Goal: Task Accomplishment & Management: Manage account settings

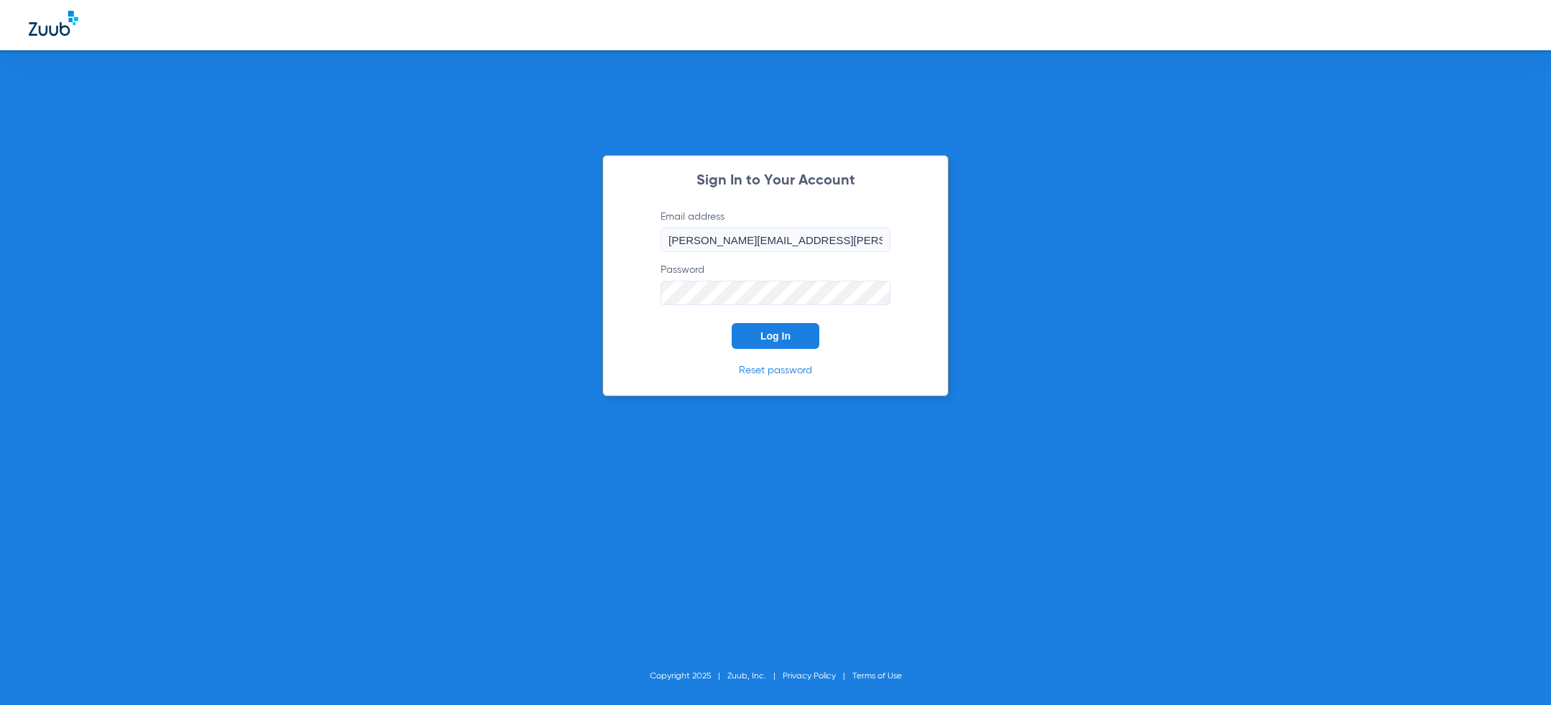
click at [496, 292] on div "Sign In to Your Account Email address [PERSON_NAME][EMAIL_ADDRESS][PERSON_NAME]…" at bounding box center [775, 352] width 1551 height 705
click at [766, 337] on span "Log In" at bounding box center [775, 335] width 30 height 11
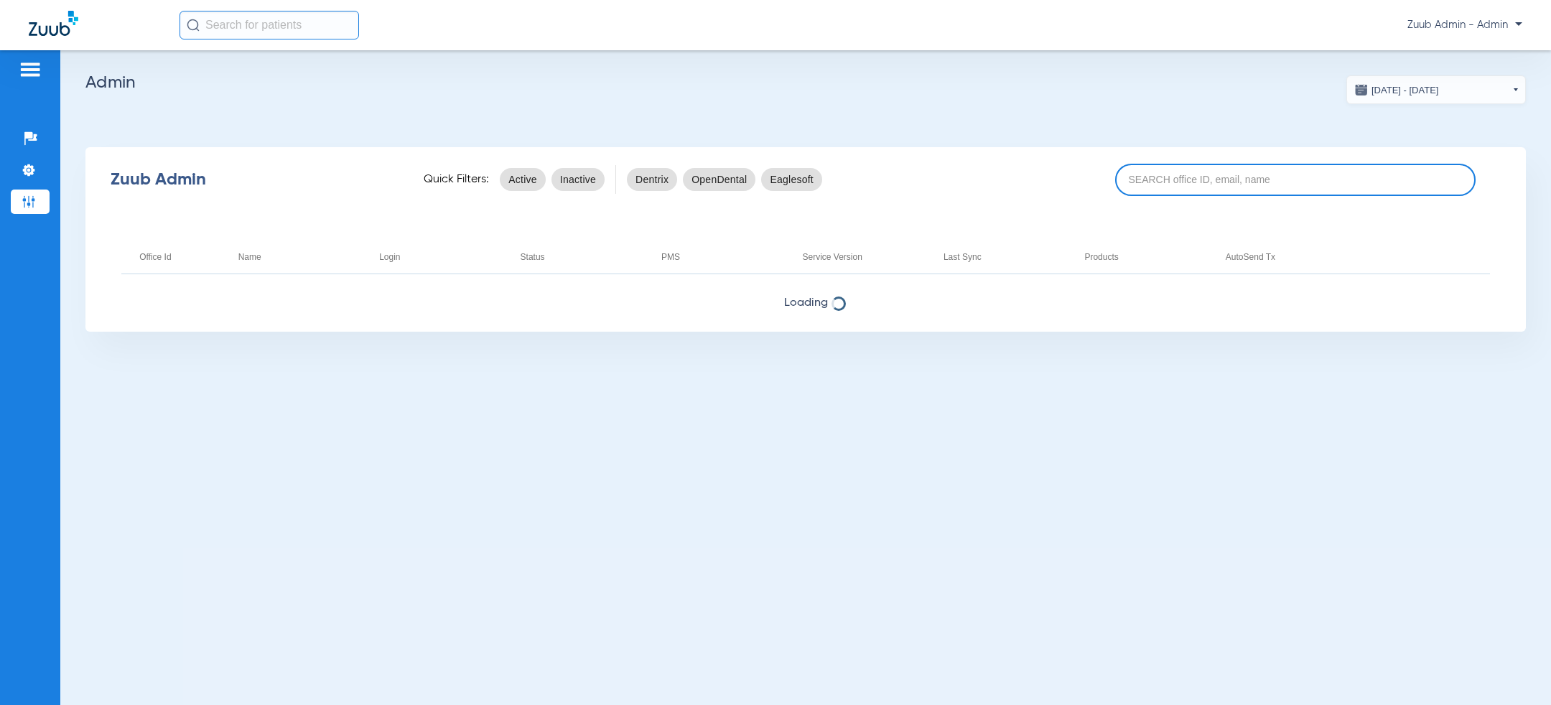
click at [1201, 189] on input at bounding box center [1295, 180] width 360 height 32
type input "sienna"
click at [836, 93] on app-admin-dashboard "[DATE] - [DATE] [DATE] Su Mo Tu We Th Fr Sa 27 28 29 30 31 1 2 3 4 5 6 7 8 9 10…" at bounding box center [805, 203] width 1440 height 256
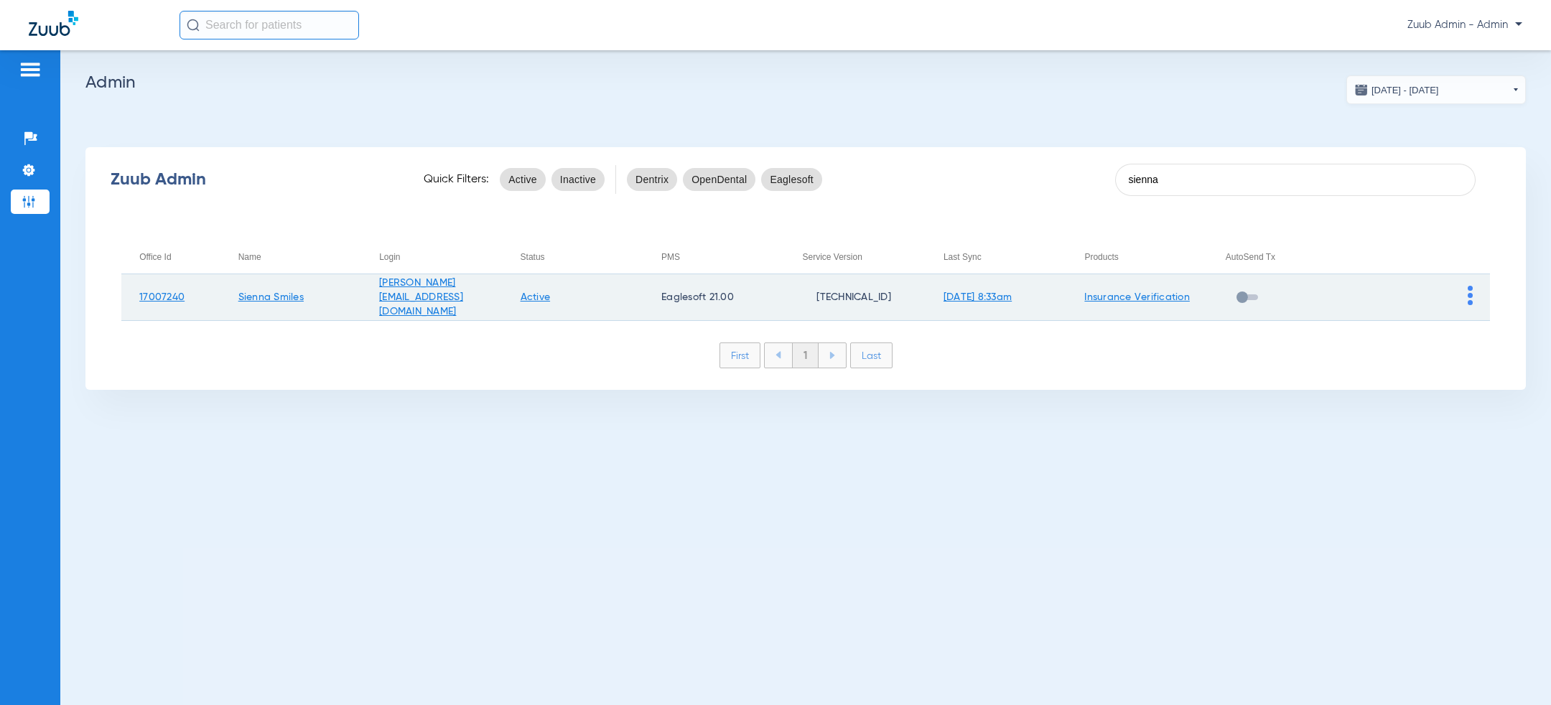
click at [1468, 299] on img at bounding box center [1470, 295] width 5 height 19
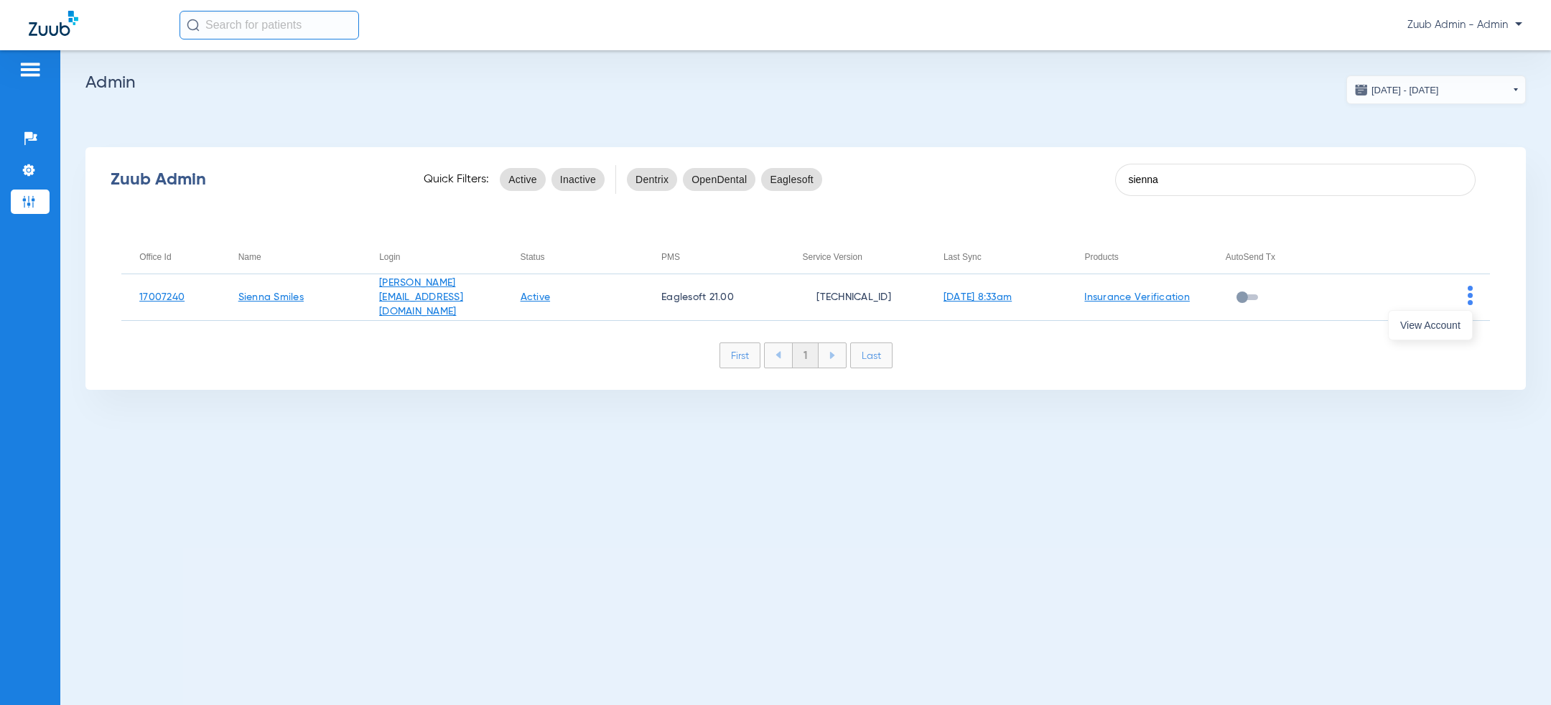
click at [1451, 329] on span "View Account" at bounding box center [1430, 325] width 60 height 10
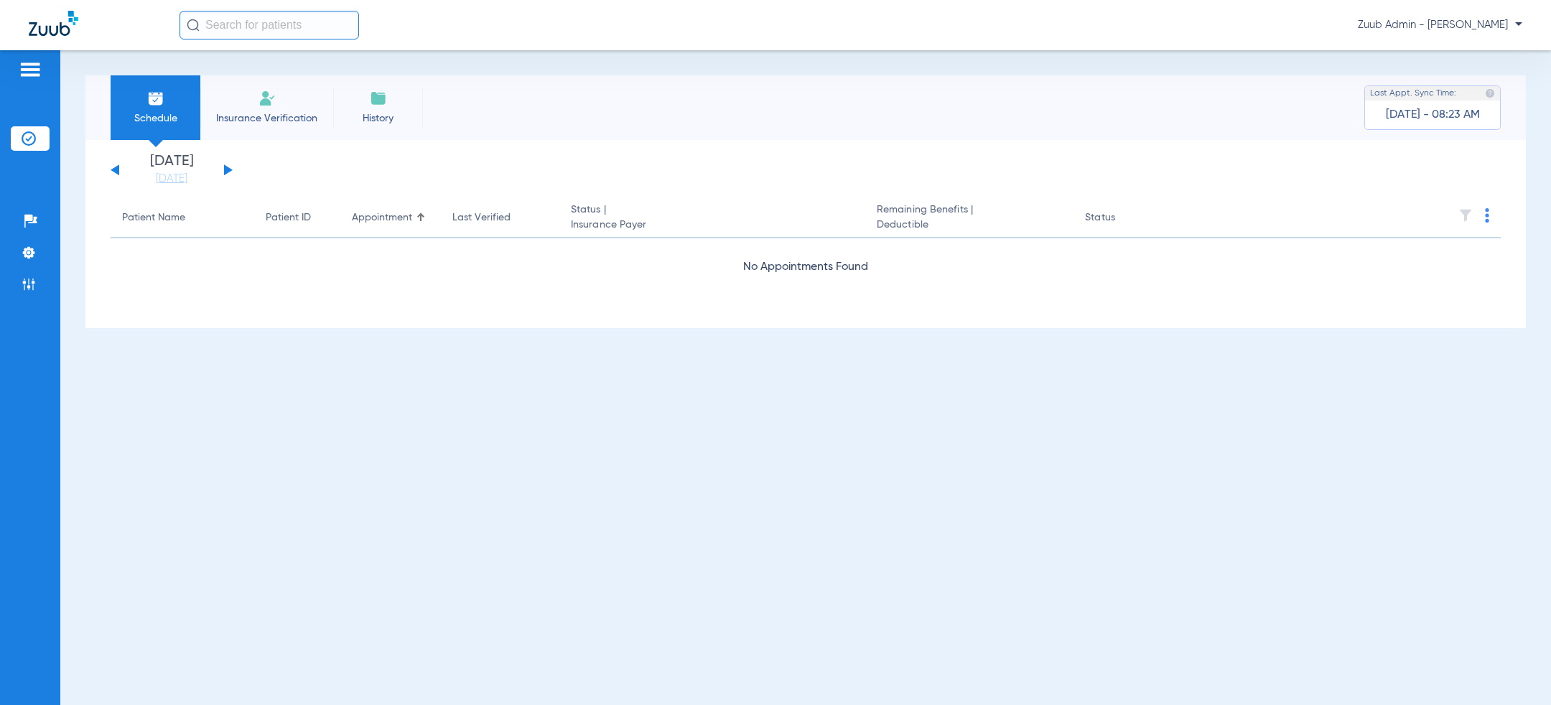
click at [228, 173] on div "[DATE] [DATE] [DATE] [DATE] [DATE] [DATE] [DATE] [DATE] [DATE] [DATE] [DATE] [D…" at bounding box center [172, 170] width 122 height 32
click at [228, 172] on button at bounding box center [228, 169] width 9 height 11
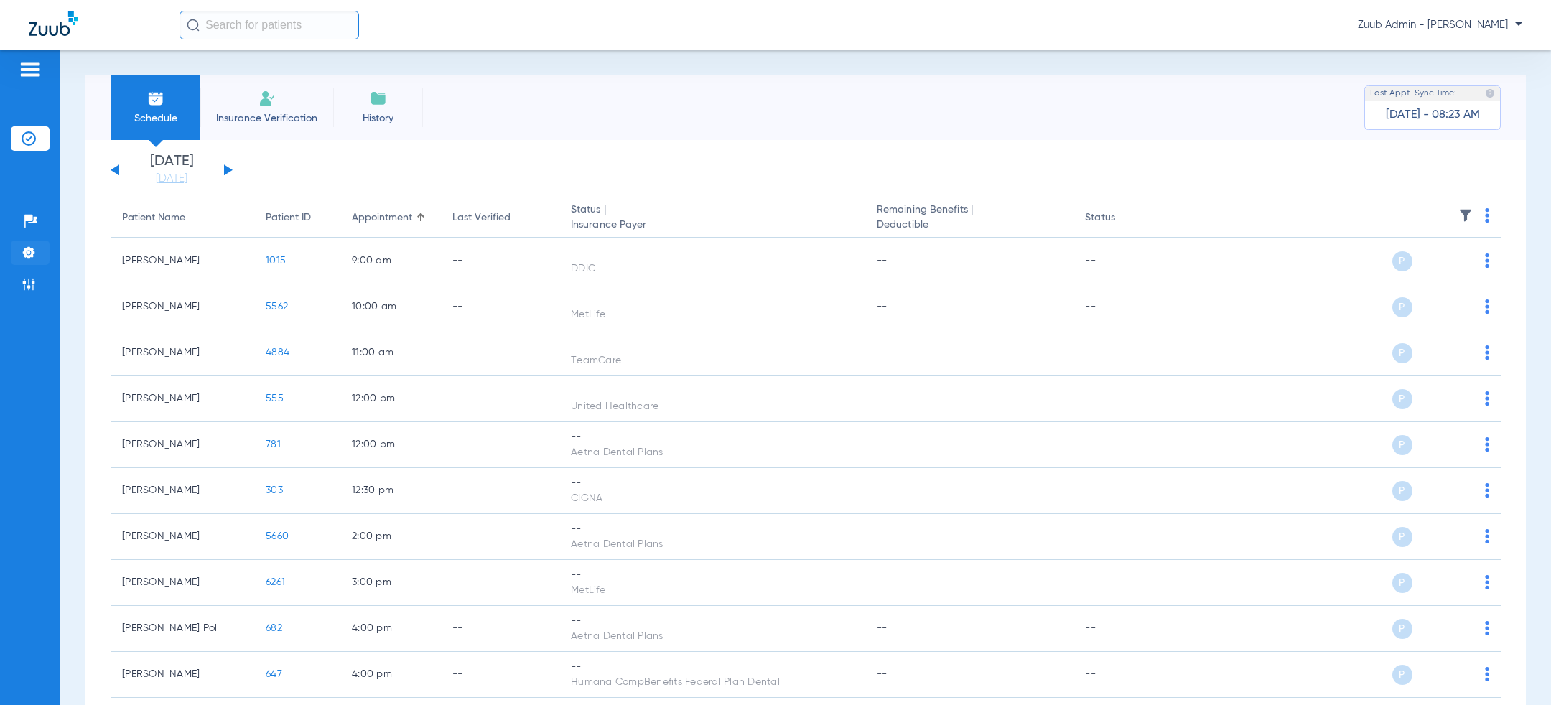
click at [32, 263] on li "Settings" at bounding box center [30, 253] width 39 height 24
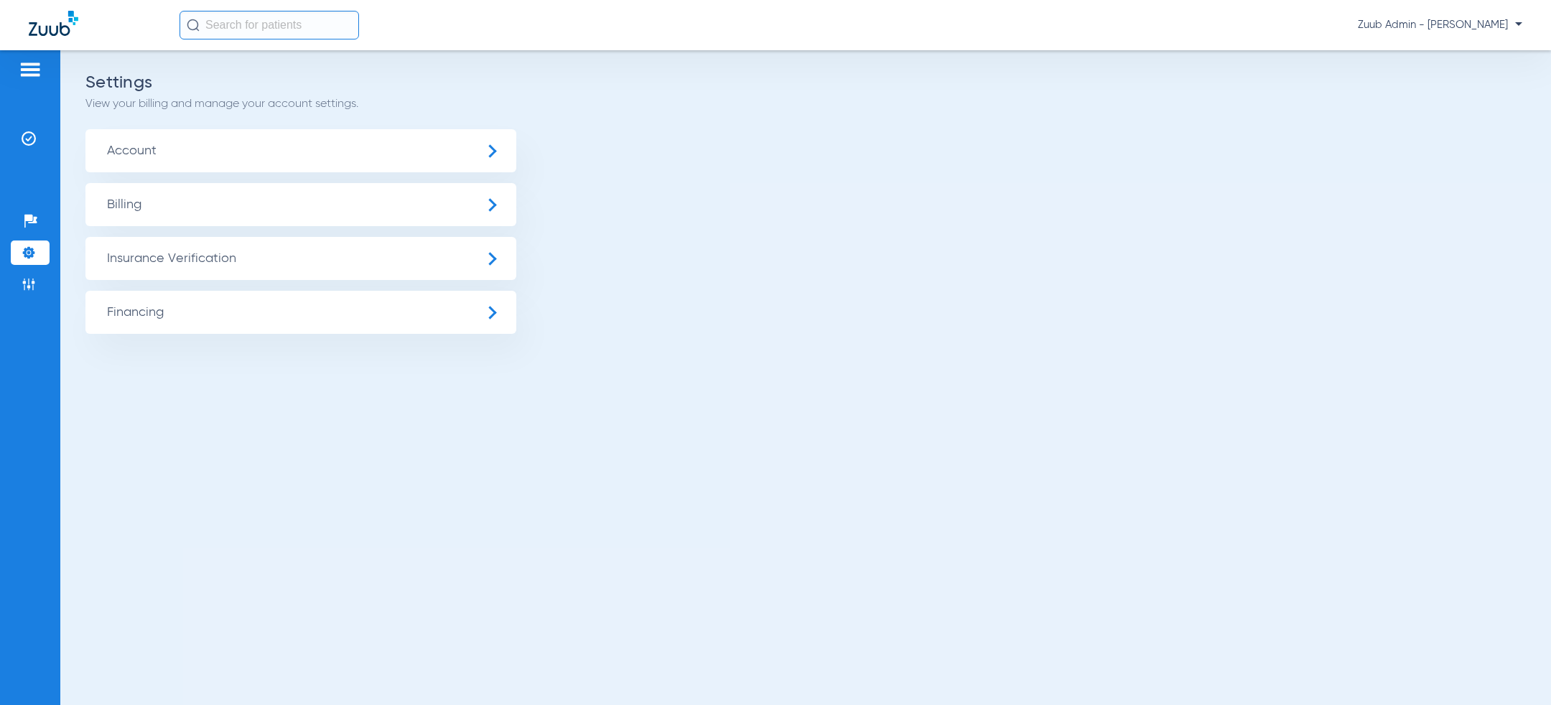
click at [178, 259] on span "Insurance Verification" at bounding box center [300, 258] width 431 height 43
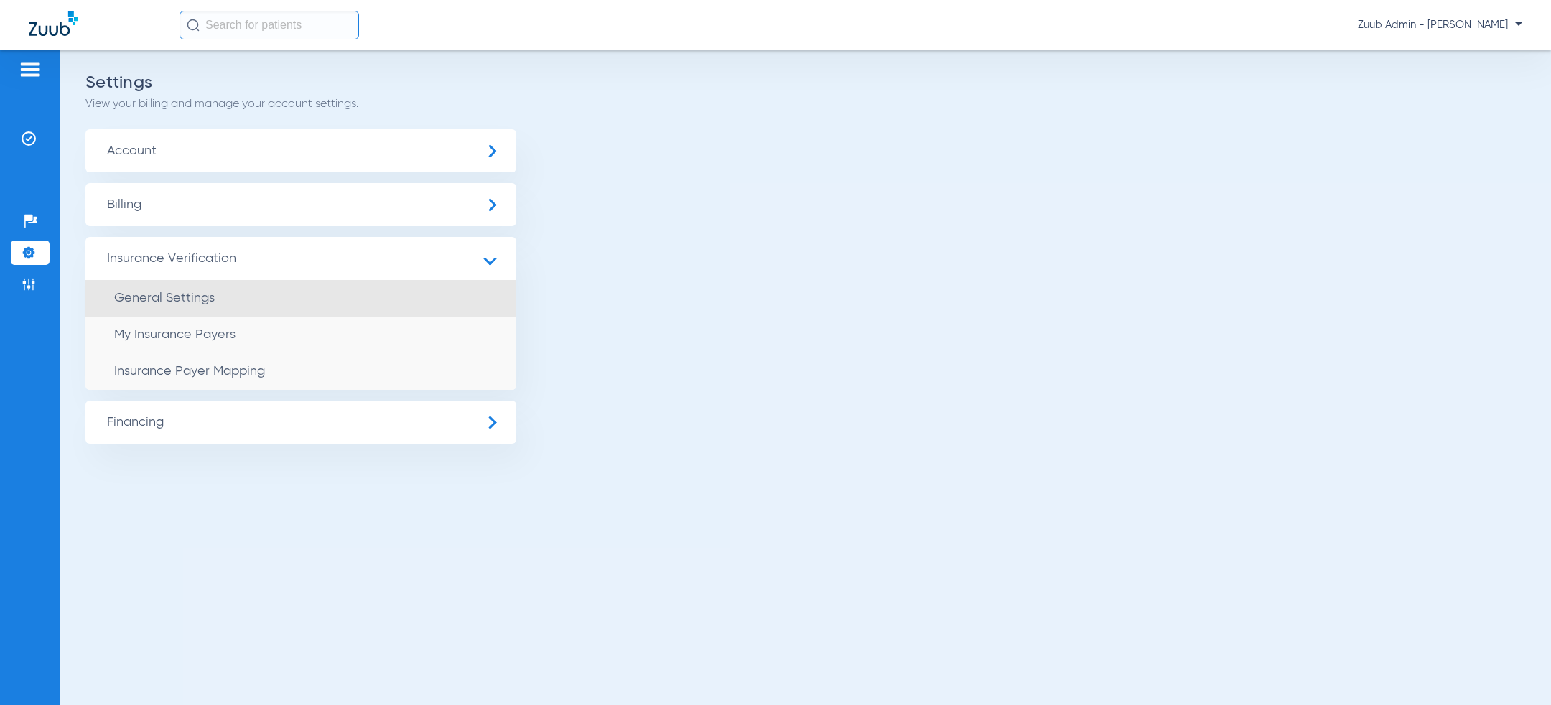
click at [185, 313] on li "General Settings" at bounding box center [300, 298] width 431 height 37
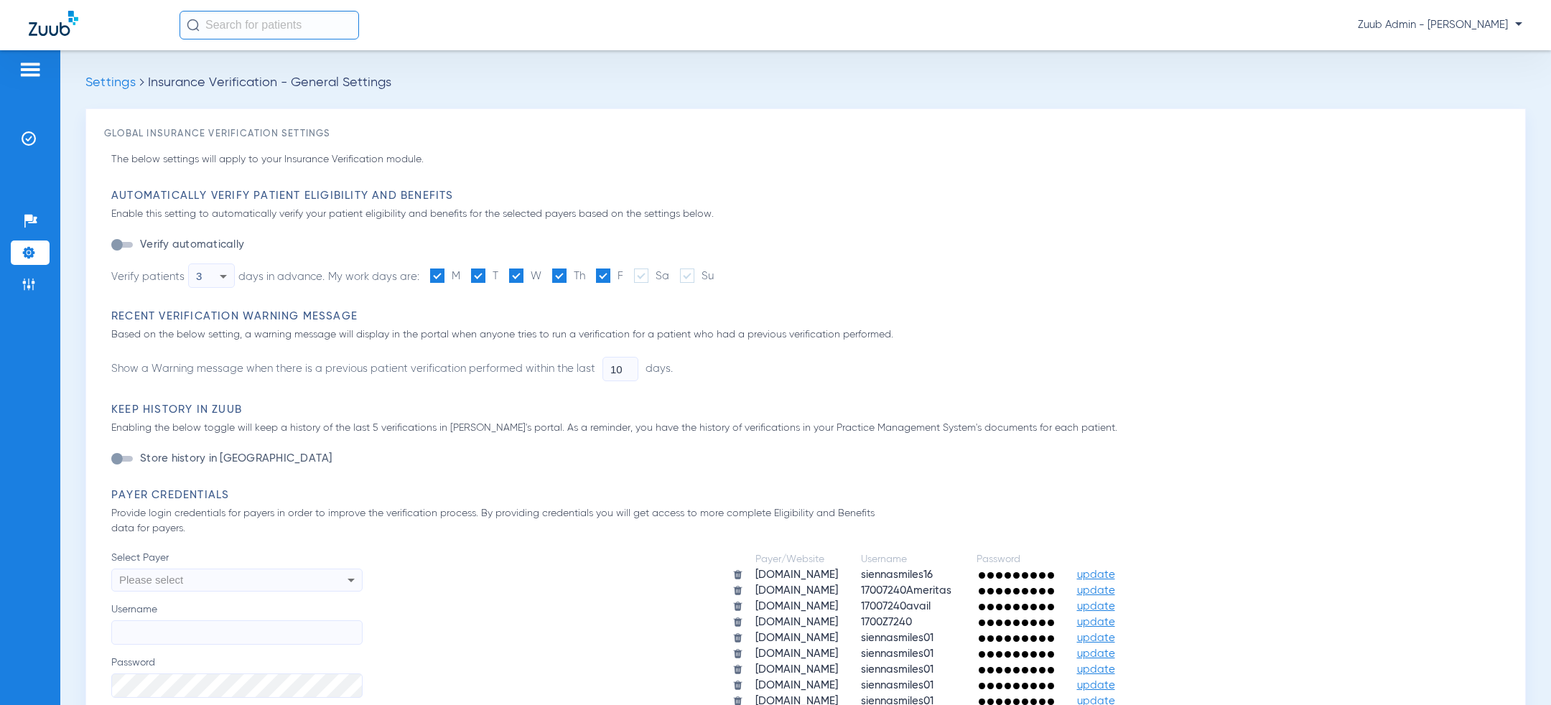
scroll to position [304, 0]
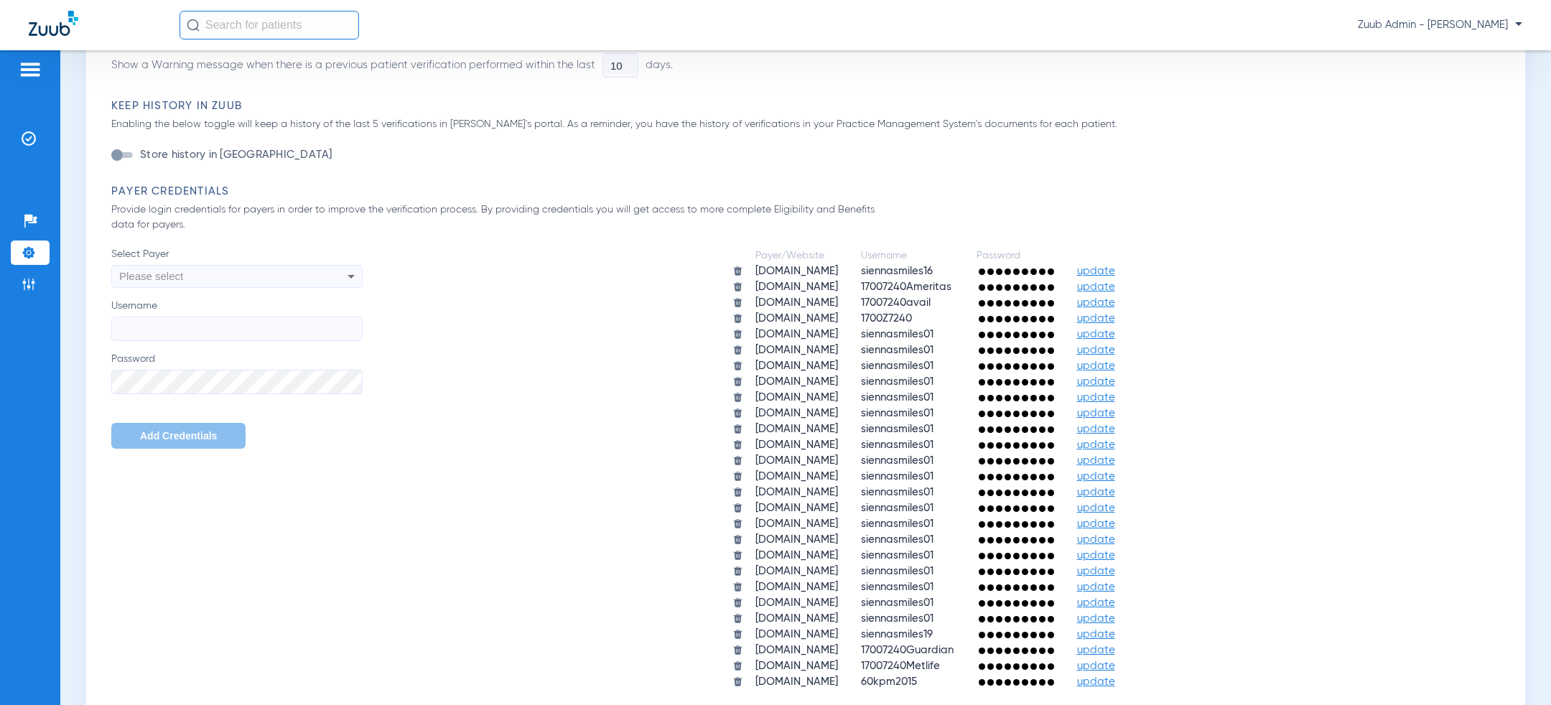
click at [263, 282] on div "Please select" at bounding box center [213, 276] width 188 height 24
type input "team"
click at [251, 333] on mat-option "[DOMAIN_NAME]" at bounding box center [236, 331] width 251 height 24
click at [231, 330] on input "Username" at bounding box center [236, 329] width 251 height 24
paste input "[EMAIL_ADDRESS][DOMAIN_NAME]"
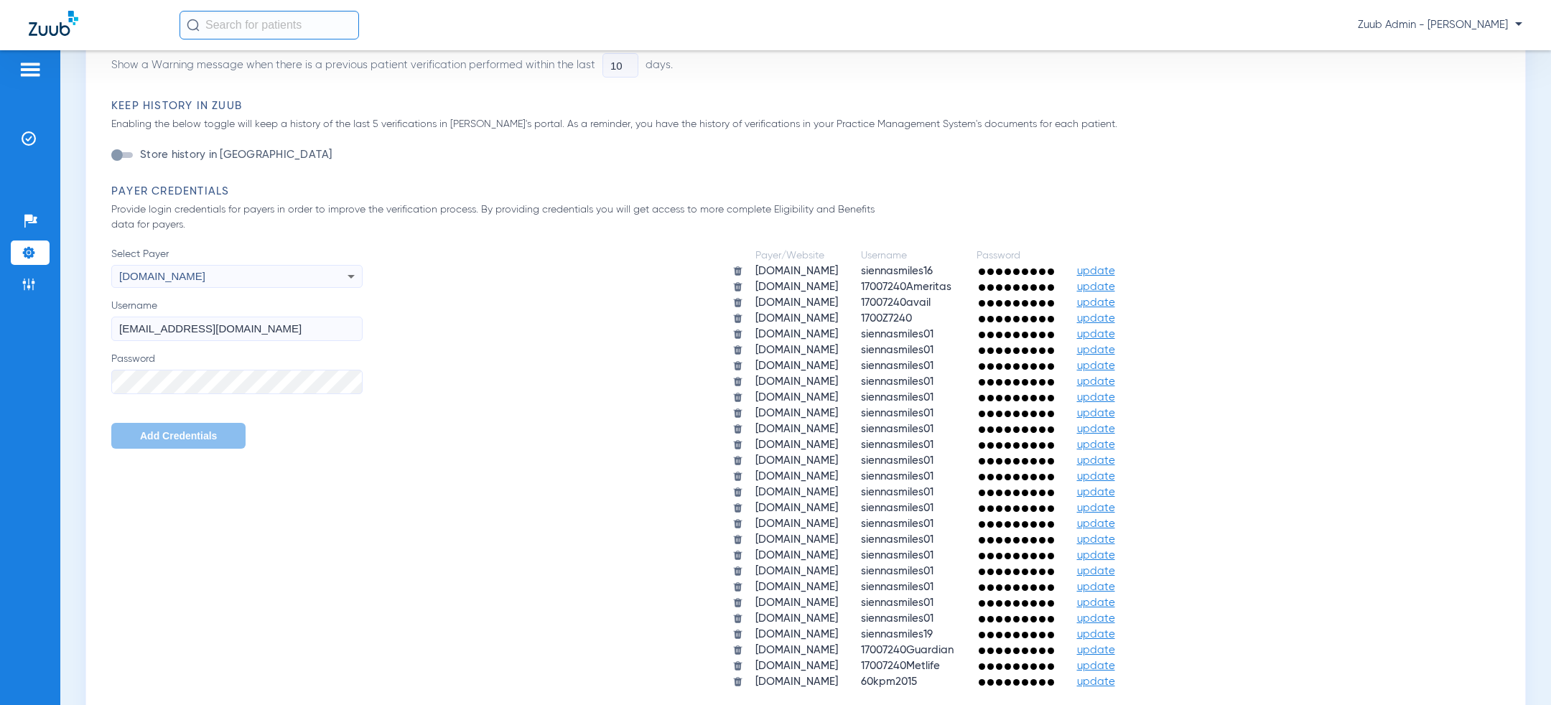
drag, startPoint x: 211, startPoint y: 332, endPoint x: 540, endPoint y: 332, distance: 328.8
click at [540, 332] on div "Select Payer [DOMAIN_NAME] Username [EMAIL_ADDRESS][DOMAIN_NAME] Password Add C…" at bounding box center [809, 469] width 1396 height 444
type input "17007240teamcare"
click at [152, 434] on span "Add Credentials" at bounding box center [178, 435] width 77 height 11
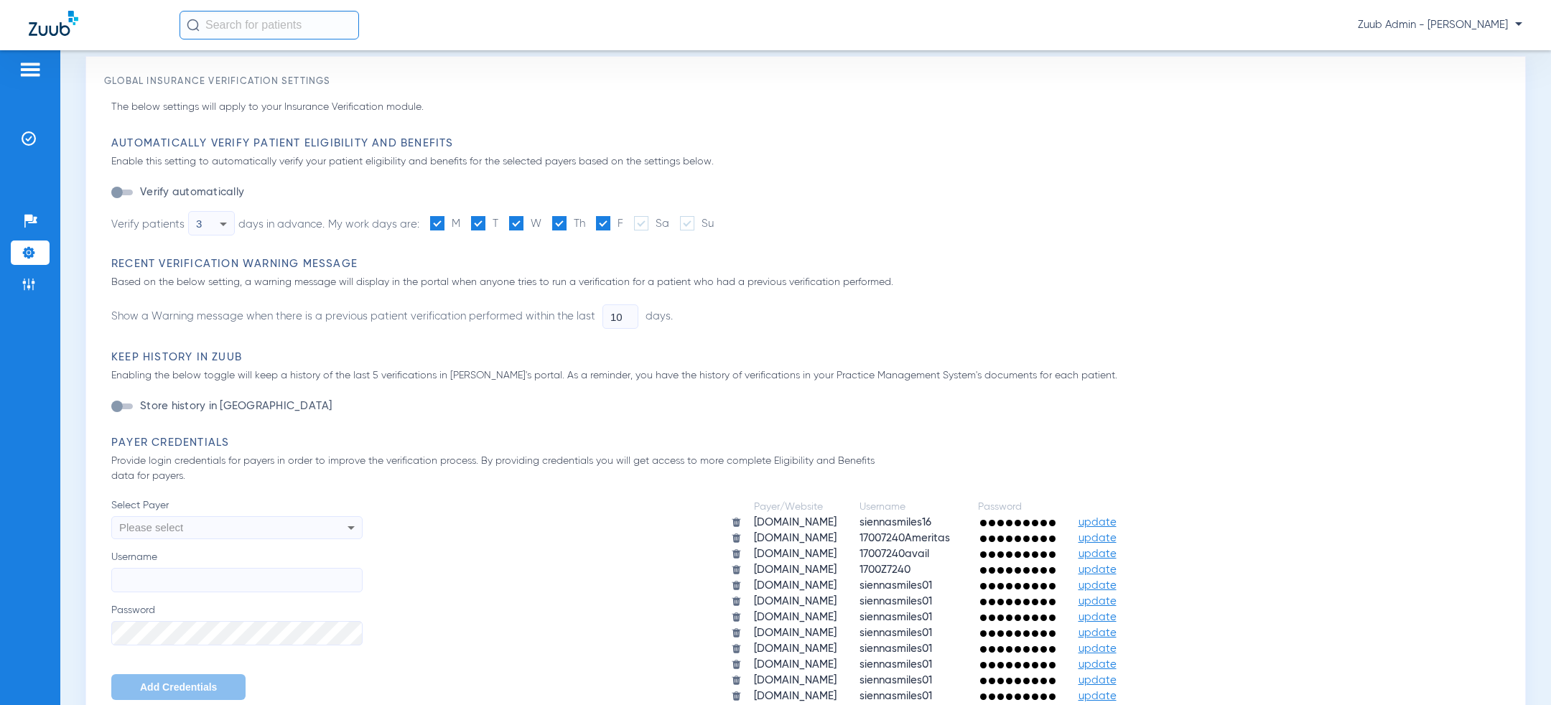
scroll to position [0, 0]
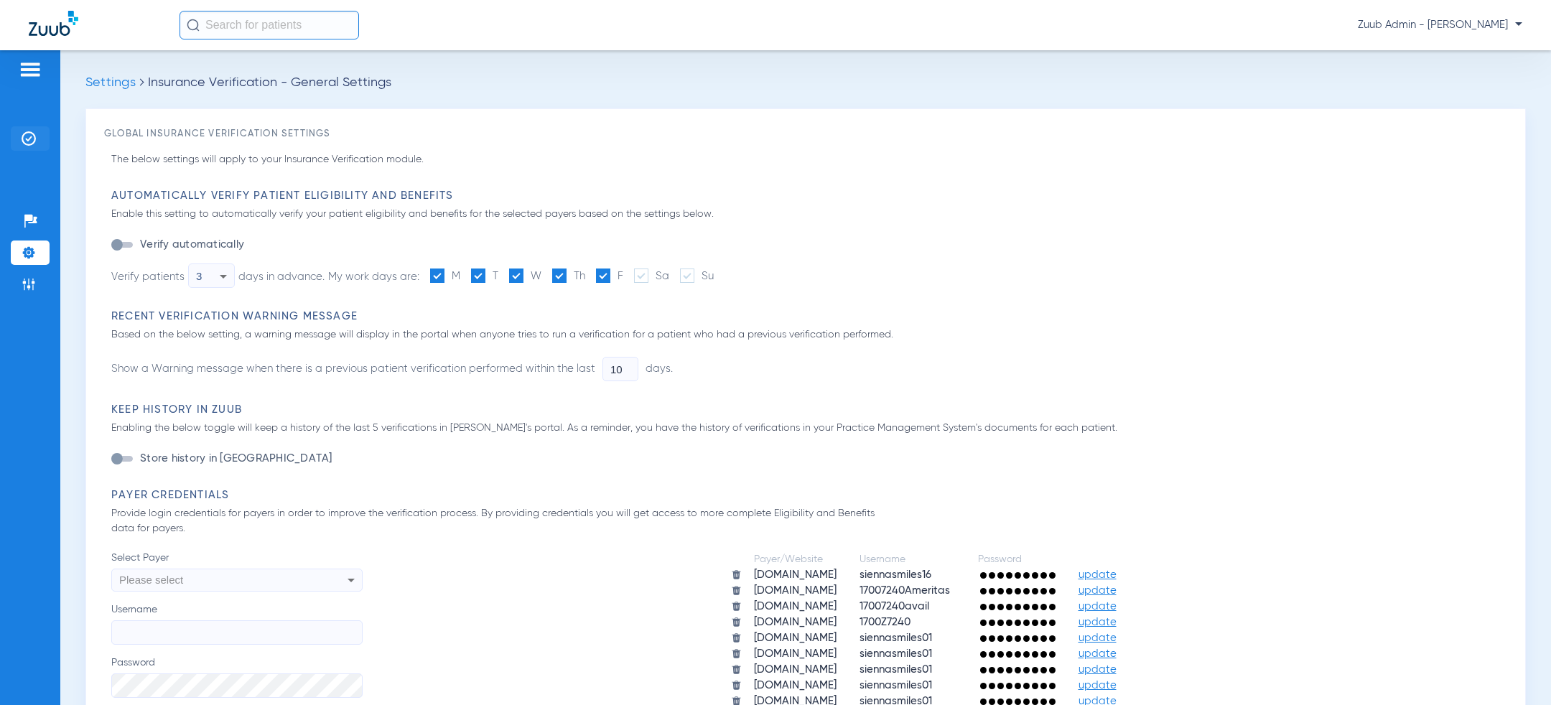
click at [27, 130] on li "Insurance Verification" at bounding box center [30, 138] width 39 height 24
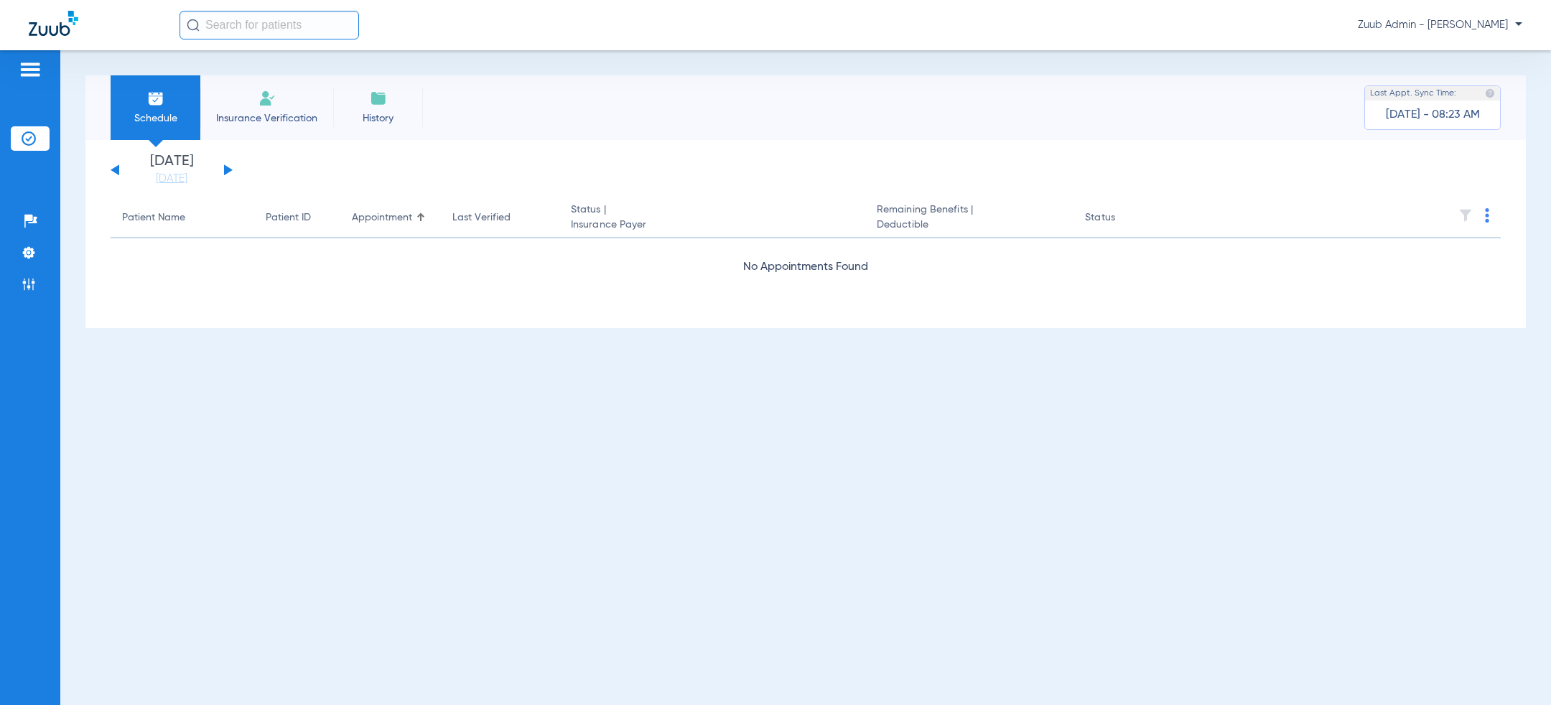
click at [119, 173] on div "[DATE] [DATE] [DATE] [DATE] [DATE] [DATE] [DATE] [DATE] [DATE] [DATE] [DATE] [D…" at bounding box center [172, 170] width 122 height 32
click at [114, 169] on button at bounding box center [115, 169] width 9 height 11
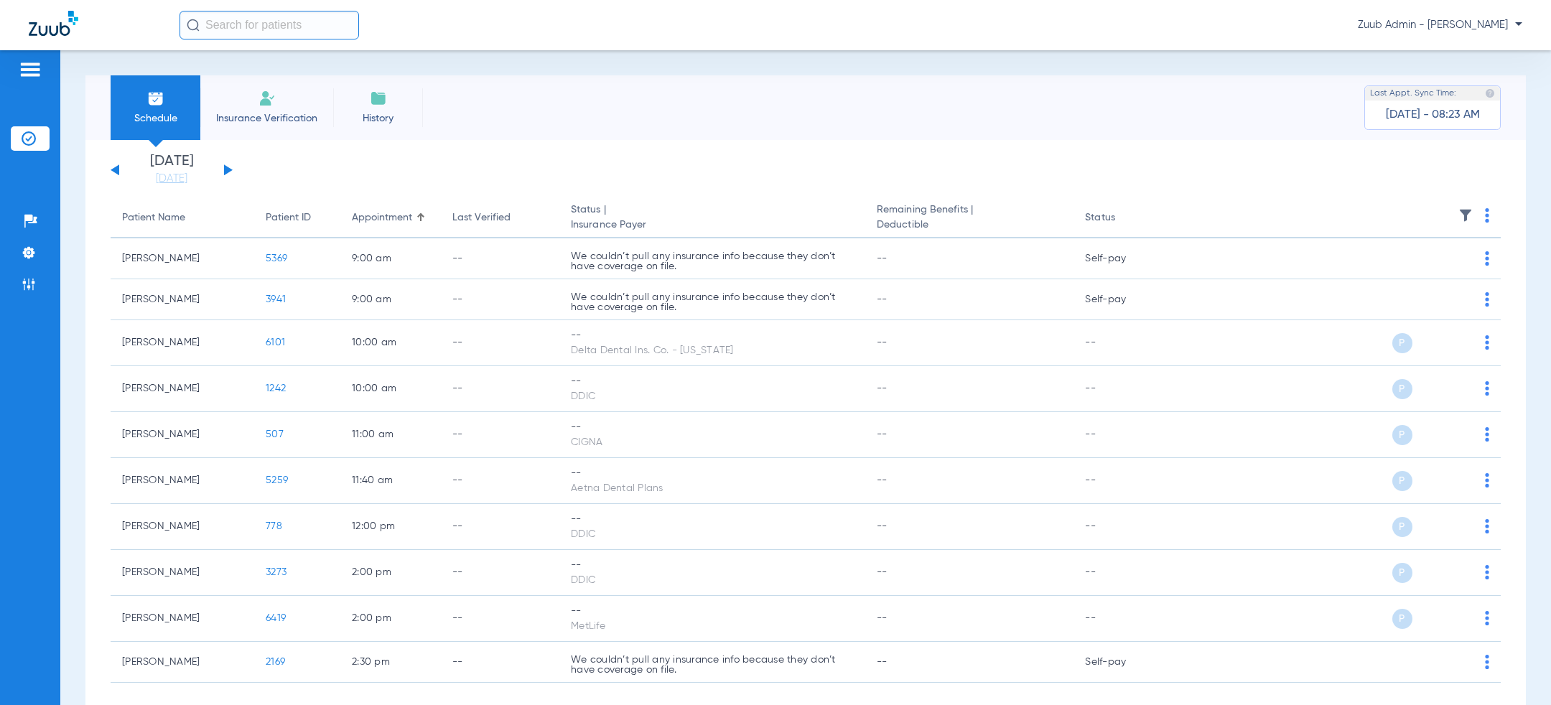
click at [229, 166] on div "[DATE] [DATE] [DATE] [DATE] [DATE] [DATE] [DATE] [DATE] [DATE] [DATE] [DATE] [D…" at bounding box center [172, 170] width 122 height 32
click at [228, 166] on div "[DATE] [DATE] [DATE] [DATE] [DATE] [DATE] [DATE] [DATE] [DATE] [DATE] [DATE] [D…" at bounding box center [172, 170] width 122 height 32
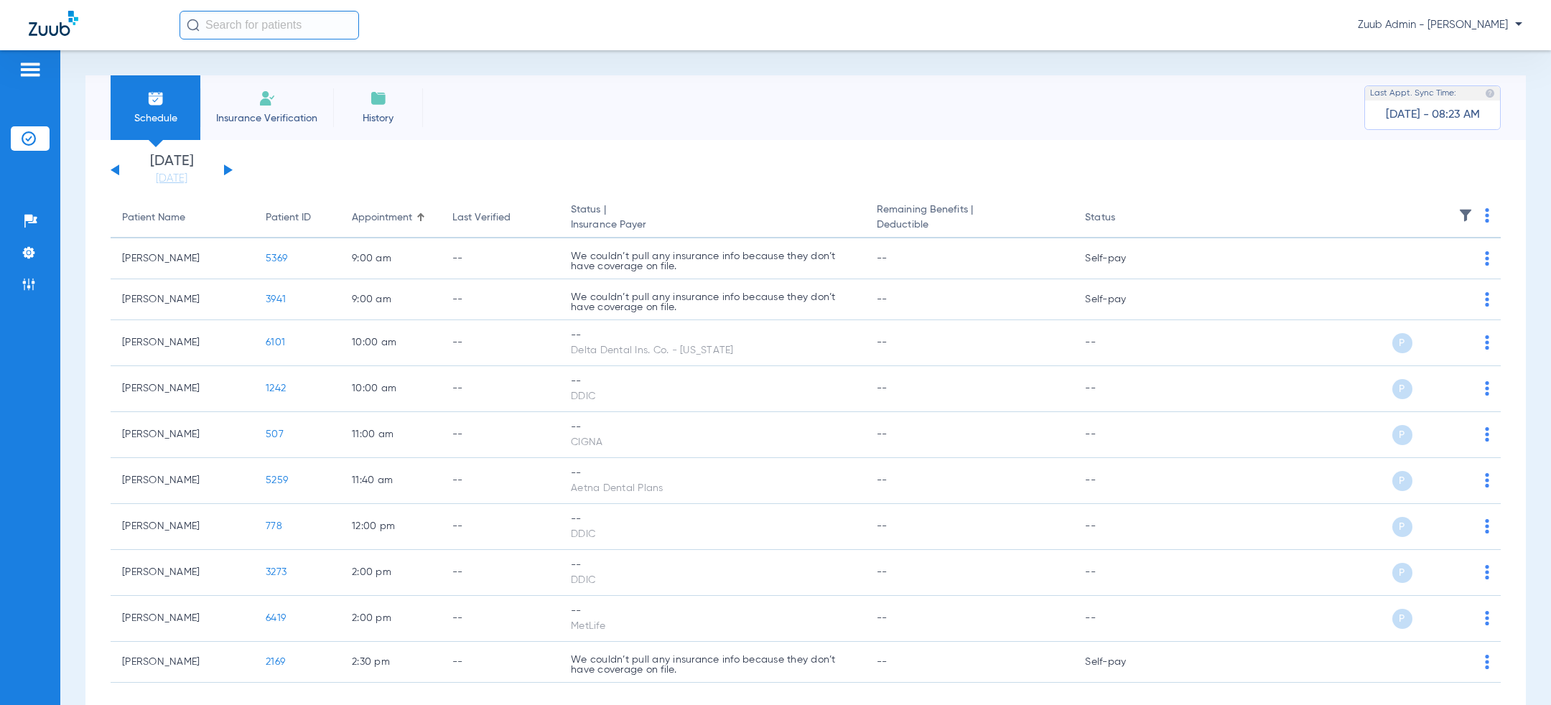
click at [228, 171] on button at bounding box center [228, 169] width 9 height 11
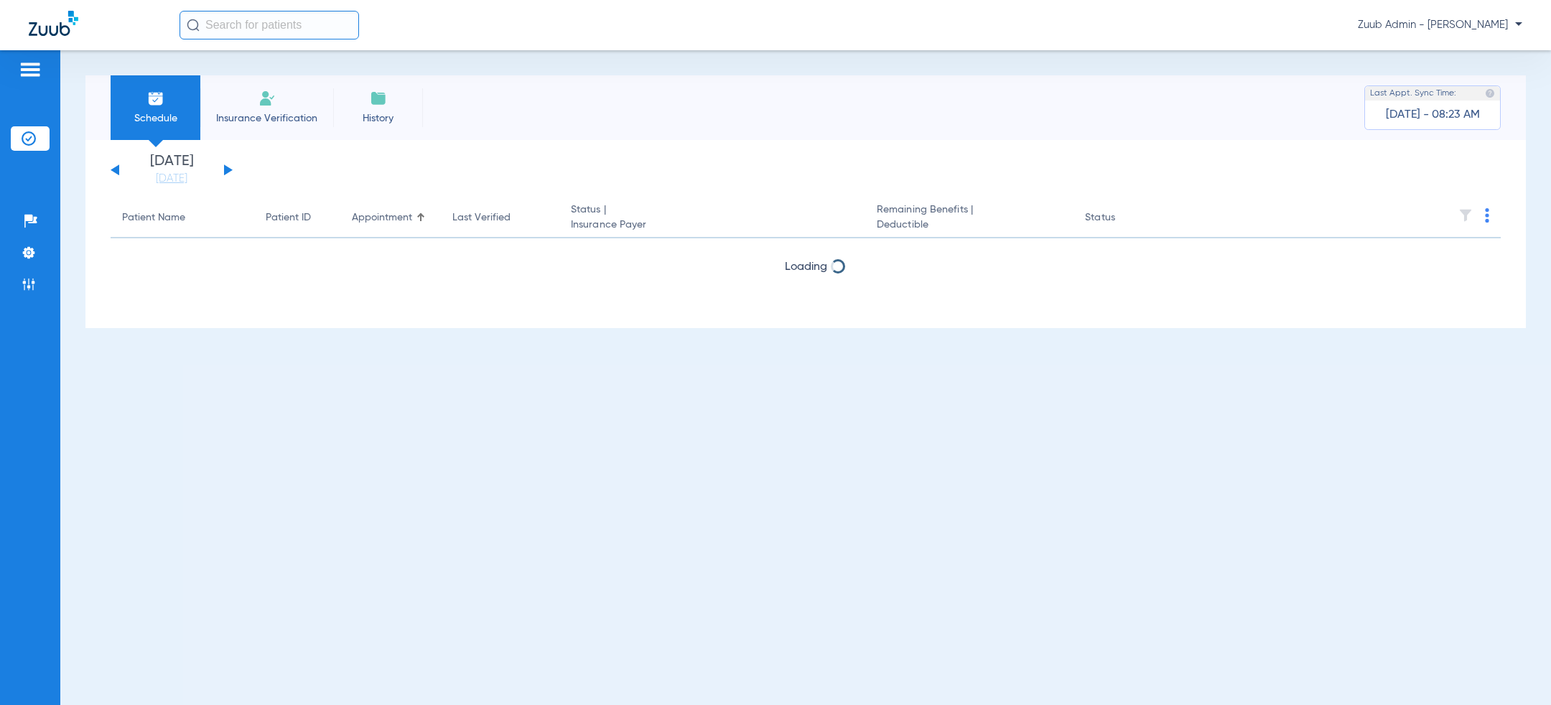
click at [228, 171] on button at bounding box center [228, 169] width 9 height 11
click at [224, 169] on button at bounding box center [228, 169] width 9 height 11
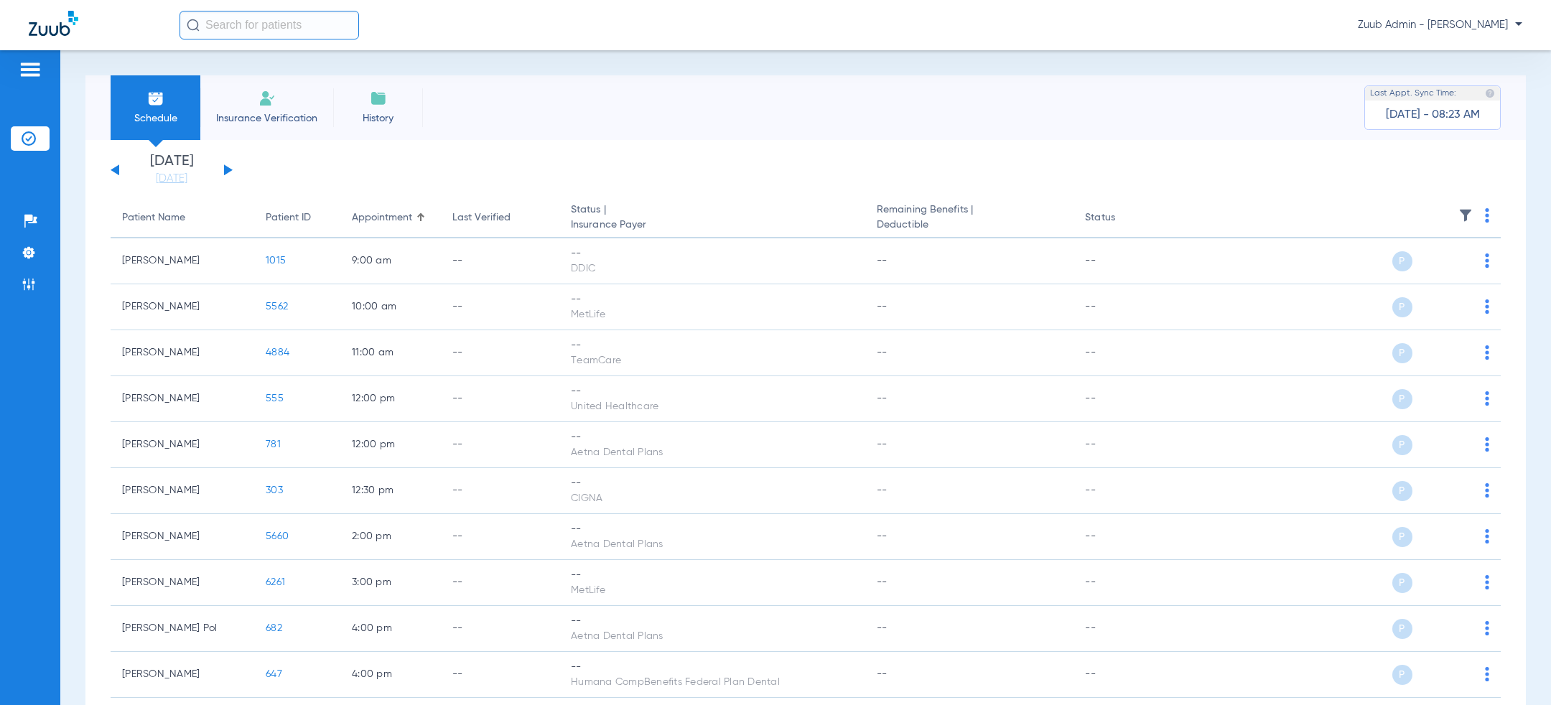
click at [228, 173] on div "[DATE] [DATE] [DATE] [DATE] [DATE] [DATE] [DATE] [DATE] [DATE] [DATE] [DATE] [D…" at bounding box center [172, 170] width 122 height 32
click at [227, 168] on button at bounding box center [228, 169] width 9 height 11
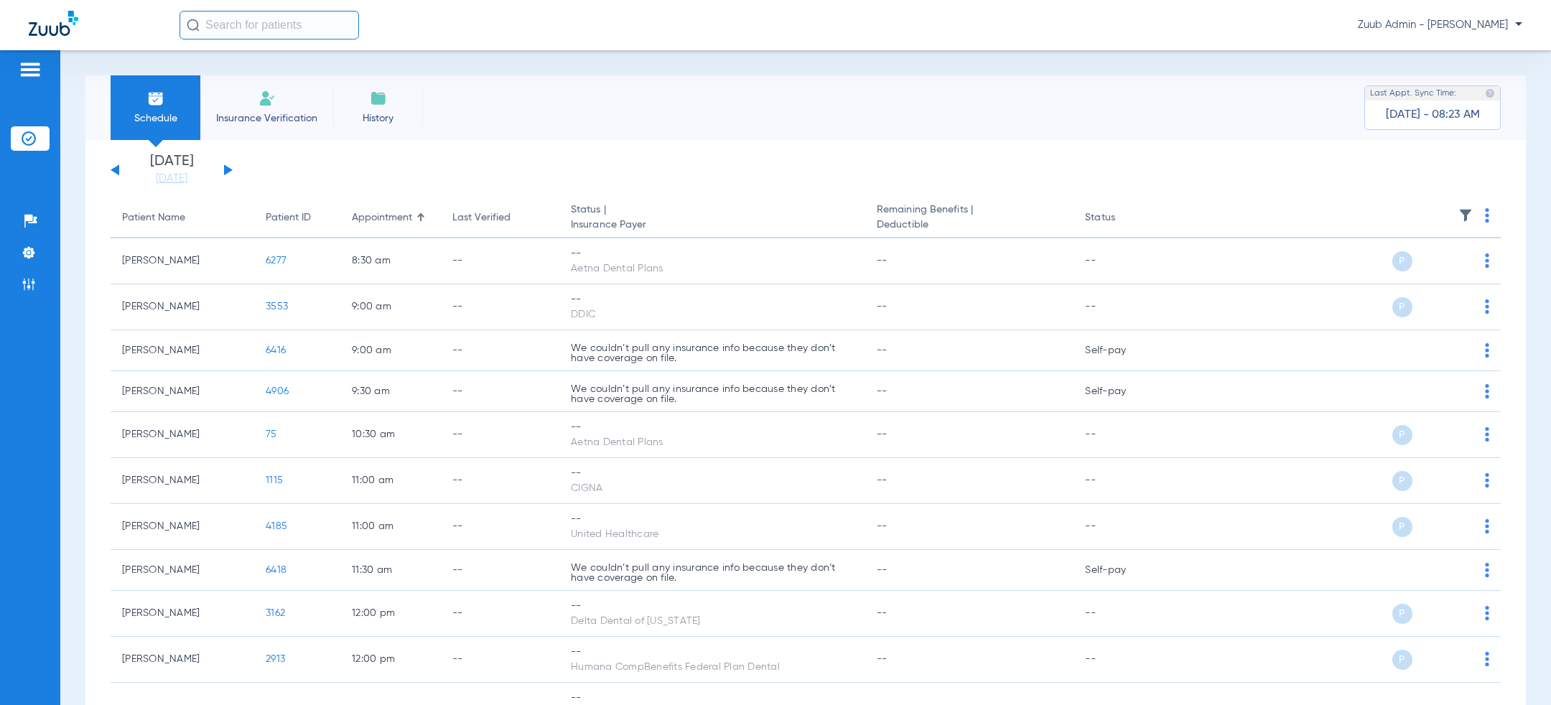
click at [225, 169] on button at bounding box center [228, 169] width 9 height 11
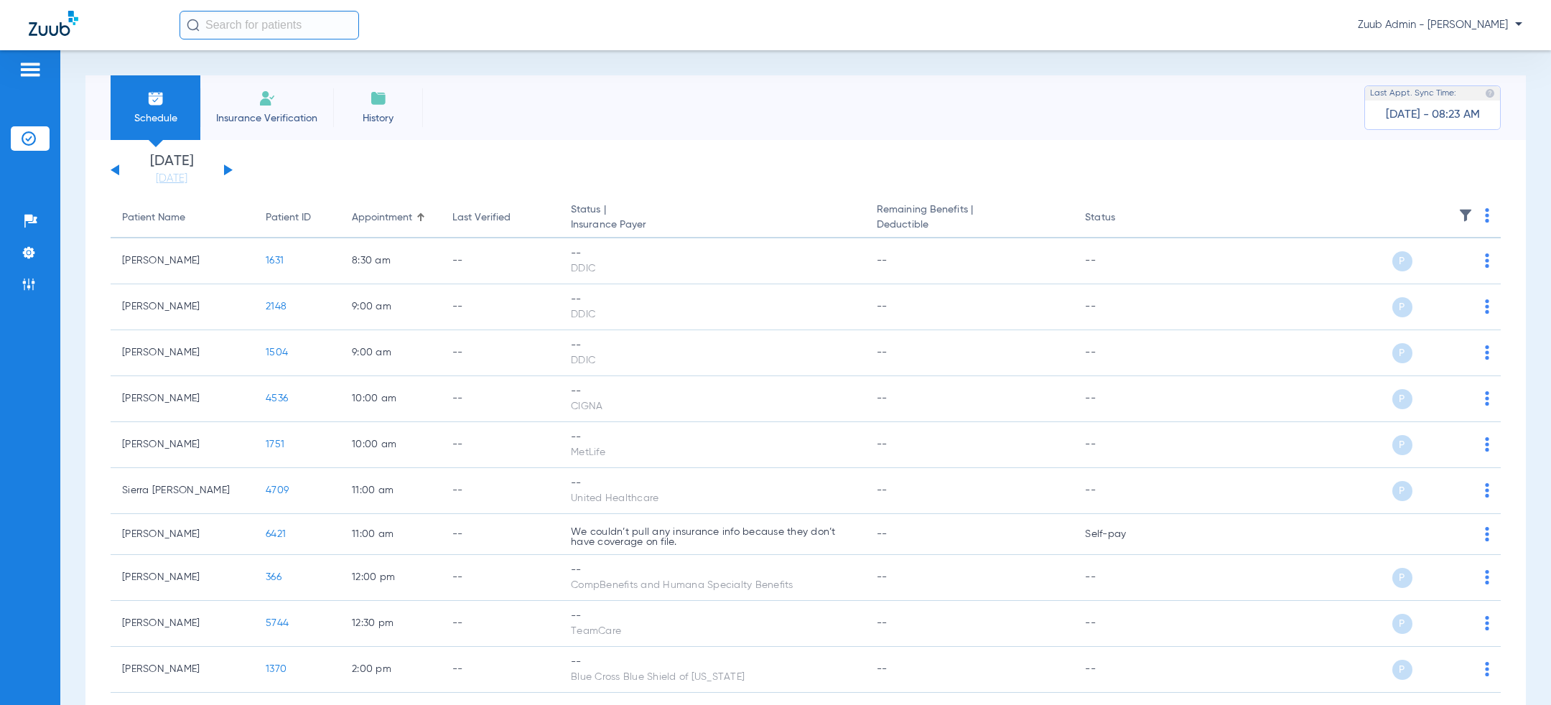
click at [226, 172] on button at bounding box center [228, 169] width 9 height 11
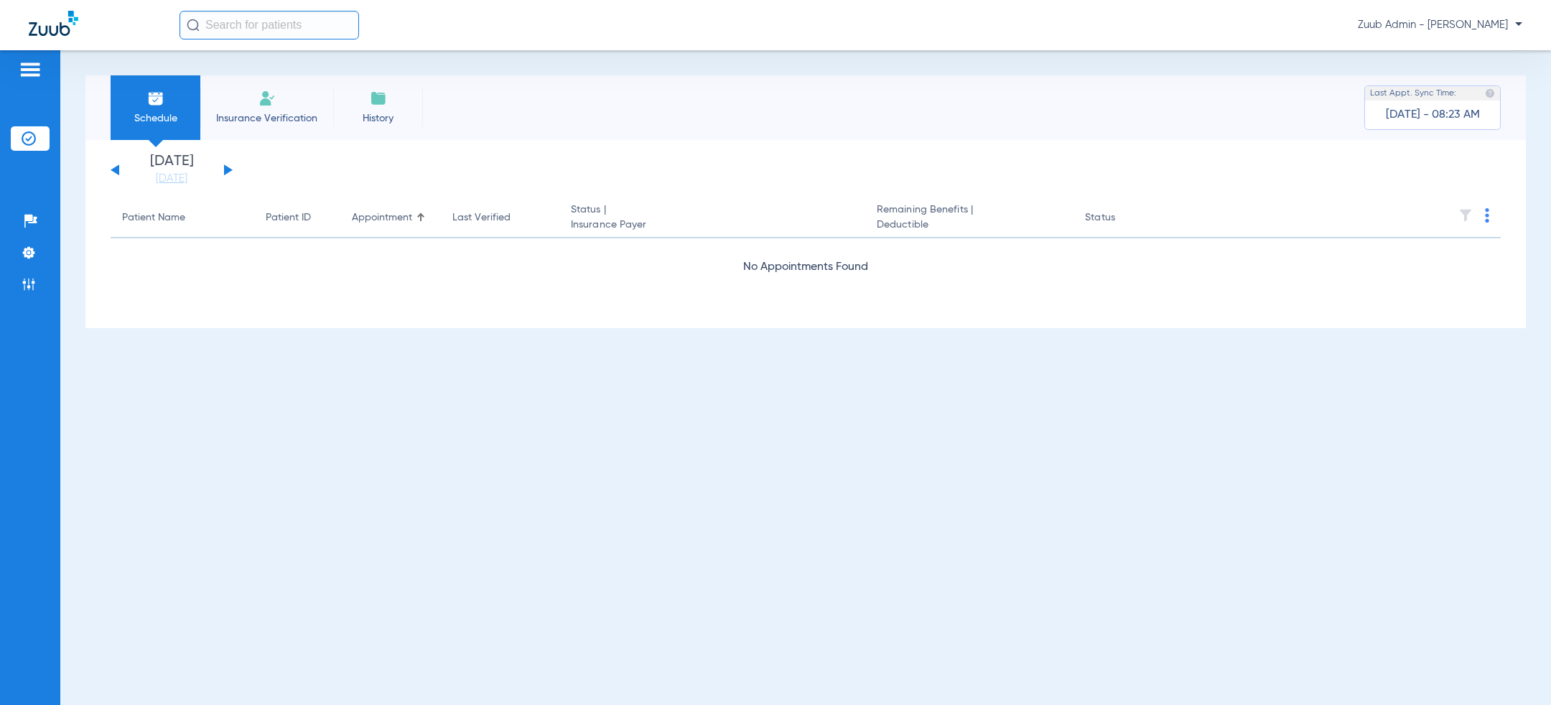
click at [228, 169] on button at bounding box center [228, 169] width 9 height 11
click at [37, 254] on li "Settings" at bounding box center [30, 253] width 39 height 24
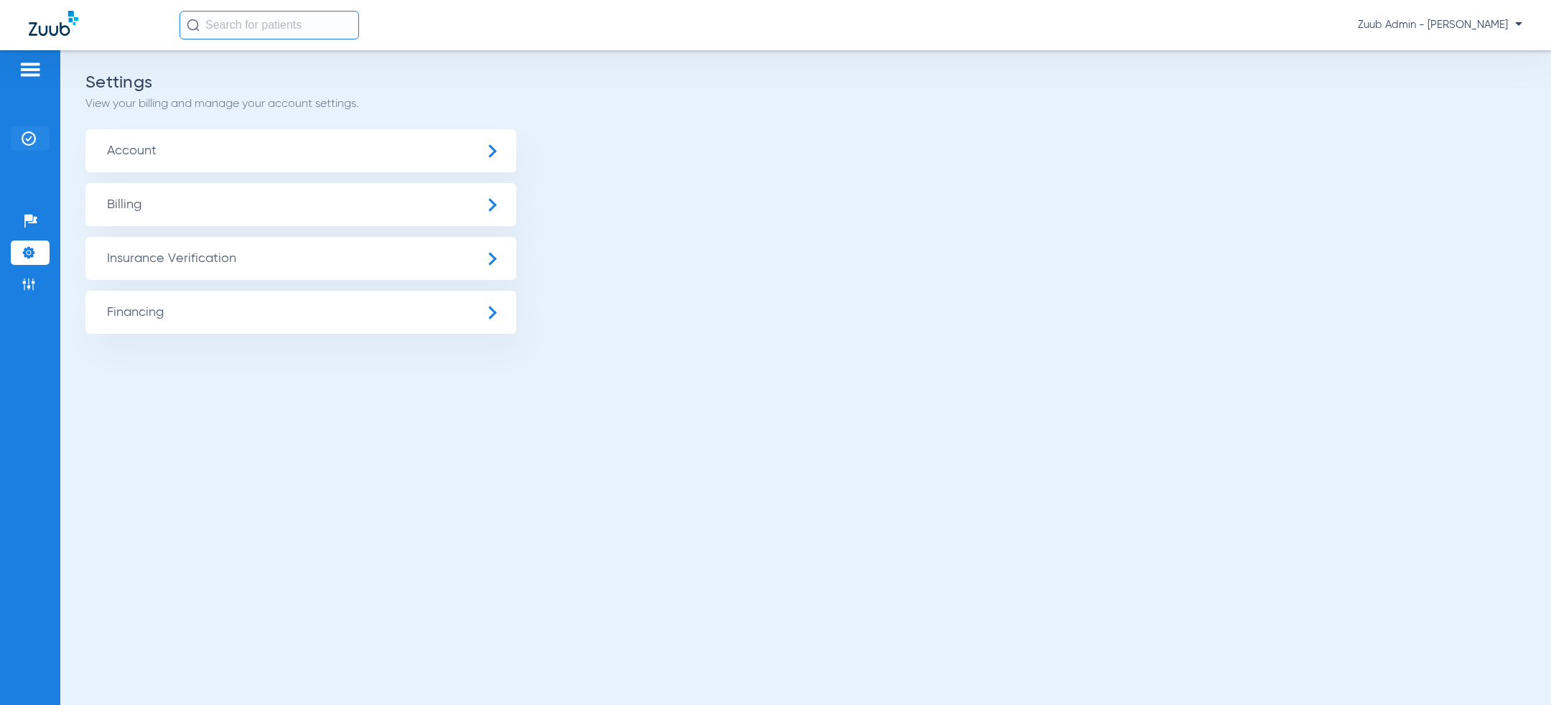
click at [35, 149] on li "Insurance Verification" at bounding box center [30, 138] width 39 height 24
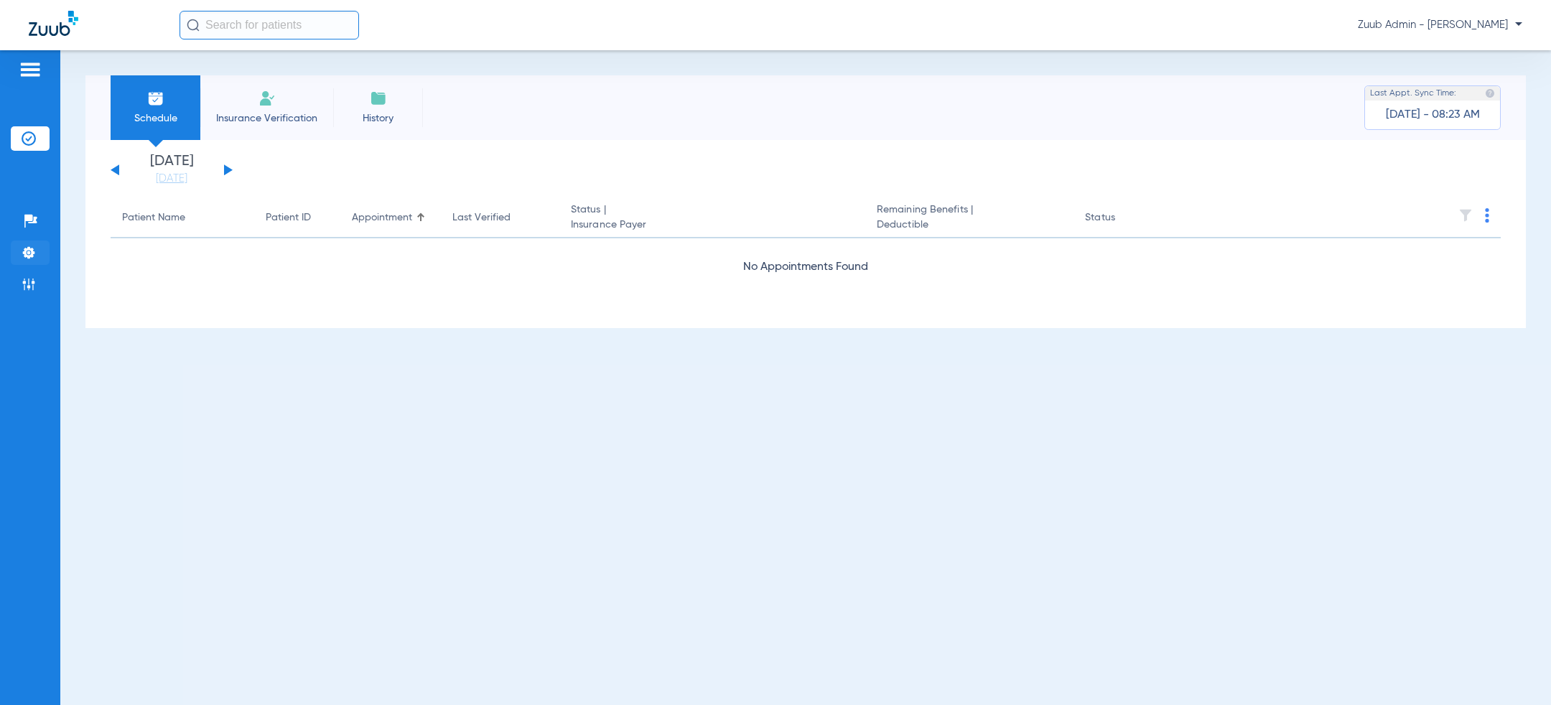
click at [44, 257] on li "Settings" at bounding box center [30, 253] width 39 height 24
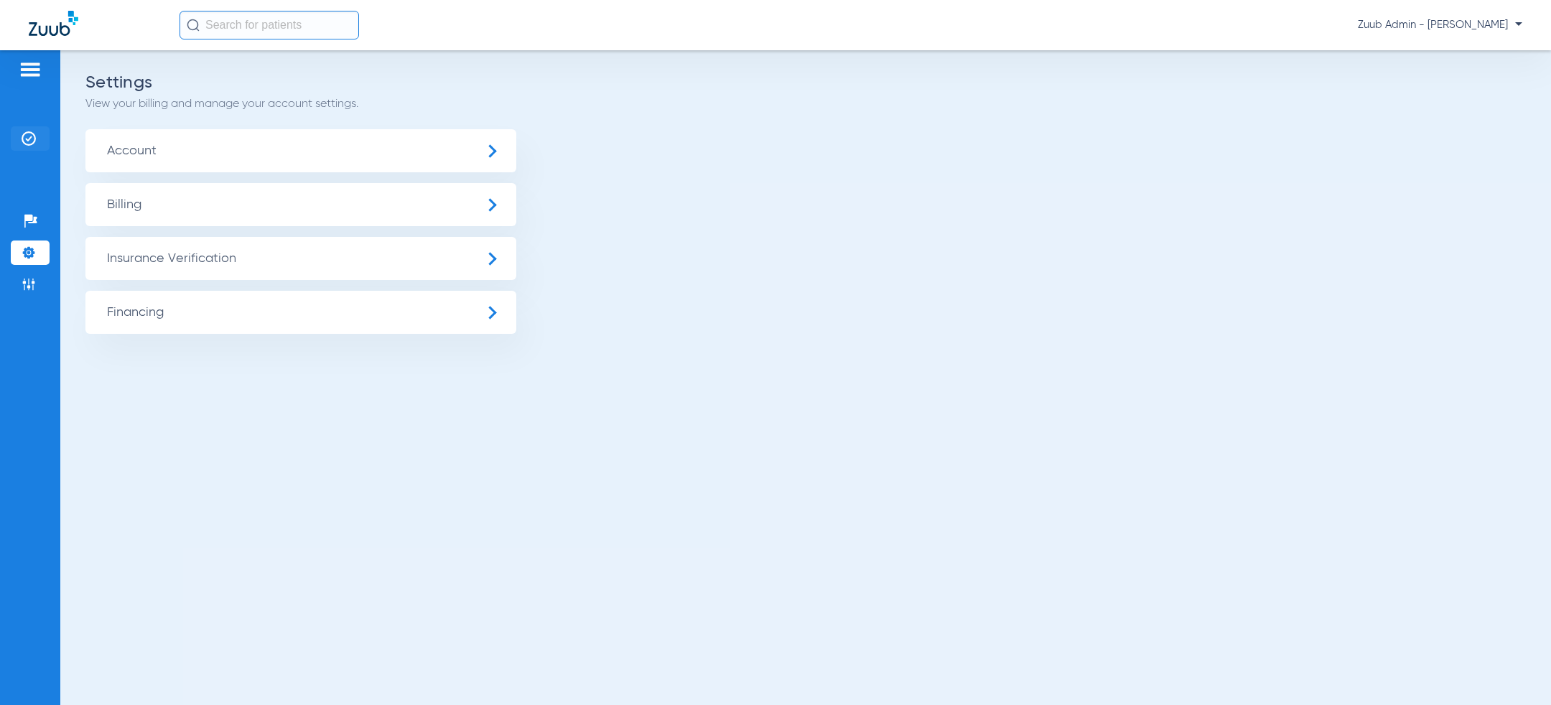
click at [26, 134] on img at bounding box center [29, 138] width 14 height 14
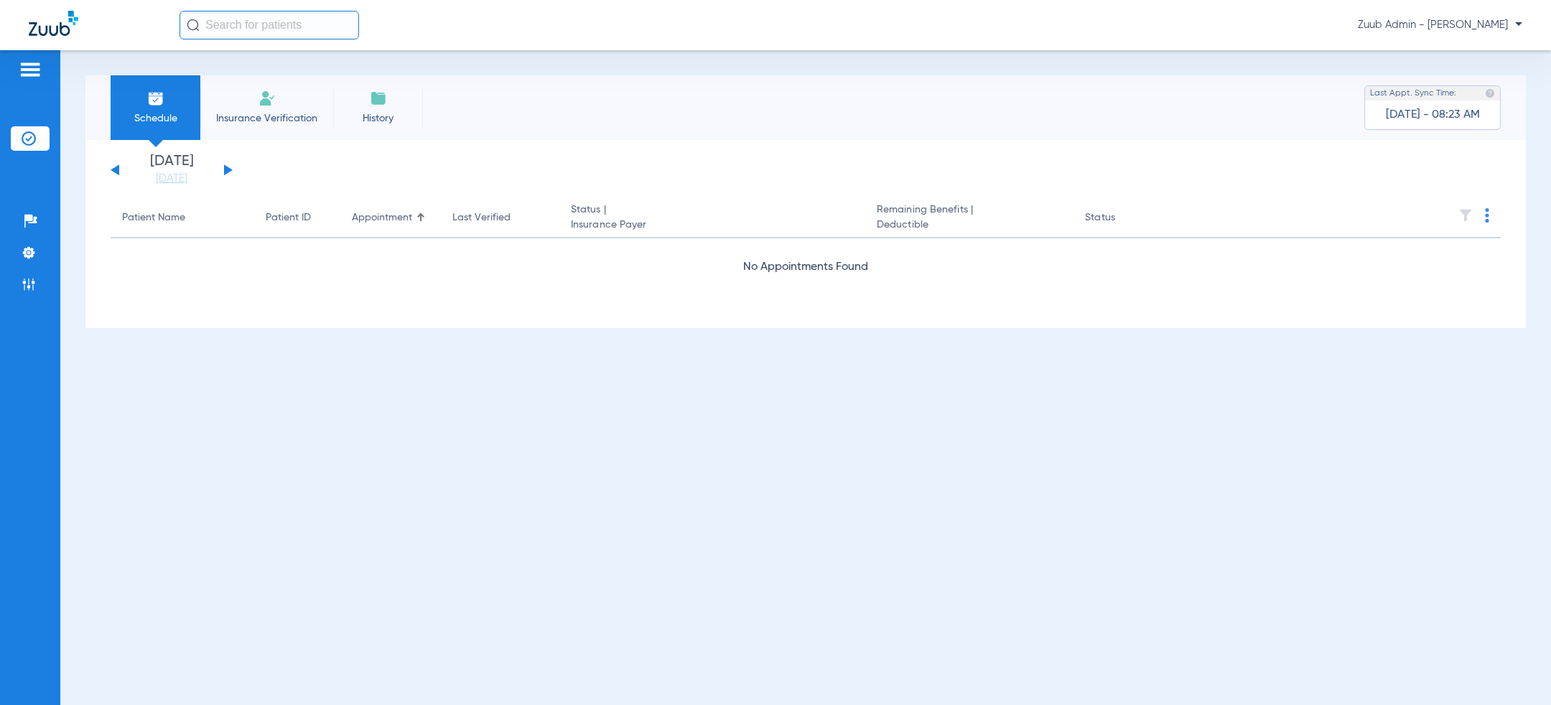
click at [228, 170] on button at bounding box center [228, 169] width 9 height 11
click at [228, 172] on button at bounding box center [228, 169] width 9 height 11
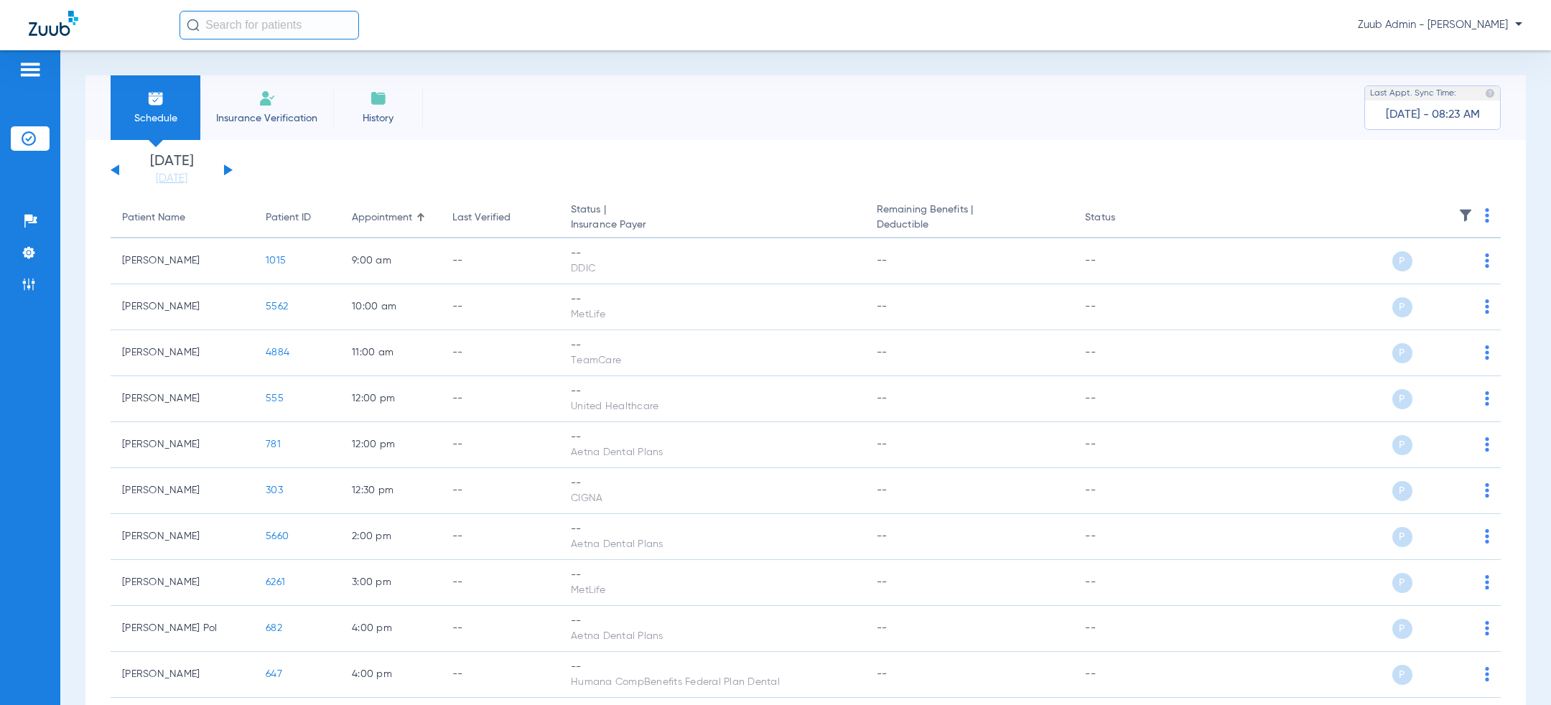
click at [228, 172] on button at bounding box center [228, 169] width 9 height 11
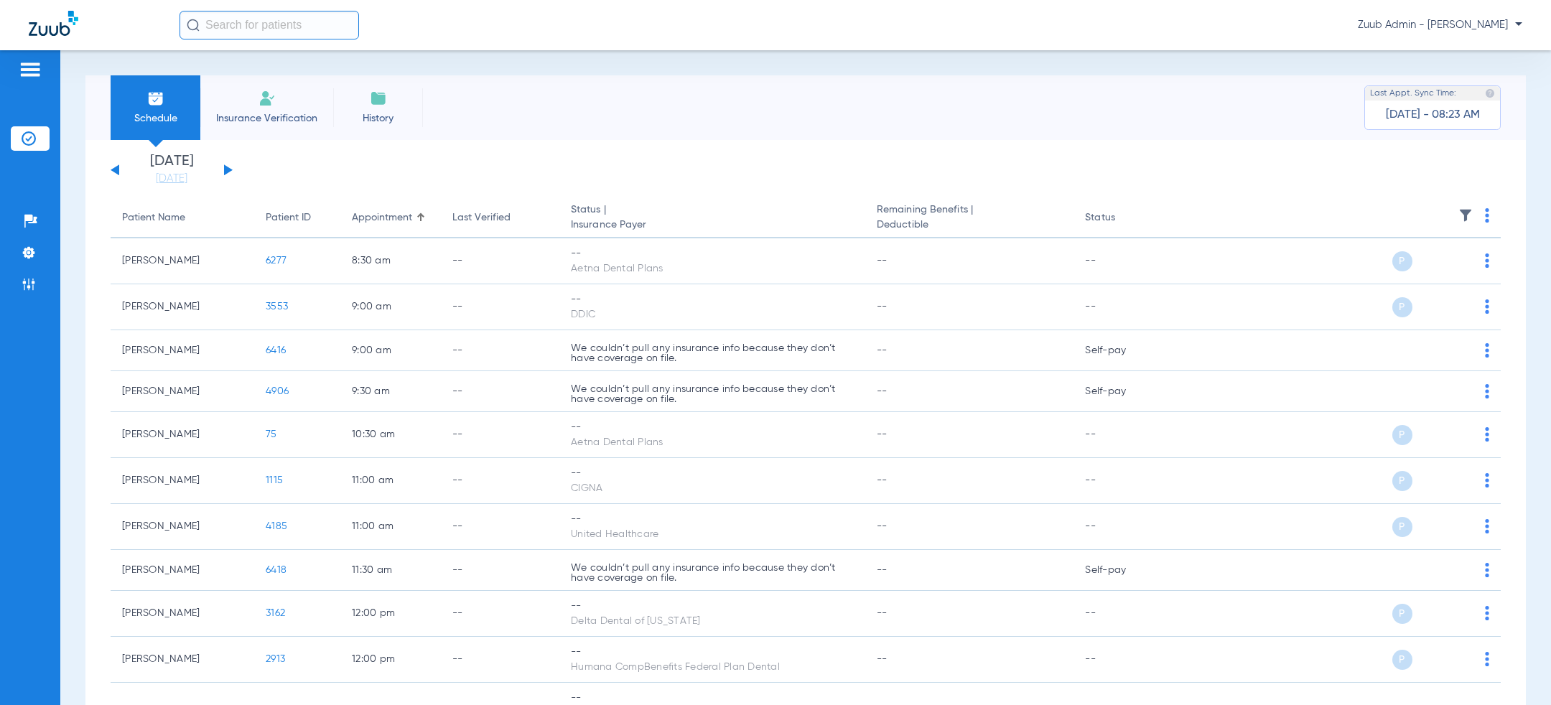
click at [228, 172] on button at bounding box center [228, 169] width 9 height 11
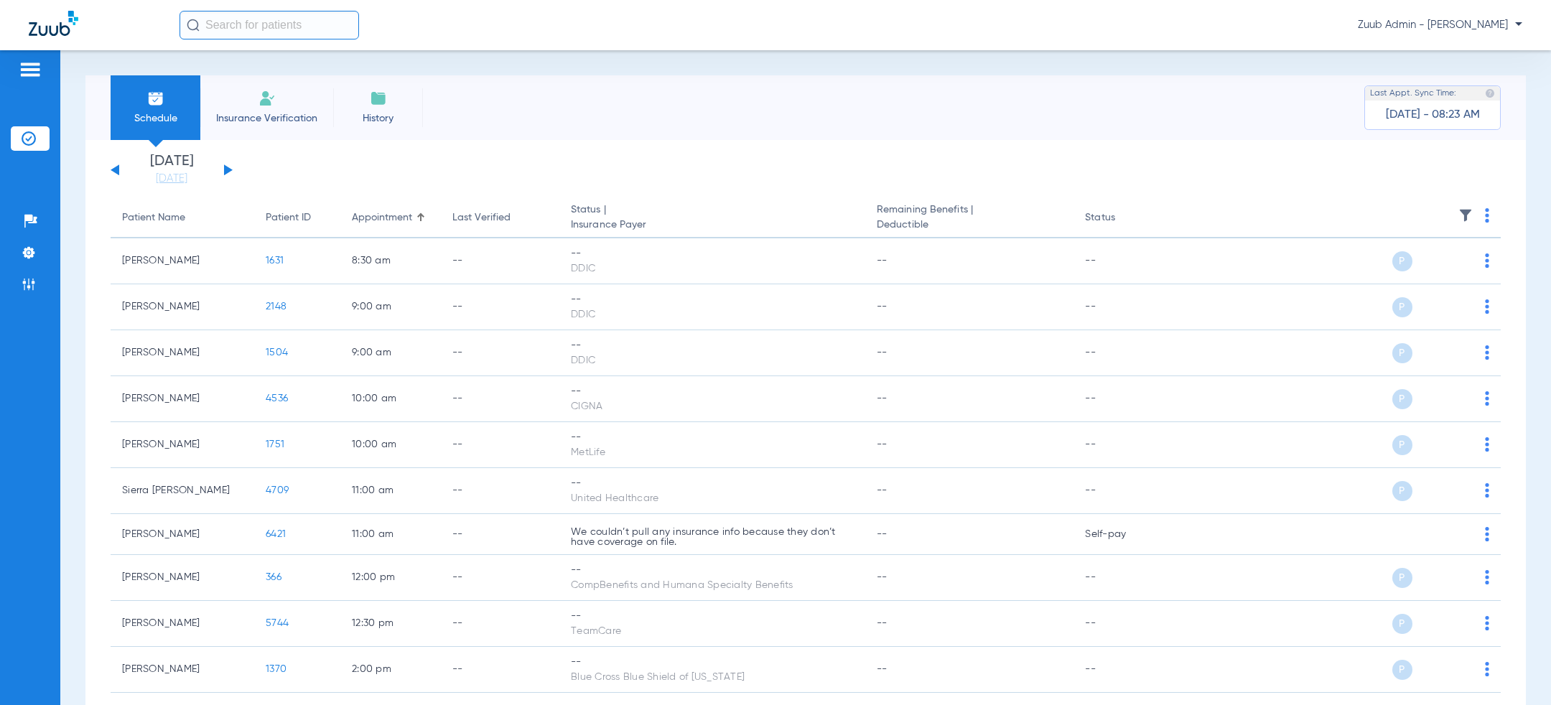
click at [228, 172] on div "[DATE] [DATE] [DATE] [DATE] [DATE] [DATE] [DATE] [DATE] [DATE] [DATE] [DATE] [D…" at bounding box center [172, 170] width 122 height 32
click at [223, 168] on div "[DATE] [DATE] [DATE] [DATE] [DATE] [DATE] [DATE] [DATE] [DATE] [DATE] [DATE] [D…" at bounding box center [172, 170] width 122 height 32
click at [225, 168] on button at bounding box center [228, 169] width 9 height 11
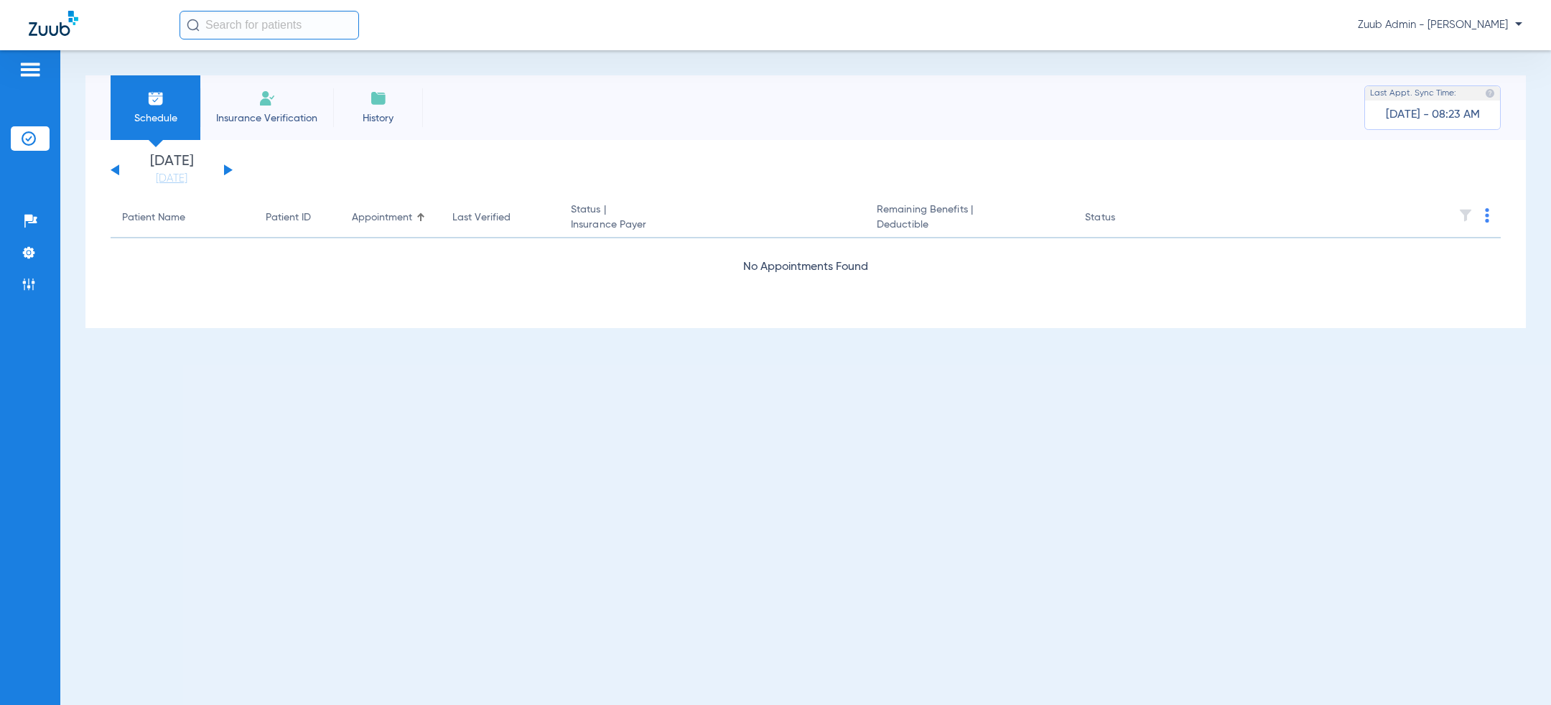
click at [225, 169] on button at bounding box center [228, 169] width 9 height 11
click at [225, 170] on button at bounding box center [228, 169] width 9 height 11
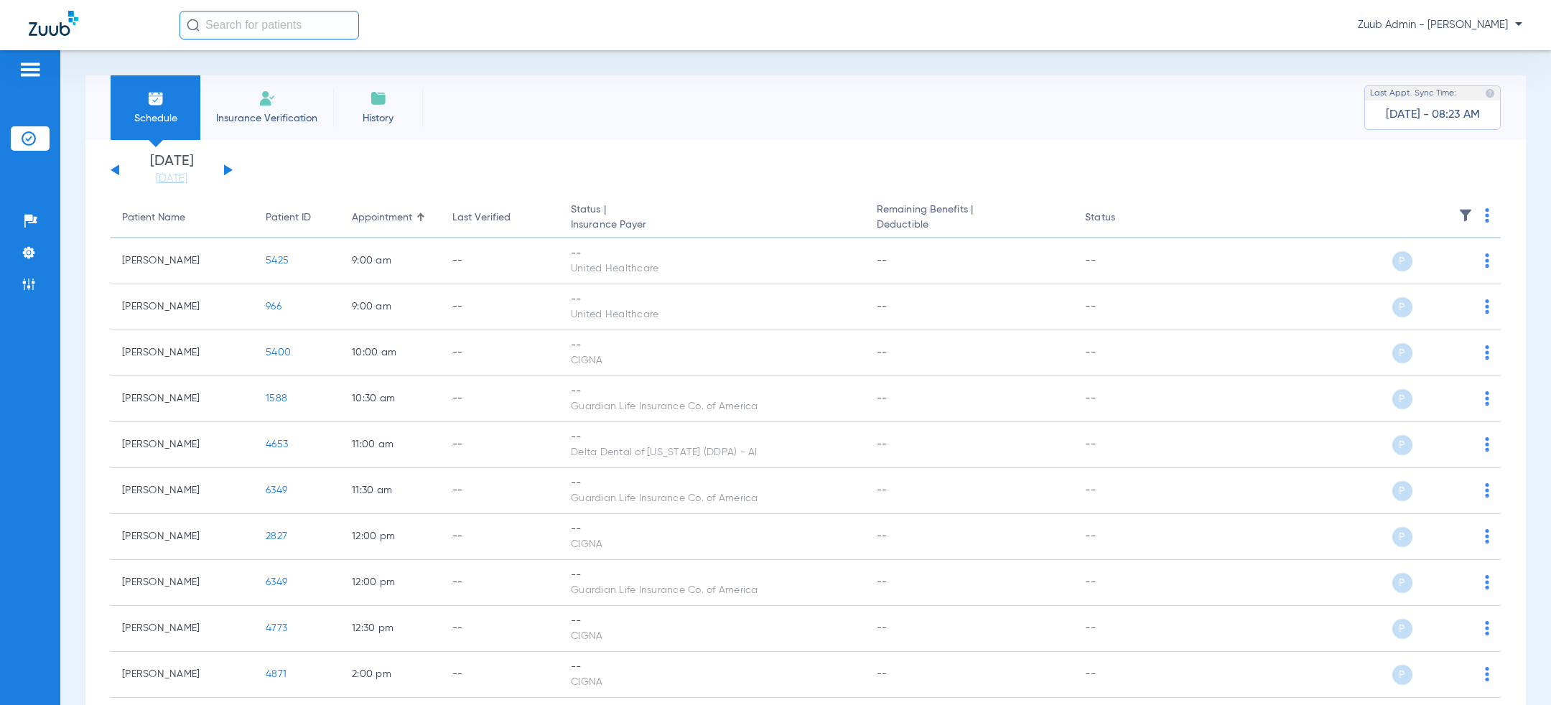
click at [225, 170] on button at bounding box center [228, 169] width 9 height 11
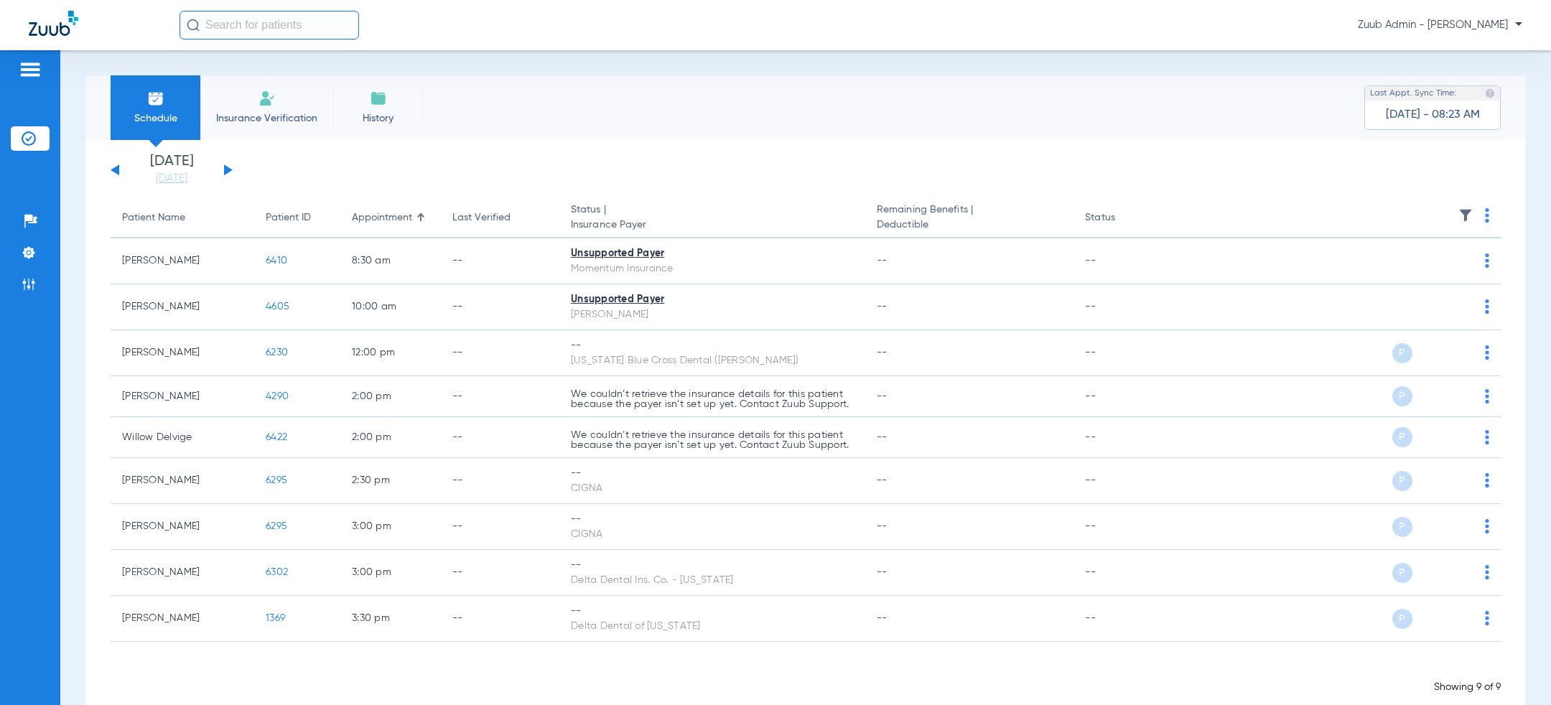
click at [118, 170] on button at bounding box center [115, 169] width 9 height 11
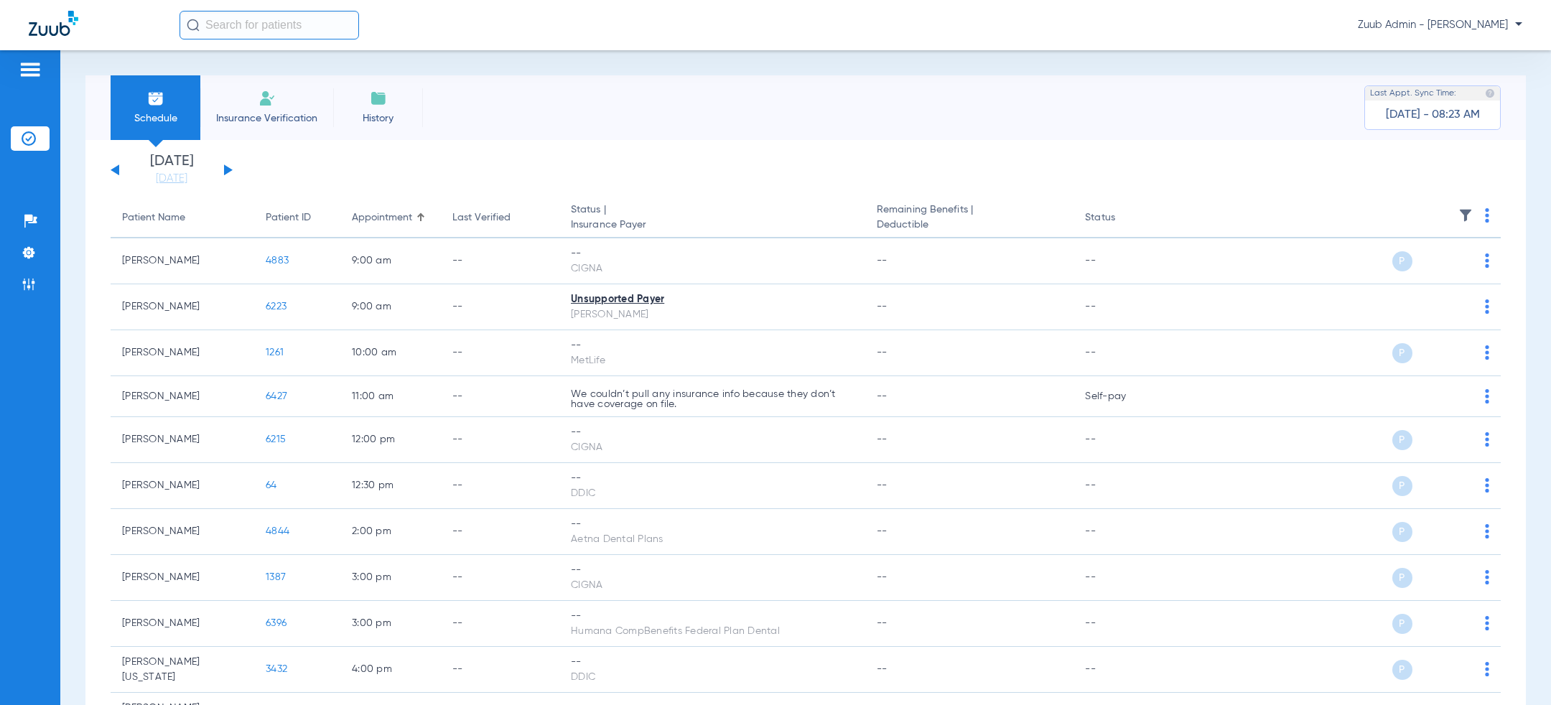
click at [115, 172] on button at bounding box center [115, 169] width 9 height 11
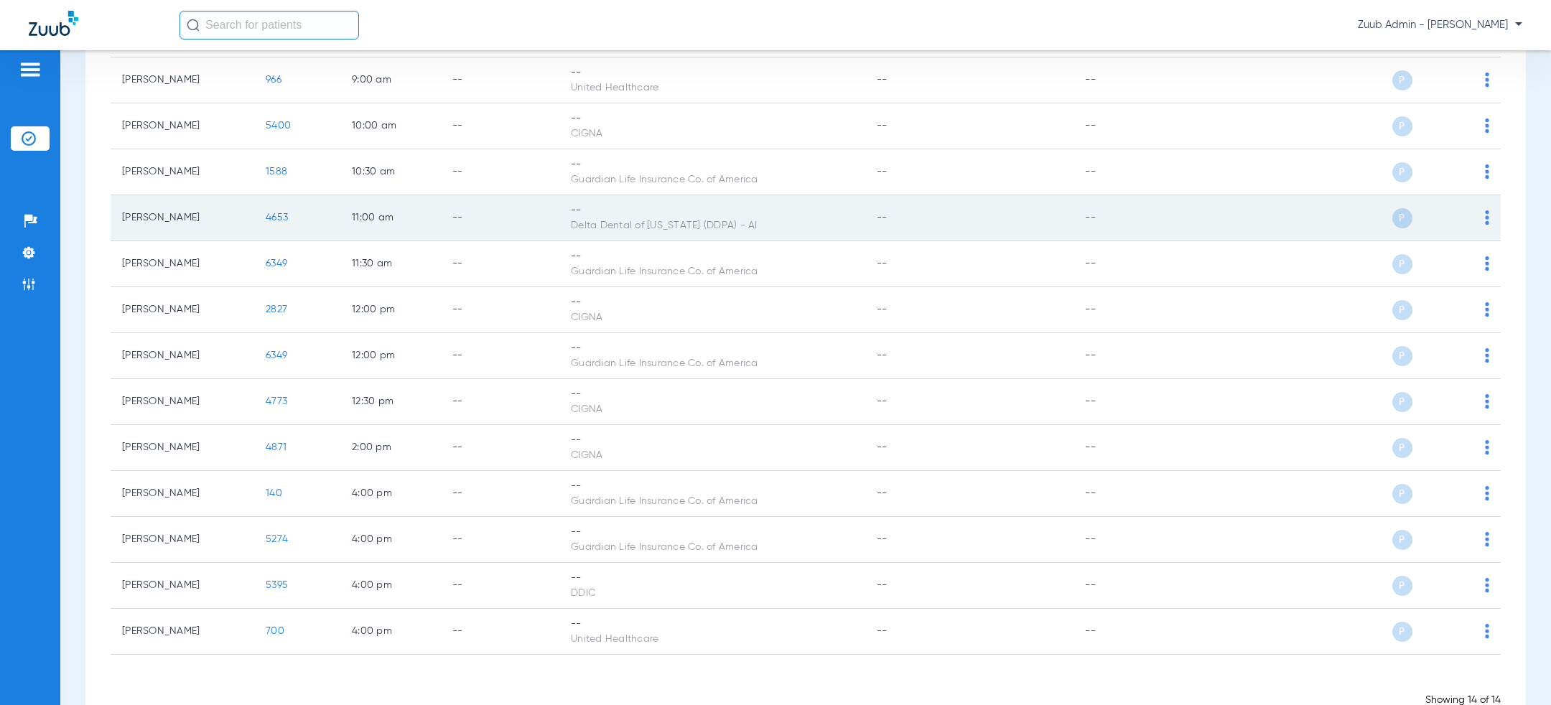
scroll to position [265, 0]
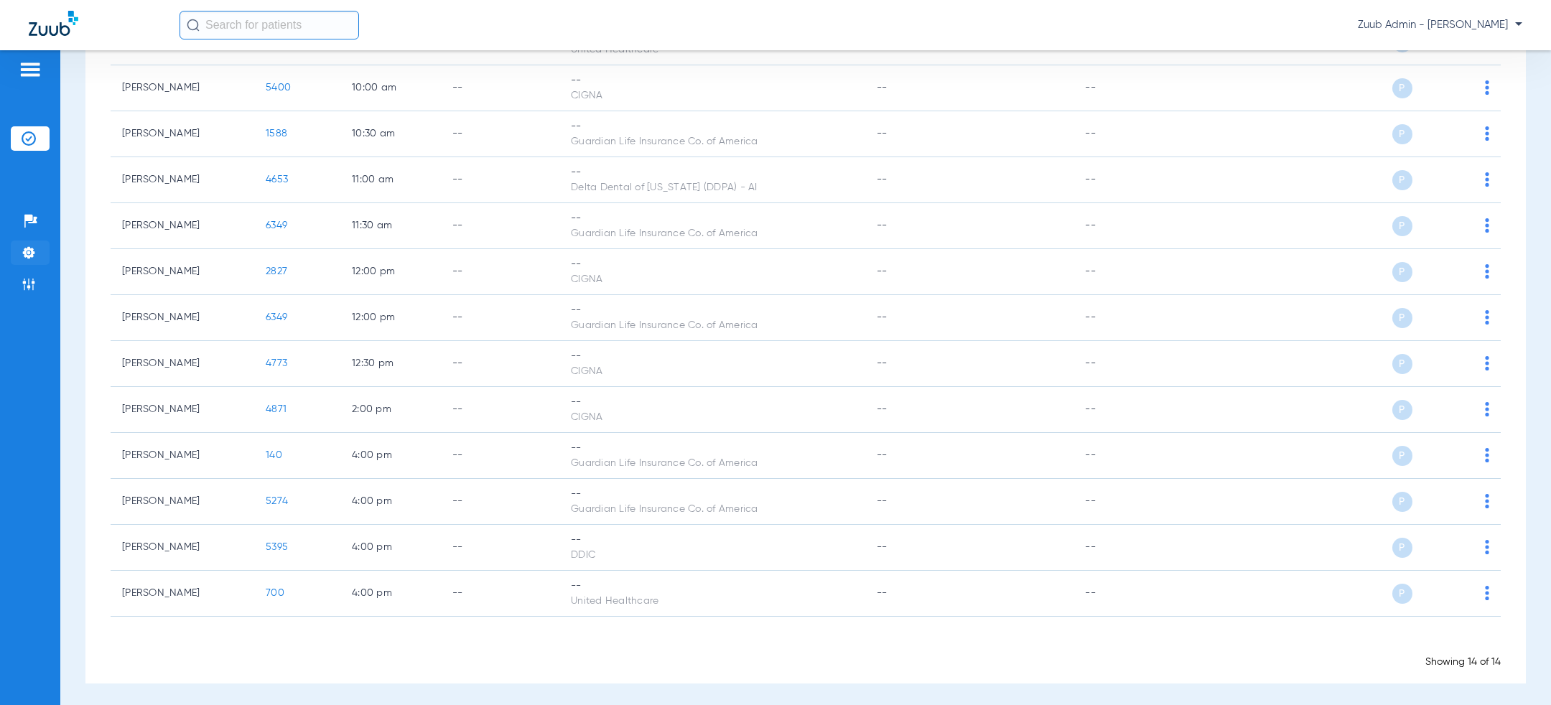
click at [30, 256] on img at bounding box center [29, 253] width 14 height 14
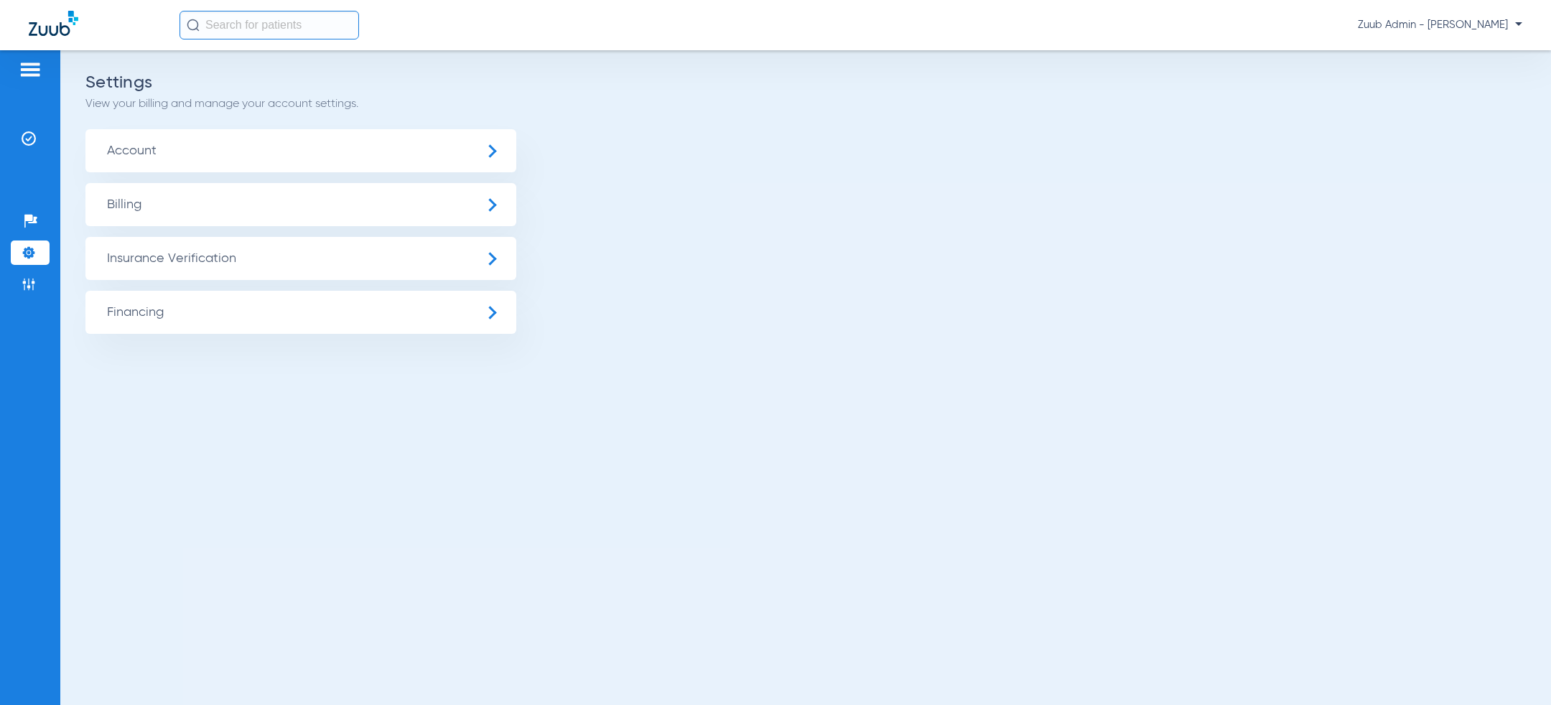
click at [139, 257] on span "Insurance Verification" at bounding box center [300, 258] width 431 height 43
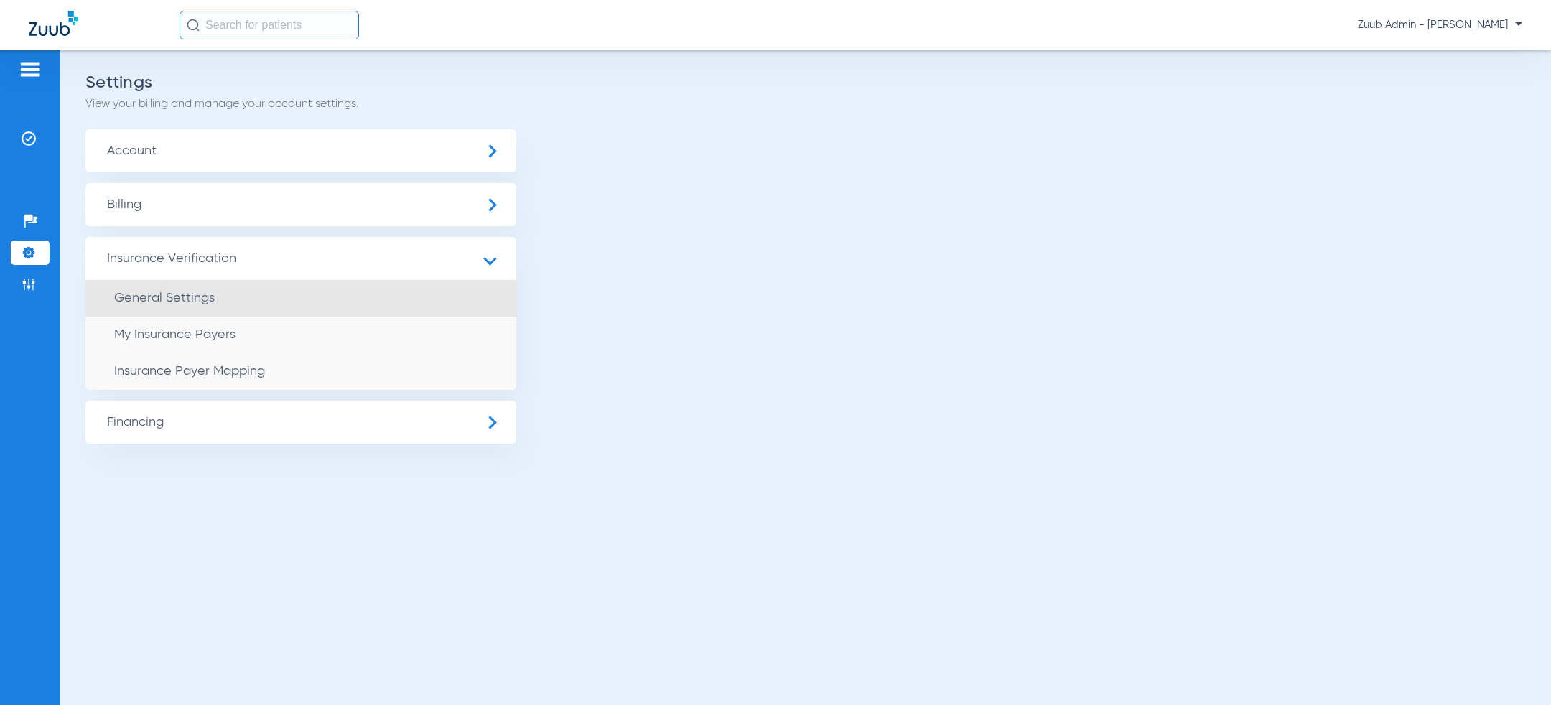
click at [157, 302] on span "General Settings" at bounding box center [164, 297] width 101 height 13
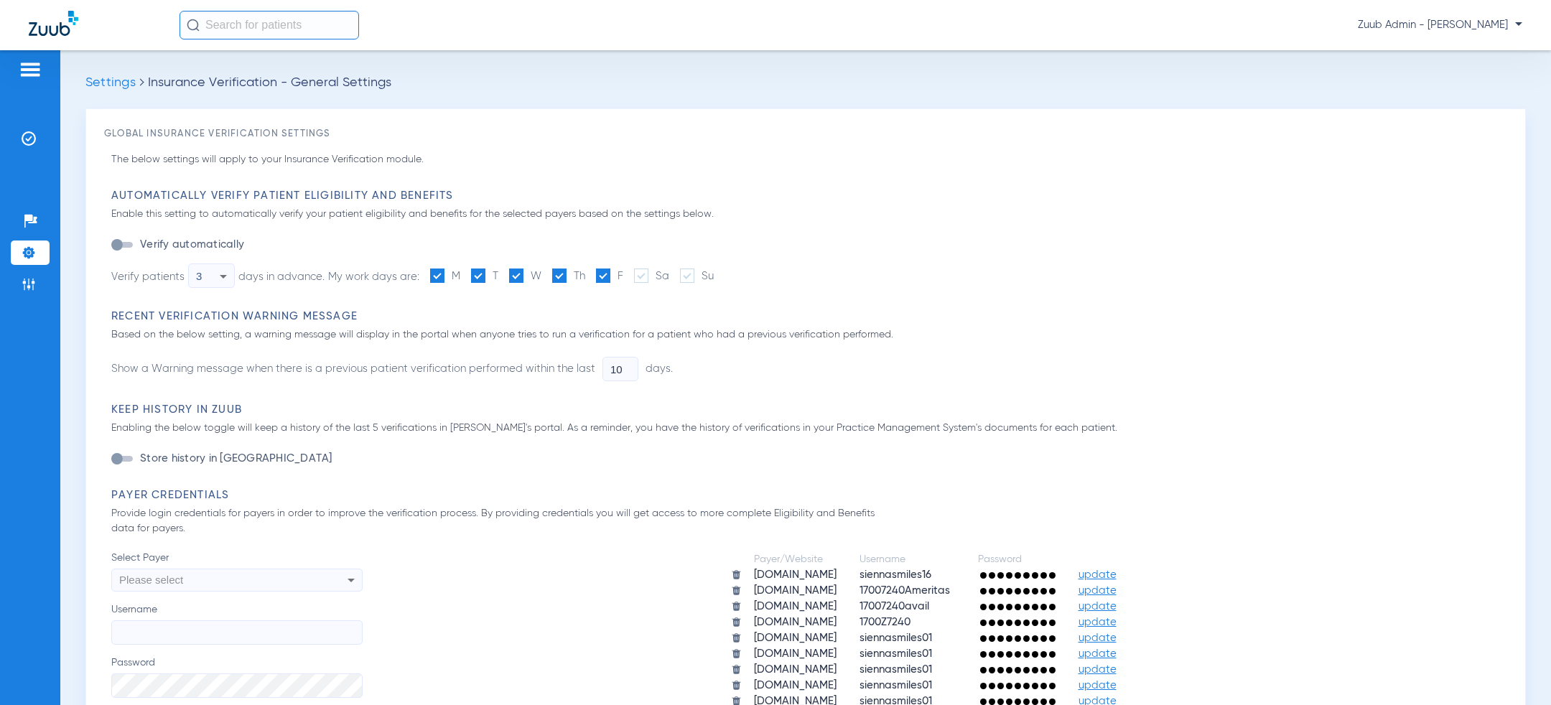
click at [113, 244] on div "button" at bounding box center [116, 244] width 11 height 11
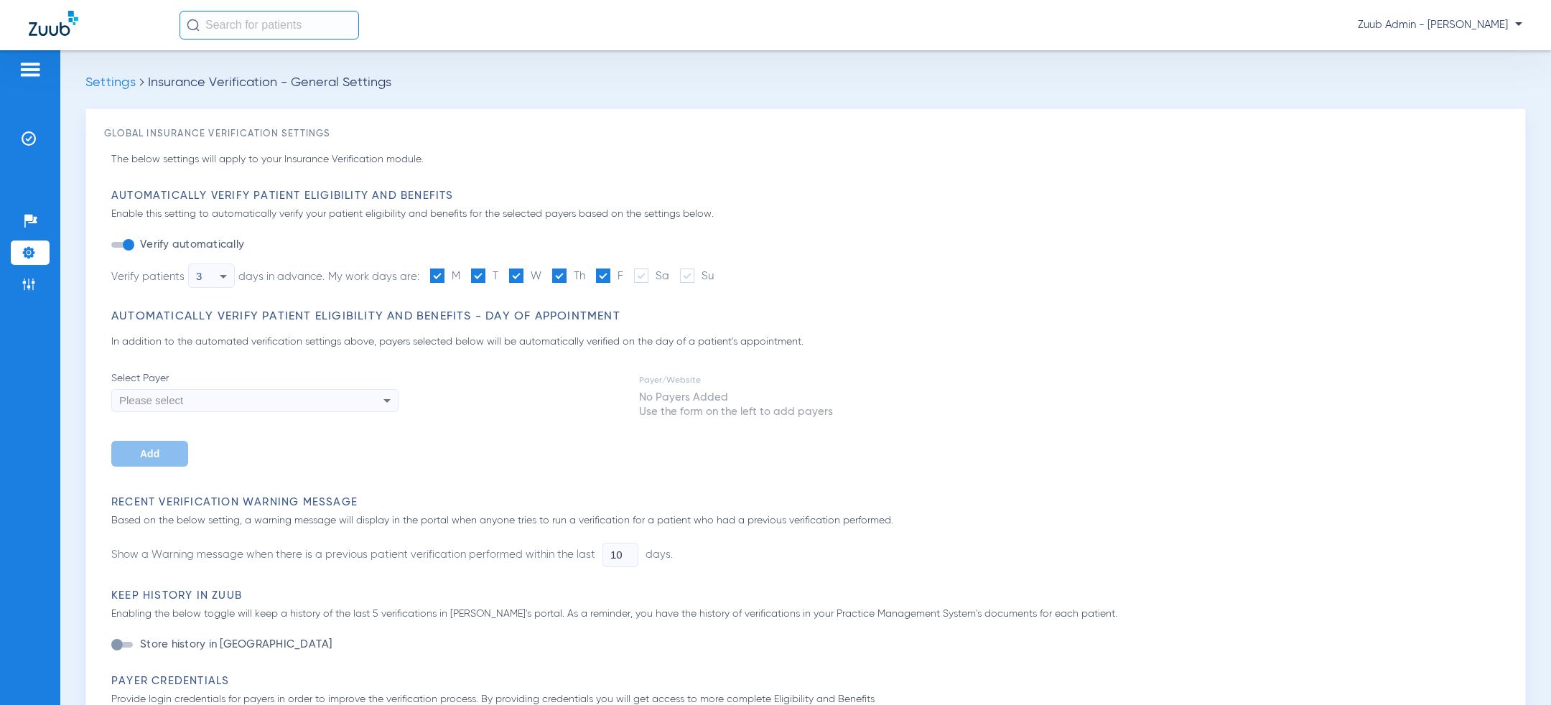
click at [434, 276] on span at bounding box center [437, 276] width 14 height 14
click at [463, 271] on input "M" at bounding box center [463, 271] width 0 height 0
click at [610, 278] on span at bounding box center [603, 276] width 14 height 14
click at [626, 271] on input "F" at bounding box center [626, 271] width 0 height 0
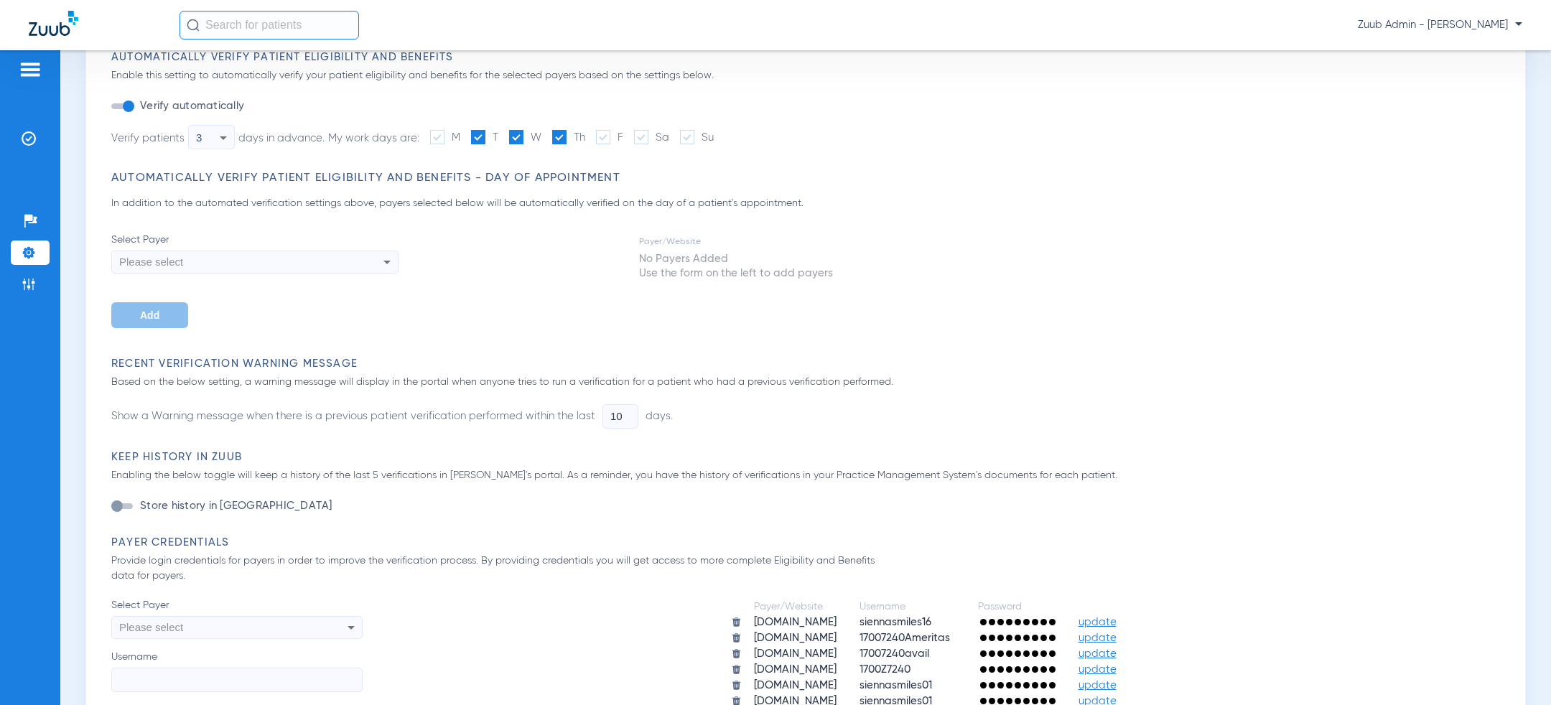
scroll to position [160, 0]
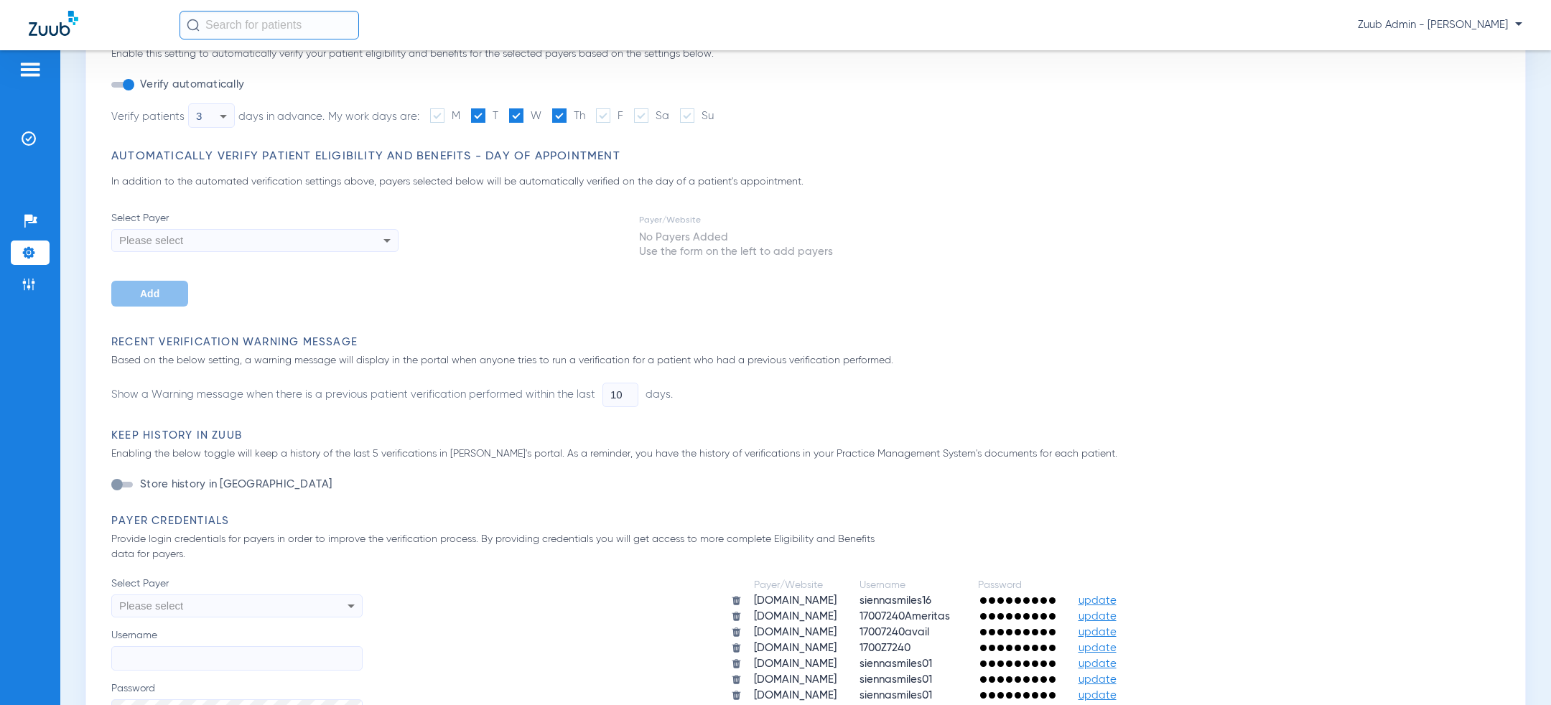
click at [615, 397] on input "10" at bounding box center [620, 395] width 36 height 24
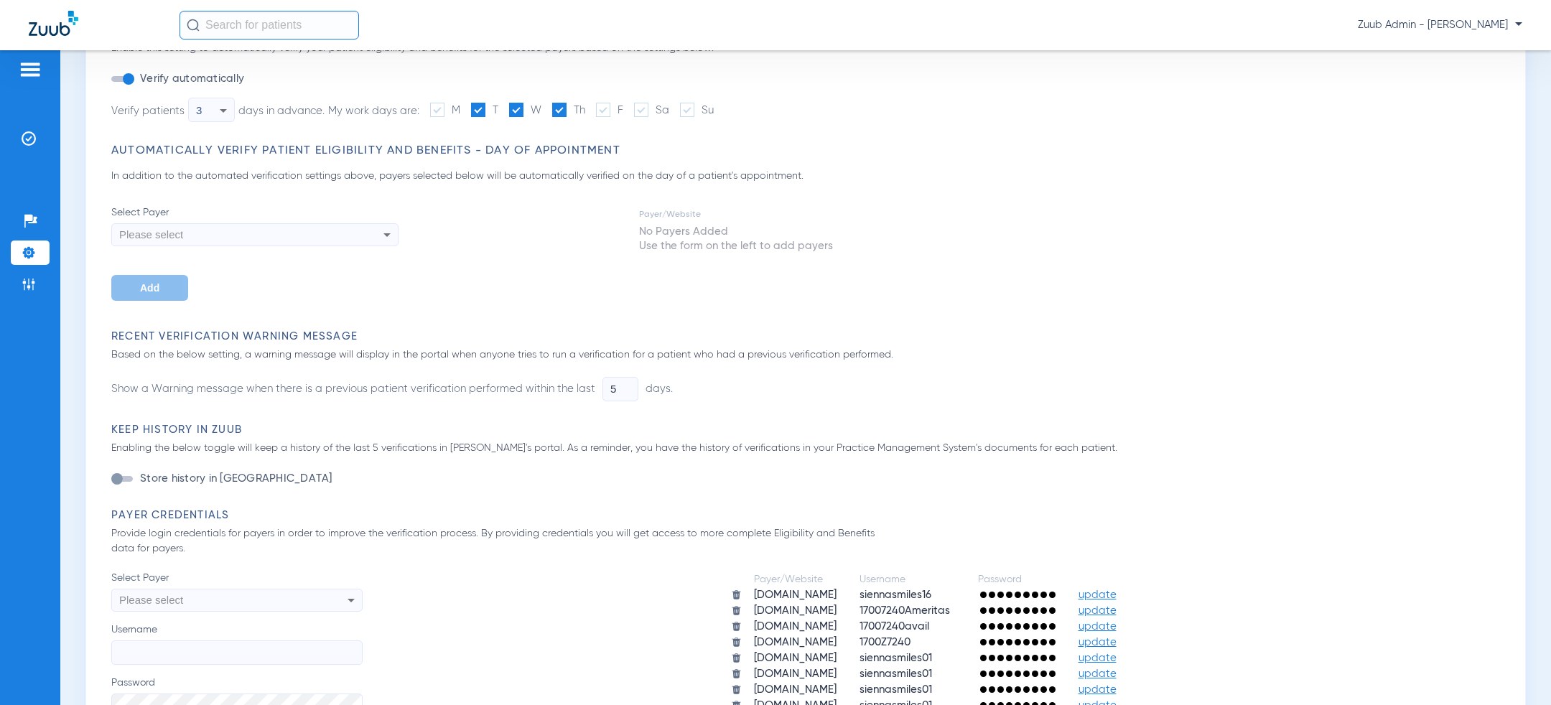
type input "5"
click at [478, 510] on h3 "Payer Credentials" at bounding box center [809, 515] width 1396 height 14
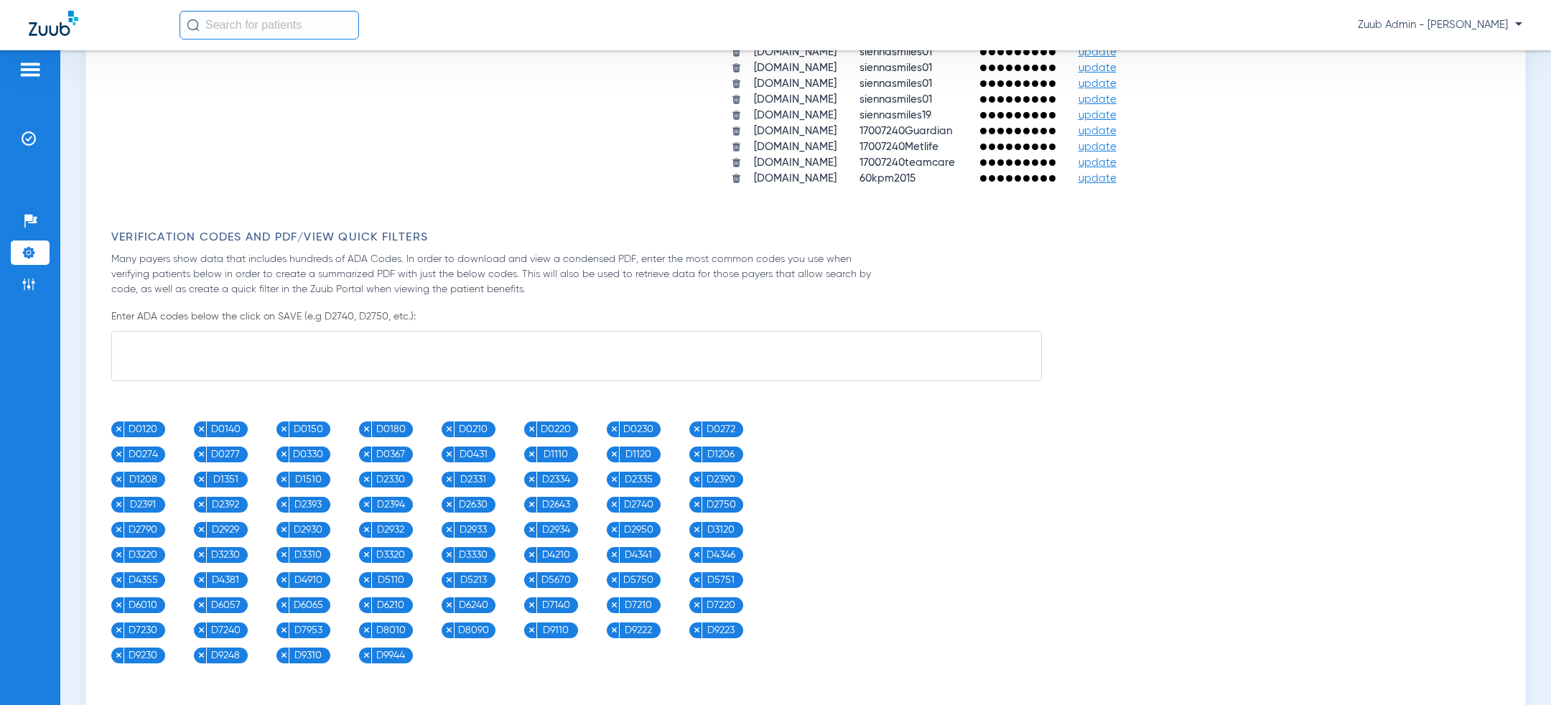
scroll to position [1383, 0]
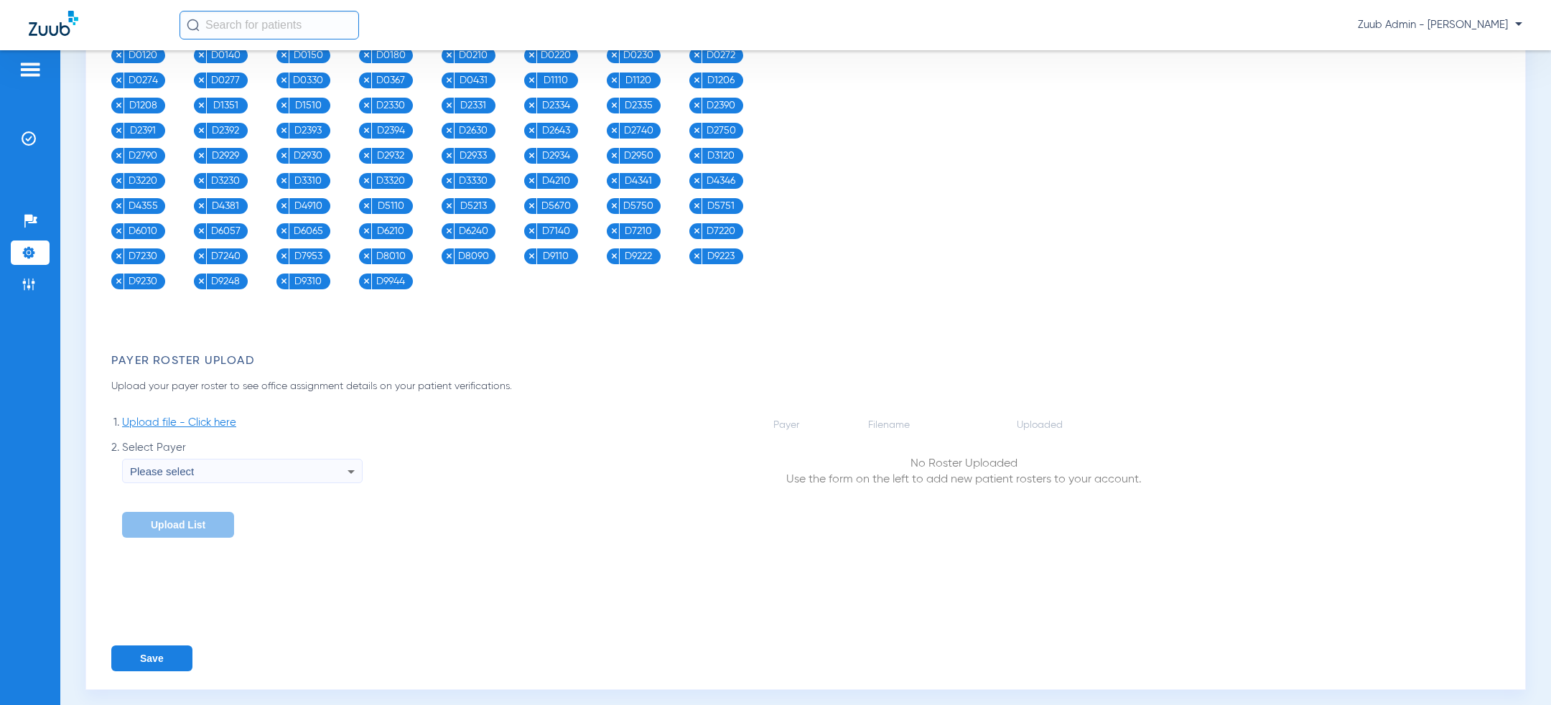
click at [140, 647] on button "Save" at bounding box center [151, 658] width 81 height 26
click at [41, 259] on li "Settings" at bounding box center [30, 253] width 39 height 24
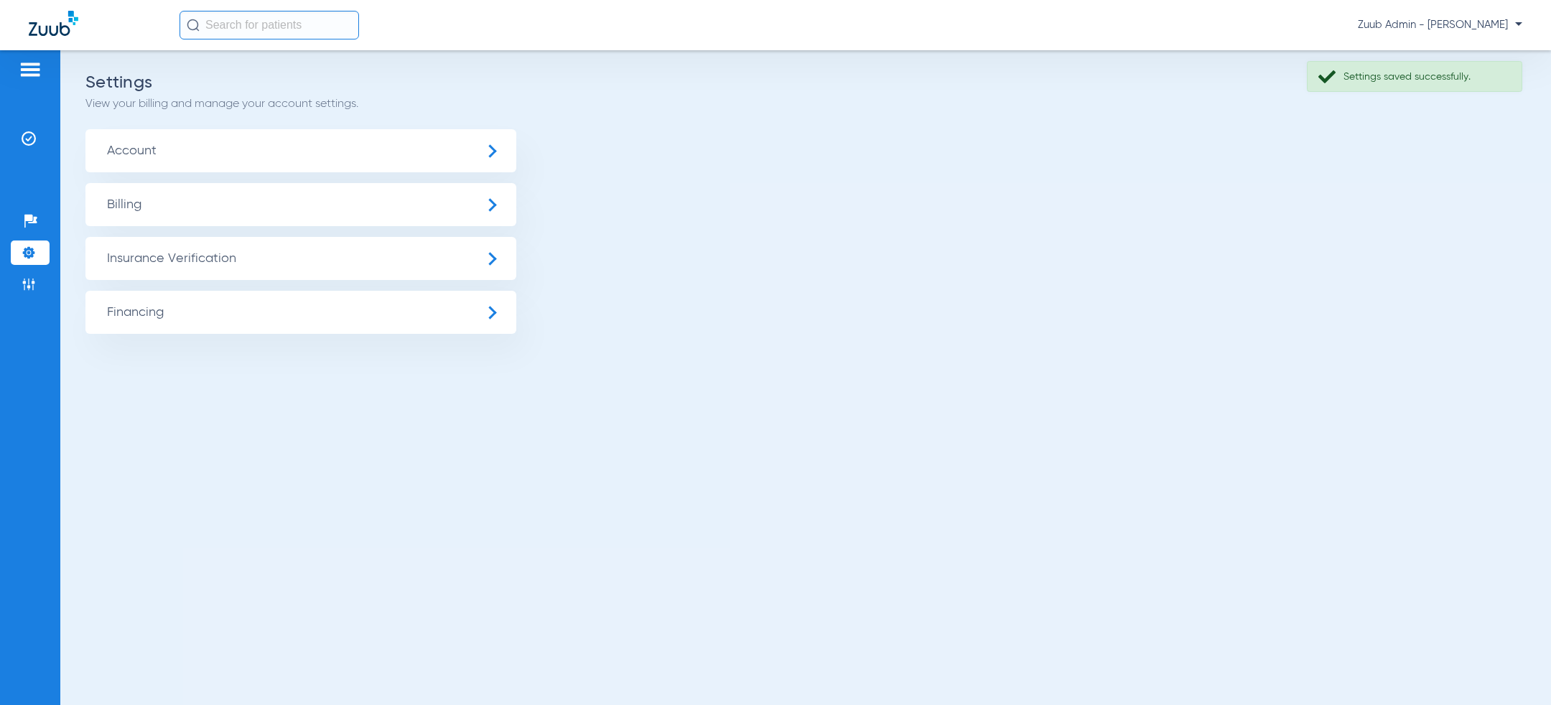
click at [213, 249] on span "Insurance Verification" at bounding box center [300, 258] width 431 height 43
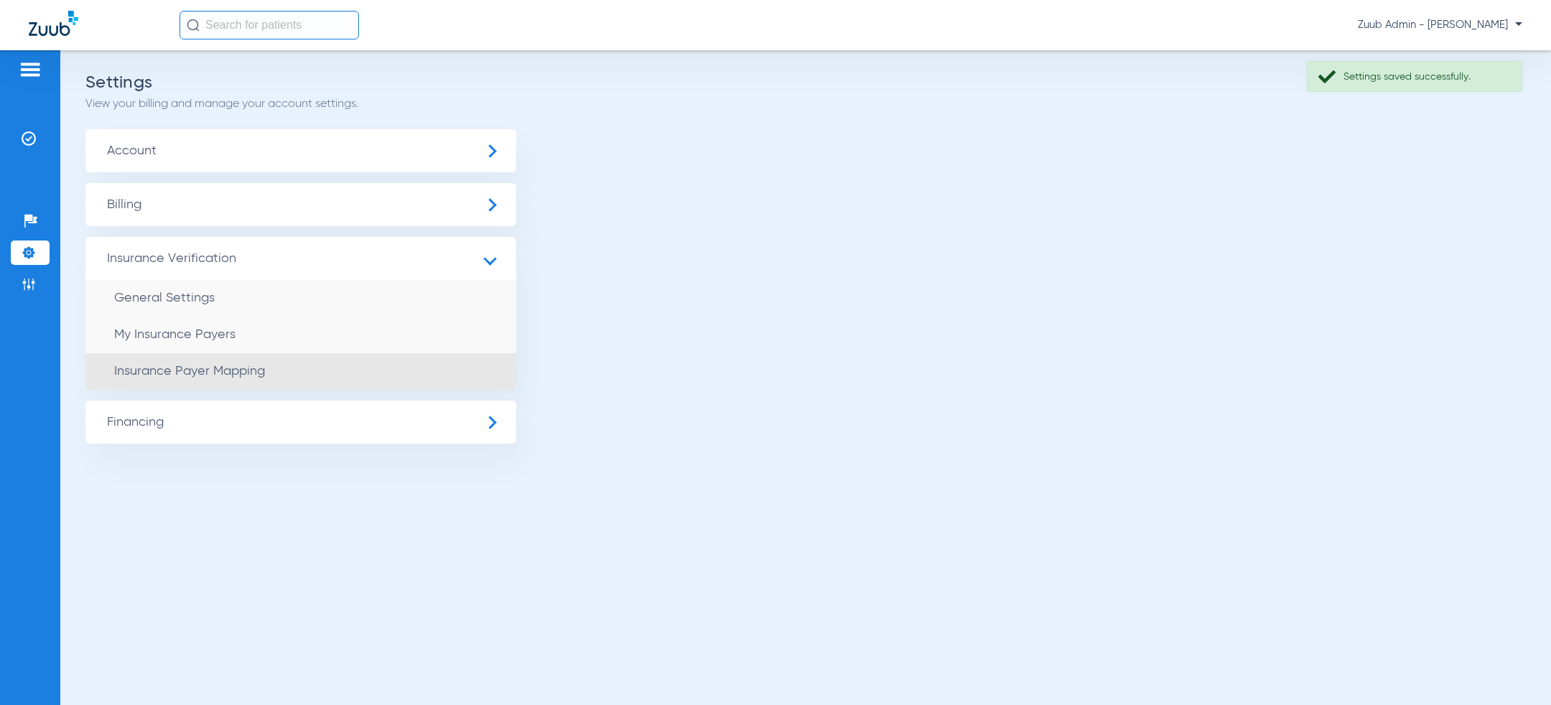
click at [271, 368] on li "Insurance Payer Mapping" at bounding box center [300, 371] width 431 height 37
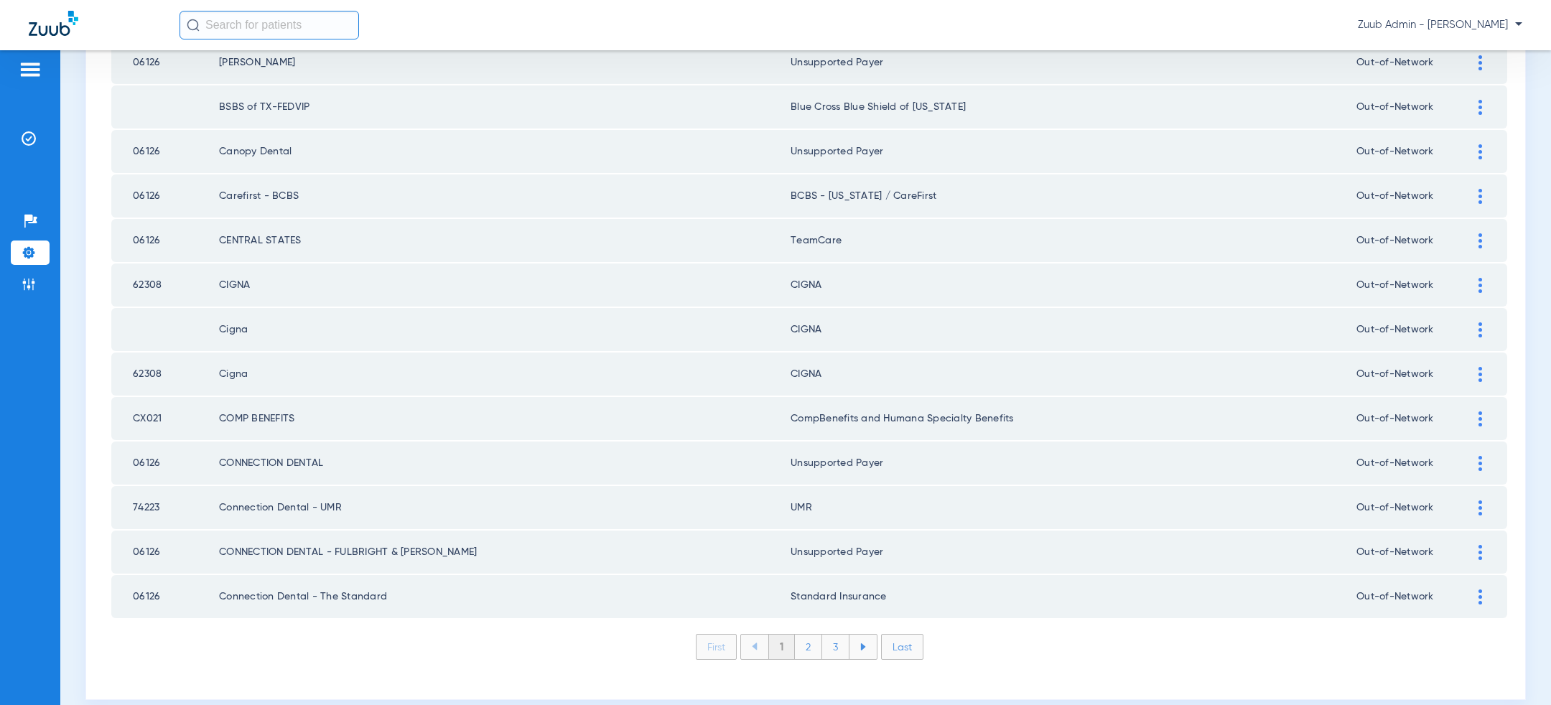
scroll to position [1870, 0]
click at [810, 634] on li "2" at bounding box center [808, 646] width 27 height 24
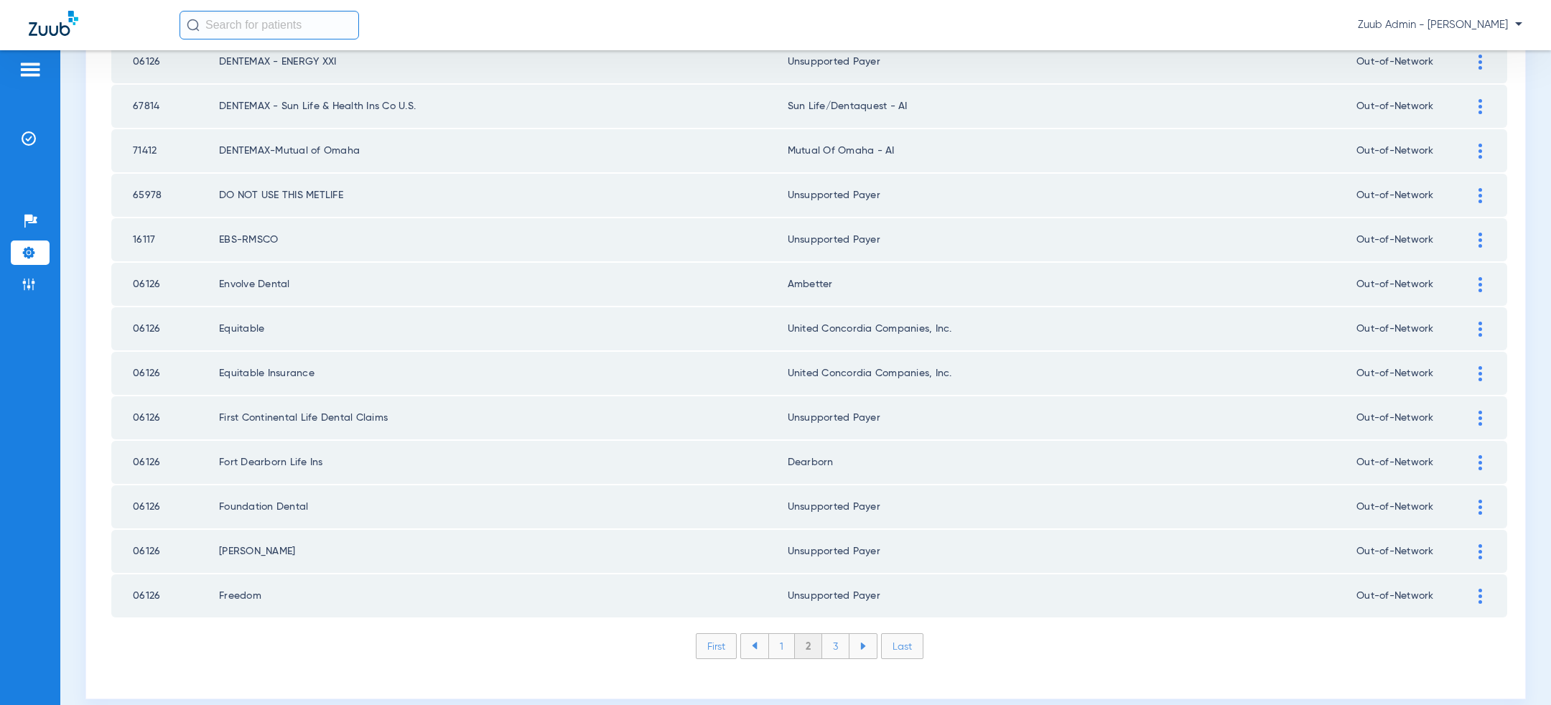
click at [830, 634] on li "3" at bounding box center [835, 646] width 27 height 24
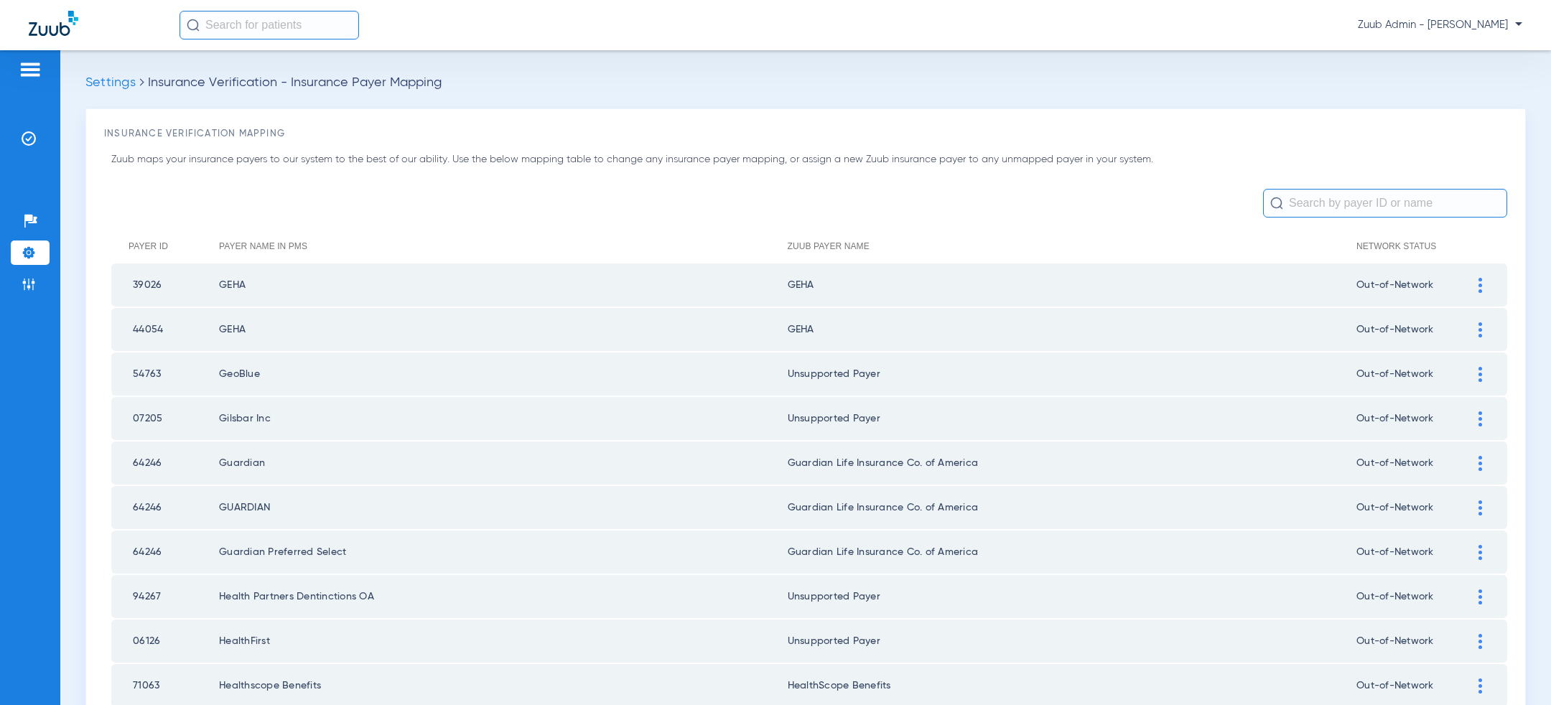
scroll to position [1252, 0]
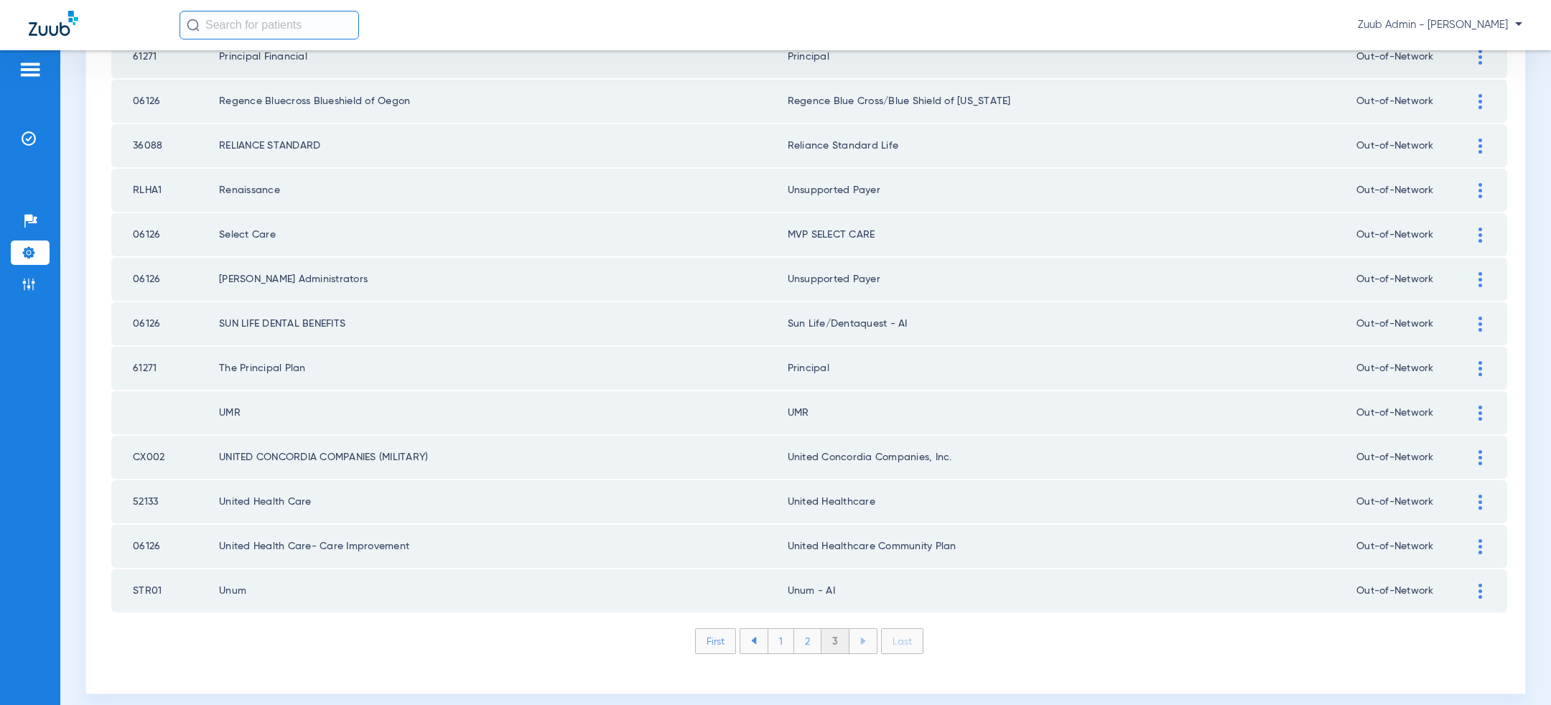
click at [721, 639] on li "First" at bounding box center [715, 641] width 41 height 26
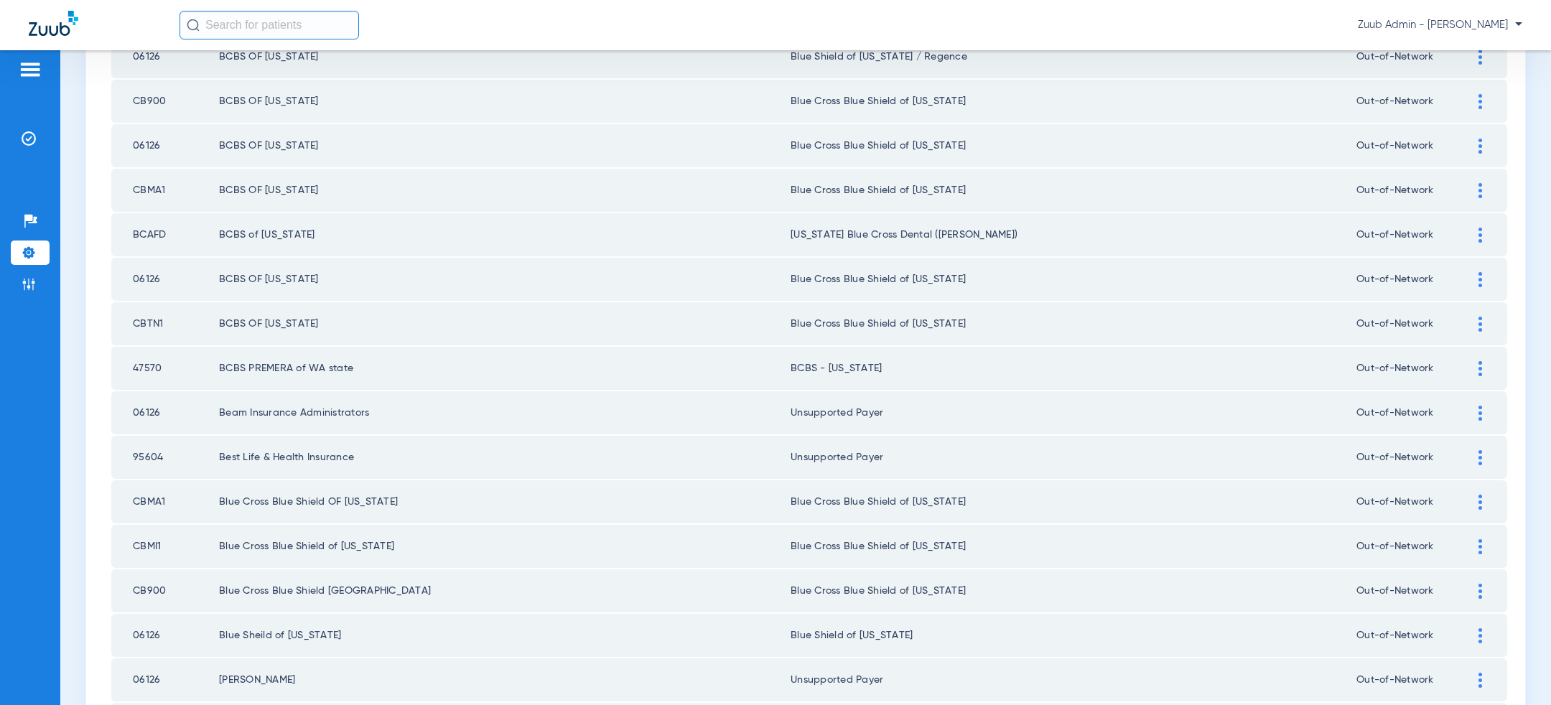
click at [30, 151] on ul "Insurance Verification" at bounding box center [30, 145] width 39 height 39
click at [28, 137] on img at bounding box center [29, 138] width 14 height 14
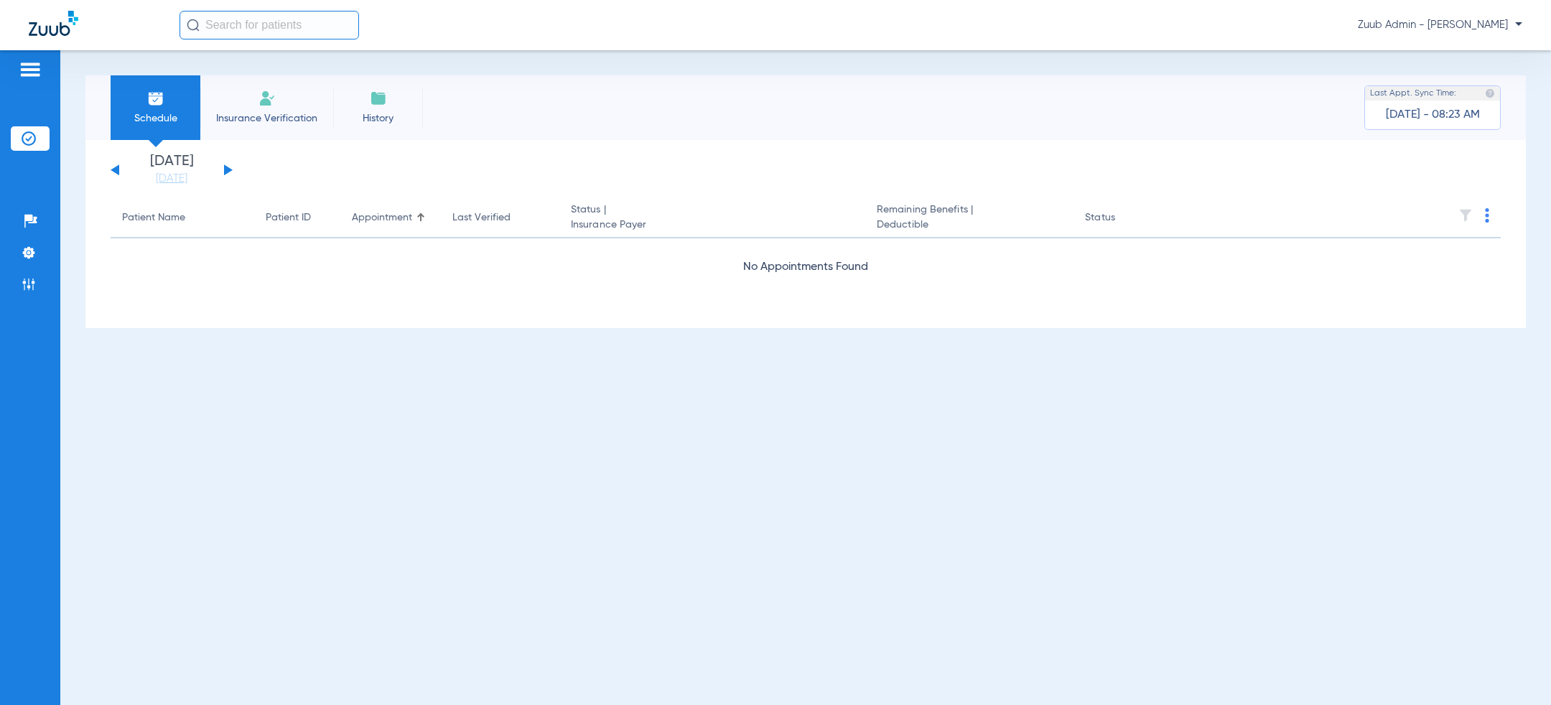
click at [228, 171] on button at bounding box center [228, 169] width 9 height 11
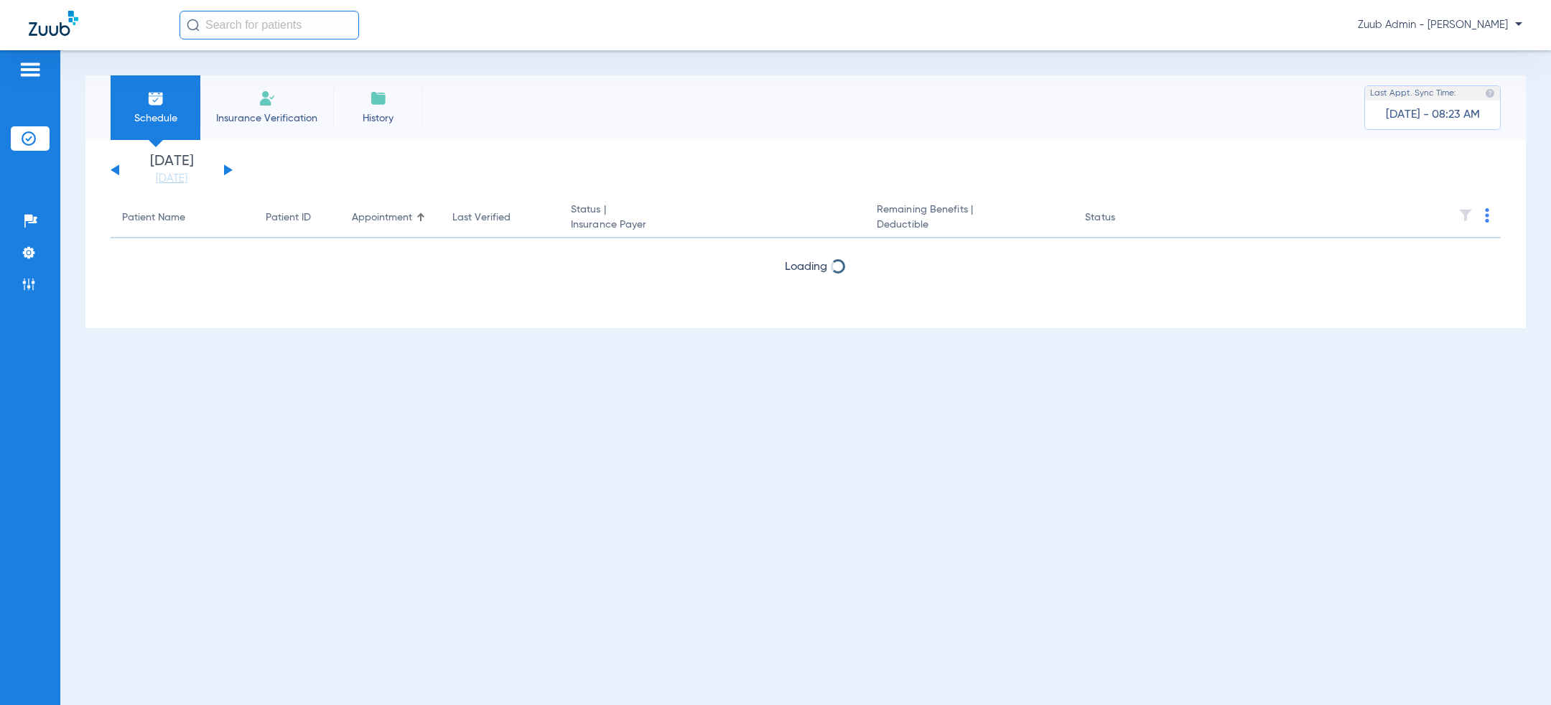
click at [228, 171] on button at bounding box center [228, 169] width 9 height 11
click at [113, 171] on button at bounding box center [115, 169] width 9 height 11
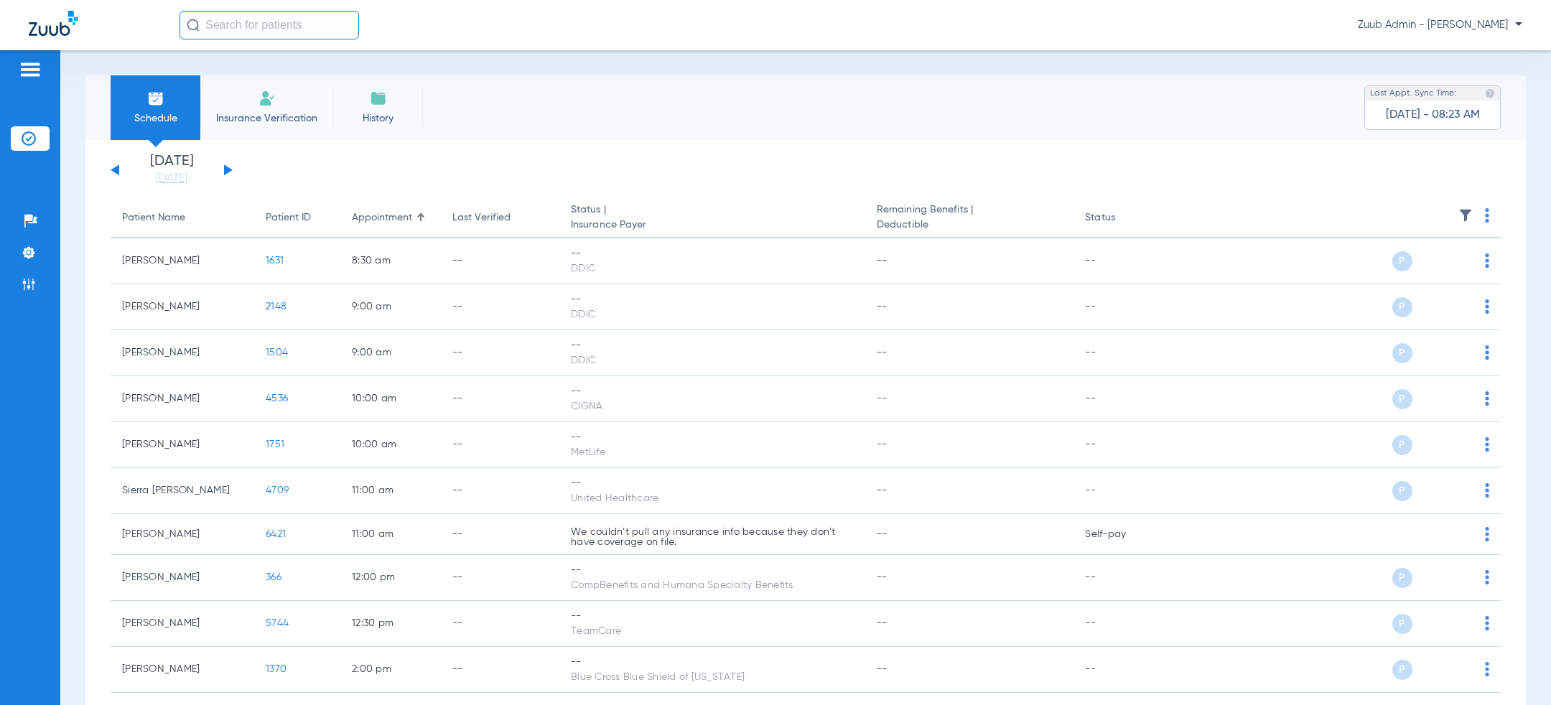
click at [113, 171] on button at bounding box center [115, 169] width 9 height 11
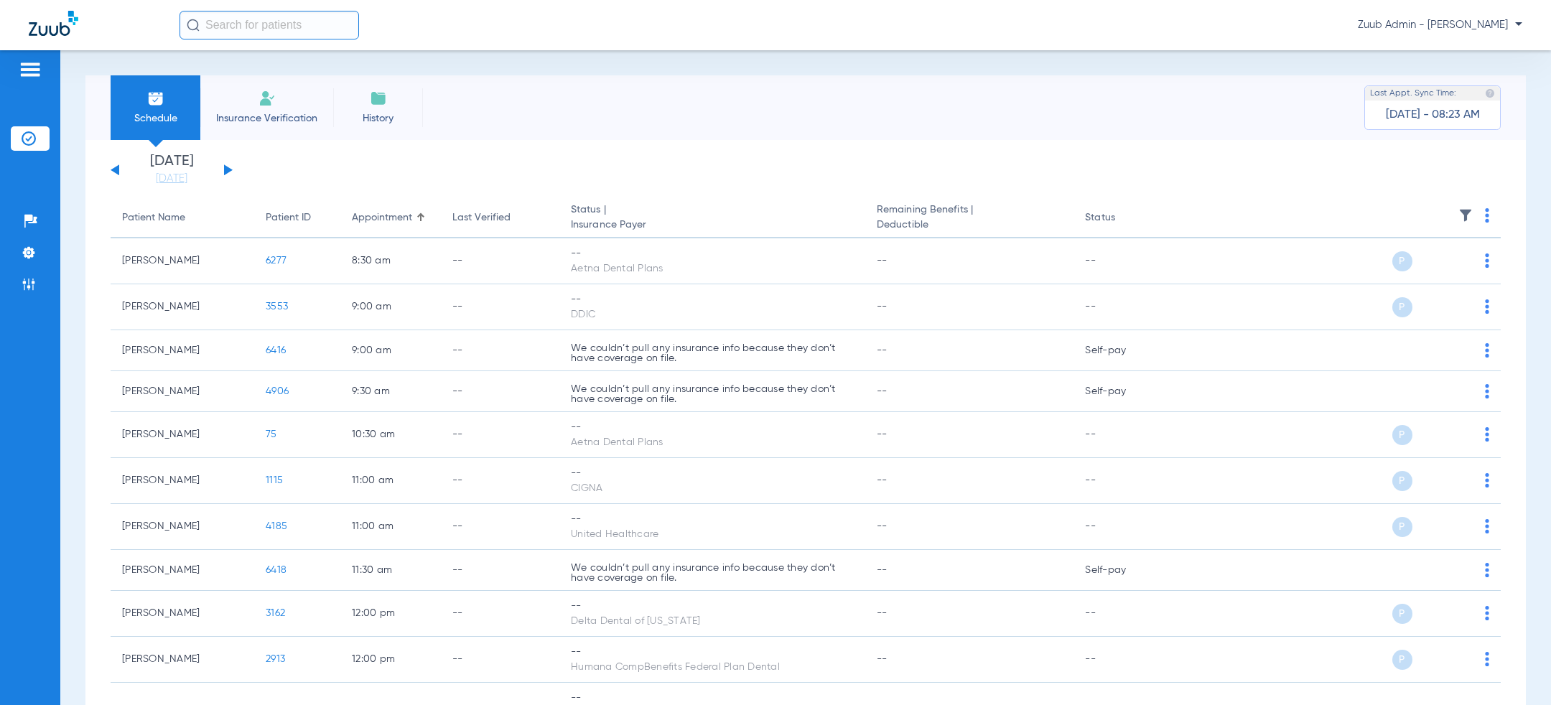
click at [226, 169] on button at bounding box center [228, 169] width 9 height 11
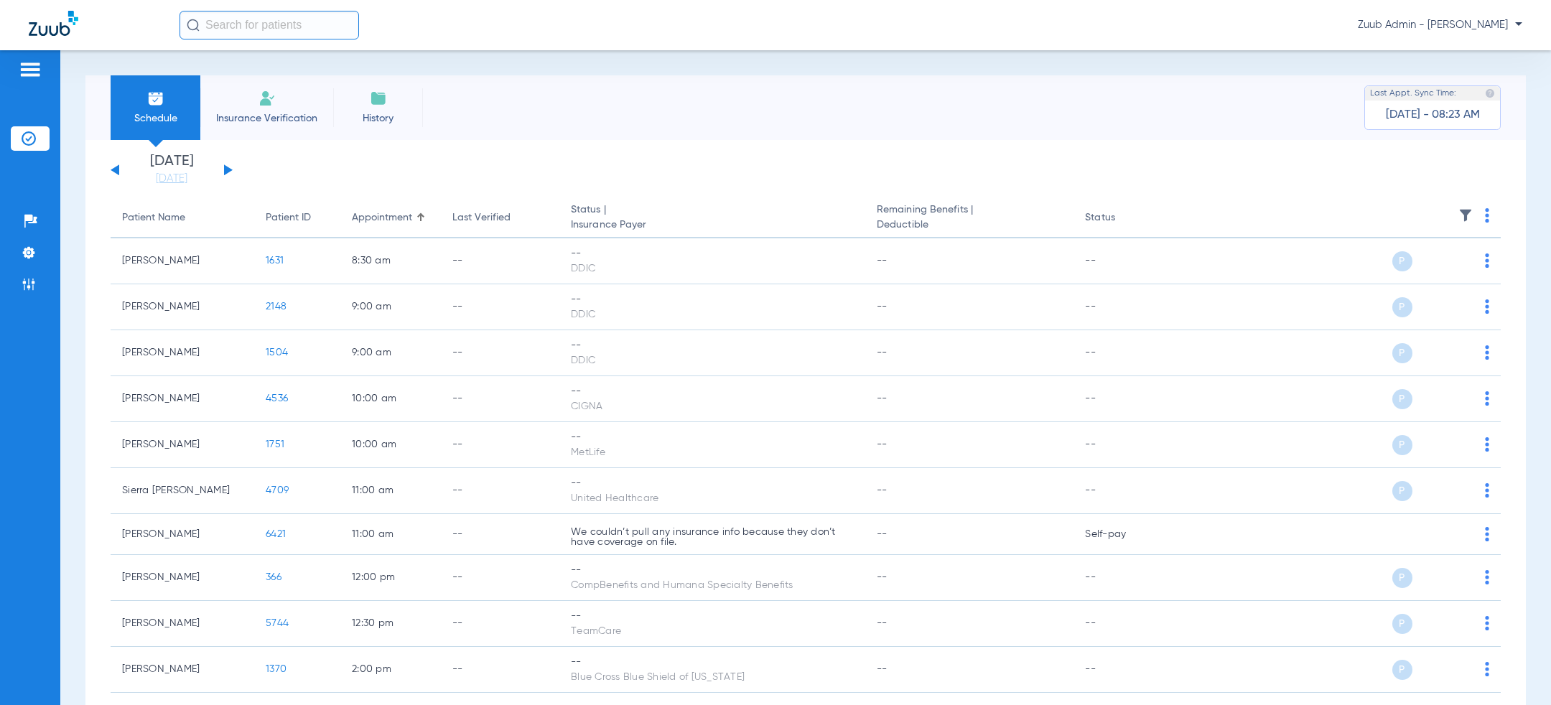
click at [228, 172] on button at bounding box center [228, 169] width 9 height 11
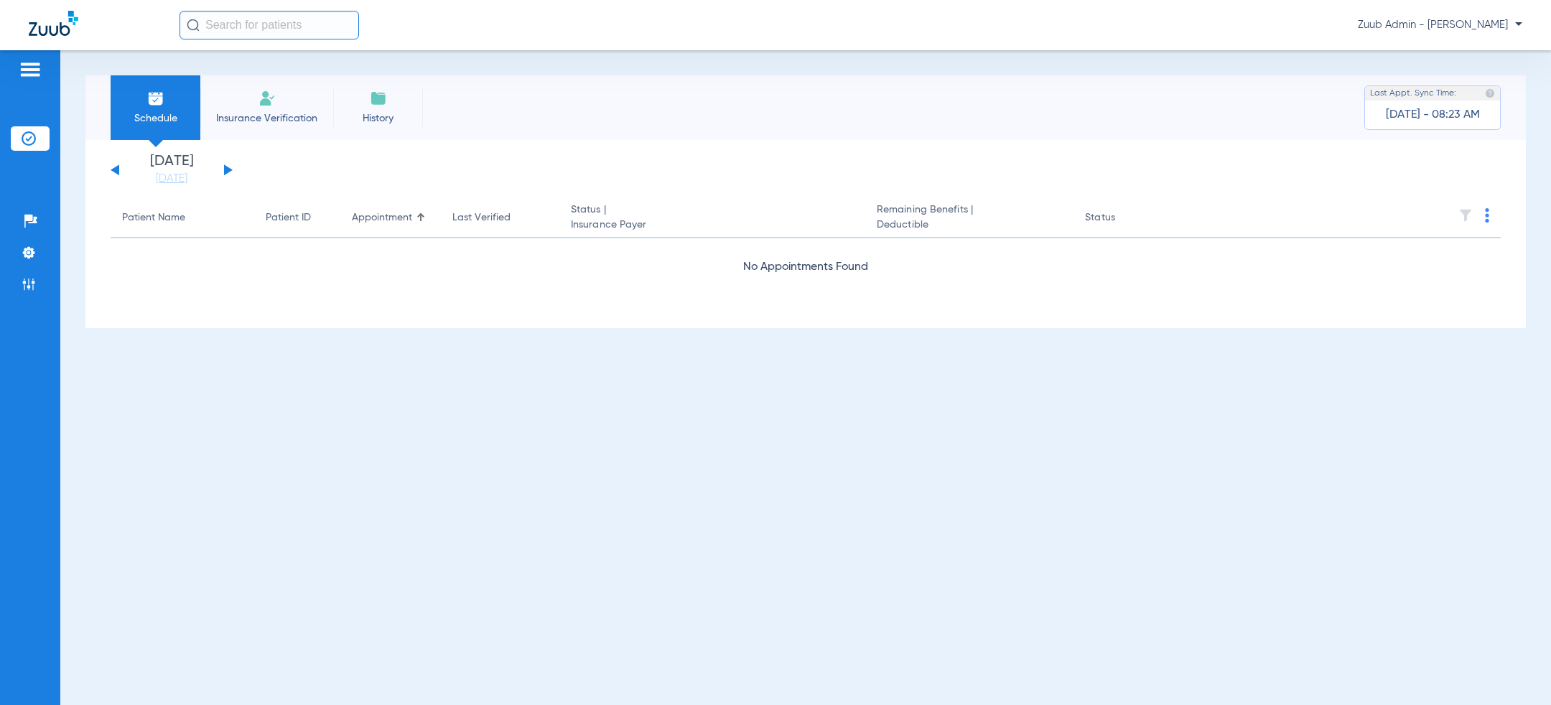
click at [228, 172] on button at bounding box center [228, 169] width 9 height 11
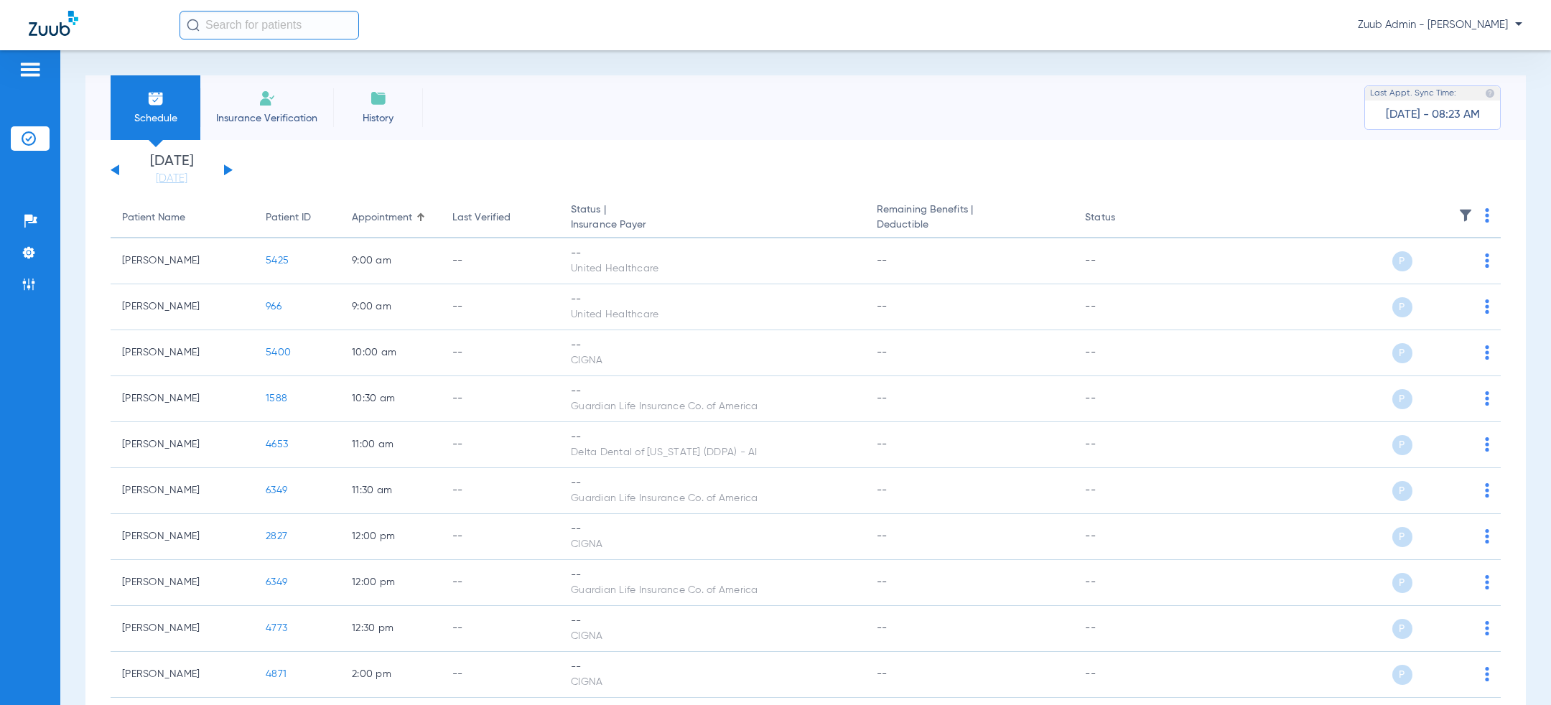
click at [230, 169] on button at bounding box center [228, 169] width 9 height 11
click at [225, 168] on button at bounding box center [228, 169] width 9 height 11
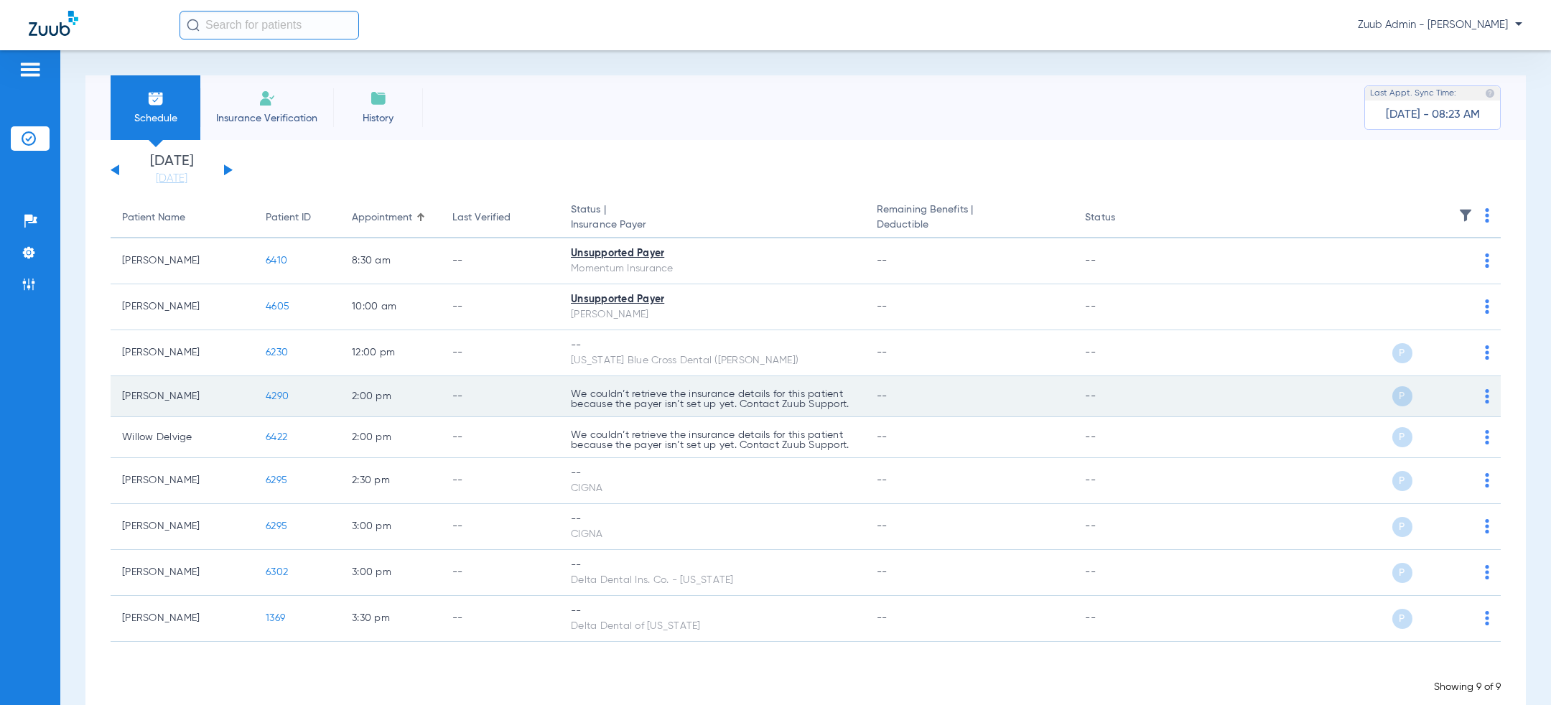
click at [295, 393] on td "4290" at bounding box center [297, 396] width 86 height 41
copy span "4290"
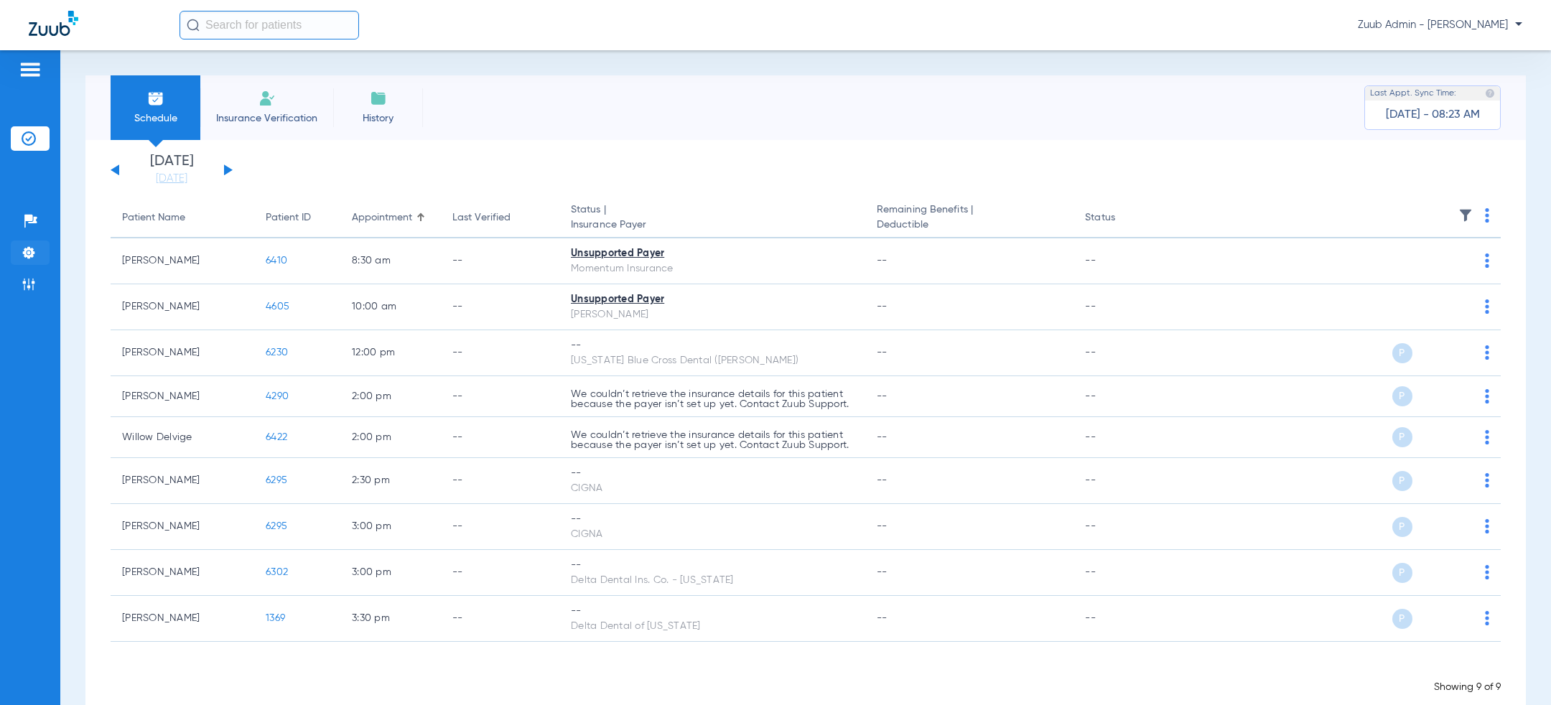
click at [24, 260] on li "Settings" at bounding box center [30, 253] width 39 height 24
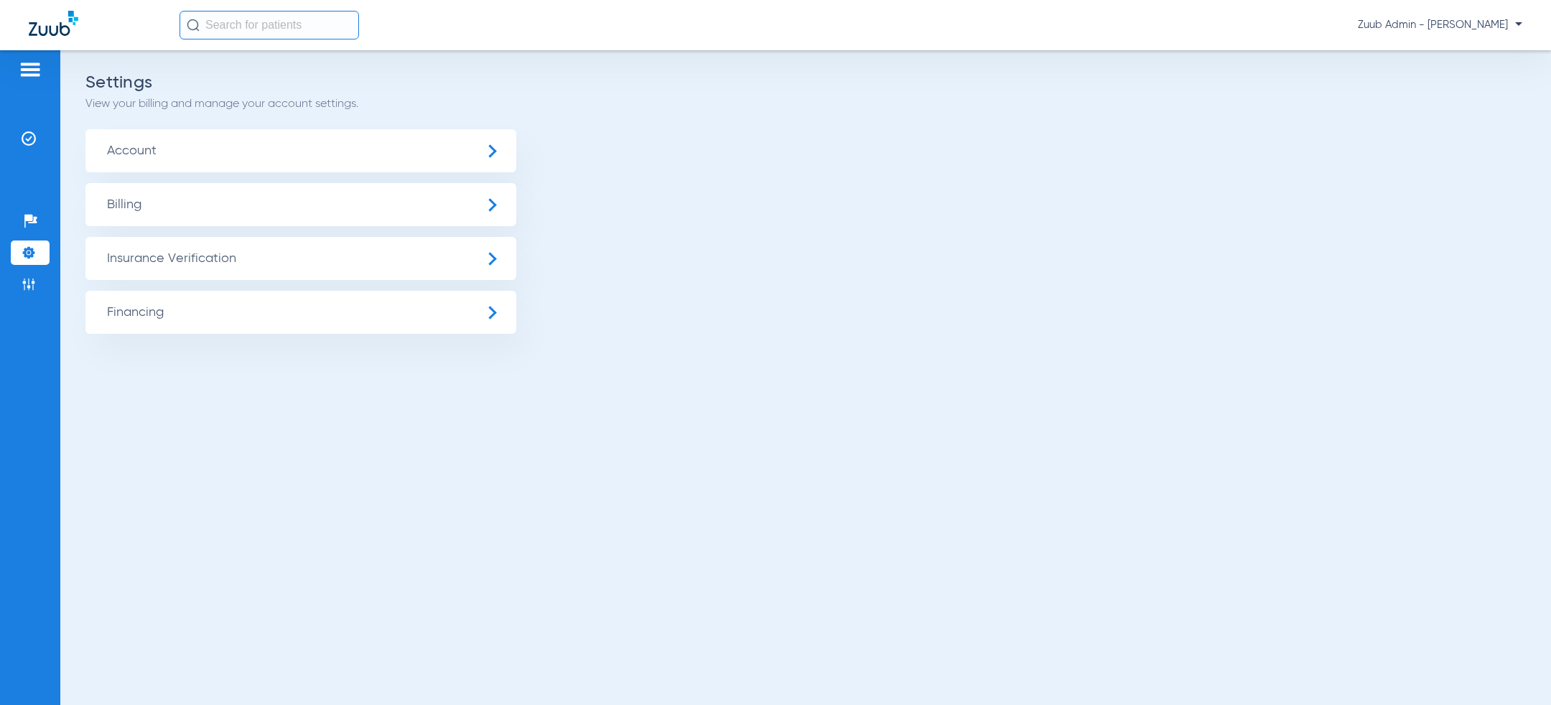
click at [174, 251] on span "Insurance Verification" at bounding box center [300, 258] width 431 height 43
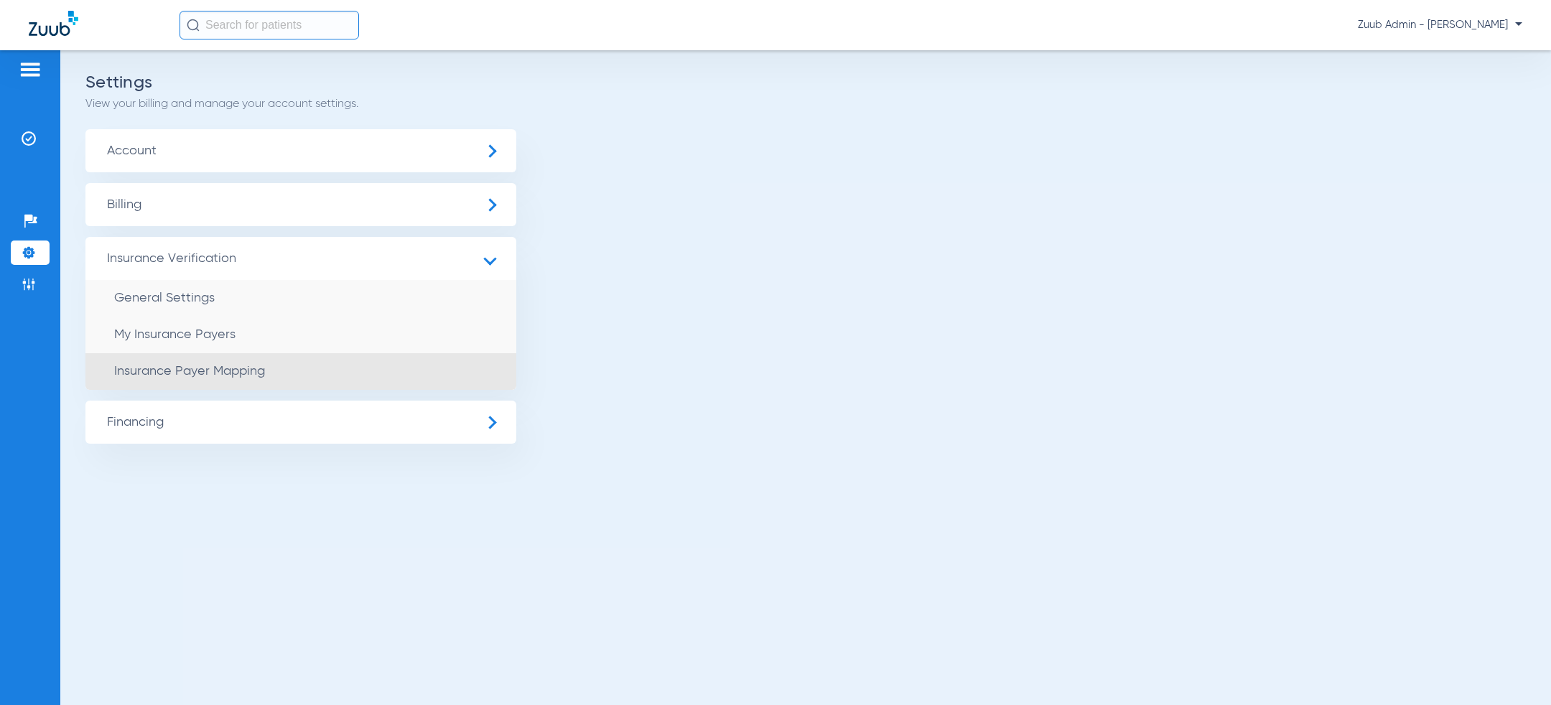
click at [216, 375] on span "Insurance Payer Mapping" at bounding box center [189, 371] width 151 height 13
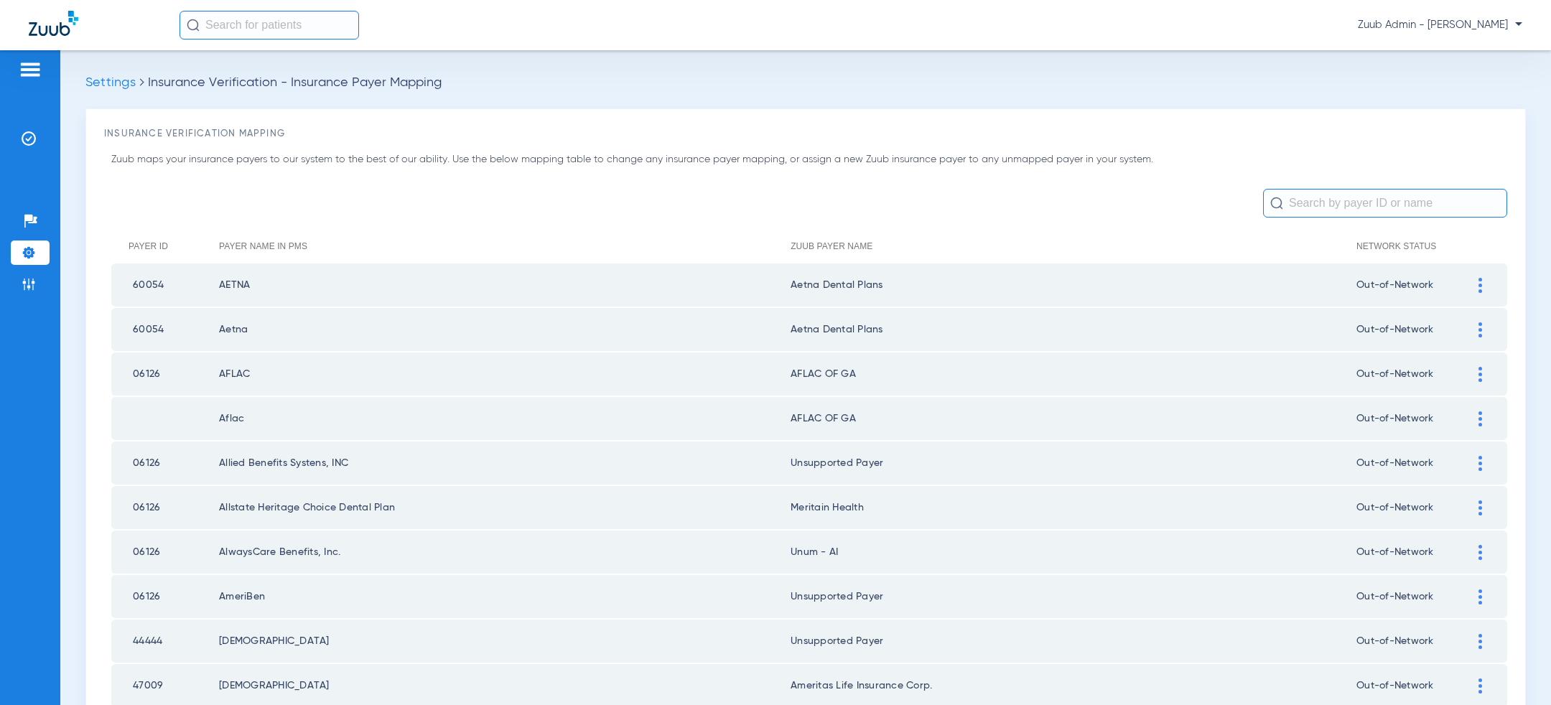
click at [1362, 203] on input "text" at bounding box center [1385, 203] width 244 height 29
type input "sun"
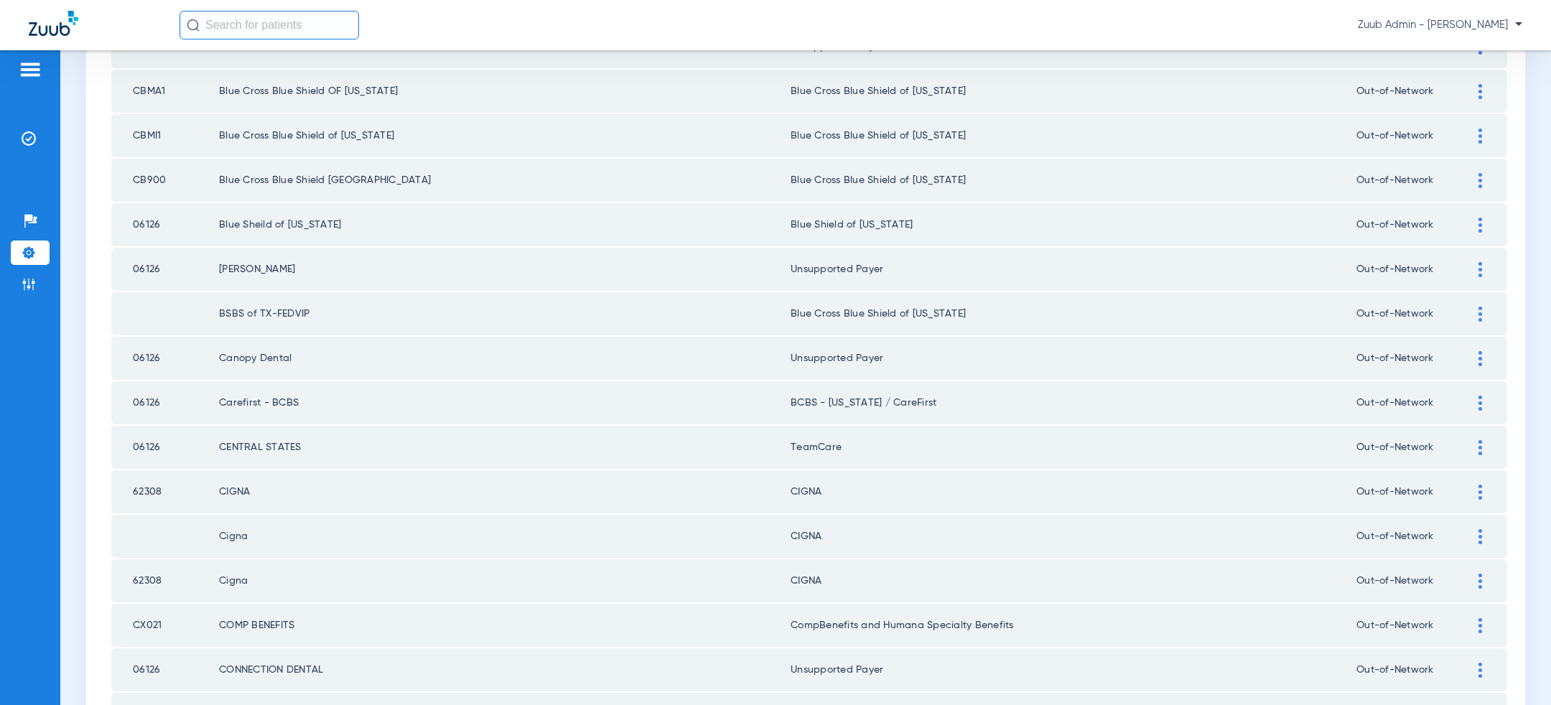
scroll to position [1870, 0]
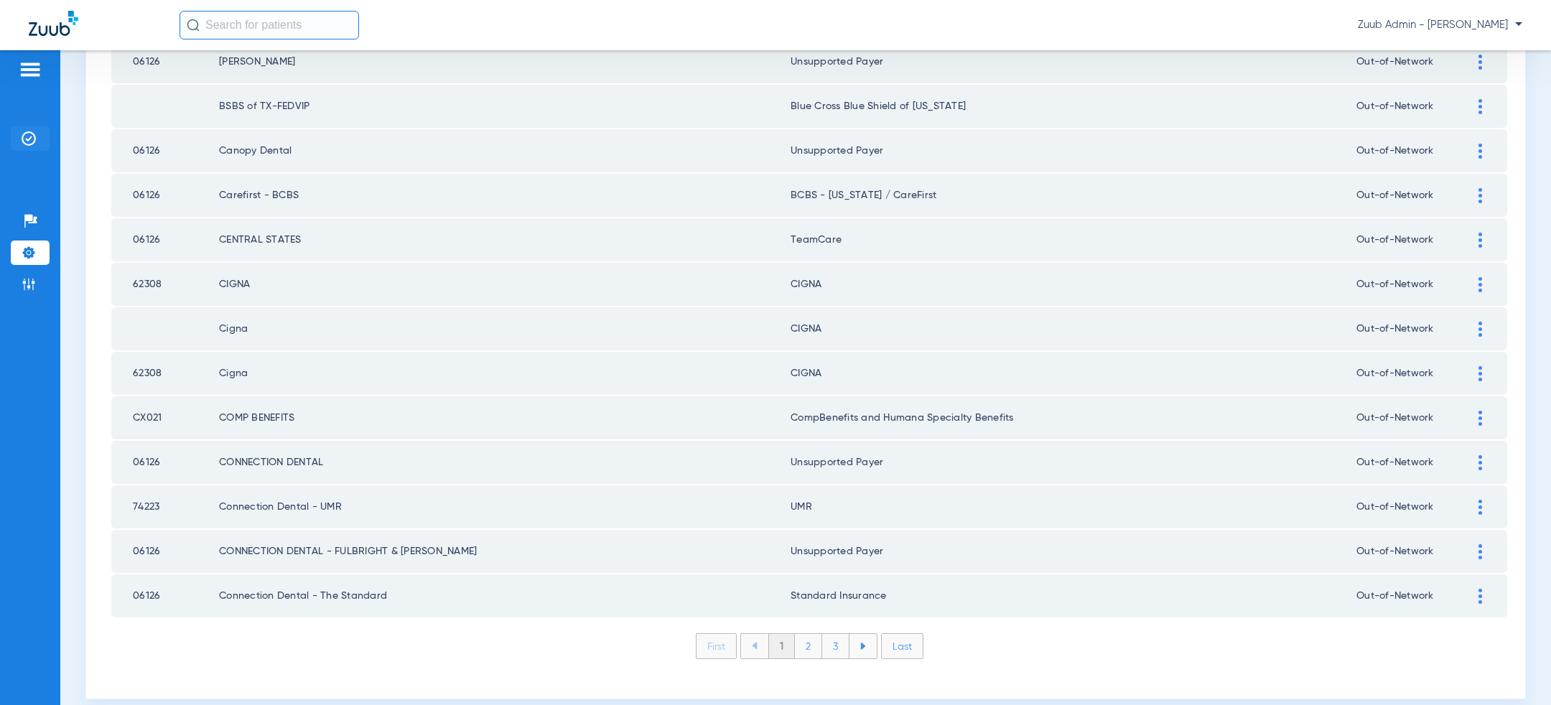
click at [25, 137] on img at bounding box center [29, 138] width 14 height 14
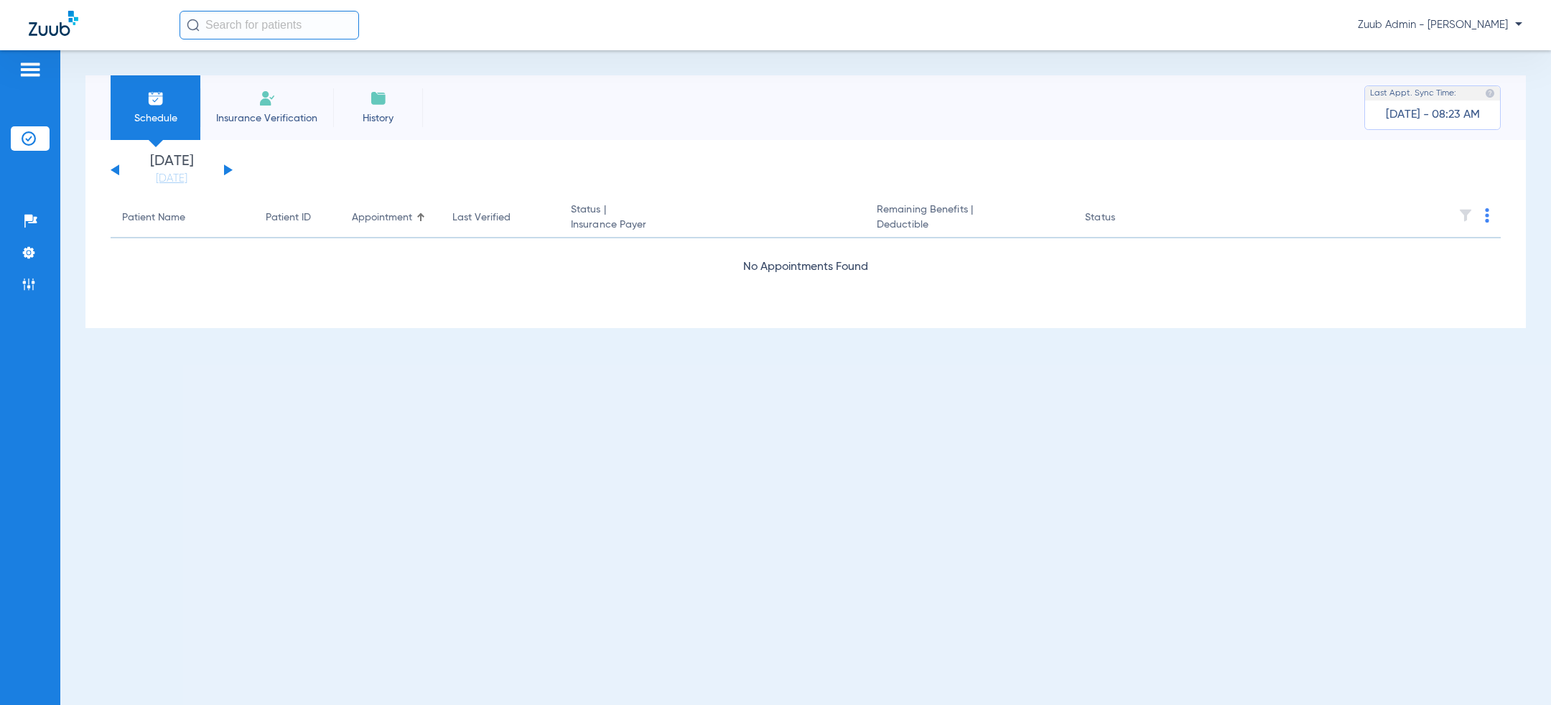
click at [229, 169] on button at bounding box center [228, 169] width 9 height 11
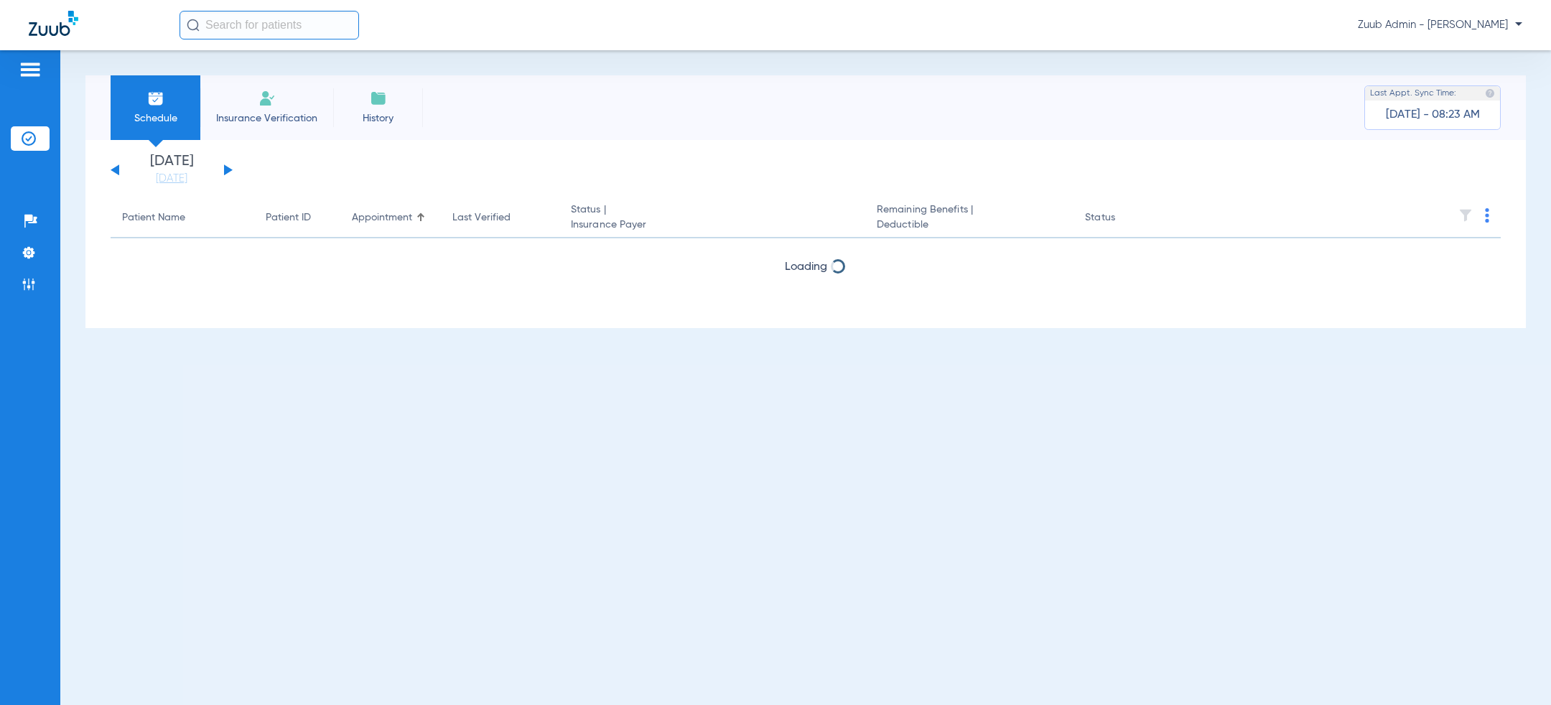
click at [229, 169] on button at bounding box center [228, 169] width 9 height 11
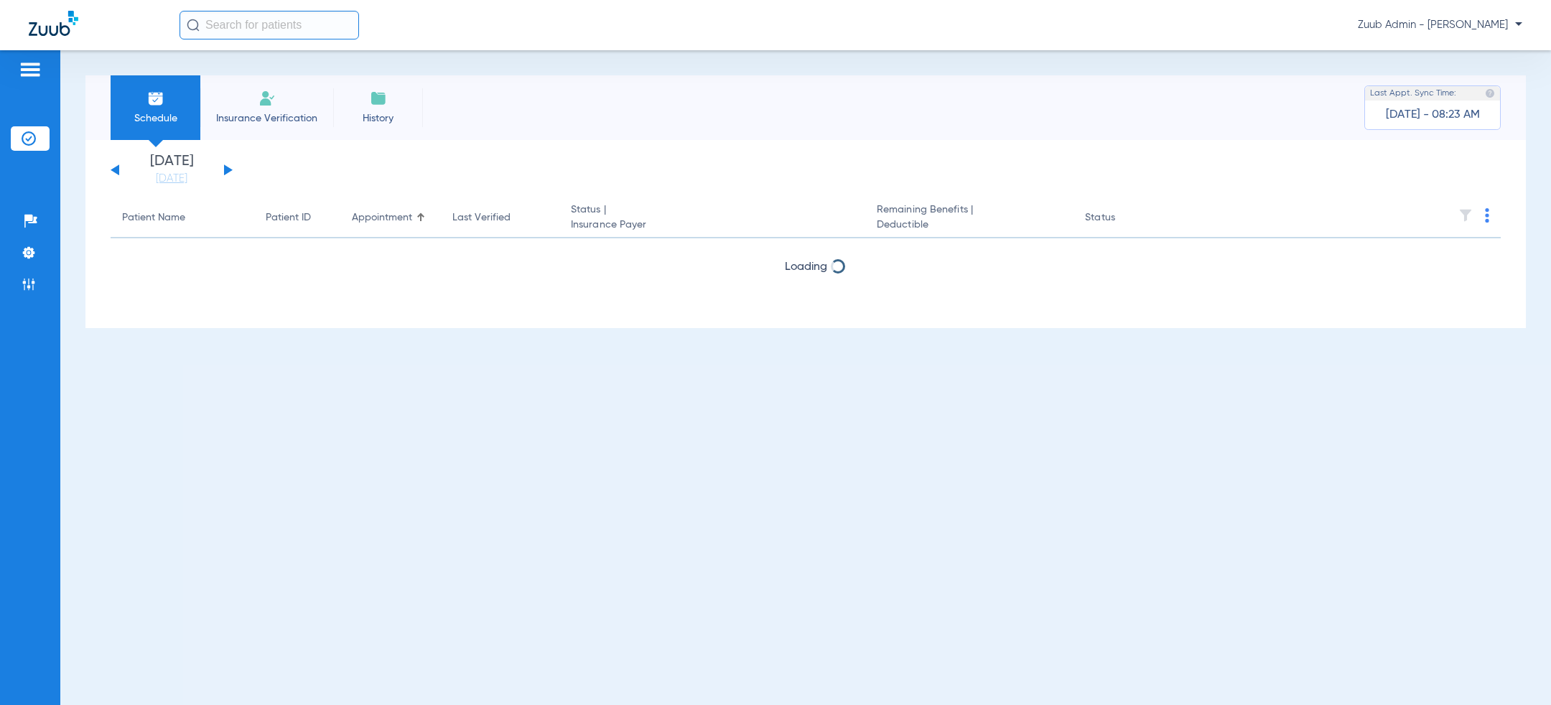
click at [229, 169] on button at bounding box center [228, 169] width 9 height 11
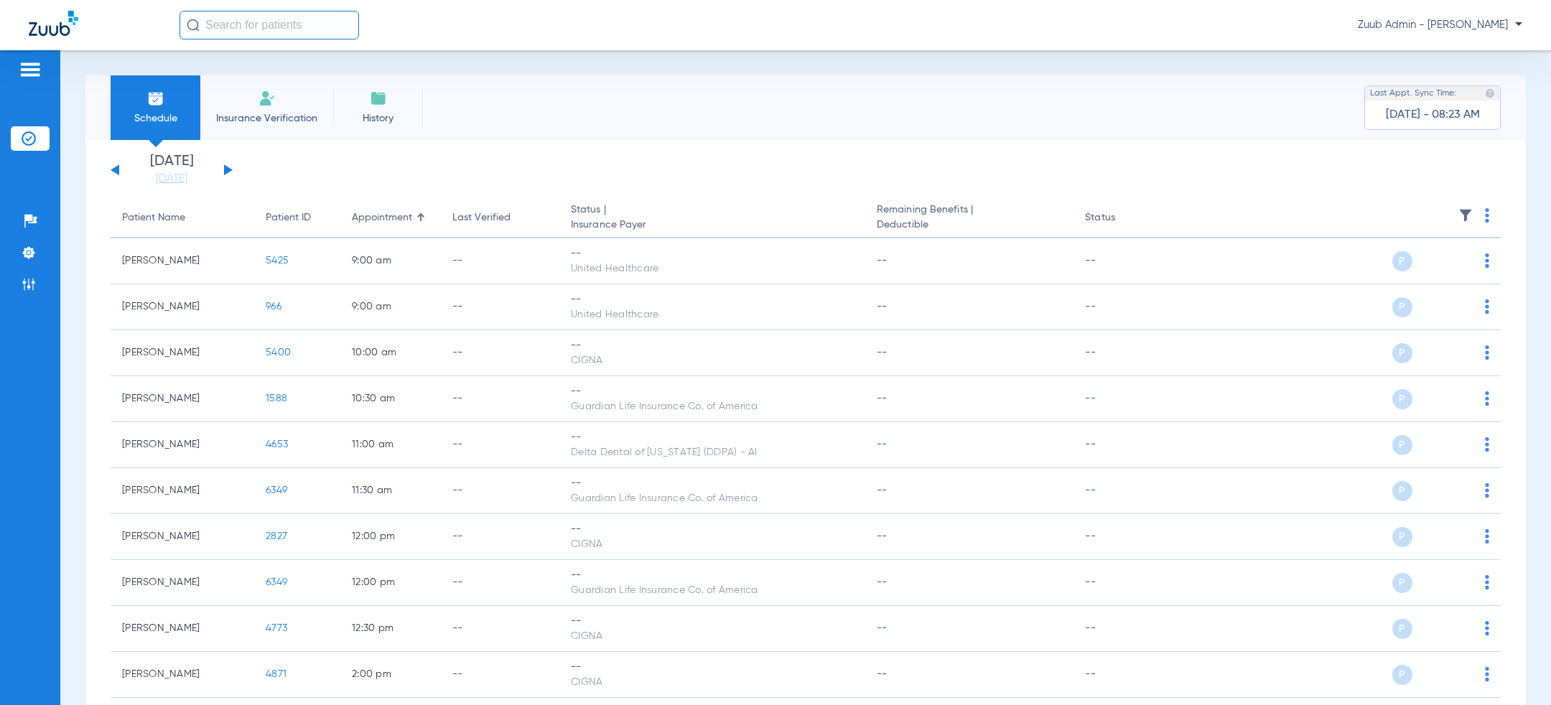
click at [226, 169] on button at bounding box center [228, 169] width 9 height 11
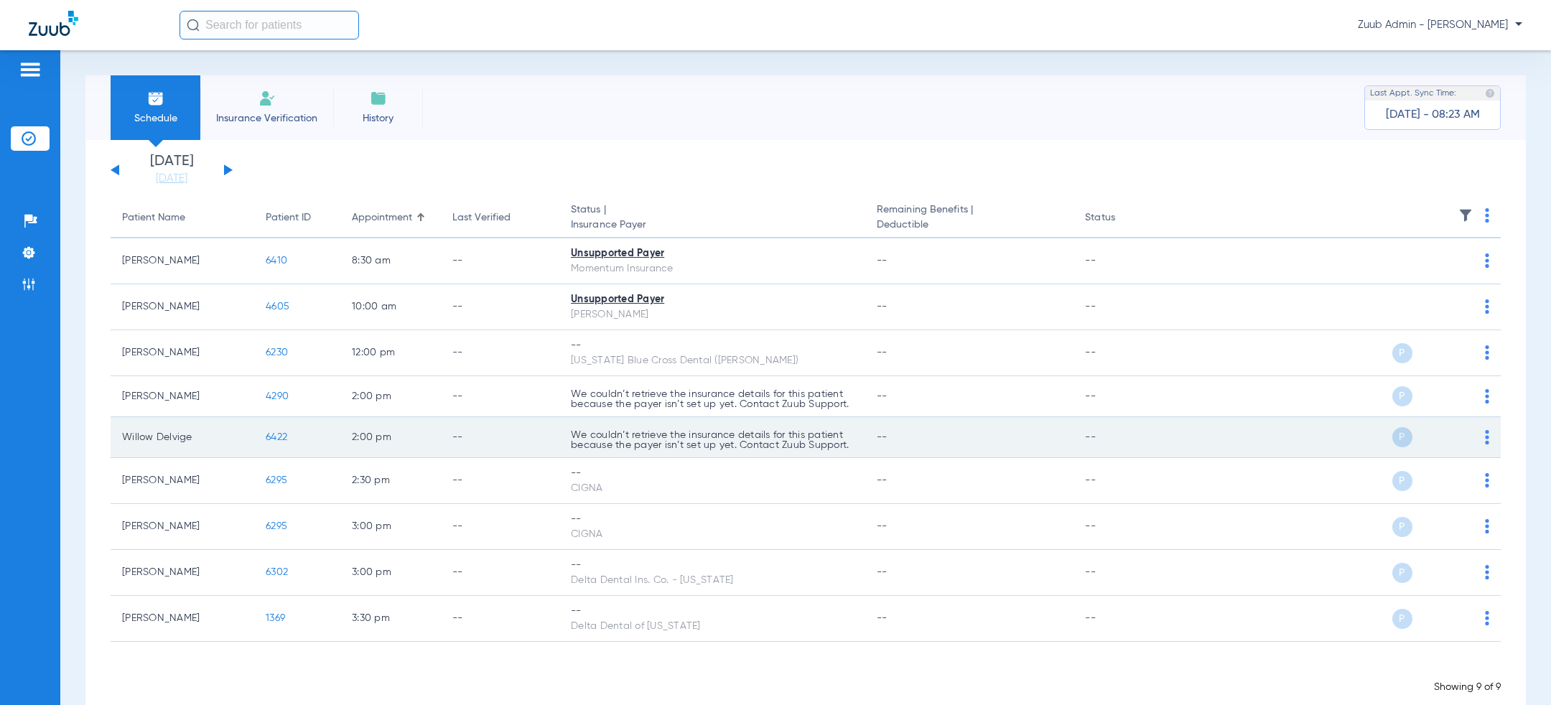
click at [306, 439] on td "6422" at bounding box center [297, 437] width 86 height 41
copy span "6422"
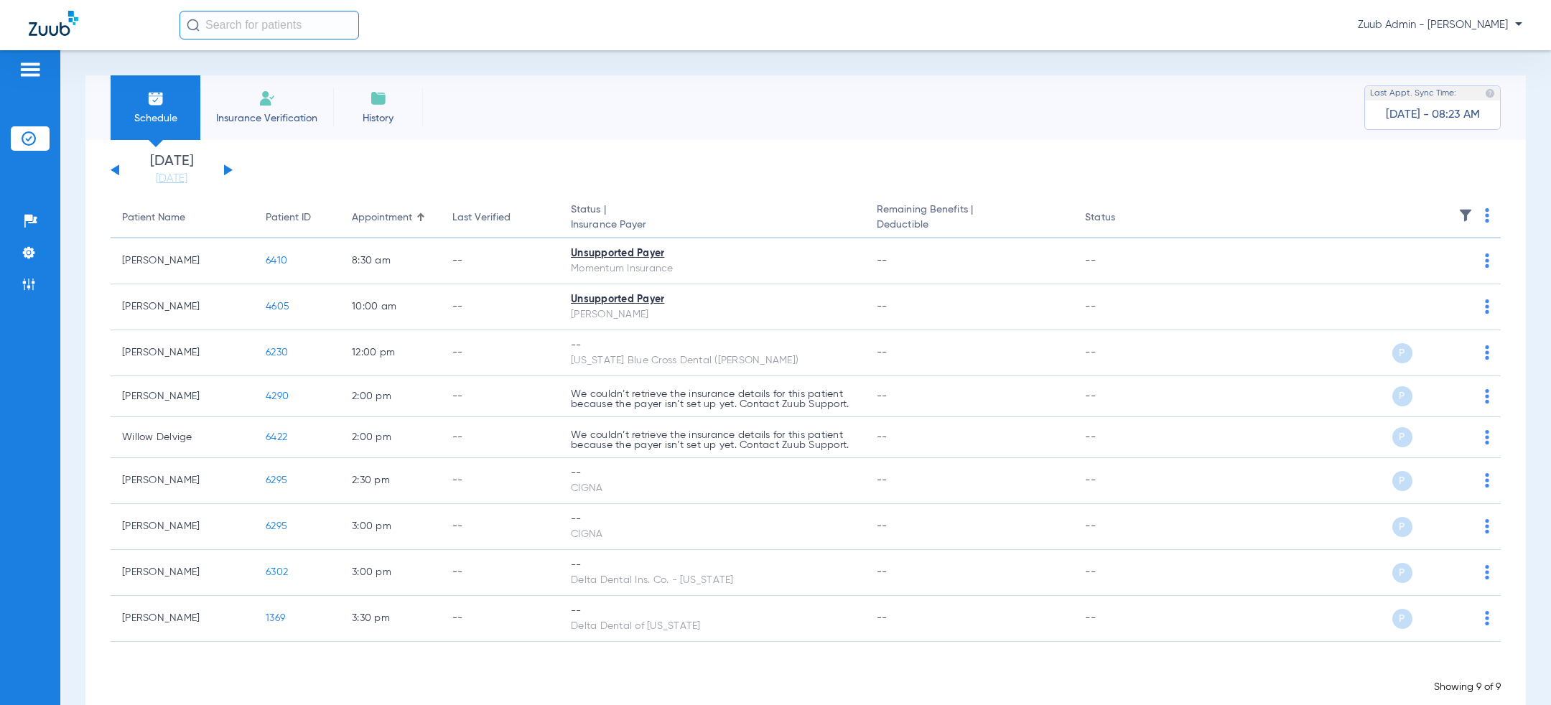
click at [23, 266] on ul "Help Center Settings Admin" at bounding box center [30, 260] width 39 height 102
click at [34, 250] on img at bounding box center [29, 253] width 14 height 14
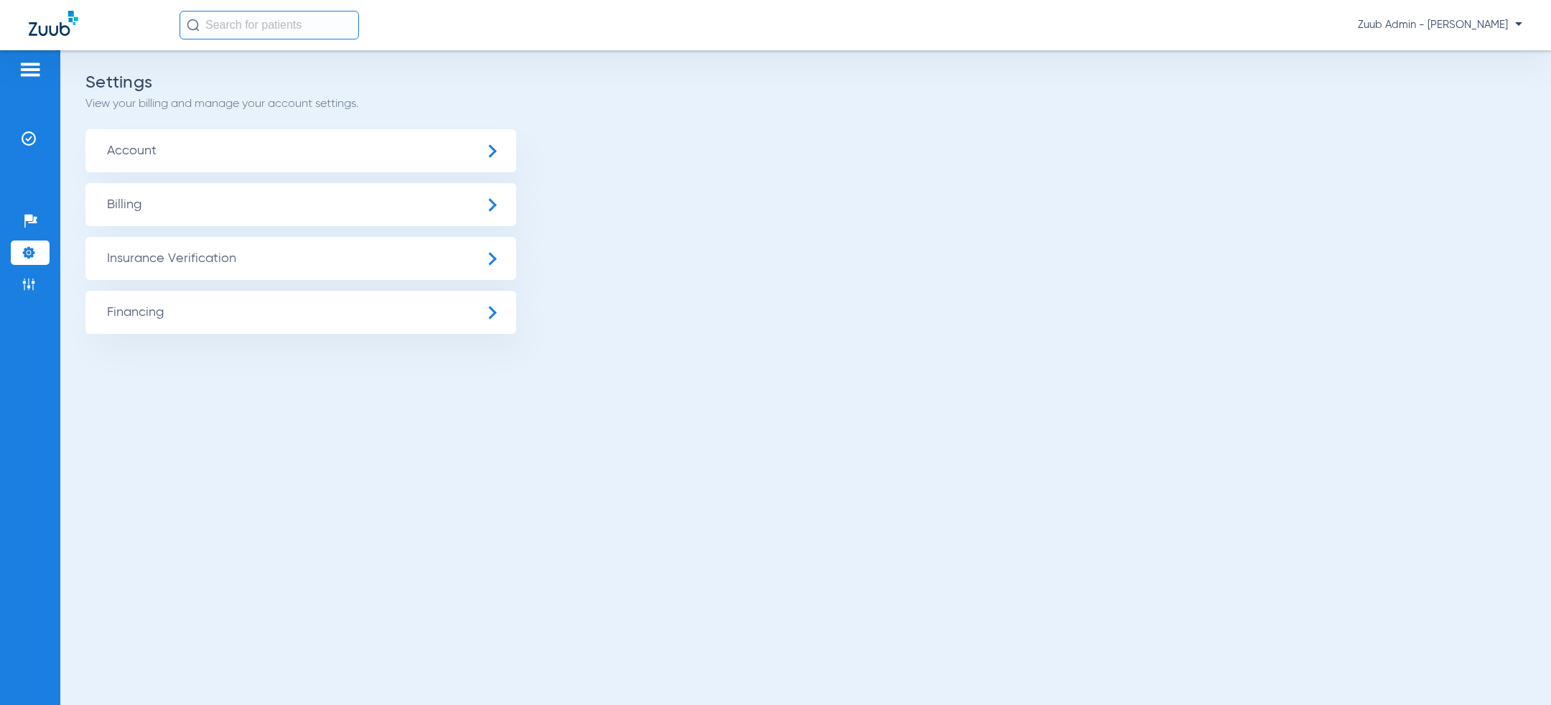
click at [187, 254] on span "Insurance Verification" at bounding box center [300, 258] width 431 height 43
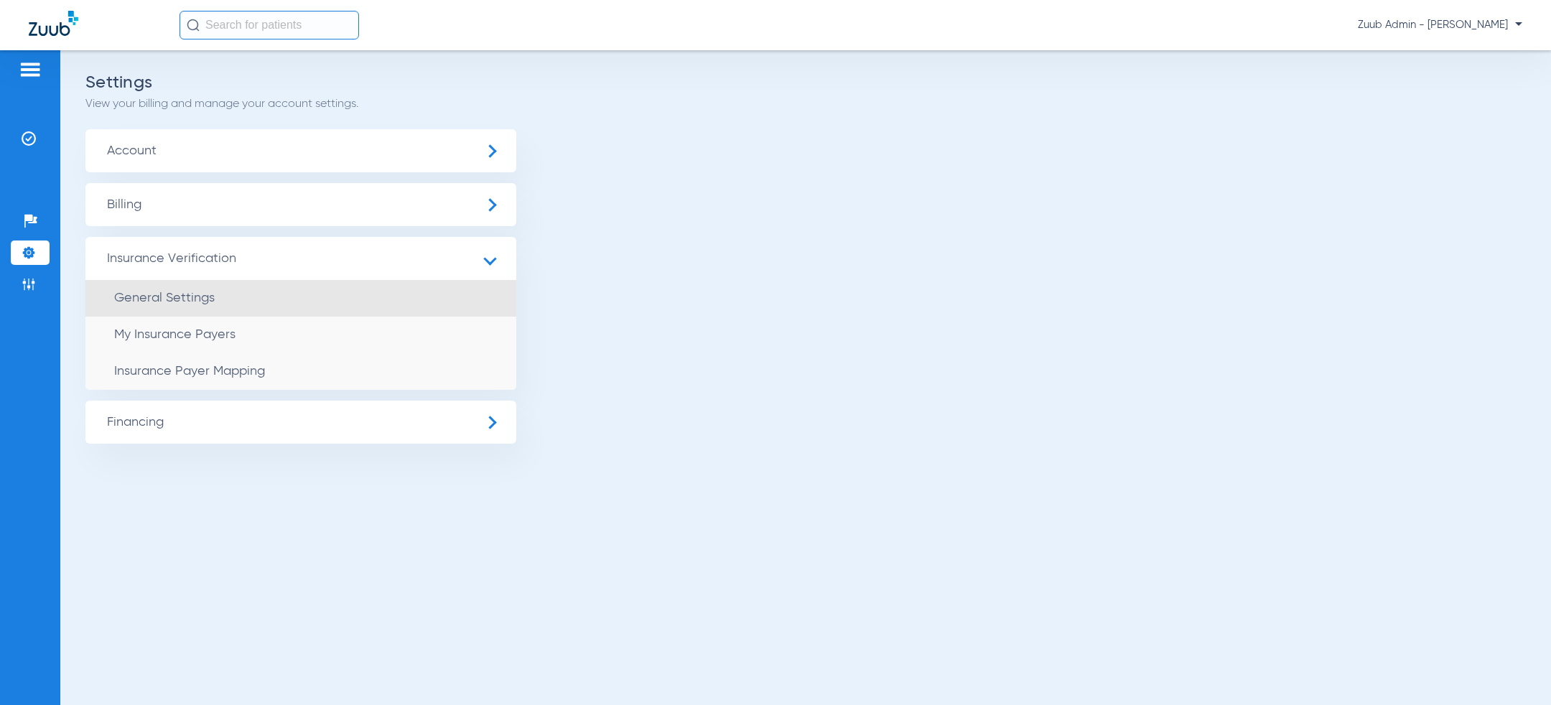
click at [189, 293] on span "General Settings" at bounding box center [164, 297] width 101 height 13
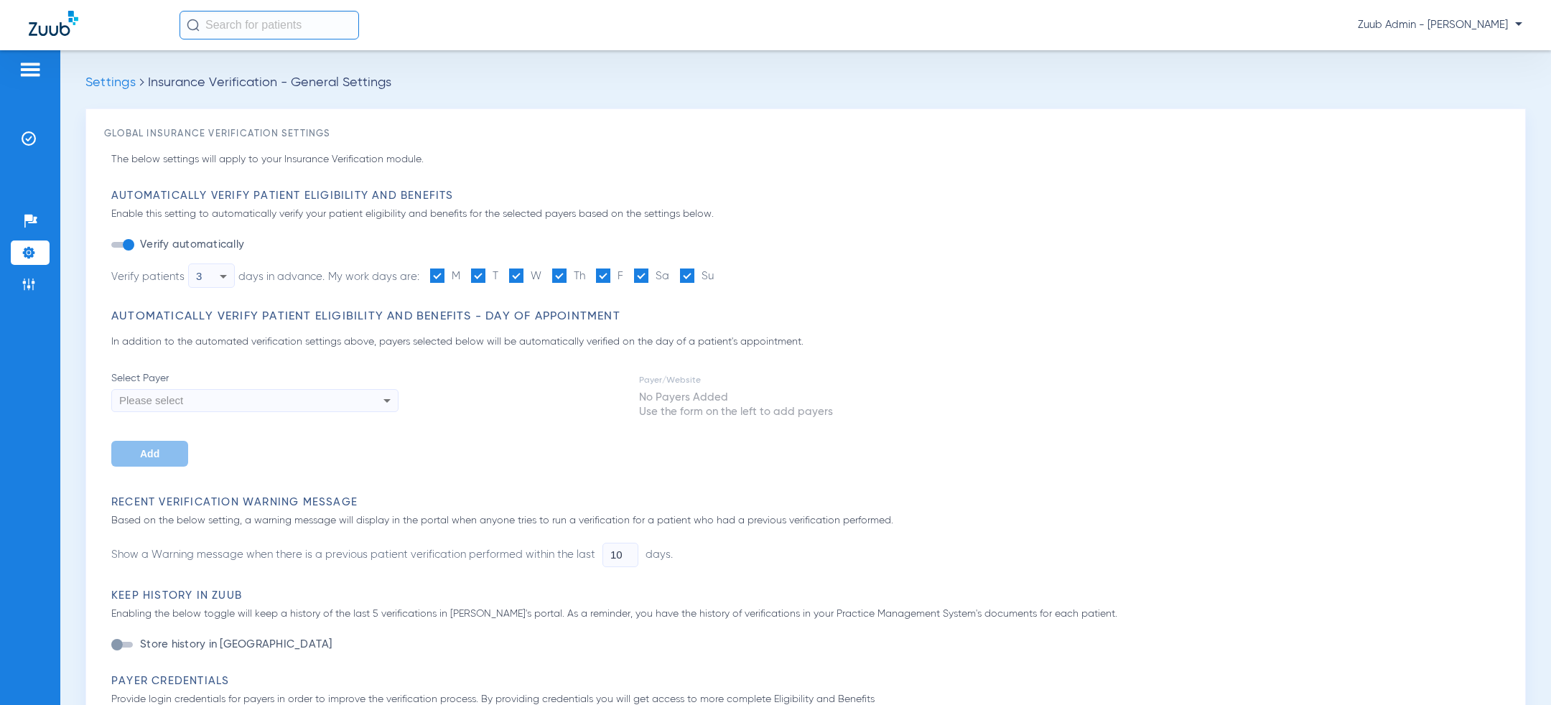
type input "5"
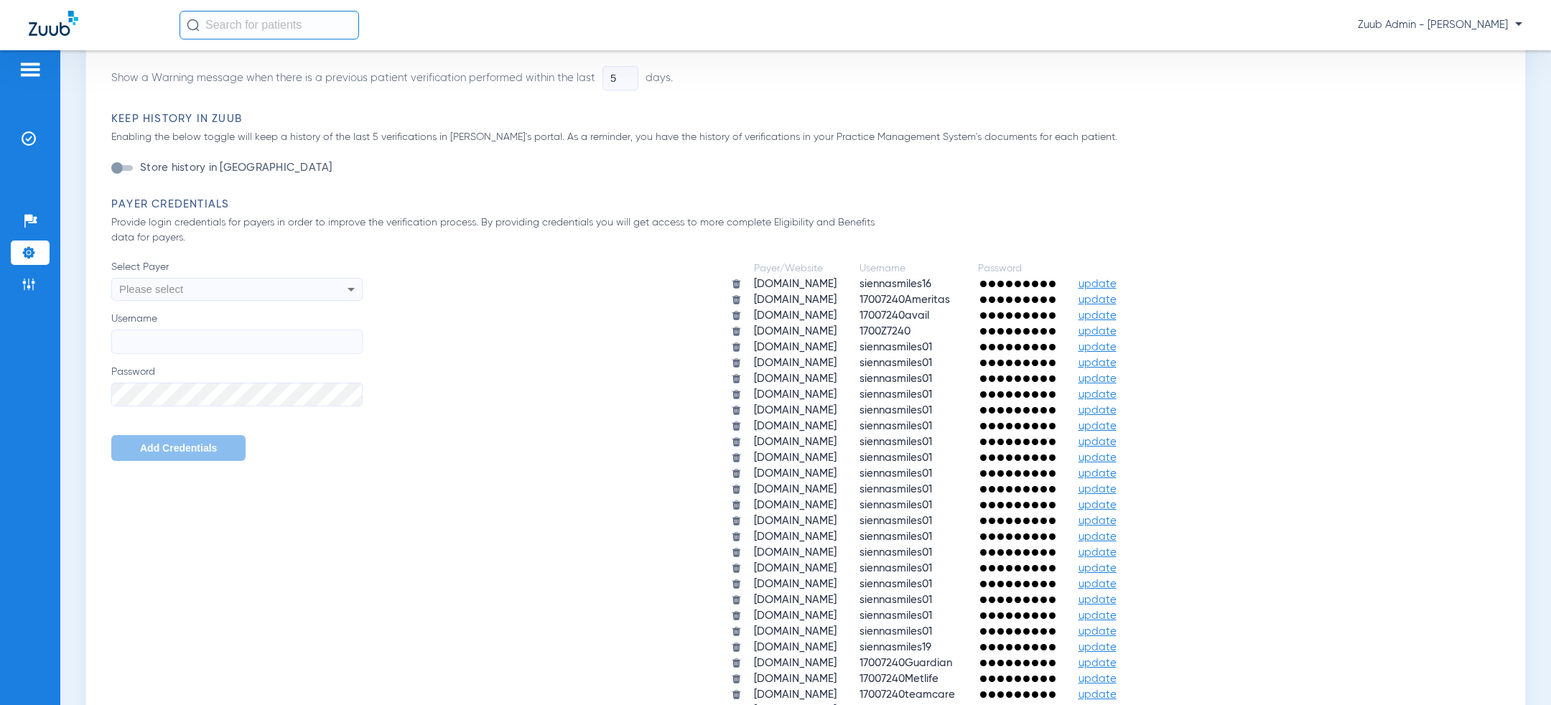
scroll to position [526, 0]
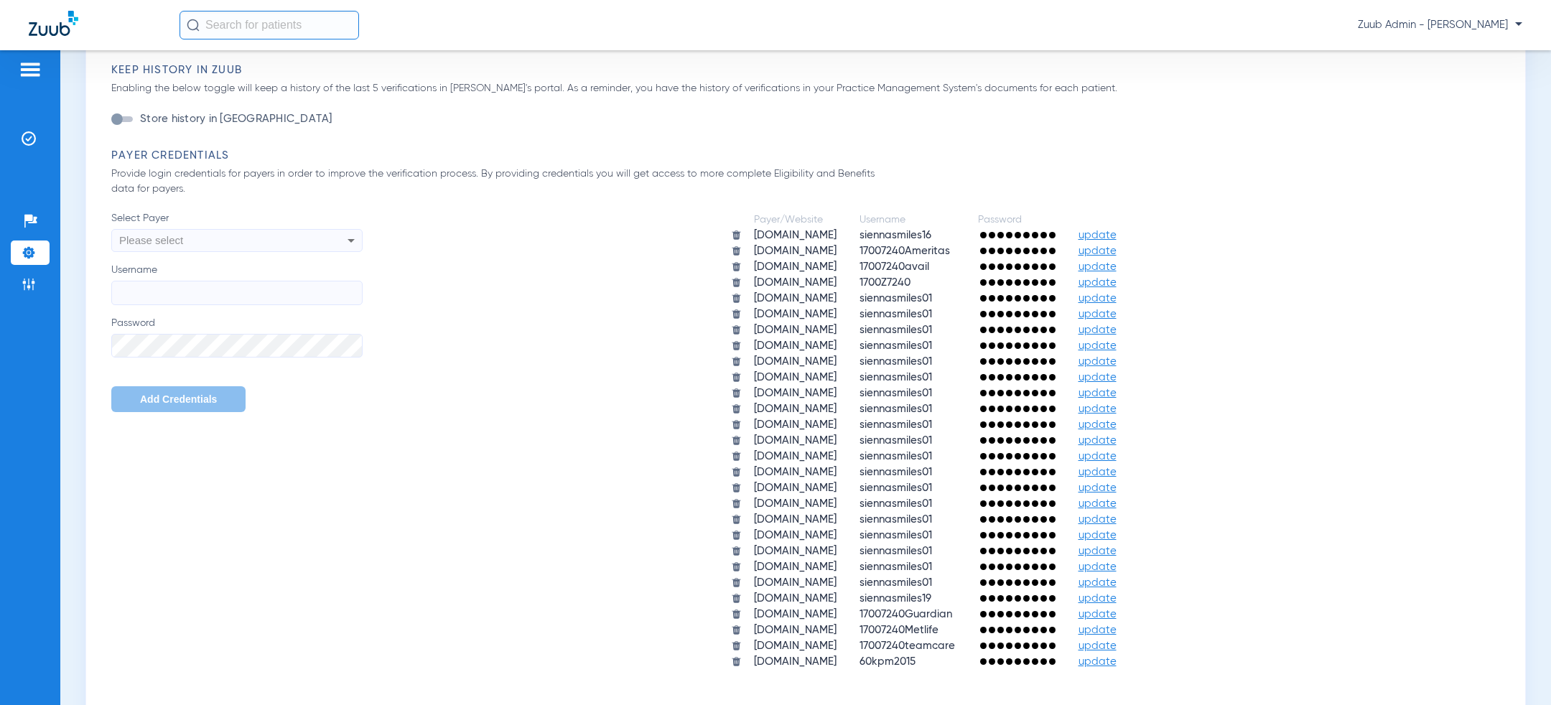
click at [465, 281] on div "Payer/Website Username Password [DOMAIN_NAME] siennasmiles16 update [DOMAIN_NAM…" at bounding box center [935, 440] width 1144 height 459
click at [731, 249] on img at bounding box center [736, 251] width 11 height 11
click at [33, 136] on img at bounding box center [29, 138] width 14 height 14
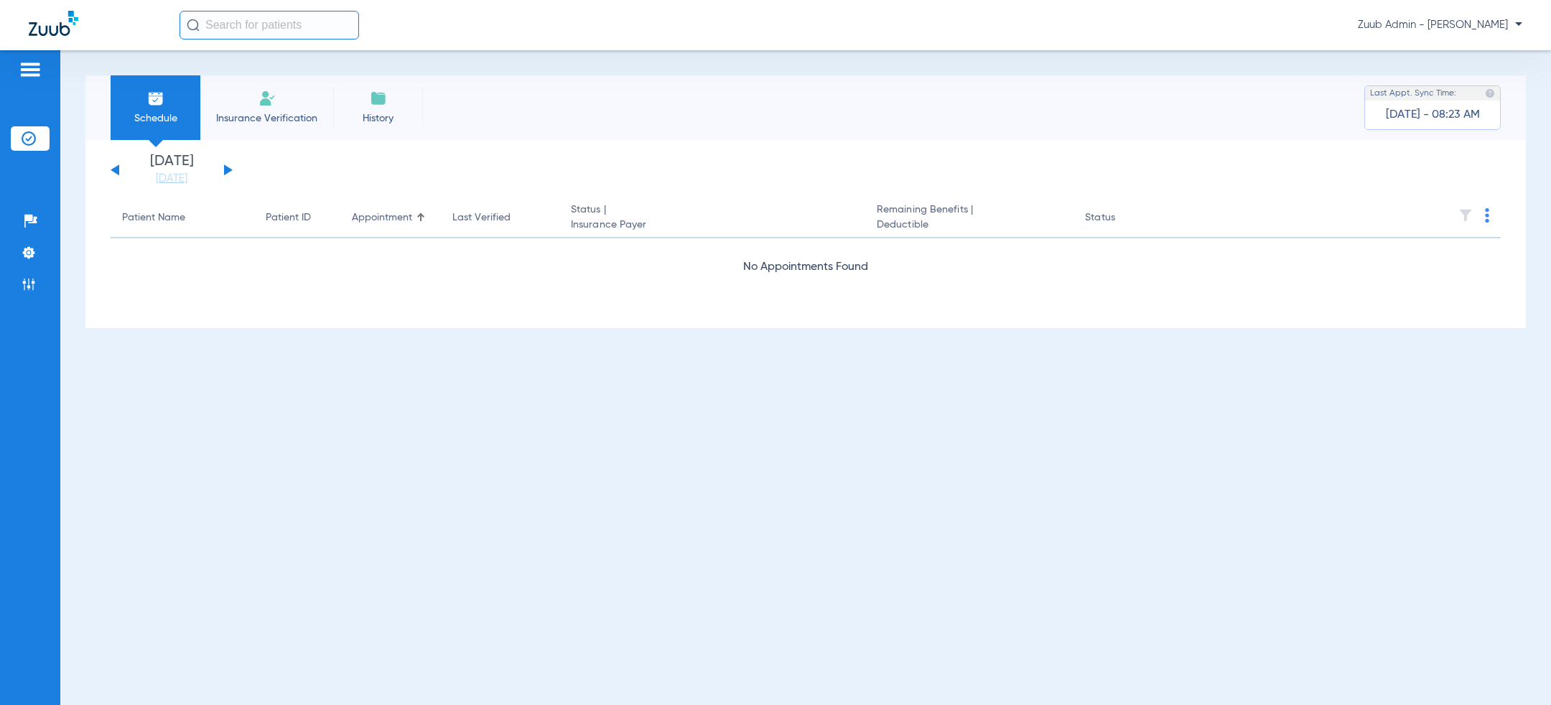
click at [228, 172] on button at bounding box center [228, 169] width 9 height 11
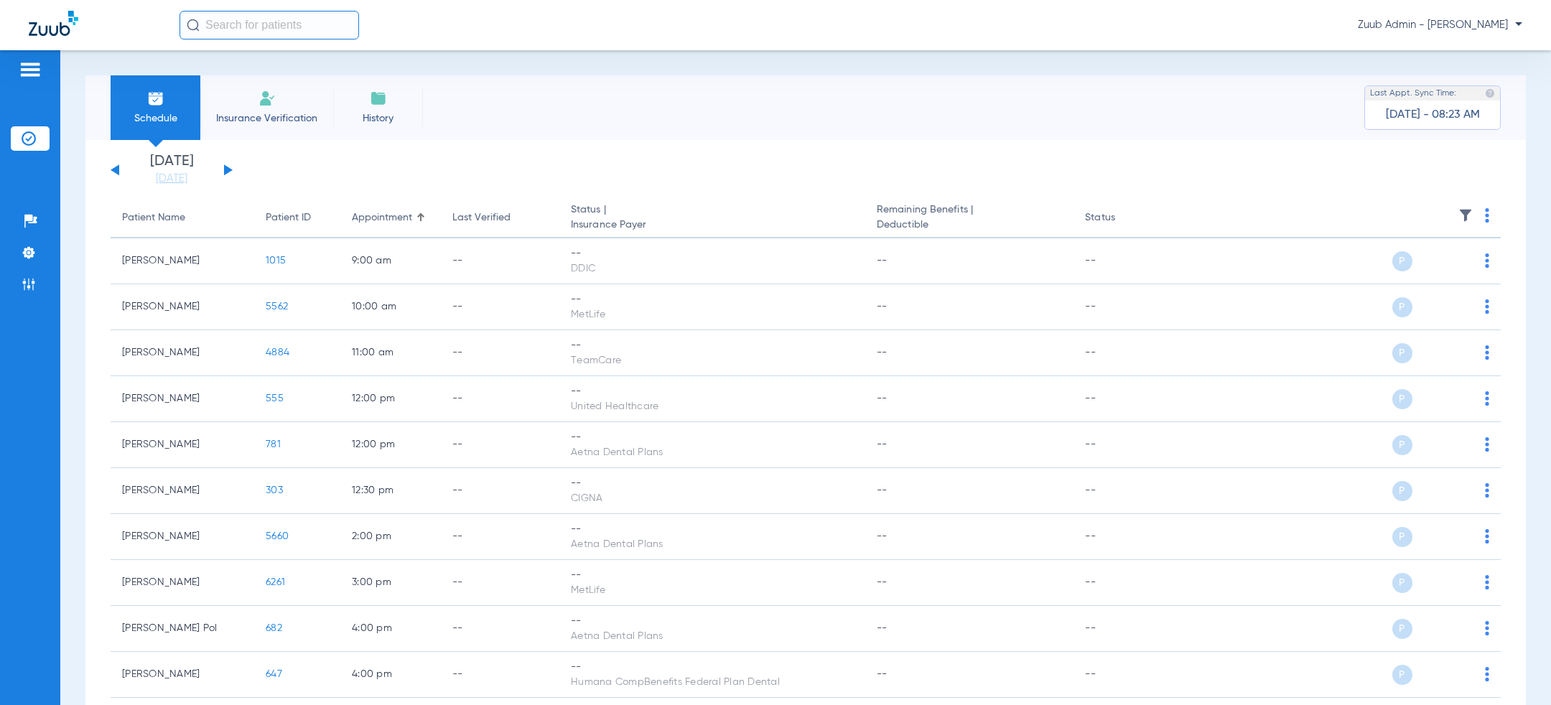
click at [226, 172] on button at bounding box center [228, 169] width 9 height 11
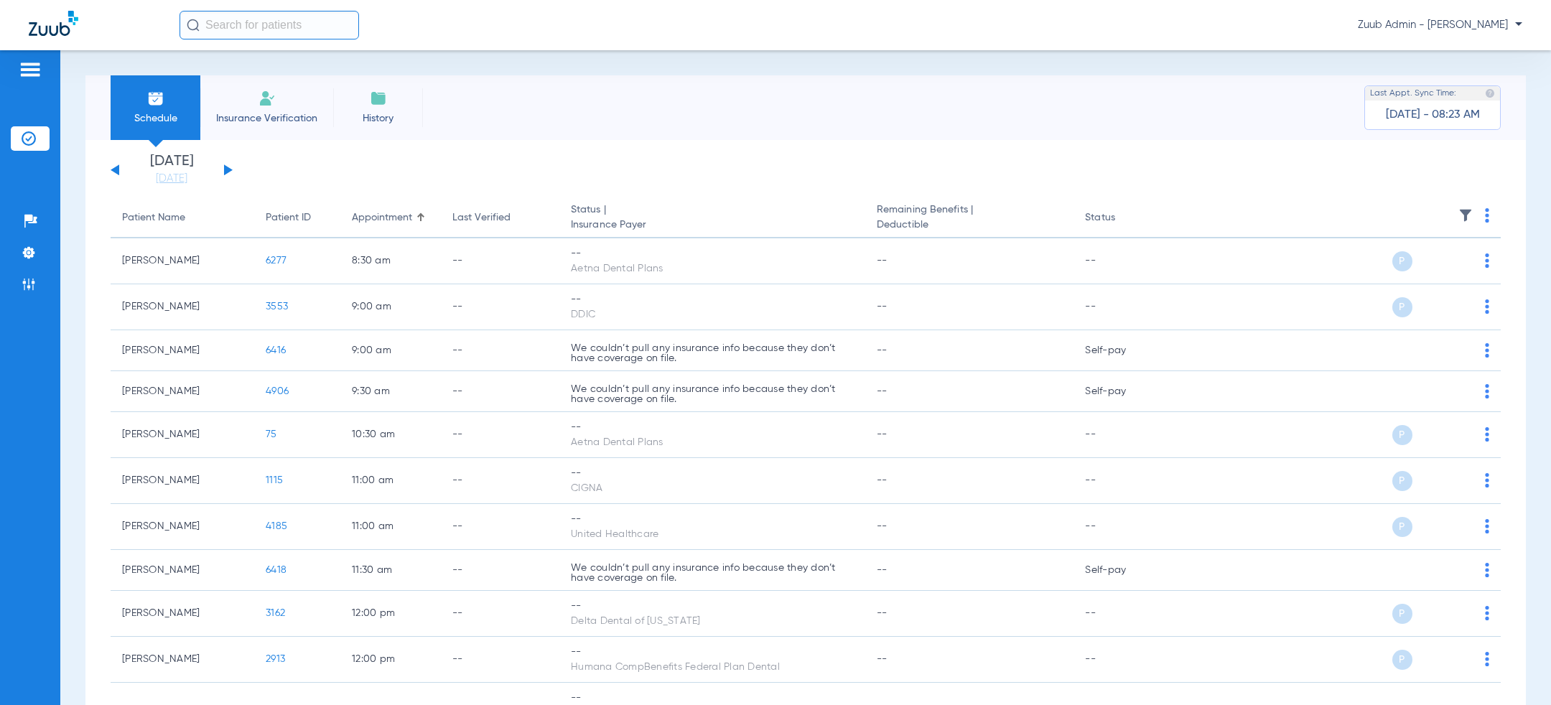
click at [225, 170] on button at bounding box center [228, 169] width 9 height 11
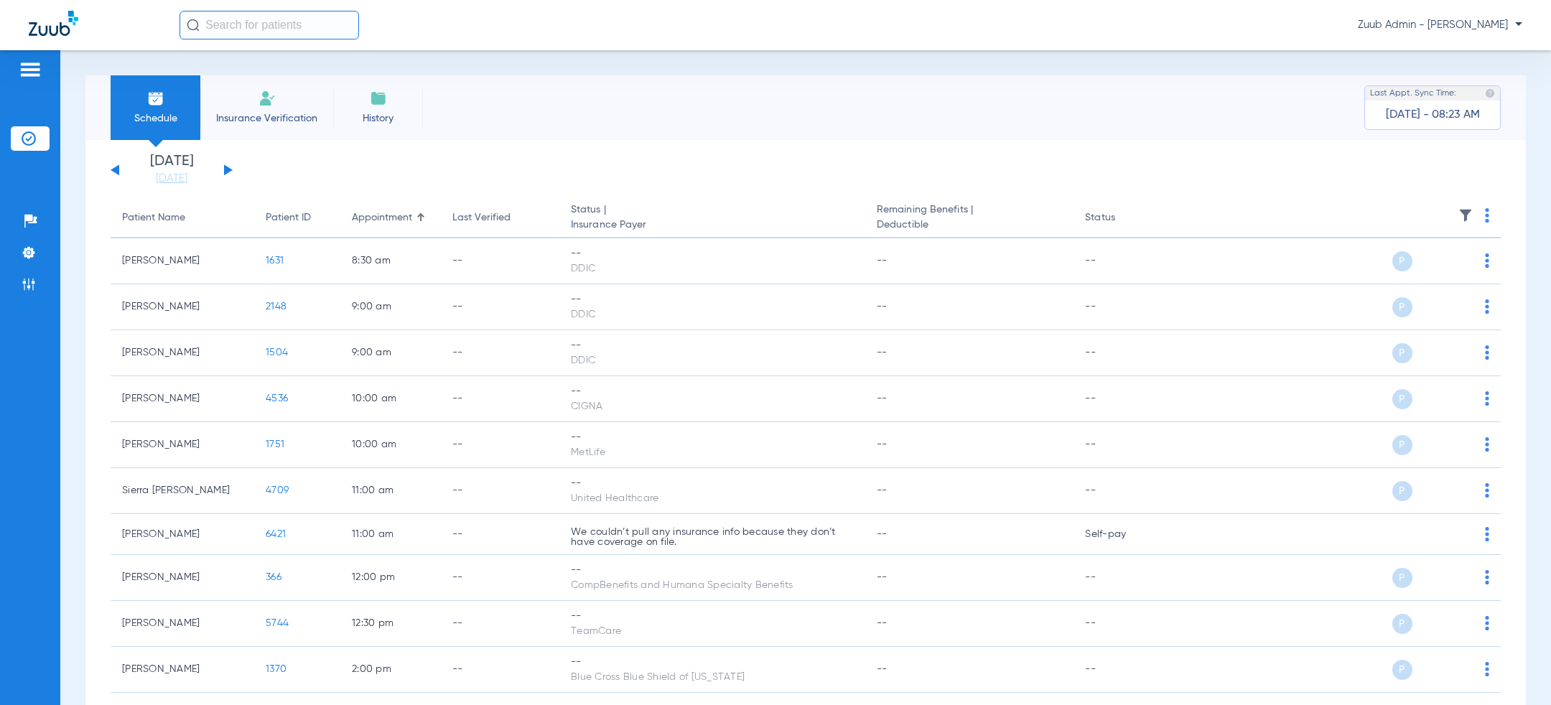
click at [226, 169] on button at bounding box center [228, 169] width 9 height 11
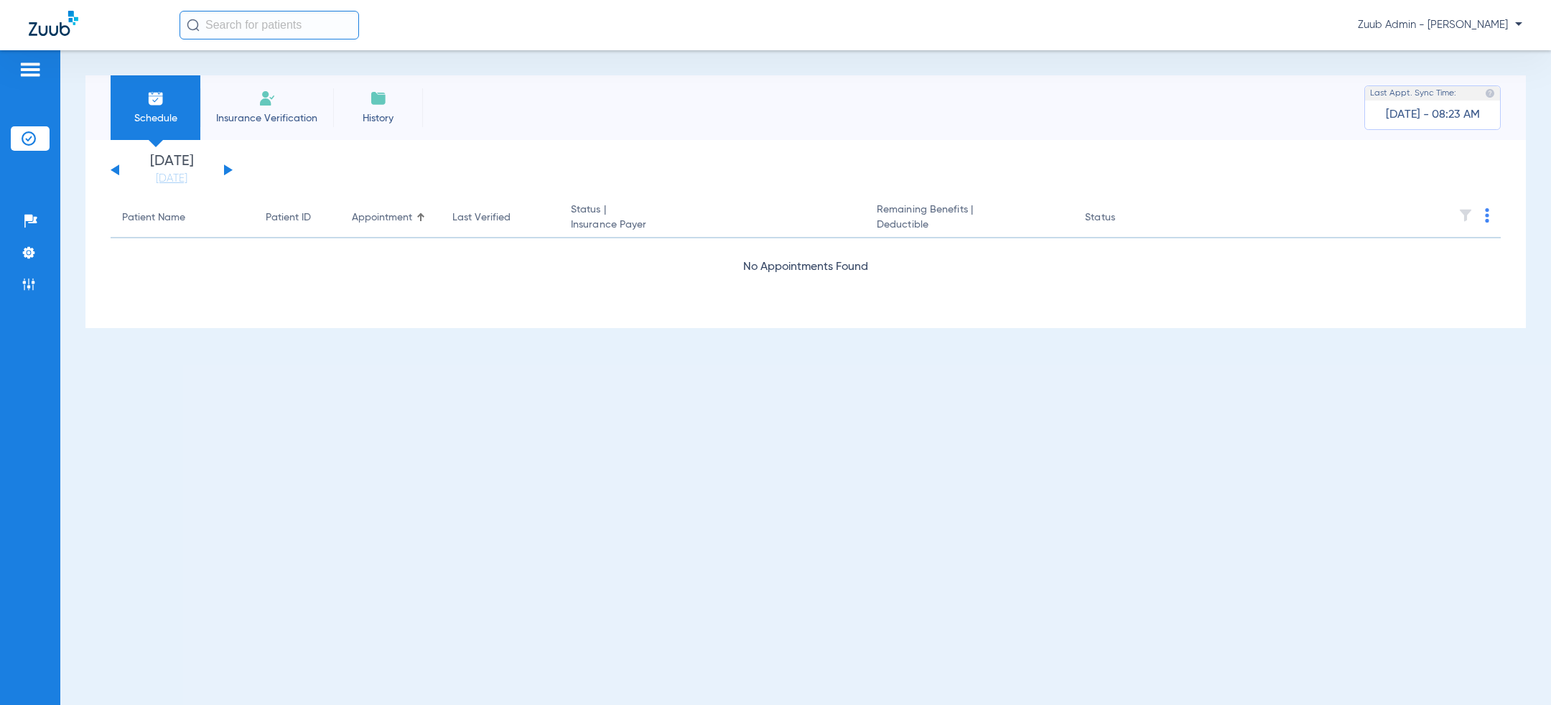
click at [226, 169] on button at bounding box center [228, 169] width 9 height 11
click at [31, 250] on img at bounding box center [29, 253] width 14 height 14
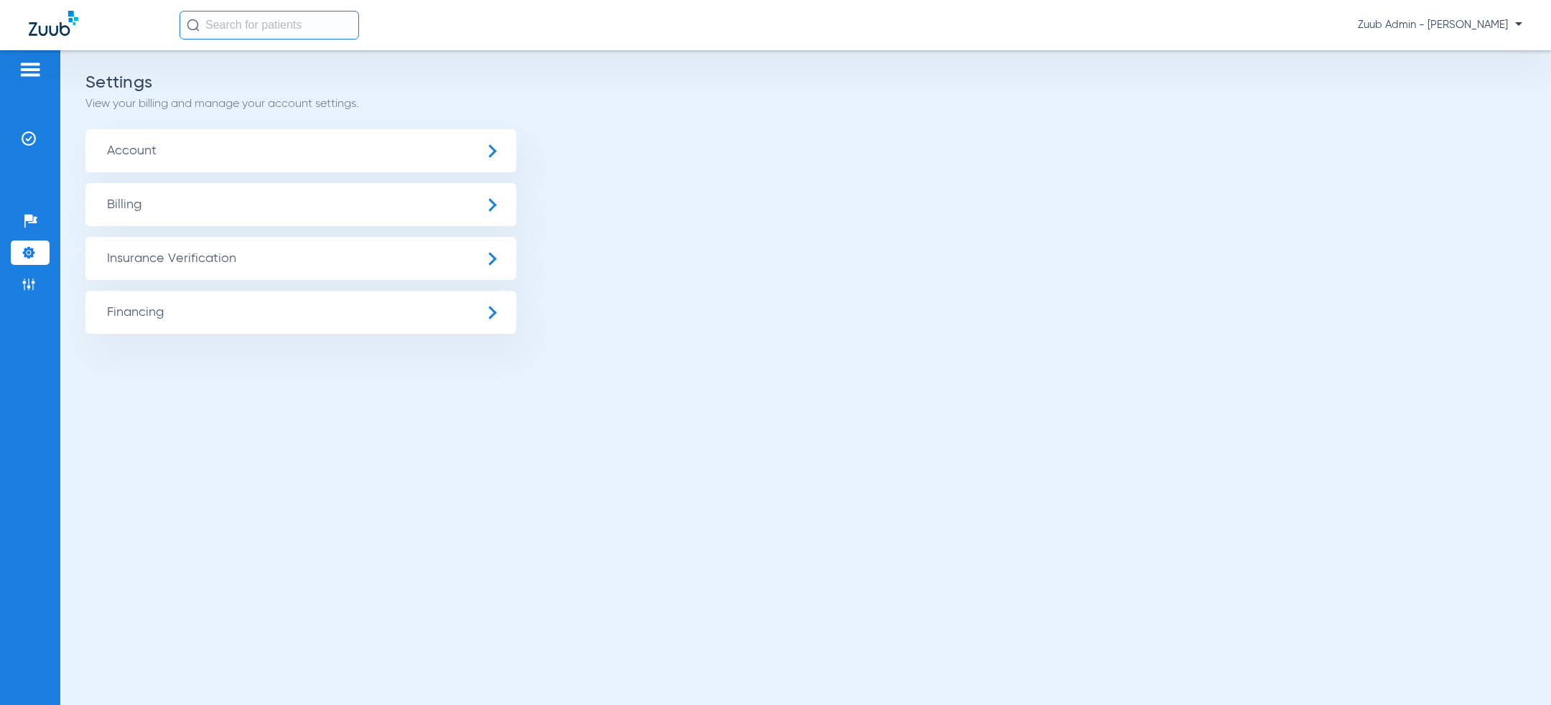
click at [173, 262] on span "Insurance Verification" at bounding box center [300, 258] width 431 height 43
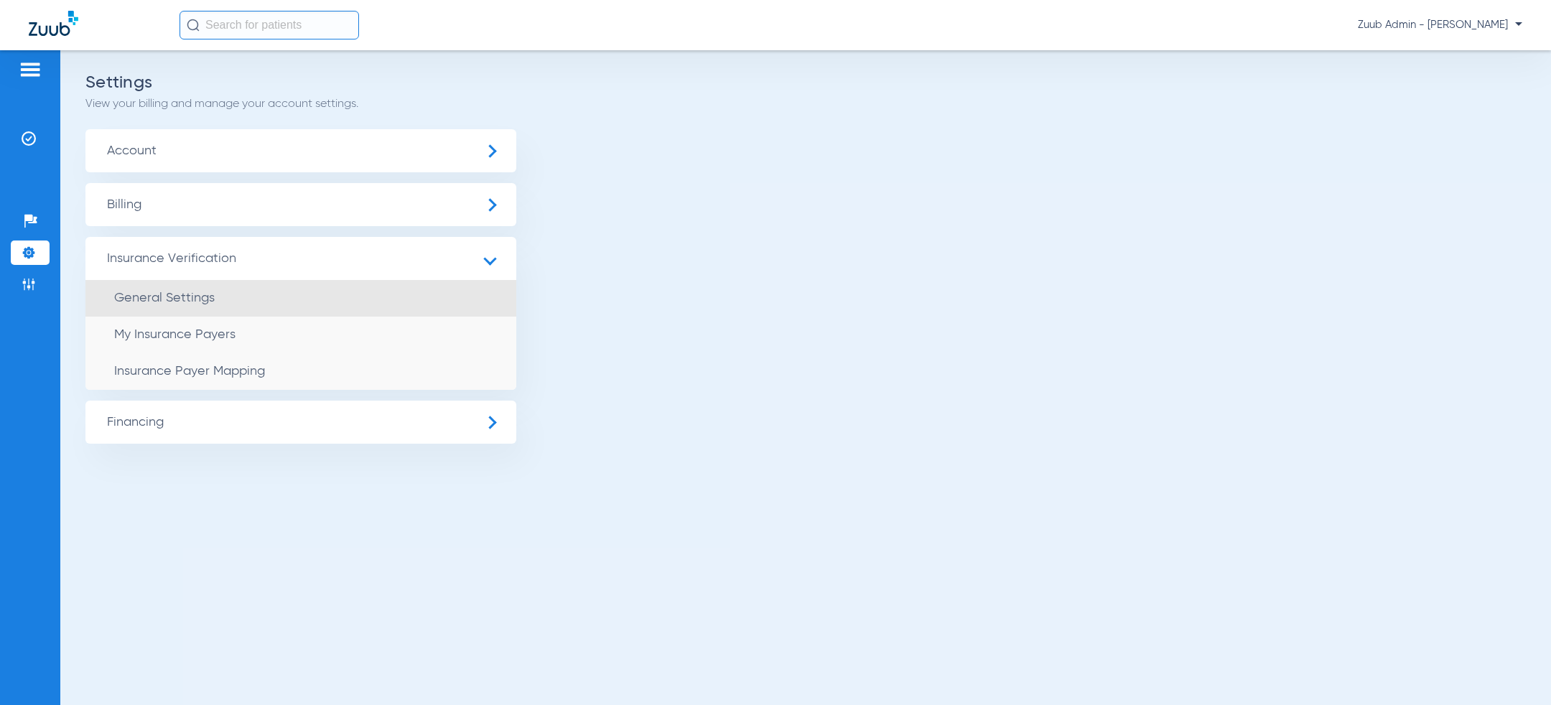
click at [173, 297] on span "General Settings" at bounding box center [164, 297] width 101 height 13
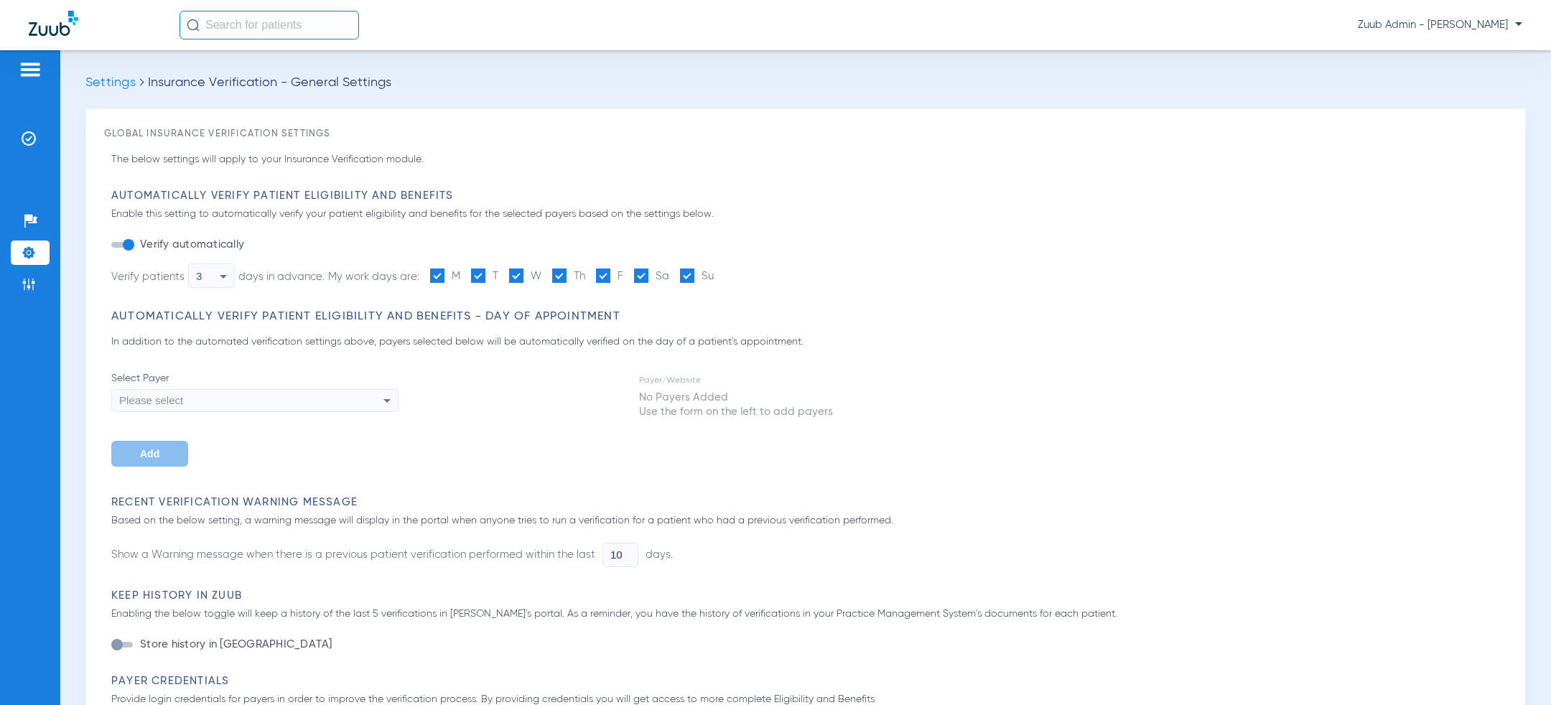
type input "5"
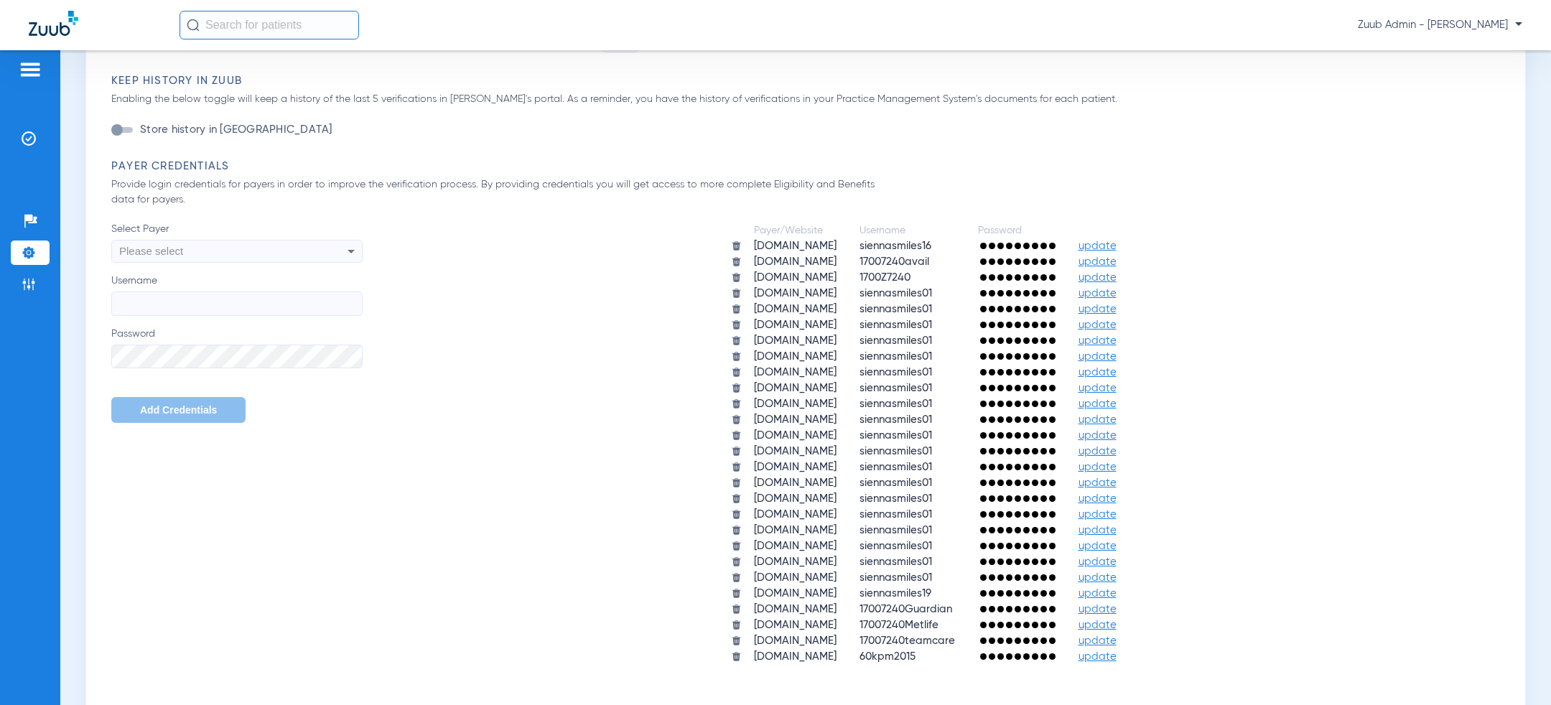
scroll to position [616, 0]
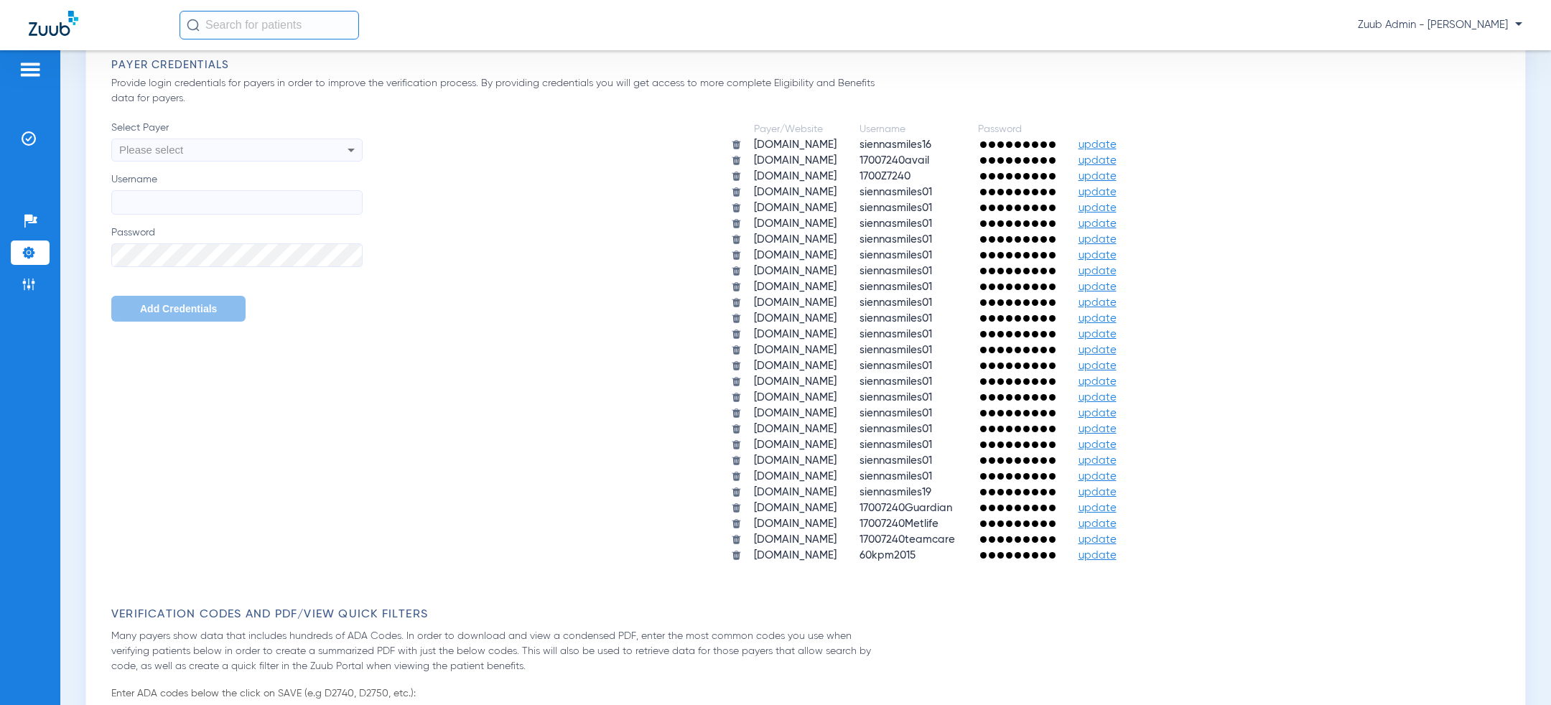
click at [731, 160] on img at bounding box center [736, 160] width 11 height 11
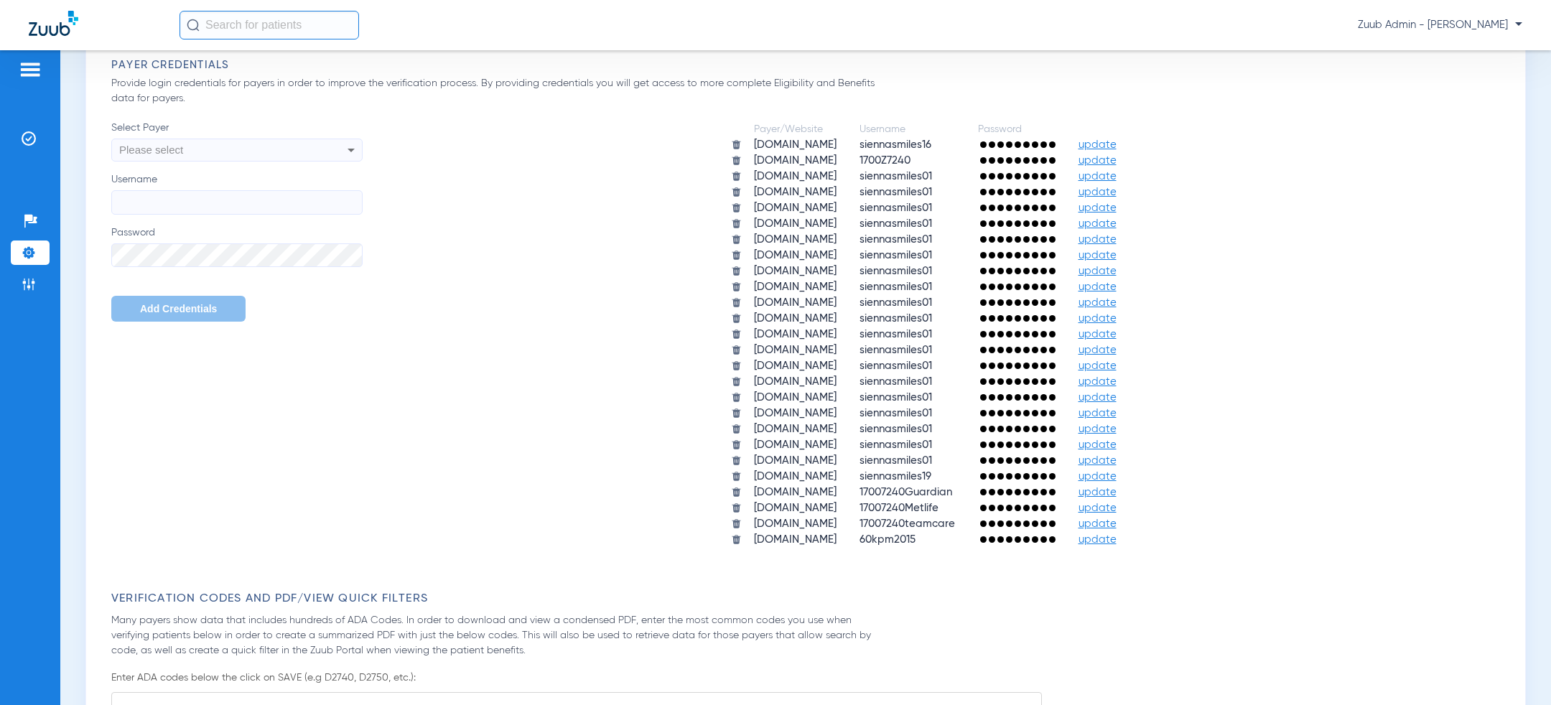
click at [645, 282] on div "Payer/Website Username Password [DOMAIN_NAME] siennasmiles16 update [DOMAIN_NAM…" at bounding box center [935, 335] width 1144 height 428
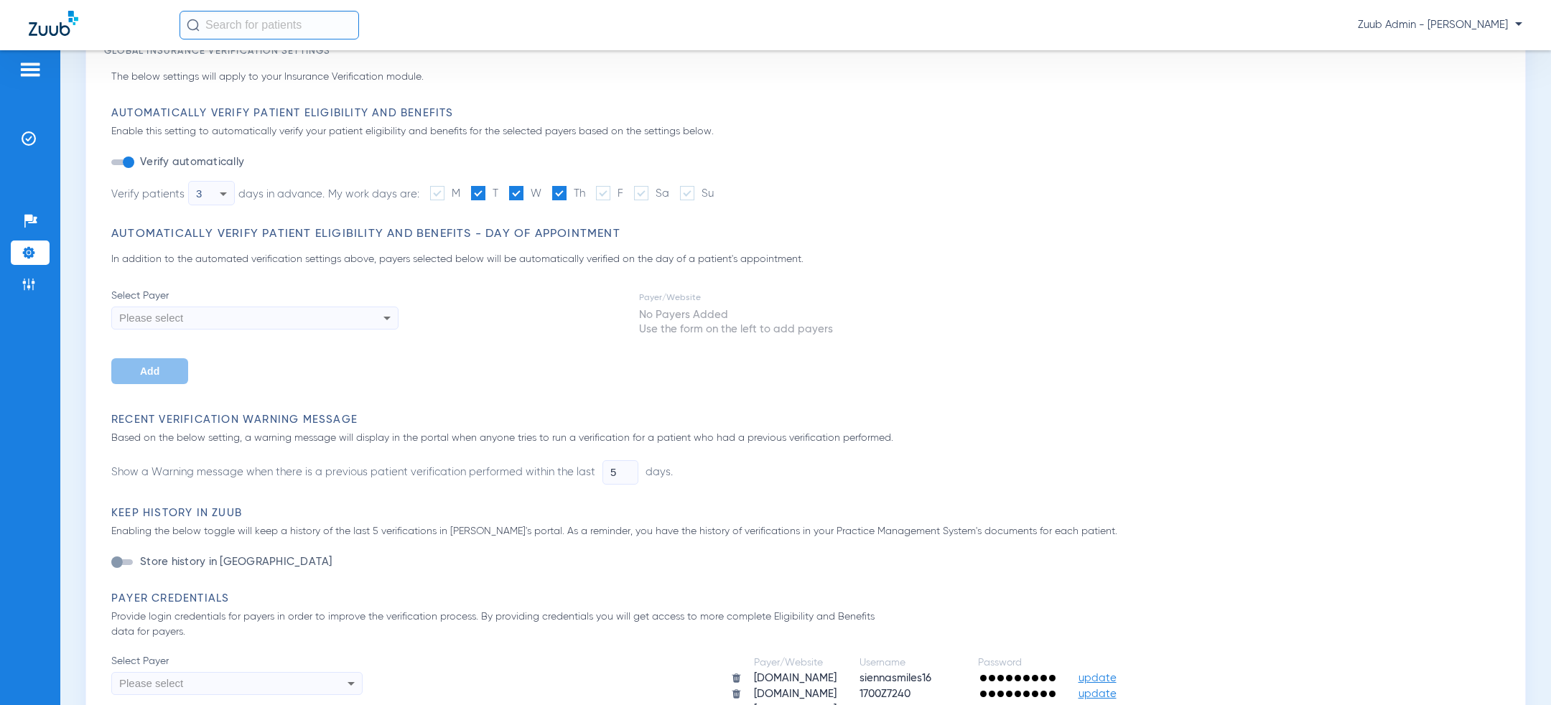
scroll to position [0, 0]
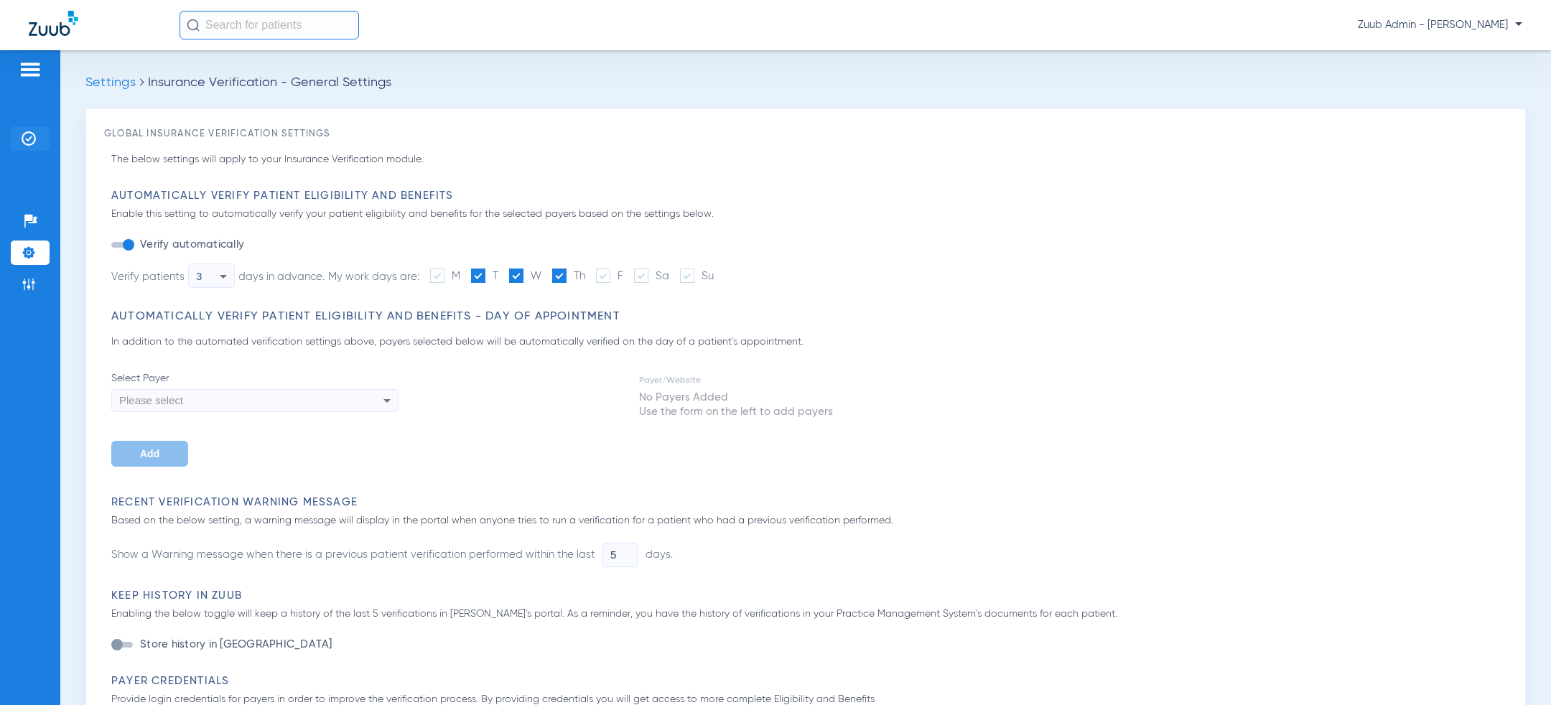
click at [20, 146] on li "Insurance Verification" at bounding box center [30, 138] width 39 height 24
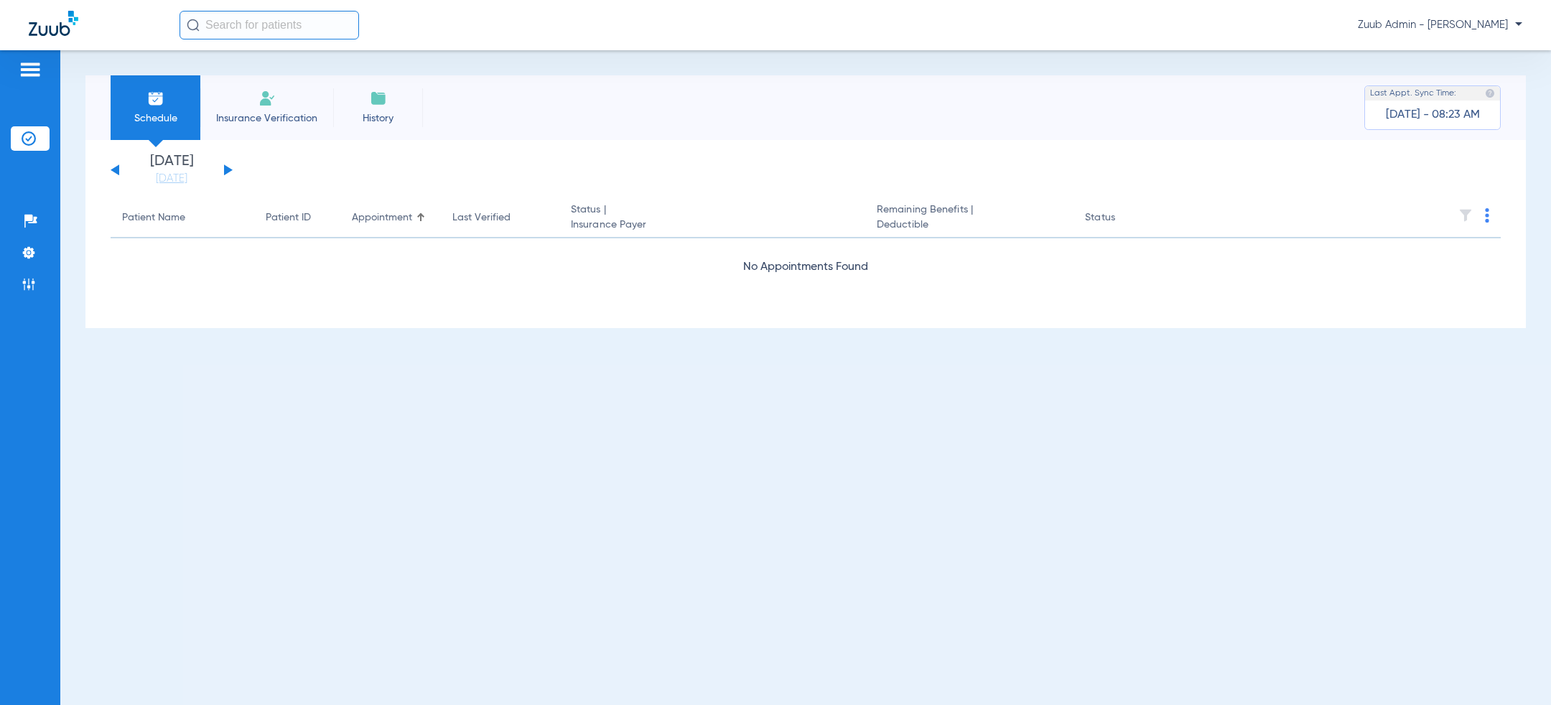
click at [225, 168] on button at bounding box center [228, 169] width 9 height 11
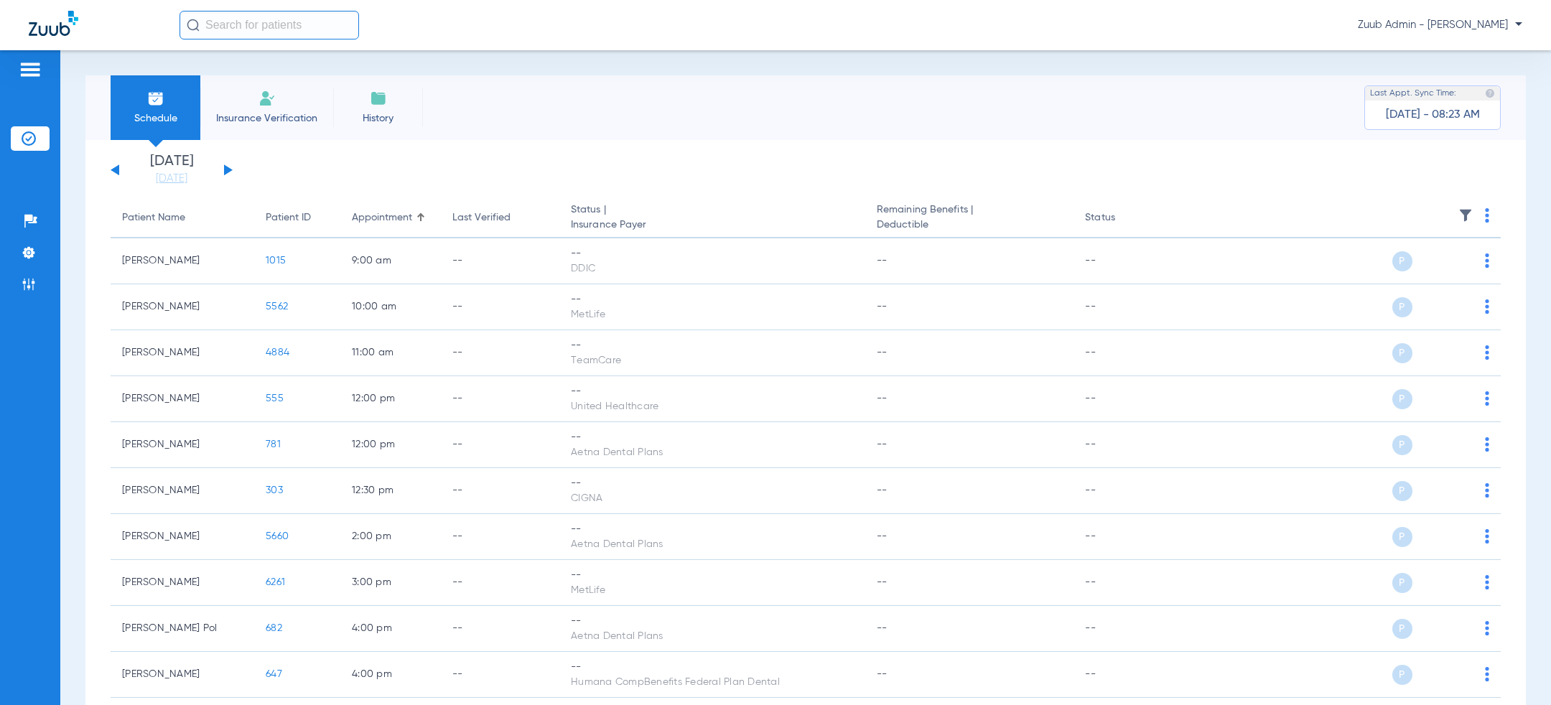
click at [1460, 218] on img at bounding box center [1465, 215] width 14 height 14
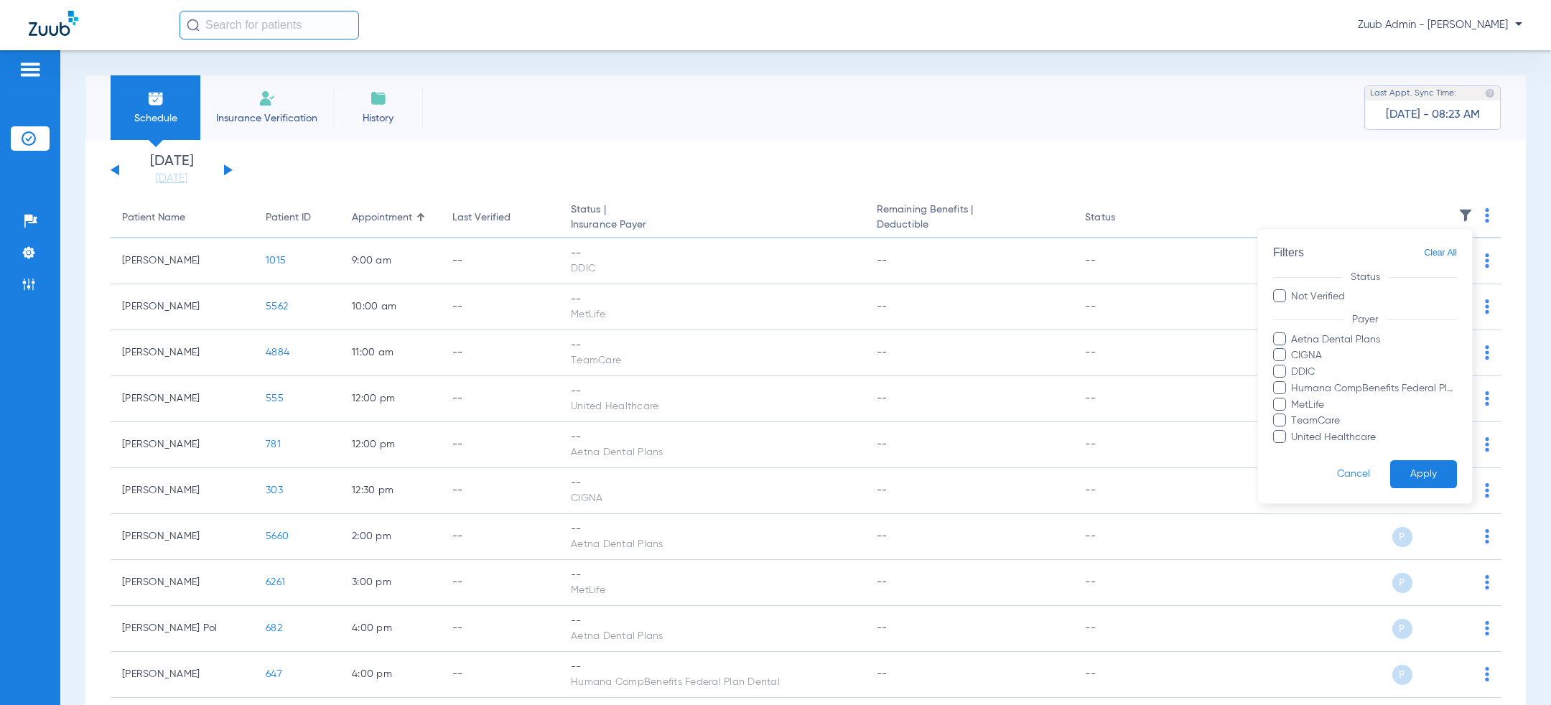
click at [228, 164] on div at bounding box center [775, 352] width 1551 height 705
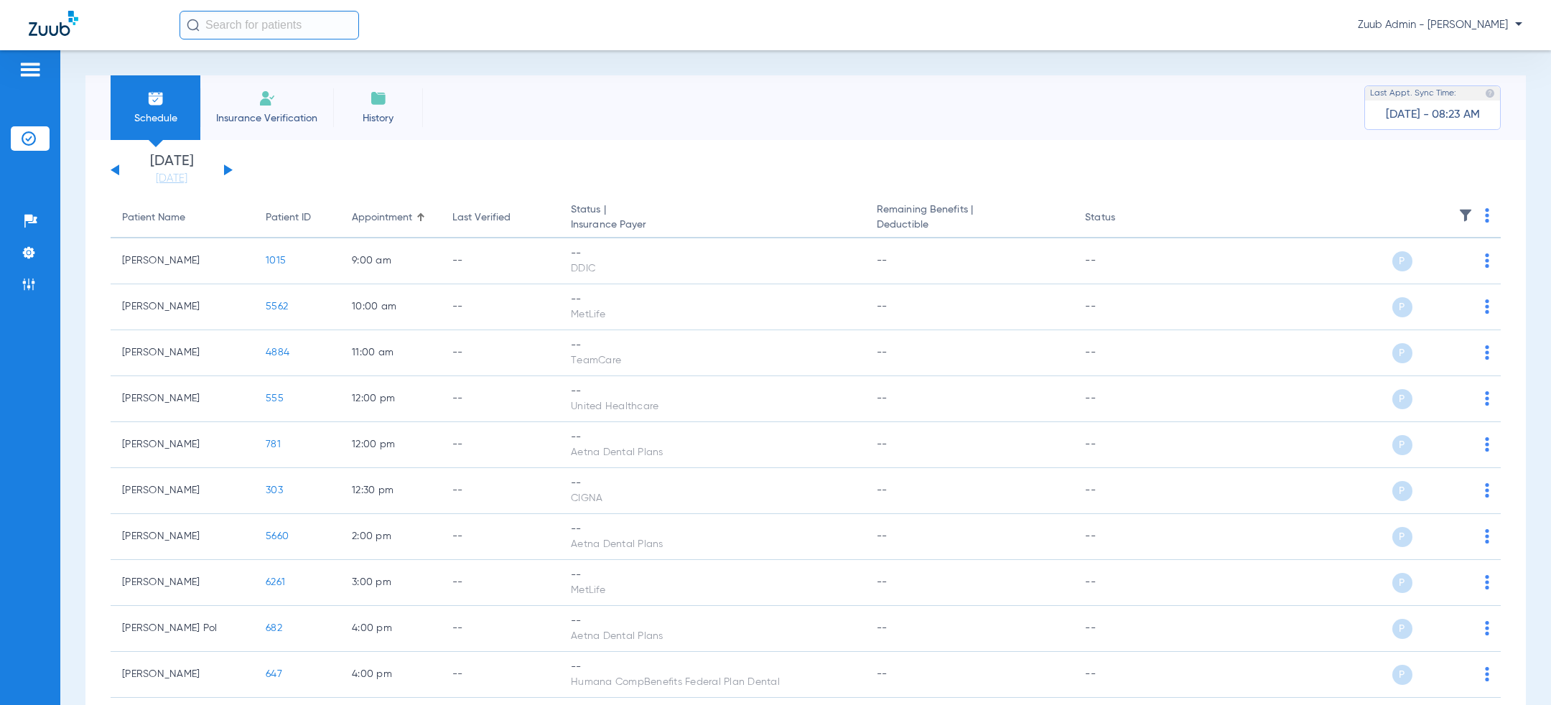
click at [227, 171] on button at bounding box center [228, 169] width 9 height 11
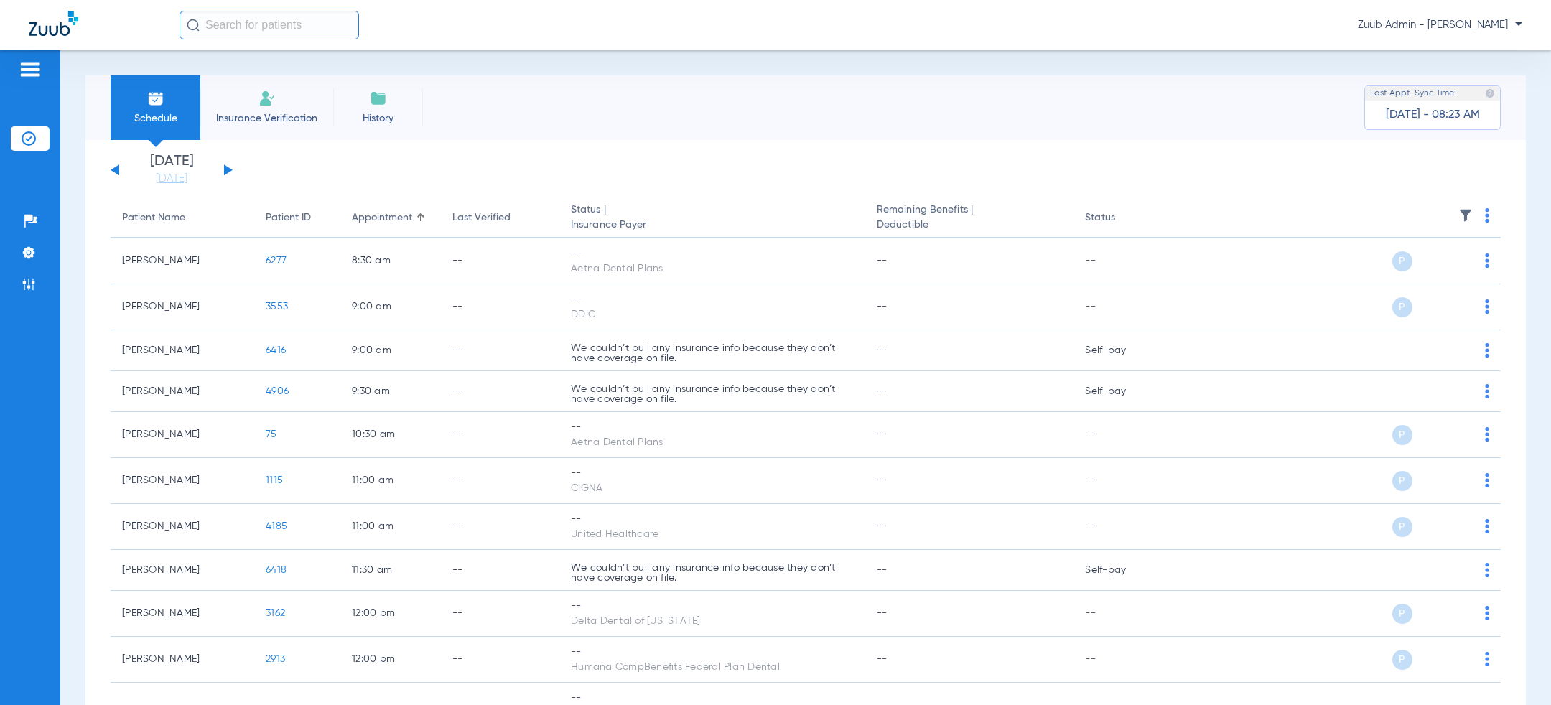
click at [1459, 210] on img at bounding box center [1465, 215] width 14 height 14
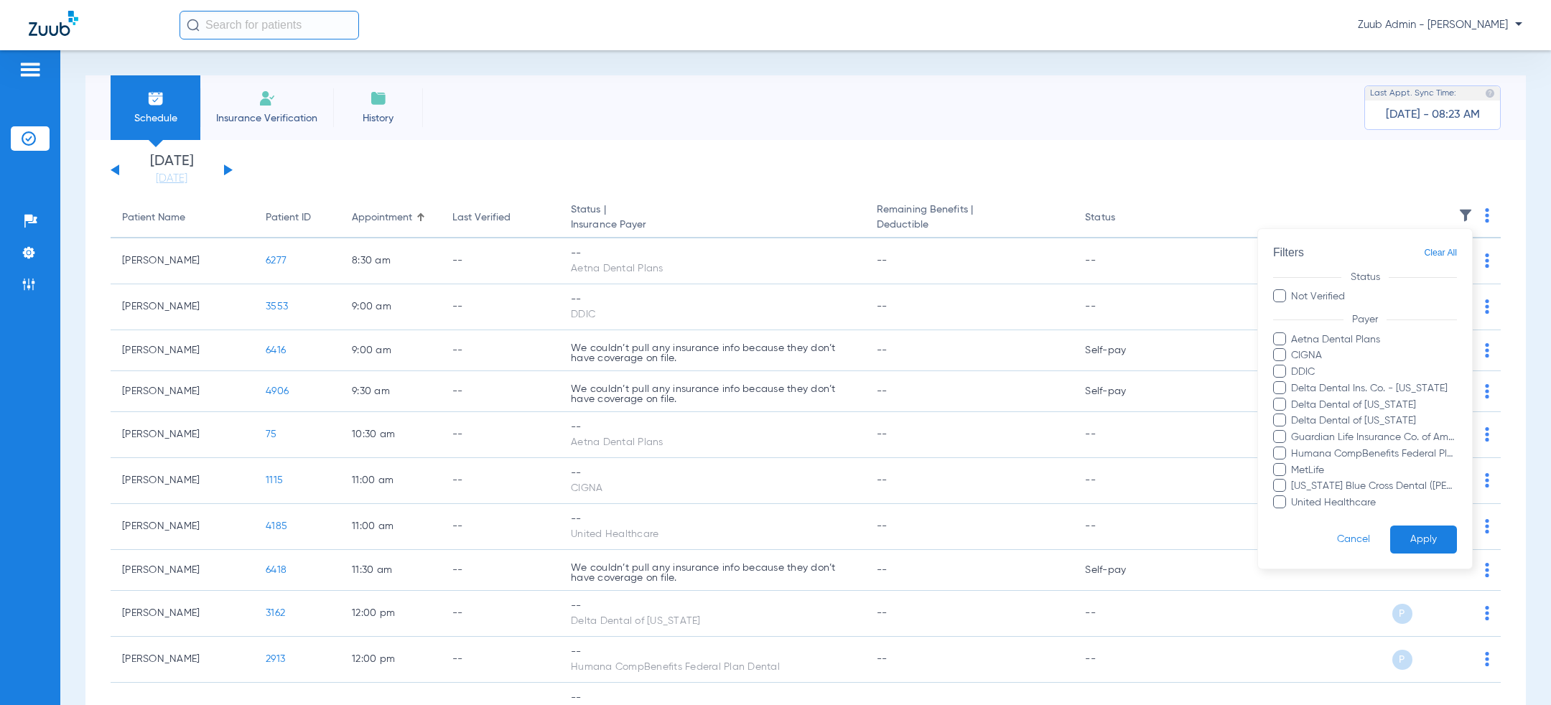
click at [783, 88] on div at bounding box center [775, 352] width 1551 height 705
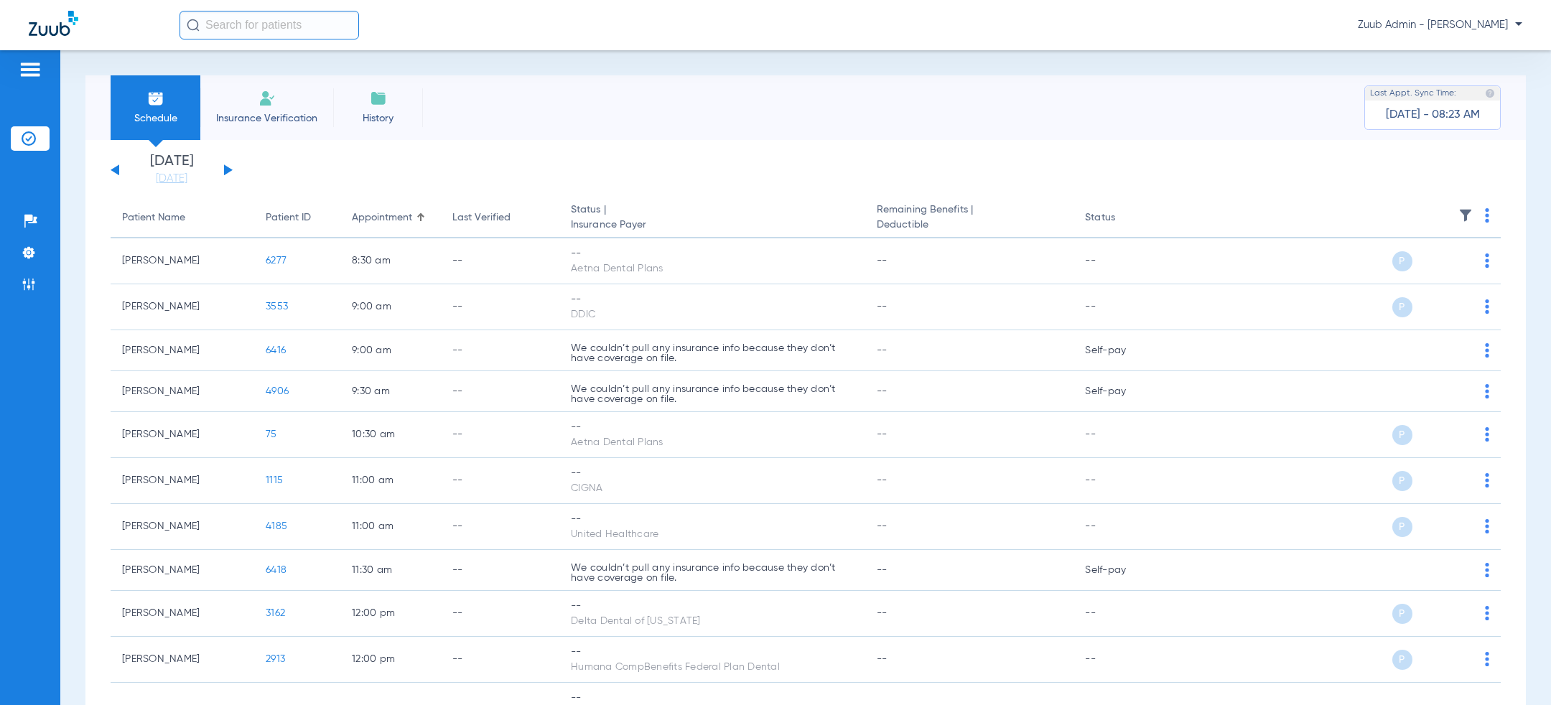
click at [589, 136] on div "Schedule Insurance Verification History Last Appt. Sync Time: [DATE] - 08:23 AM" at bounding box center [805, 107] width 1440 height 65
click at [118, 169] on button at bounding box center [115, 169] width 9 height 11
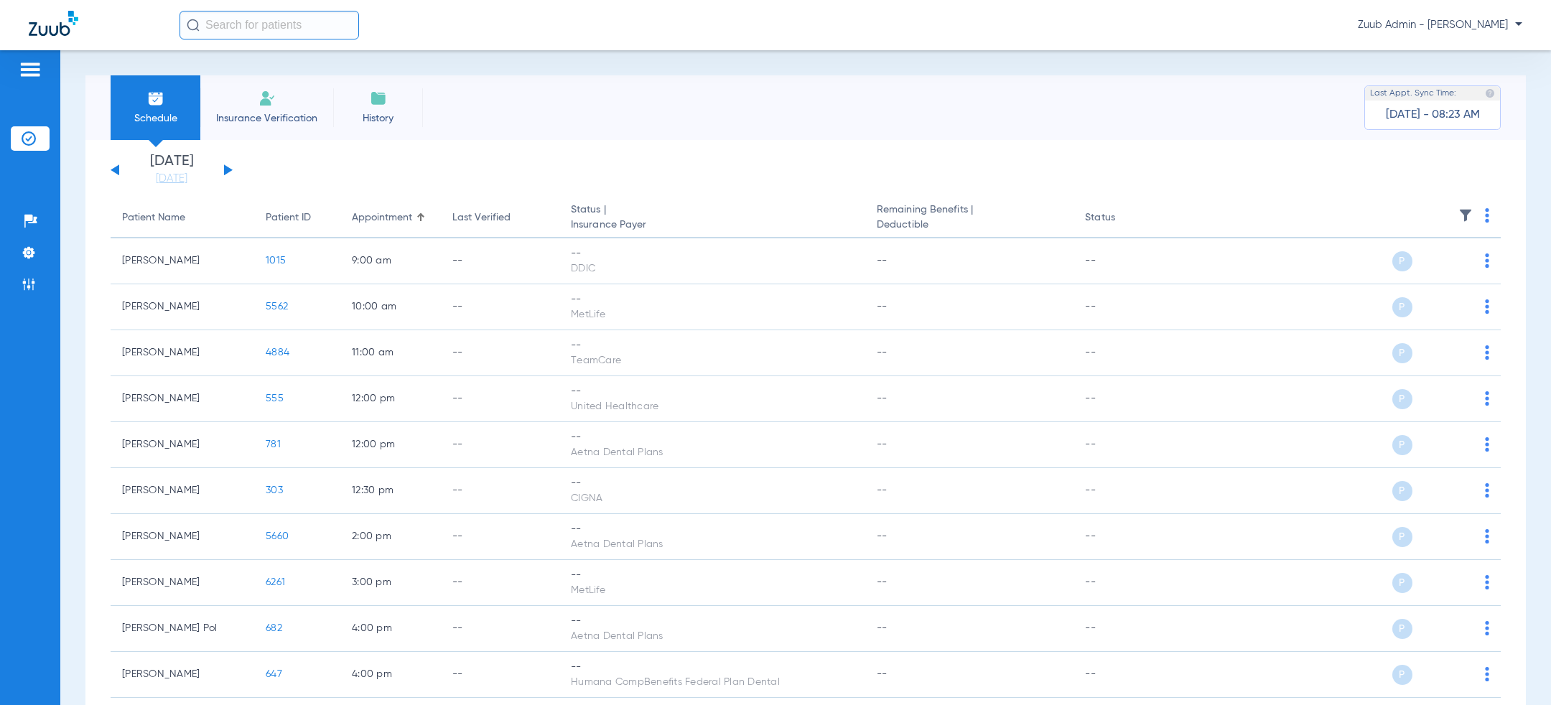
click at [1484, 218] on th at bounding box center [1335, 218] width 330 height 40
click at [1486, 217] on img at bounding box center [1487, 215] width 4 height 14
click at [1455, 262] on button "Verify All" at bounding box center [1433, 272] width 109 height 29
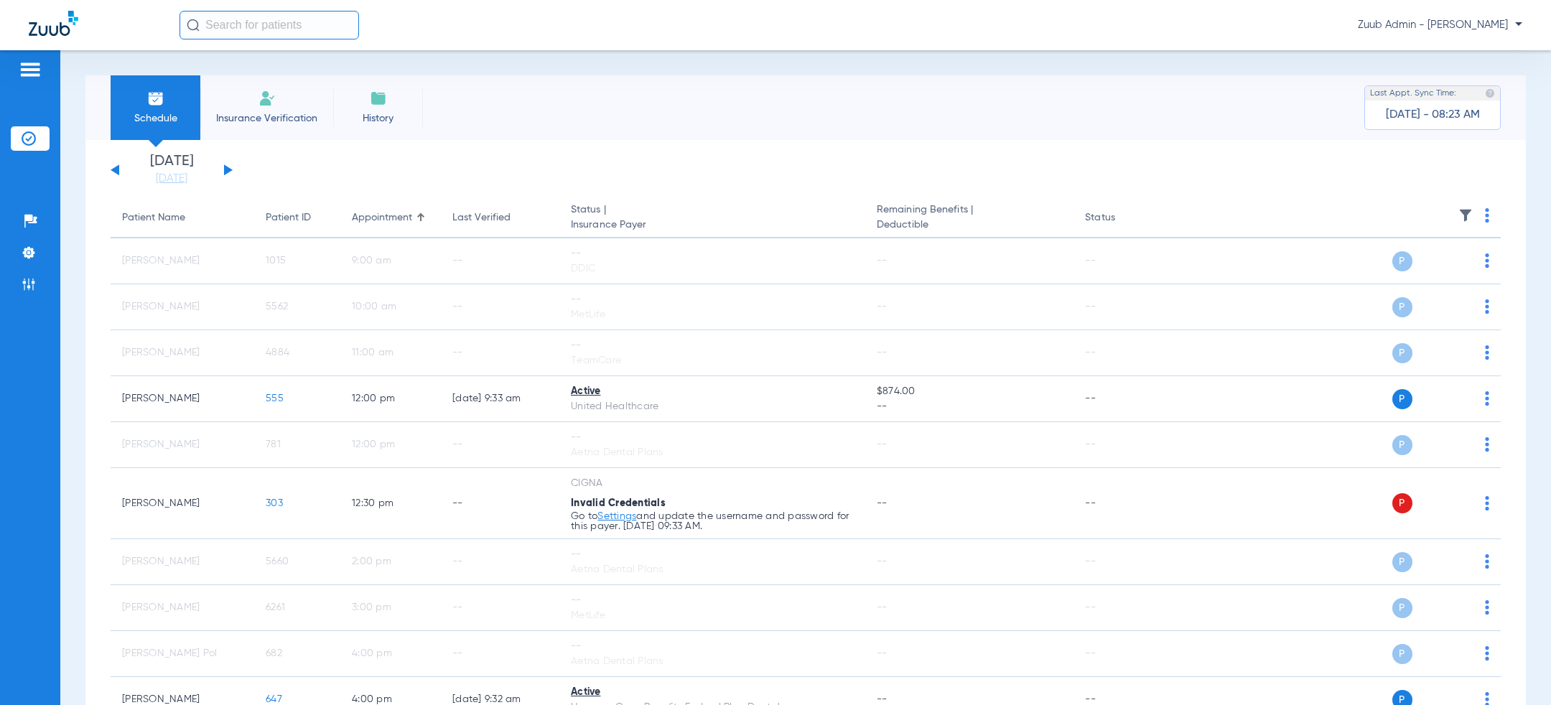
click at [225, 172] on button at bounding box center [228, 169] width 9 height 11
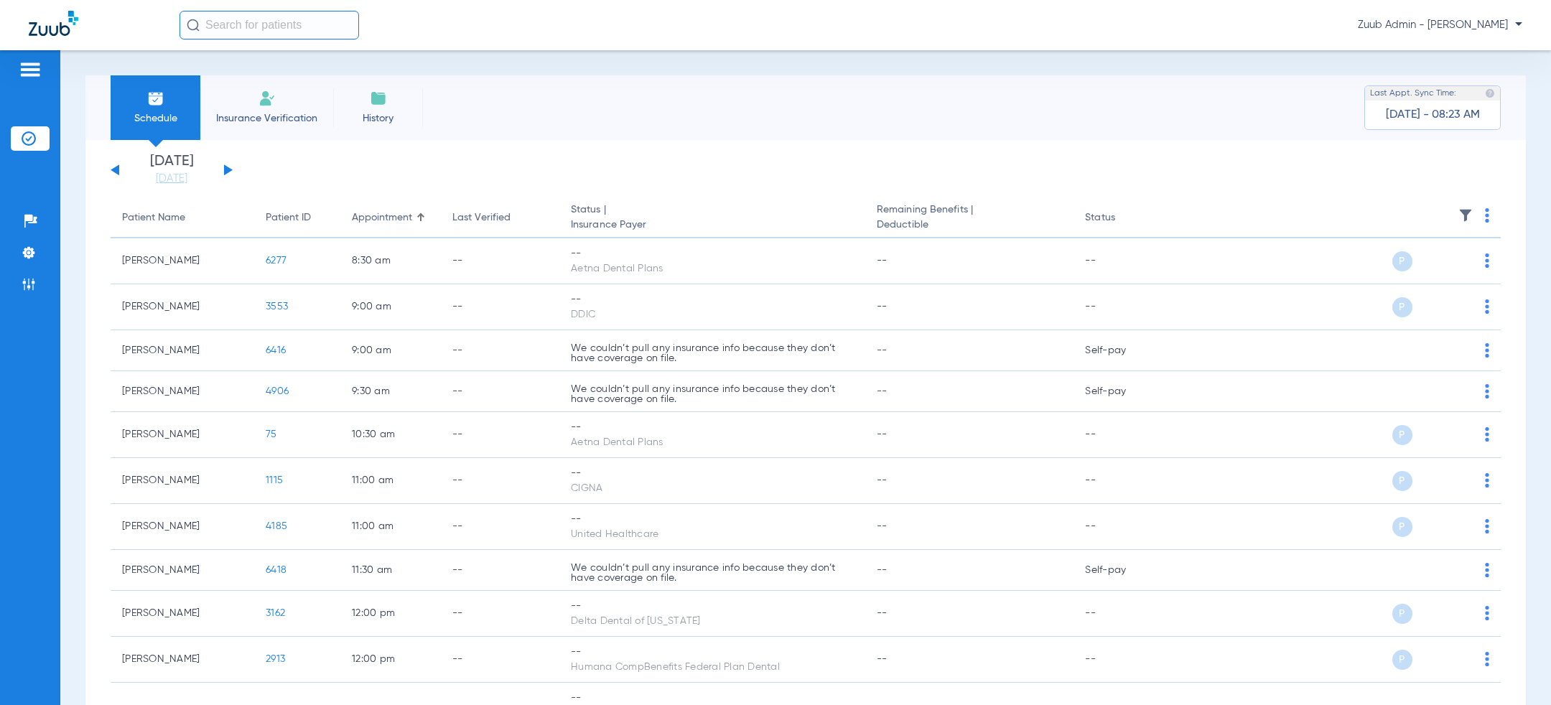
click at [1485, 212] on img at bounding box center [1487, 215] width 4 height 14
click at [1408, 270] on span "Verify All" at bounding box center [1434, 272] width 86 height 10
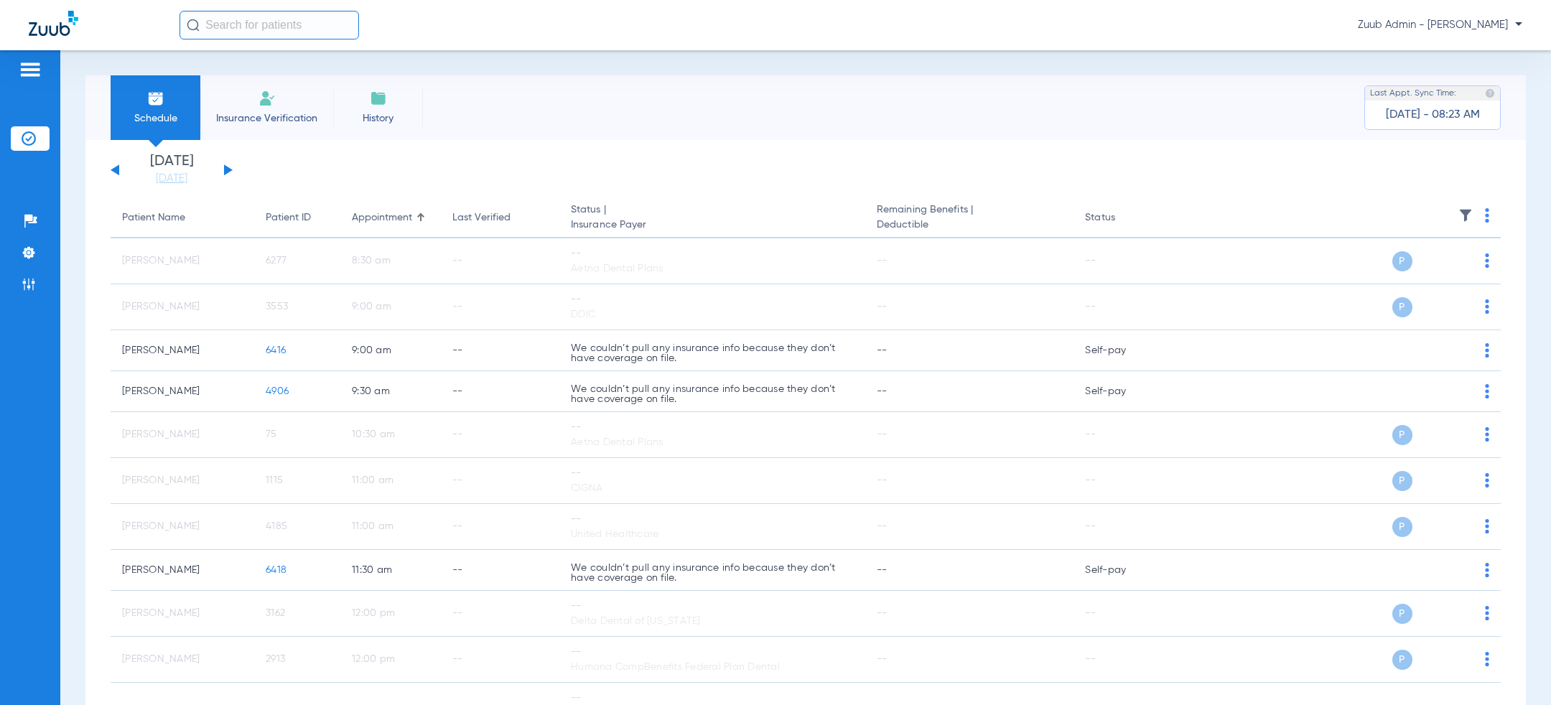
click at [226, 169] on button at bounding box center [228, 169] width 9 height 11
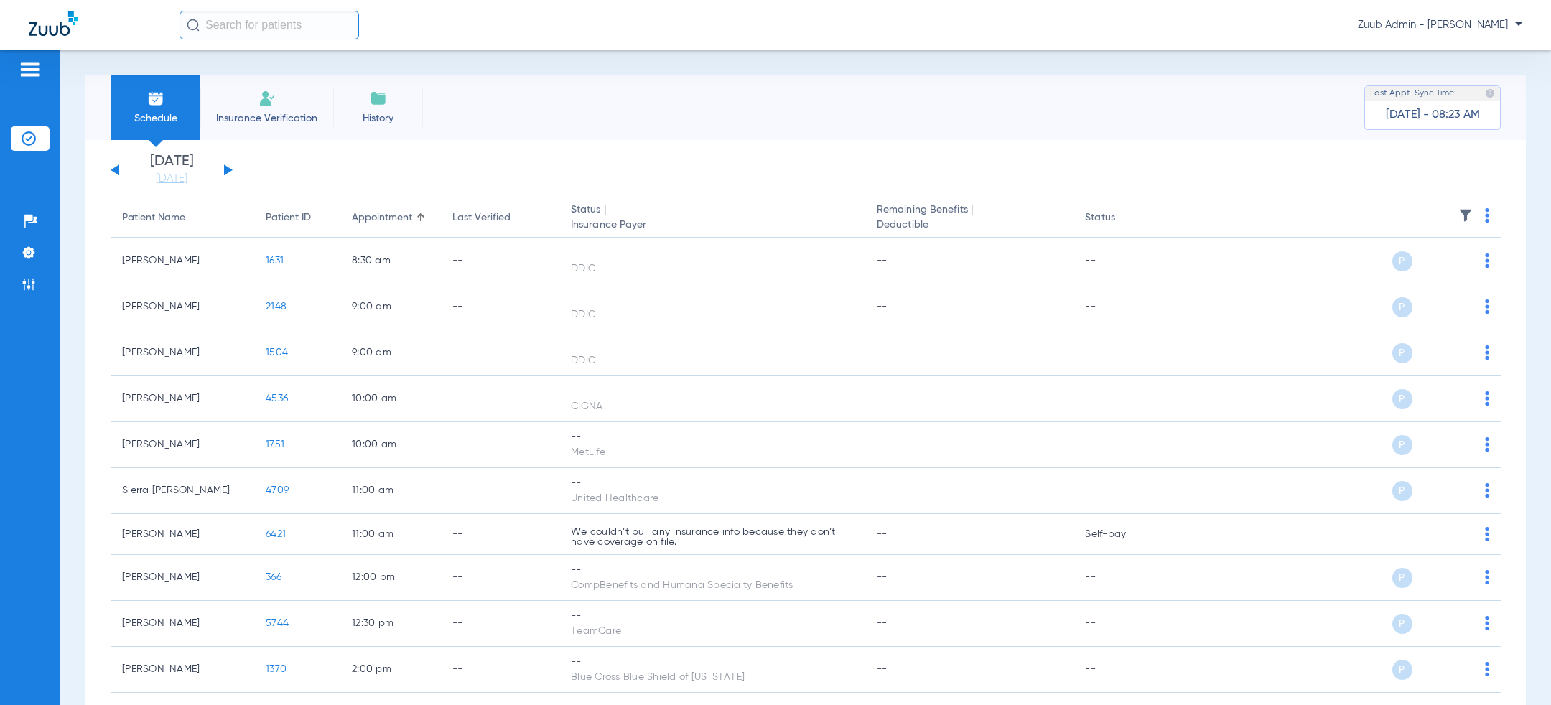
click at [1482, 213] on th at bounding box center [1335, 218] width 330 height 40
click at [1486, 213] on img at bounding box center [1487, 215] width 4 height 14
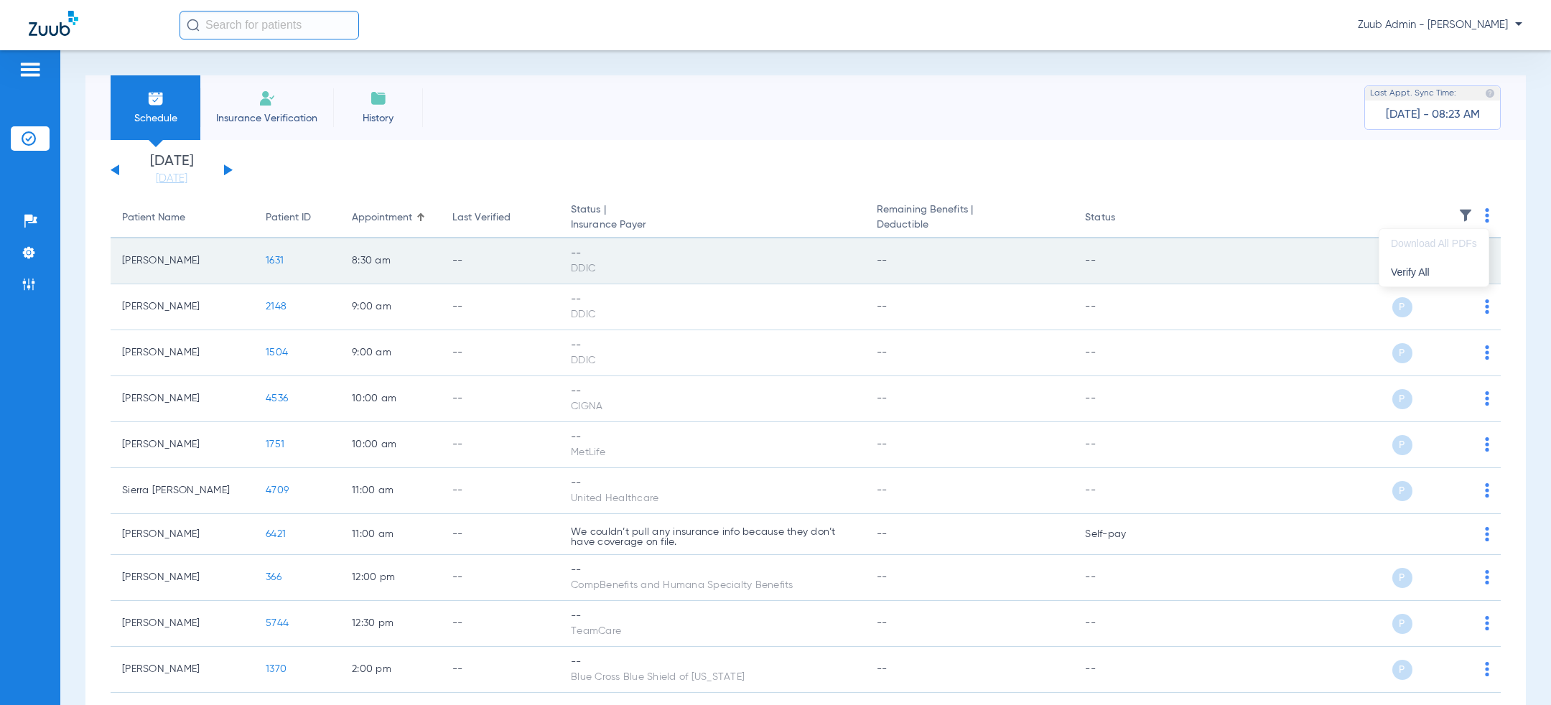
click at [1458, 274] on span "Verify All" at bounding box center [1434, 272] width 86 height 10
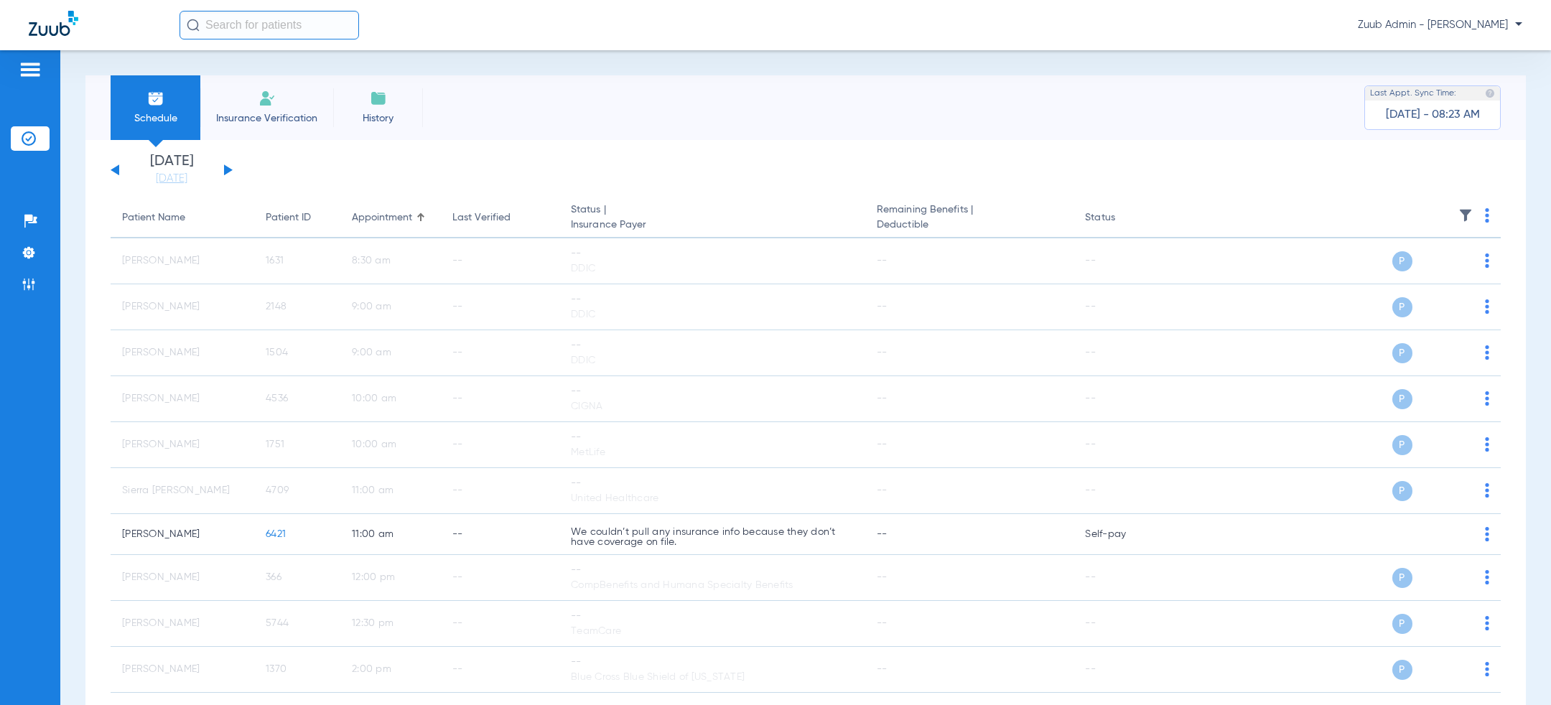
click at [119, 170] on div "[DATE] [DATE] [DATE] [DATE] [DATE] [DATE] [DATE] [DATE] [DATE] [DATE] [DATE] [D…" at bounding box center [172, 170] width 122 height 32
click at [117, 171] on button at bounding box center [115, 169] width 9 height 11
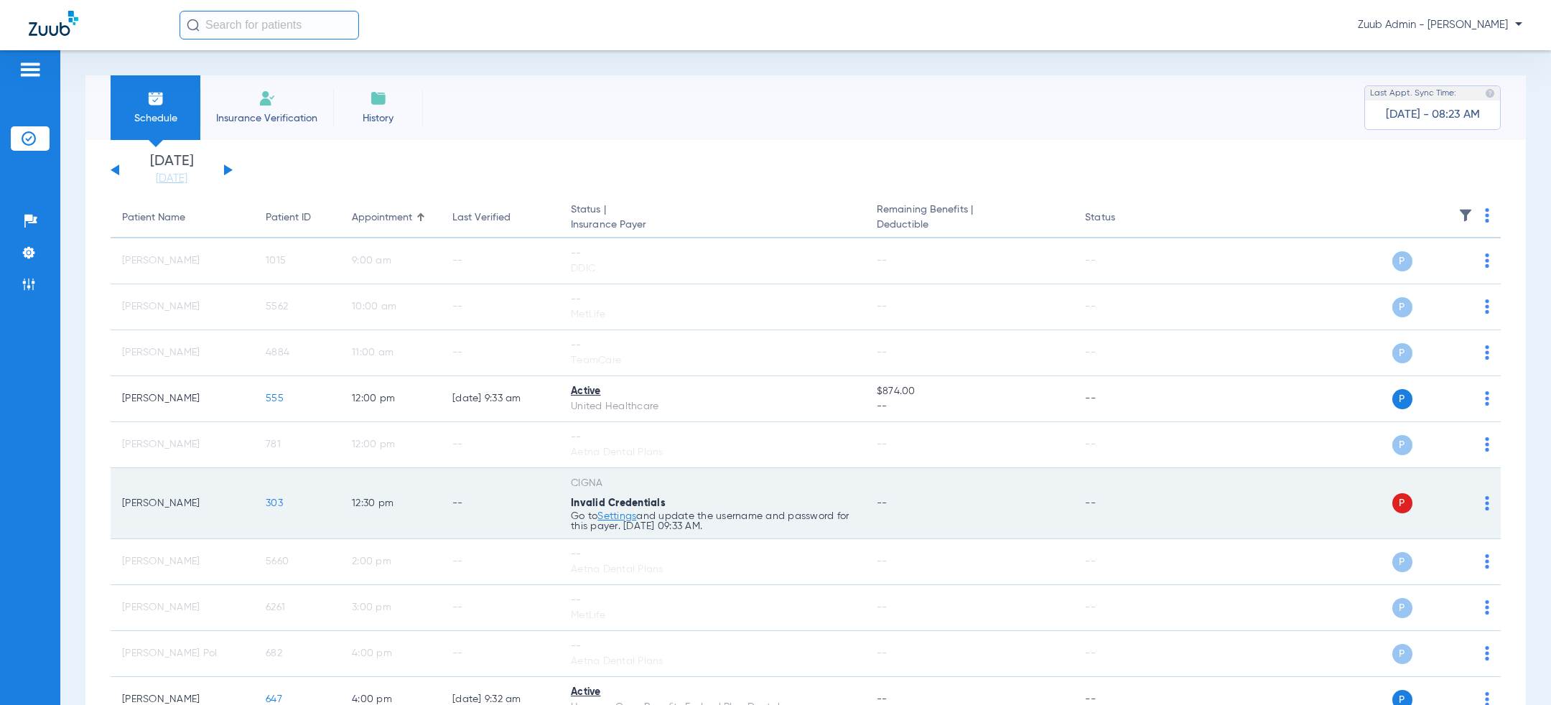
click at [1486, 500] on img at bounding box center [1487, 503] width 4 height 14
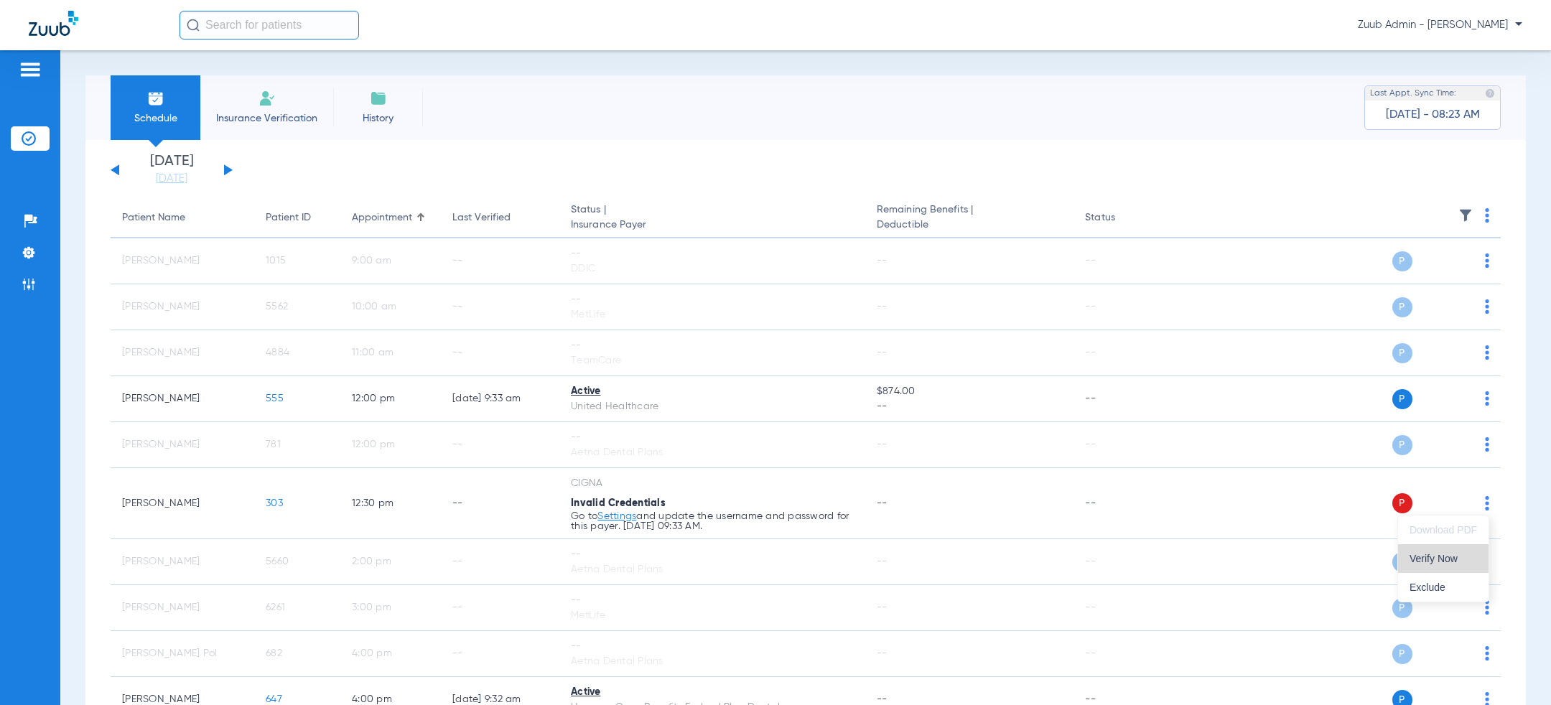
click at [1457, 554] on span "Verify Now" at bounding box center [1442, 559] width 67 height 10
click at [228, 170] on button at bounding box center [228, 169] width 9 height 11
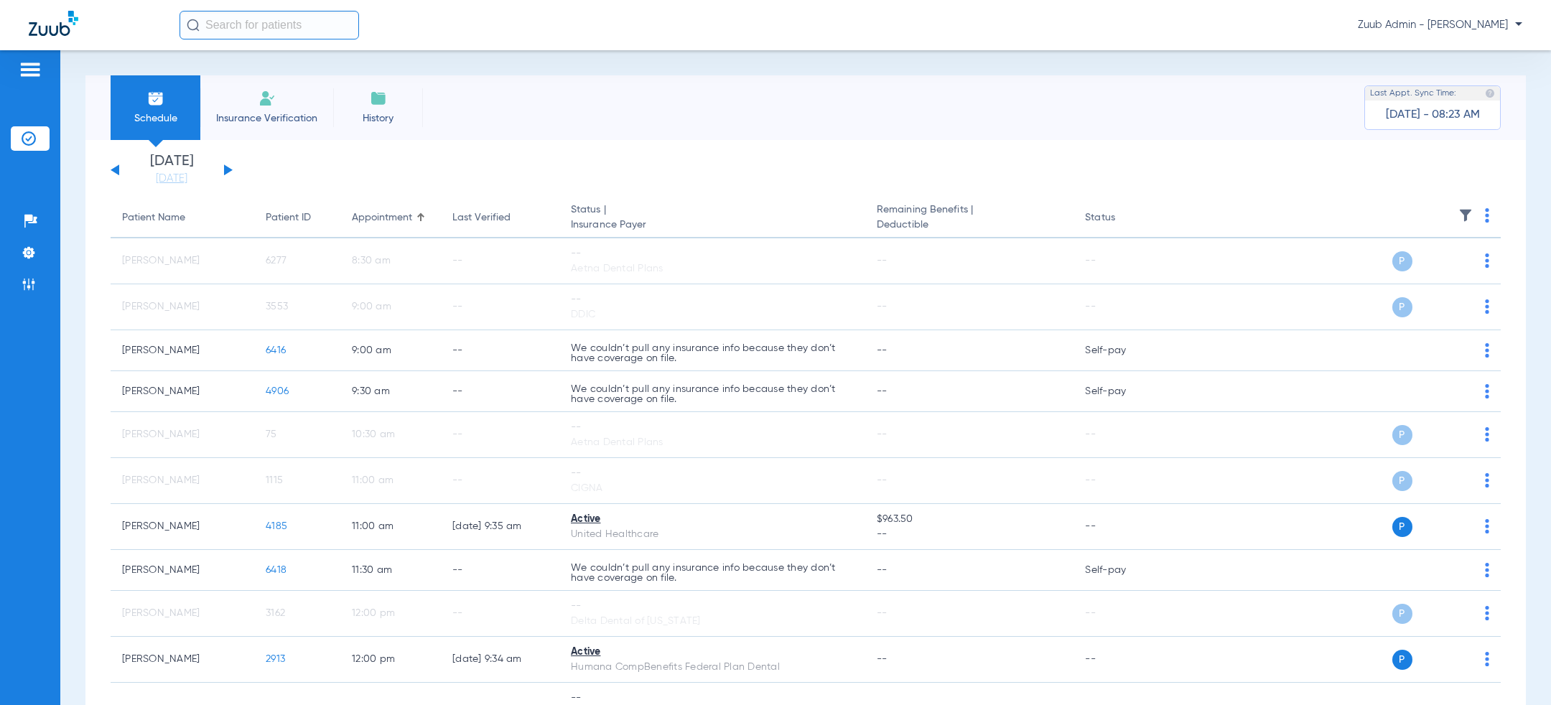
click at [226, 170] on button at bounding box center [228, 169] width 9 height 11
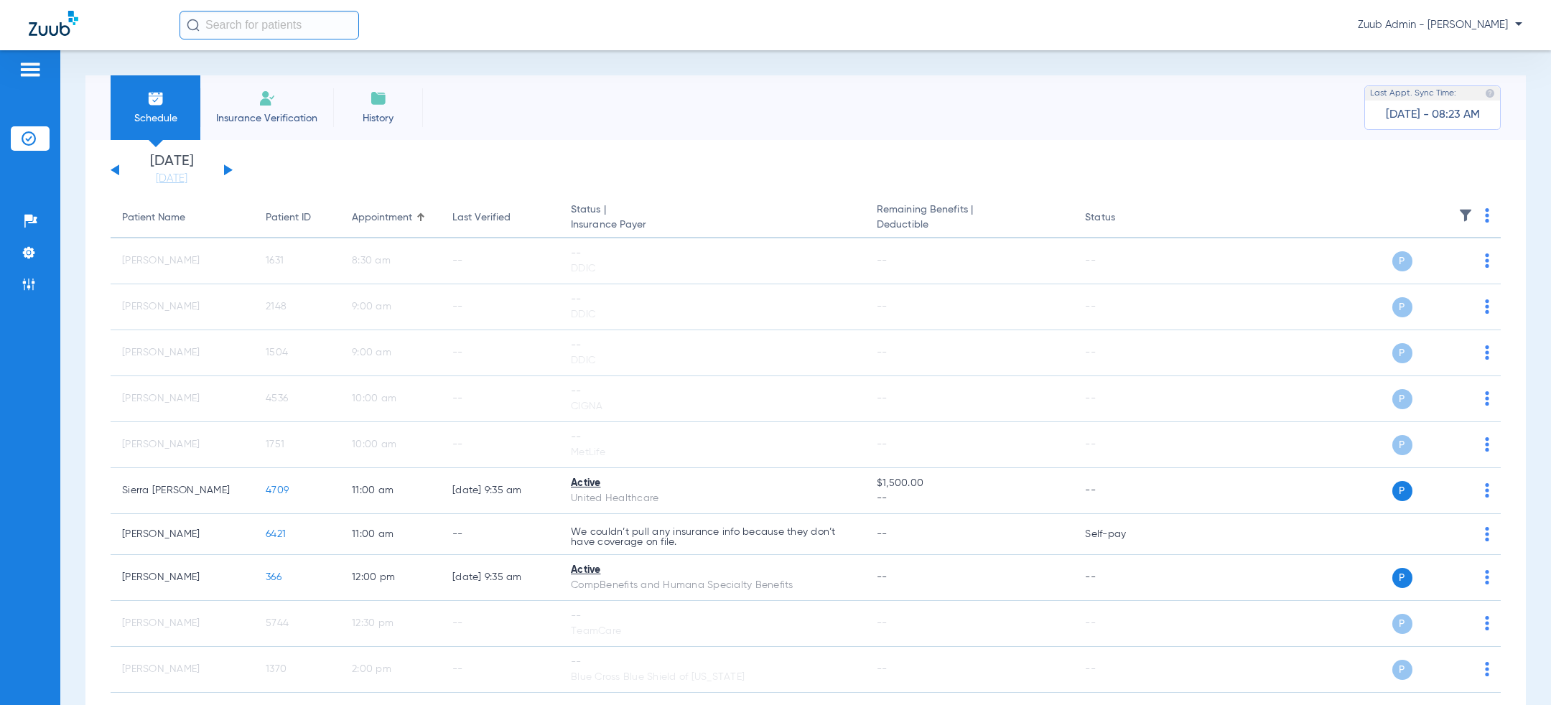
click at [116, 167] on button at bounding box center [115, 169] width 9 height 11
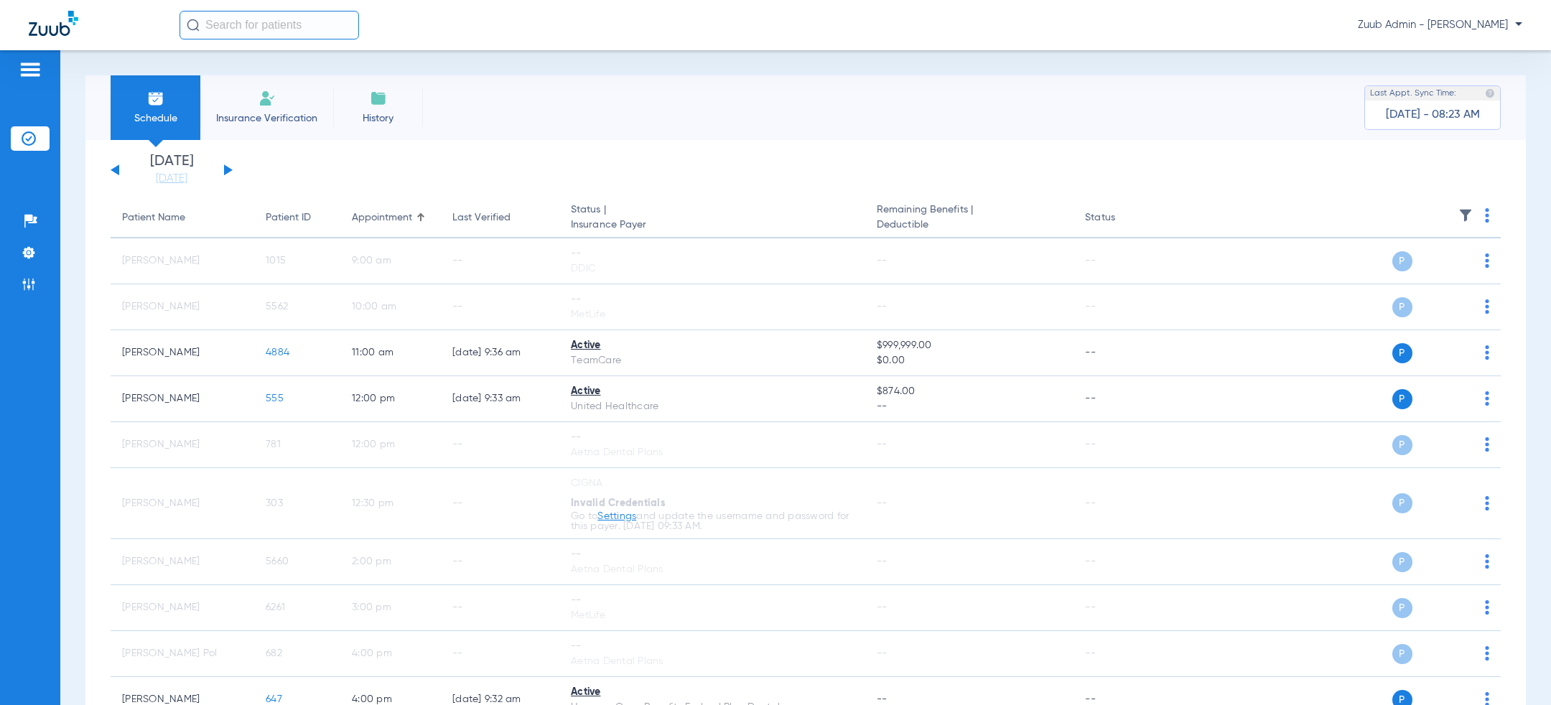
click at [658, 78] on div "Schedule Insurance Verification History Last Appt. Sync Time: [DATE] - 08:23 AM" at bounding box center [805, 107] width 1440 height 65
click at [1468, 45] on div "Zuub Admin - [PERSON_NAME]" at bounding box center [775, 25] width 1551 height 50
click at [1473, 29] on span "Zuub Admin - [PERSON_NAME]" at bounding box center [1440, 25] width 164 height 14
click at [1477, 54] on span "Log out" at bounding box center [1480, 51] width 56 height 10
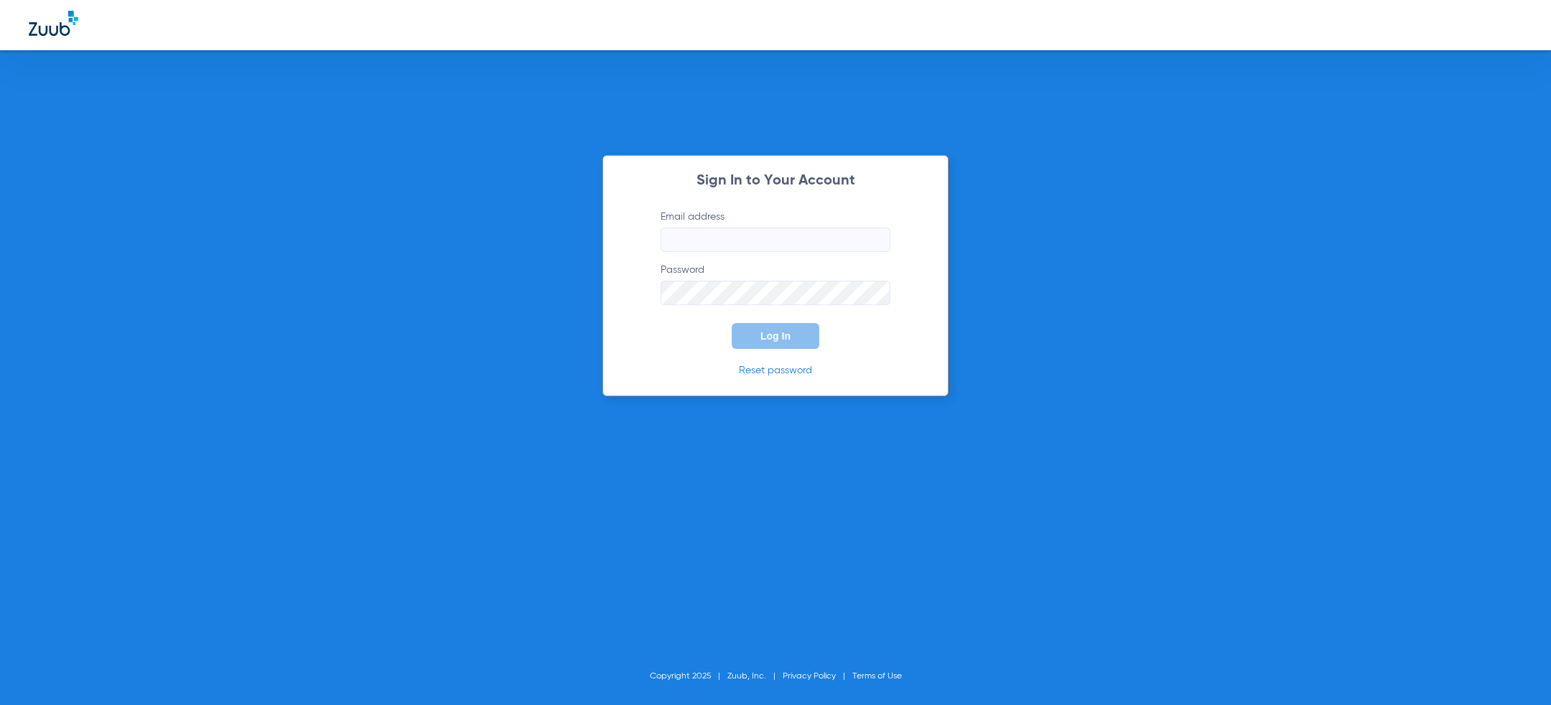
type input "[PERSON_NAME][EMAIL_ADDRESS][PERSON_NAME][DOMAIN_NAME]"
click at [744, 341] on button "Log In" at bounding box center [776, 336] width 88 height 26
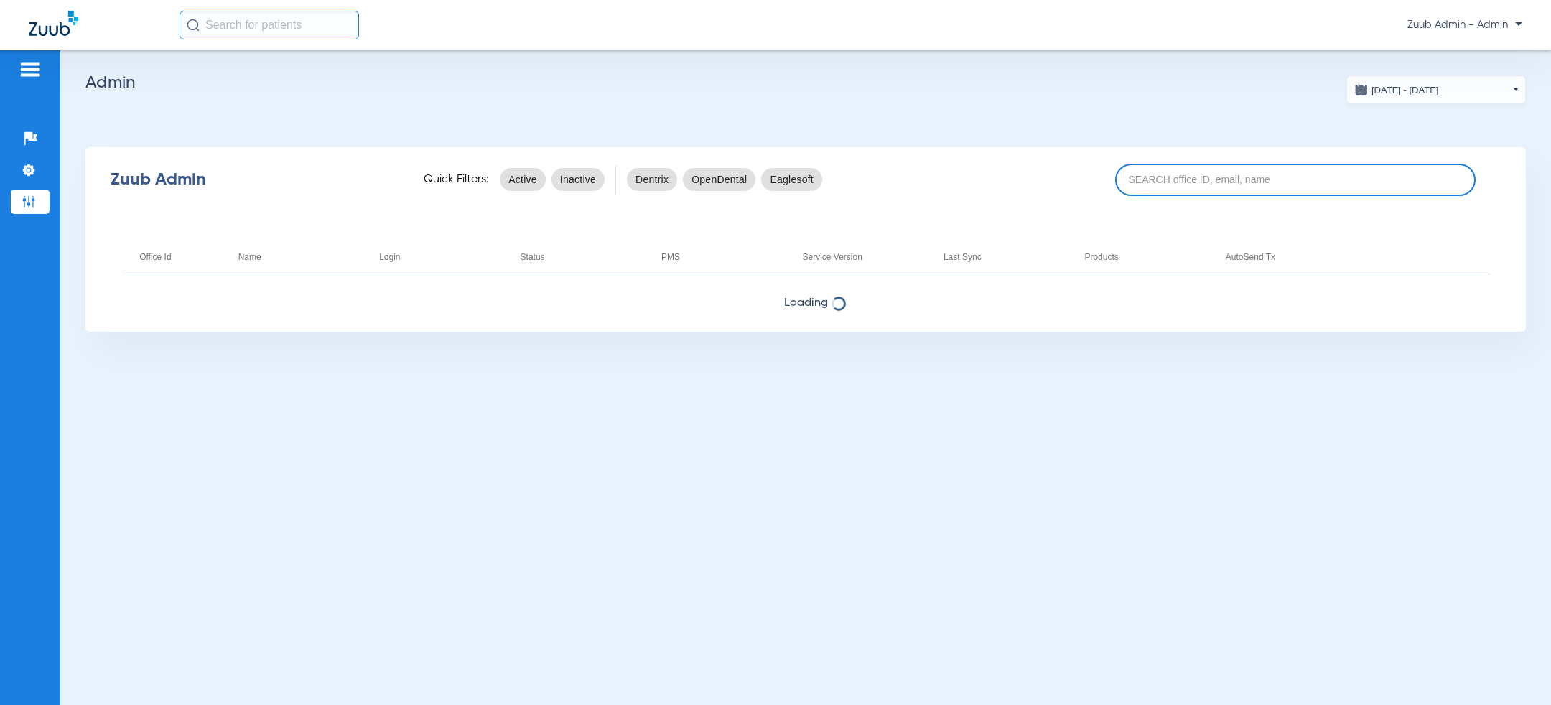
click at [1155, 177] on input at bounding box center [1295, 180] width 360 height 32
type input "a"
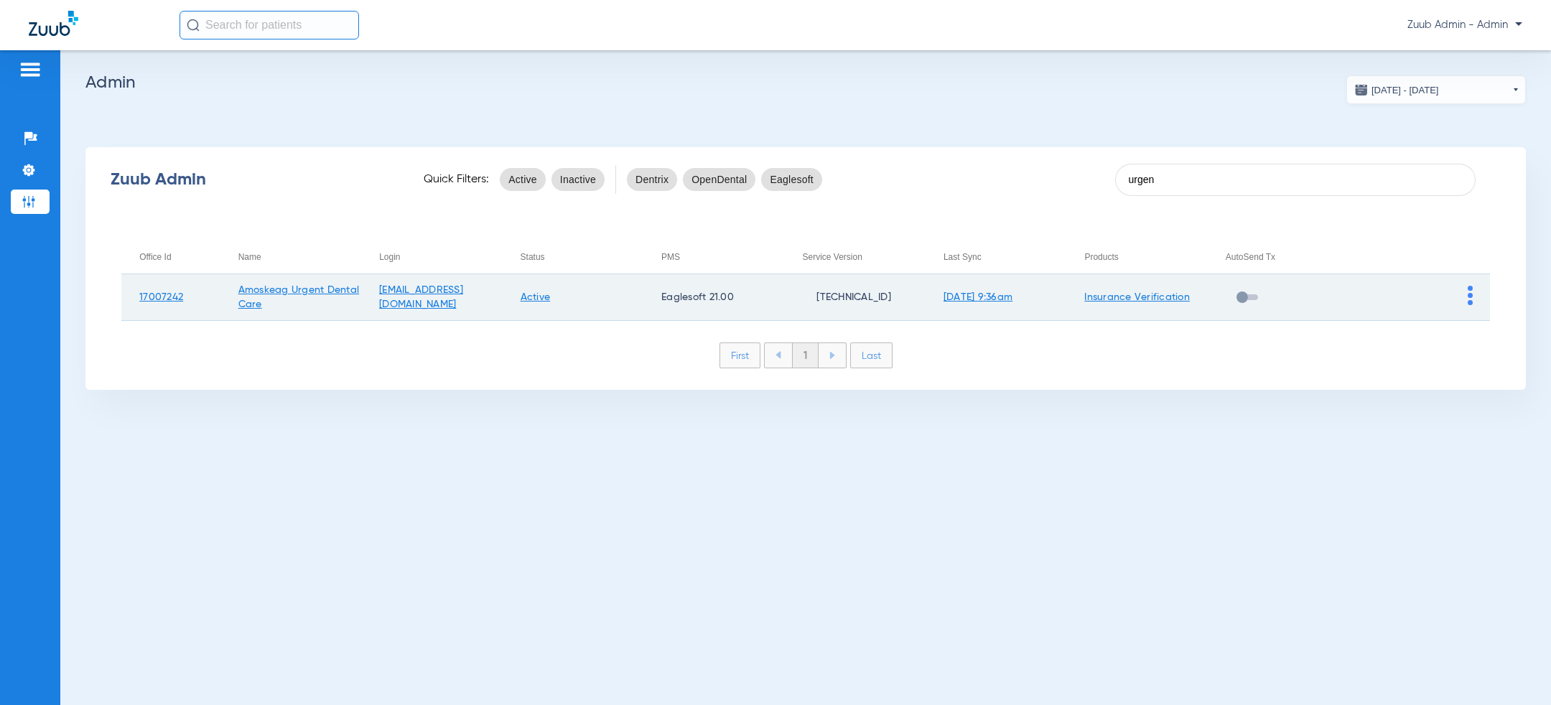
type input "urgen"
click at [1468, 294] on img at bounding box center [1470, 295] width 5 height 19
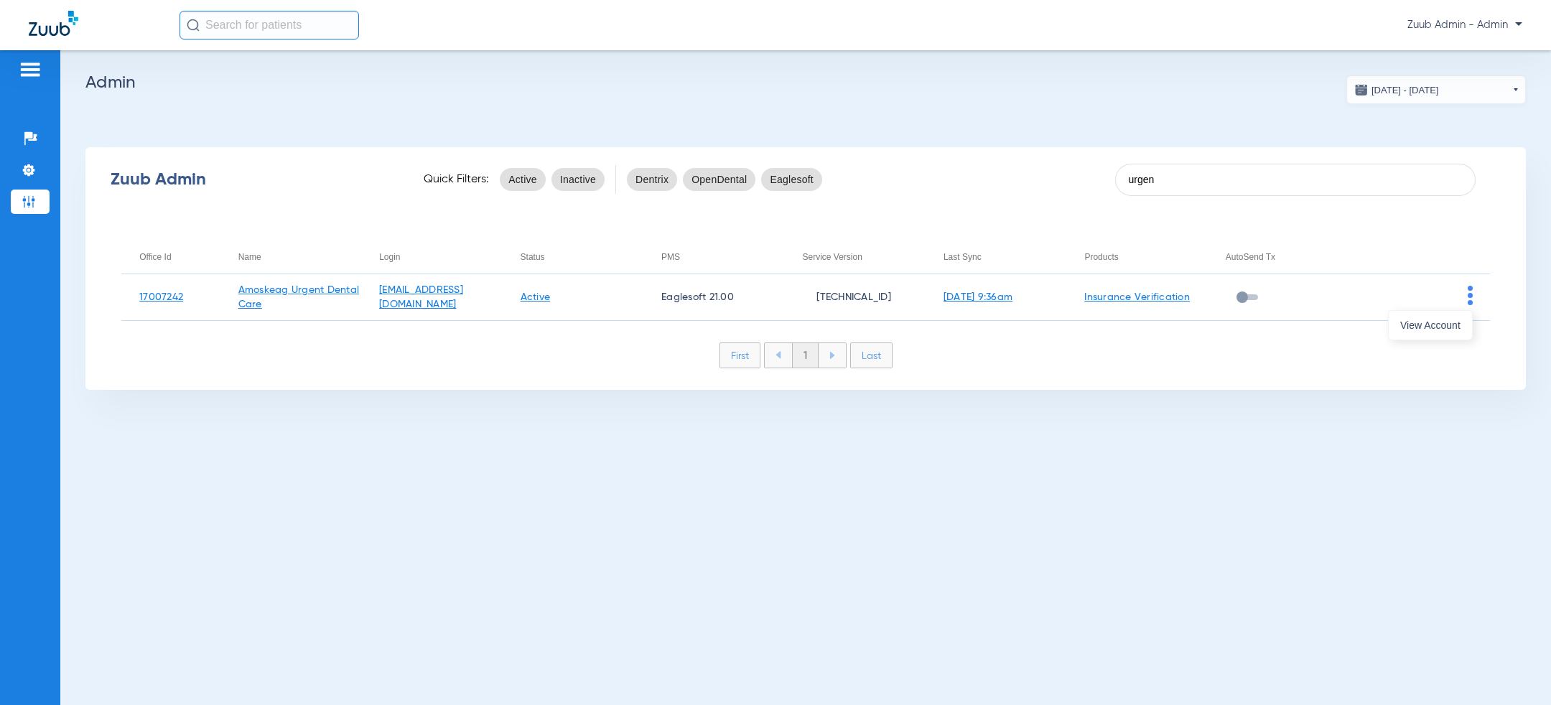
click at [1437, 327] on span "View Account" at bounding box center [1430, 325] width 60 height 10
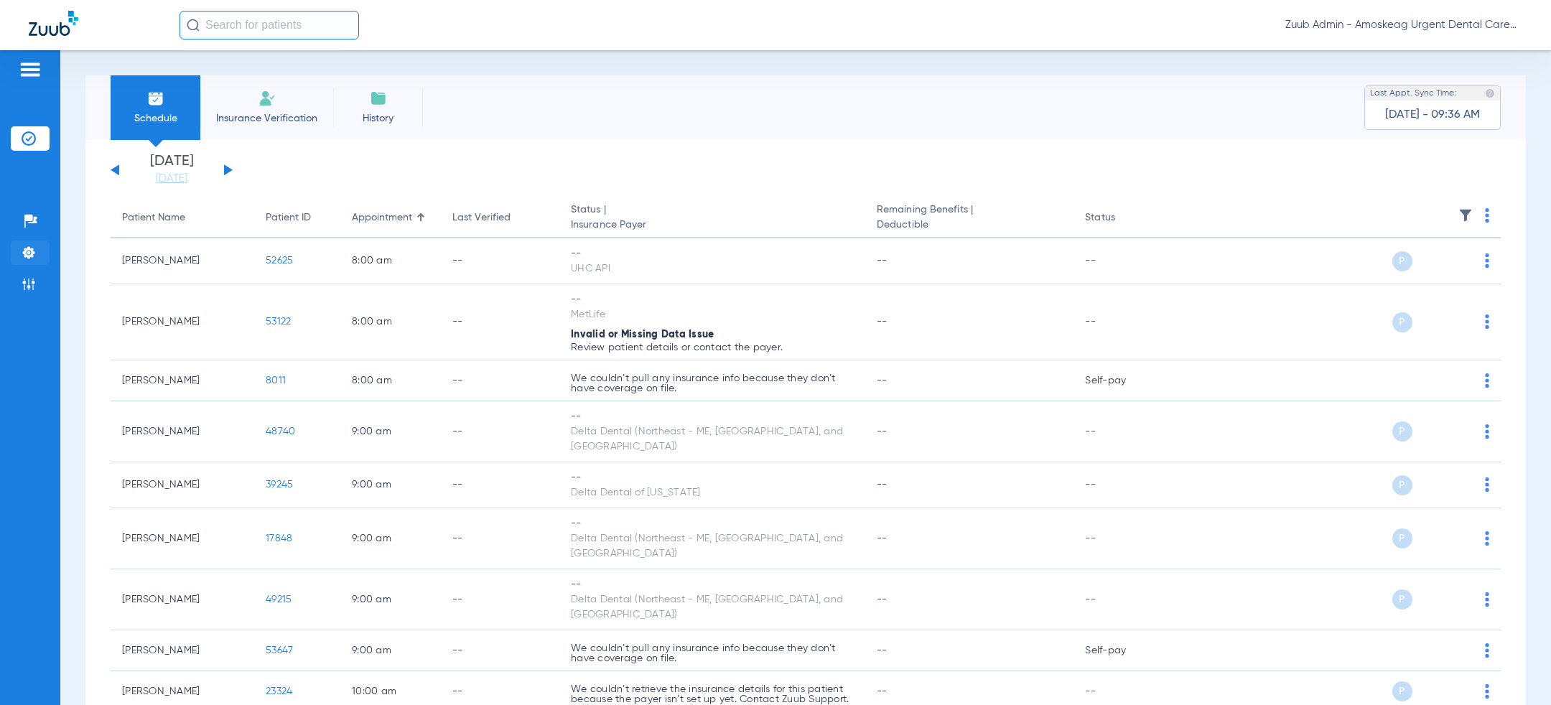
click at [27, 255] on img at bounding box center [29, 253] width 14 height 14
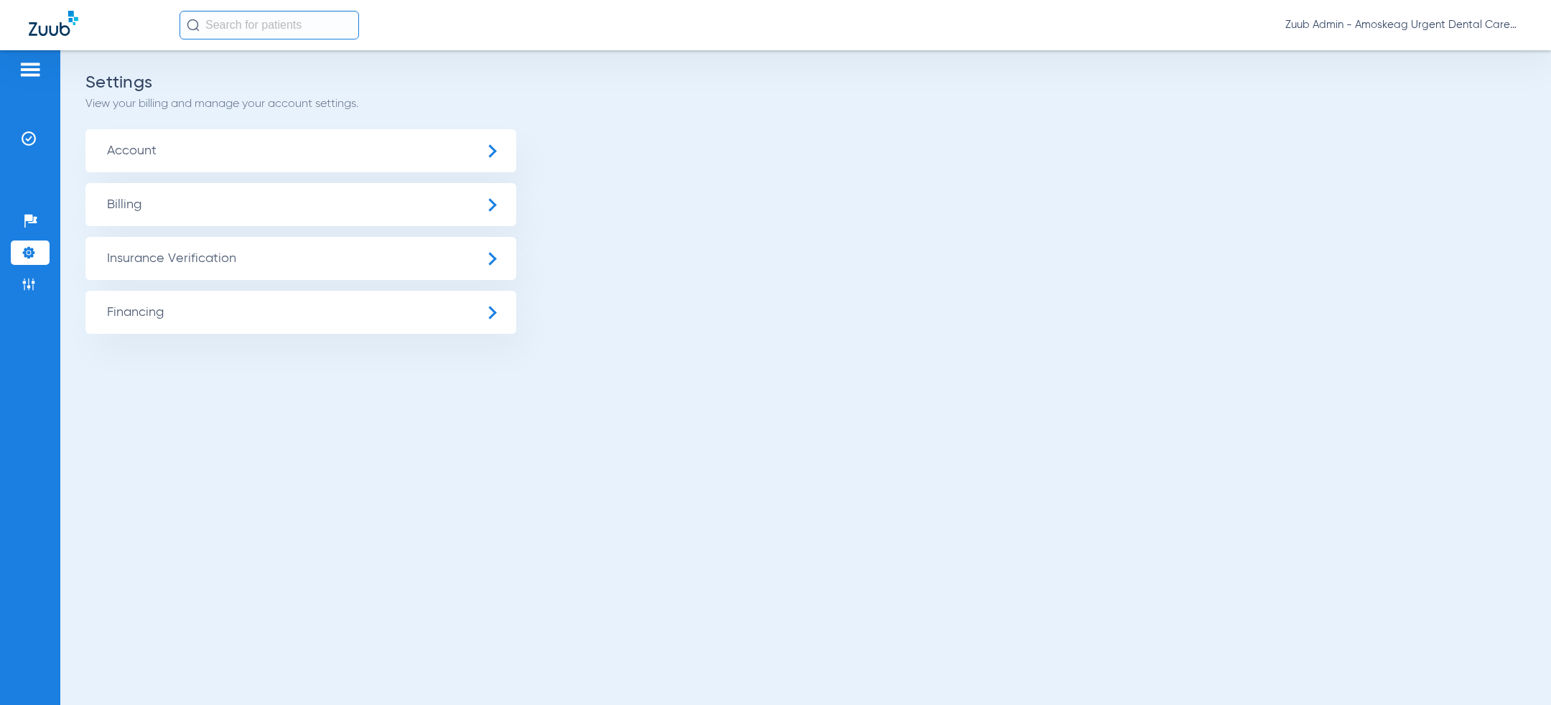
click at [179, 272] on span "Insurance Verification" at bounding box center [300, 258] width 431 height 43
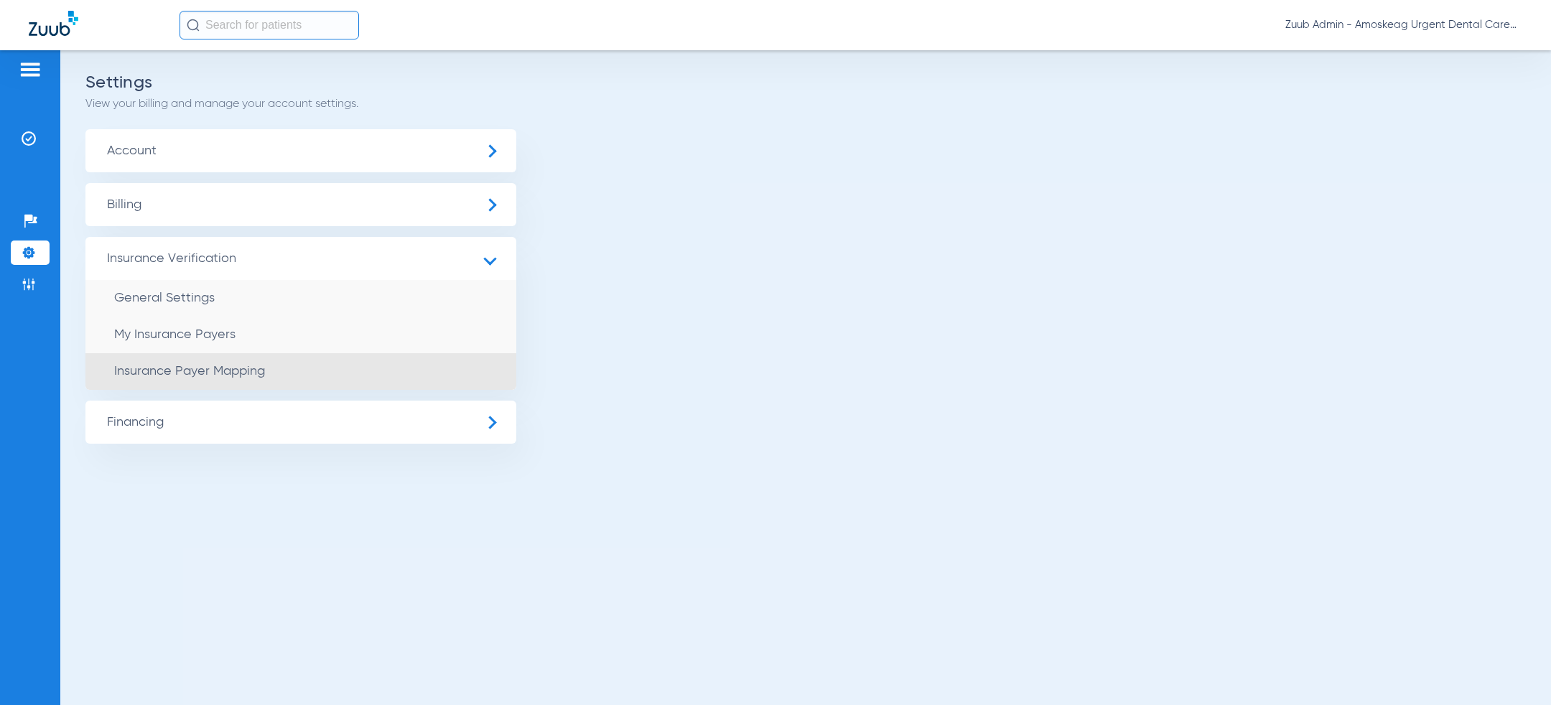
click at [214, 365] on span "Insurance Payer Mapping" at bounding box center [189, 371] width 151 height 13
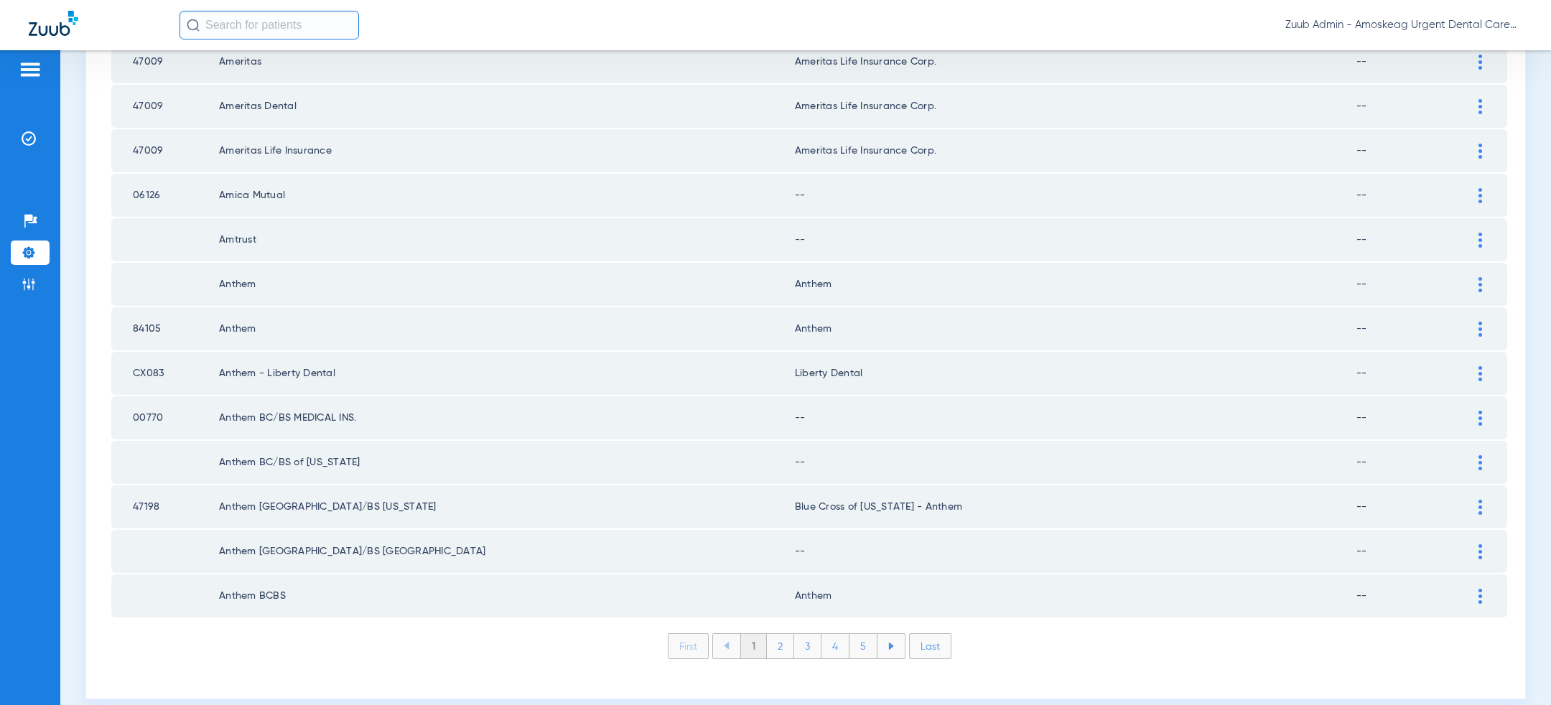
click at [930, 633] on li "Last" at bounding box center [930, 646] width 42 height 26
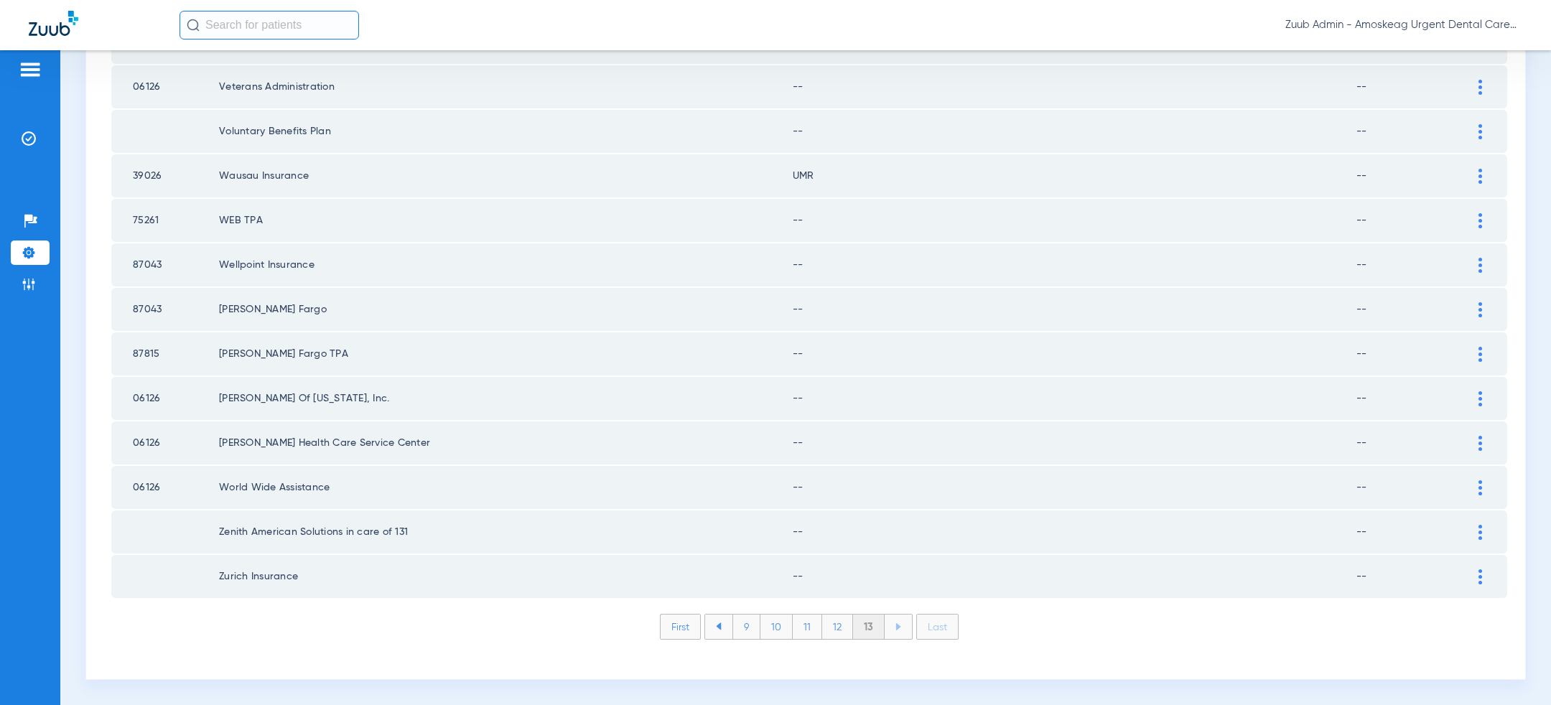
scroll to position [457, 0]
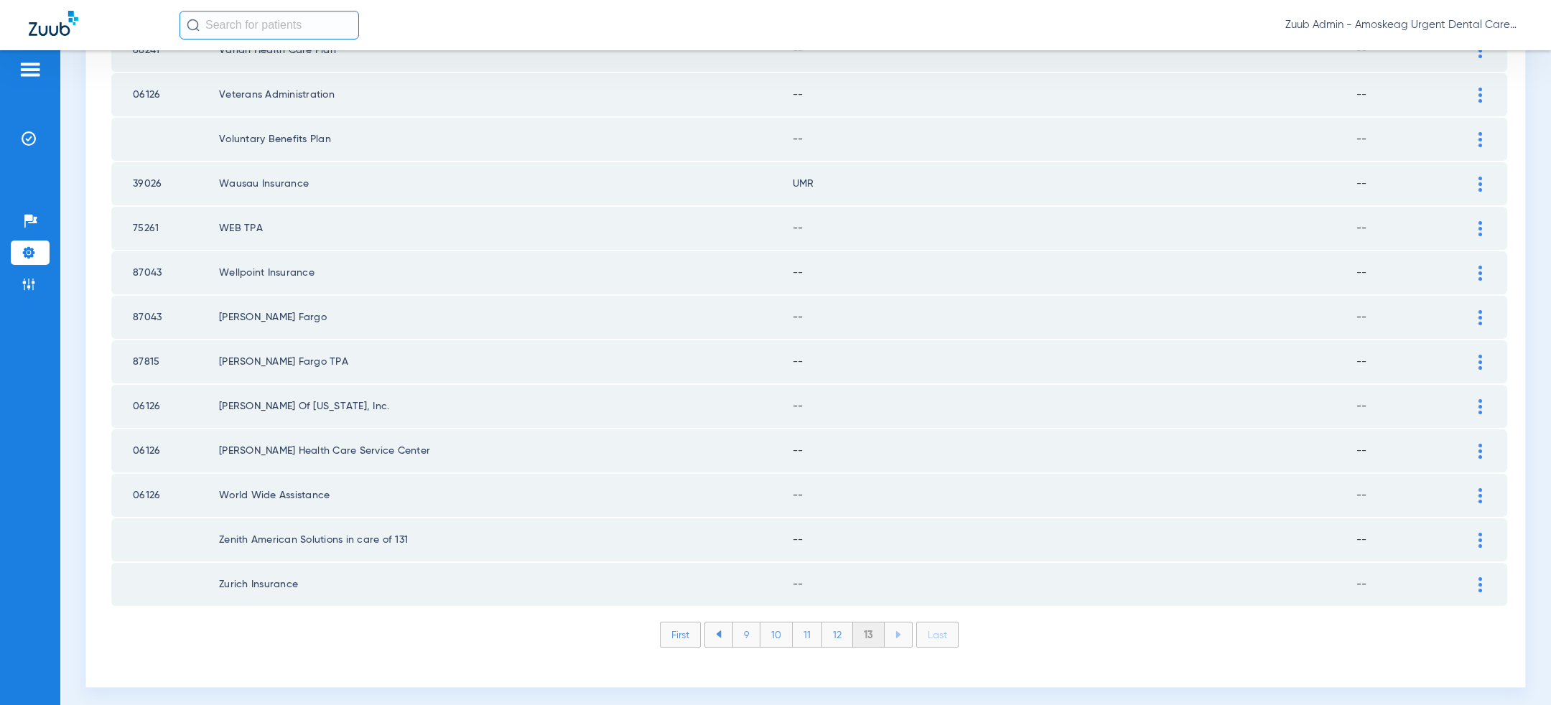
click at [689, 628] on li "First" at bounding box center [680, 635] width 41 height 26
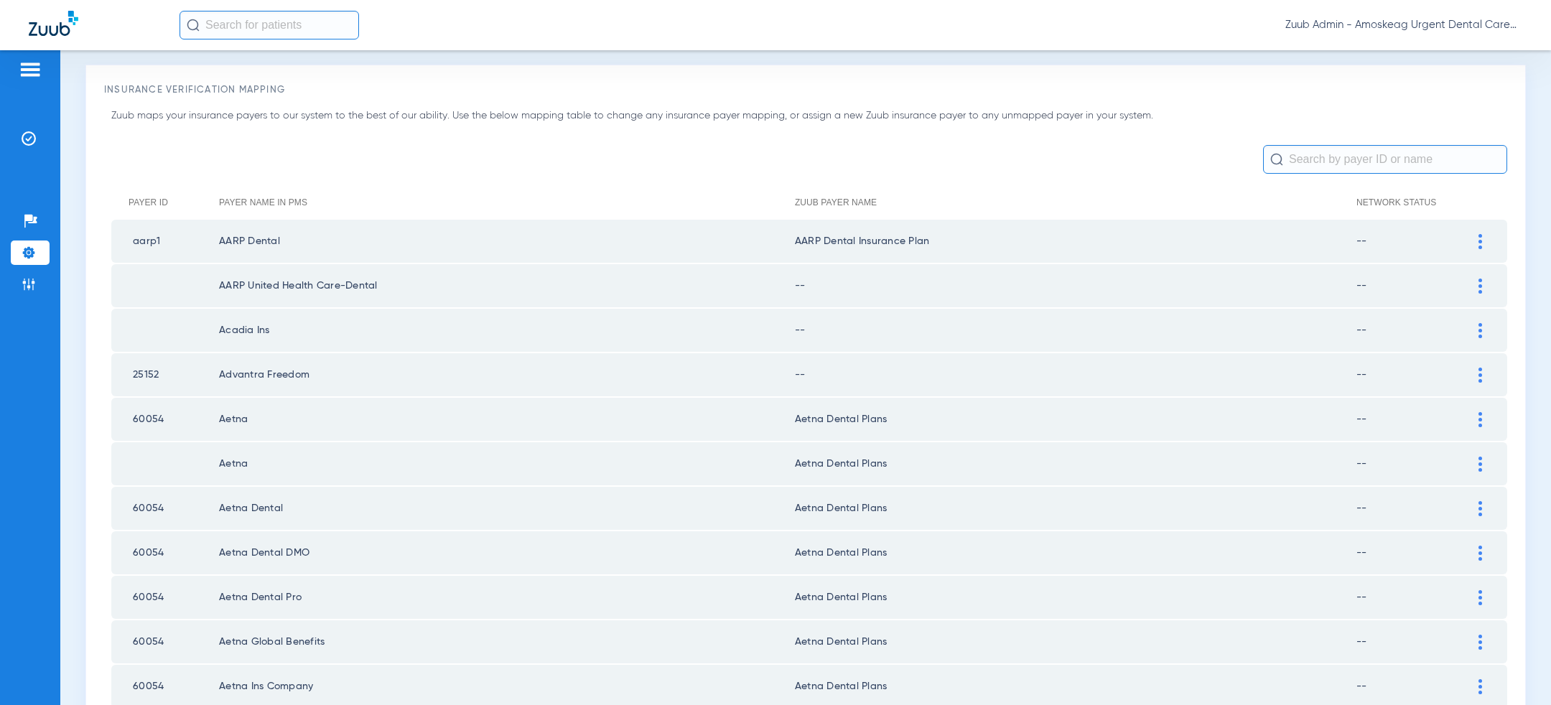
scroll to position [0, 0]
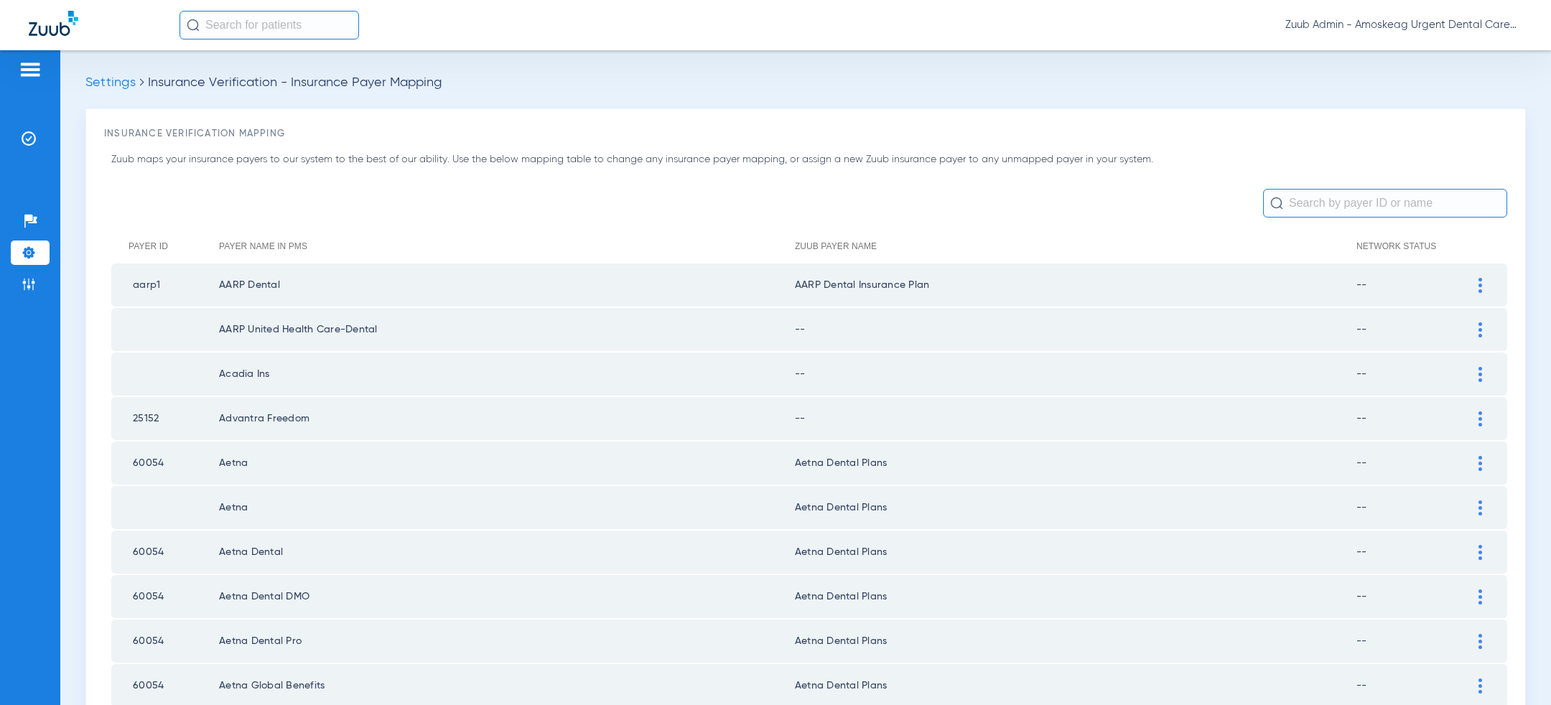
click at [22, 253] on img at bounding box center [29, 253] width 14 height 14
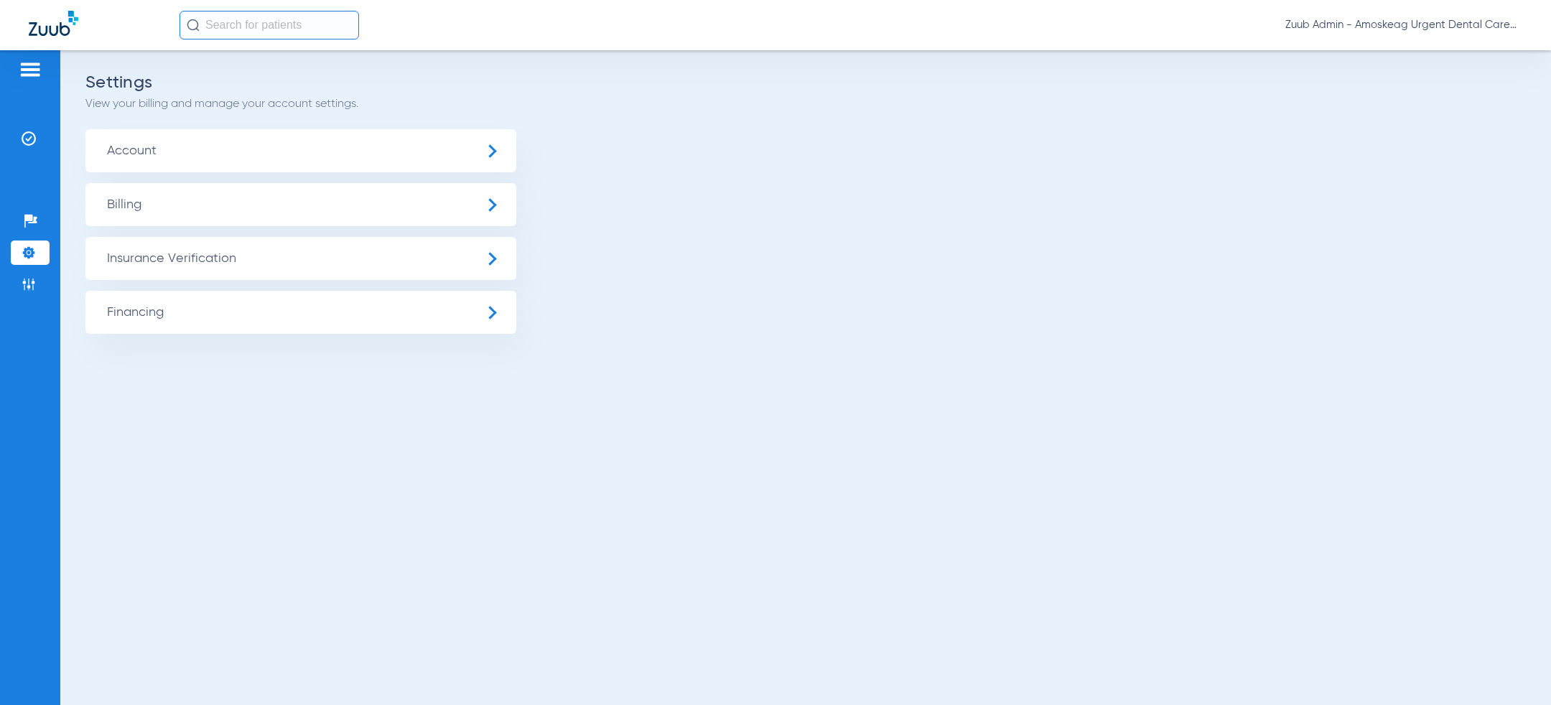
click at [1426, 24] on span "Zuub Admin - Amoskeag Urgent Dental Care" at bounding box center [1403, 25] width 237 height 14
click at [1462, 48] on span "Log out" at bounding box center [1480, 51] width 56 height 10
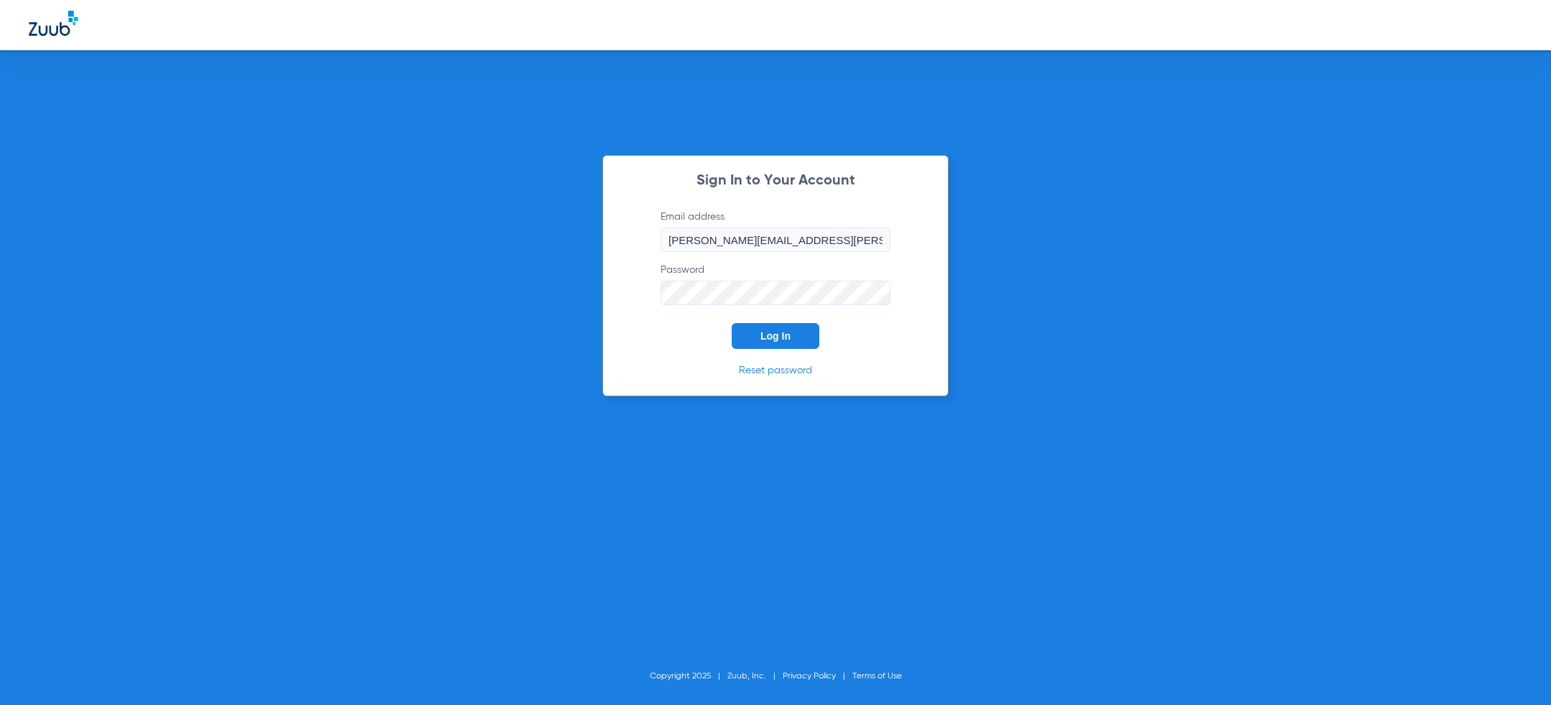
click at [783, 333] on span "Log In" at bounding box center [775, 335] width 30 height 11
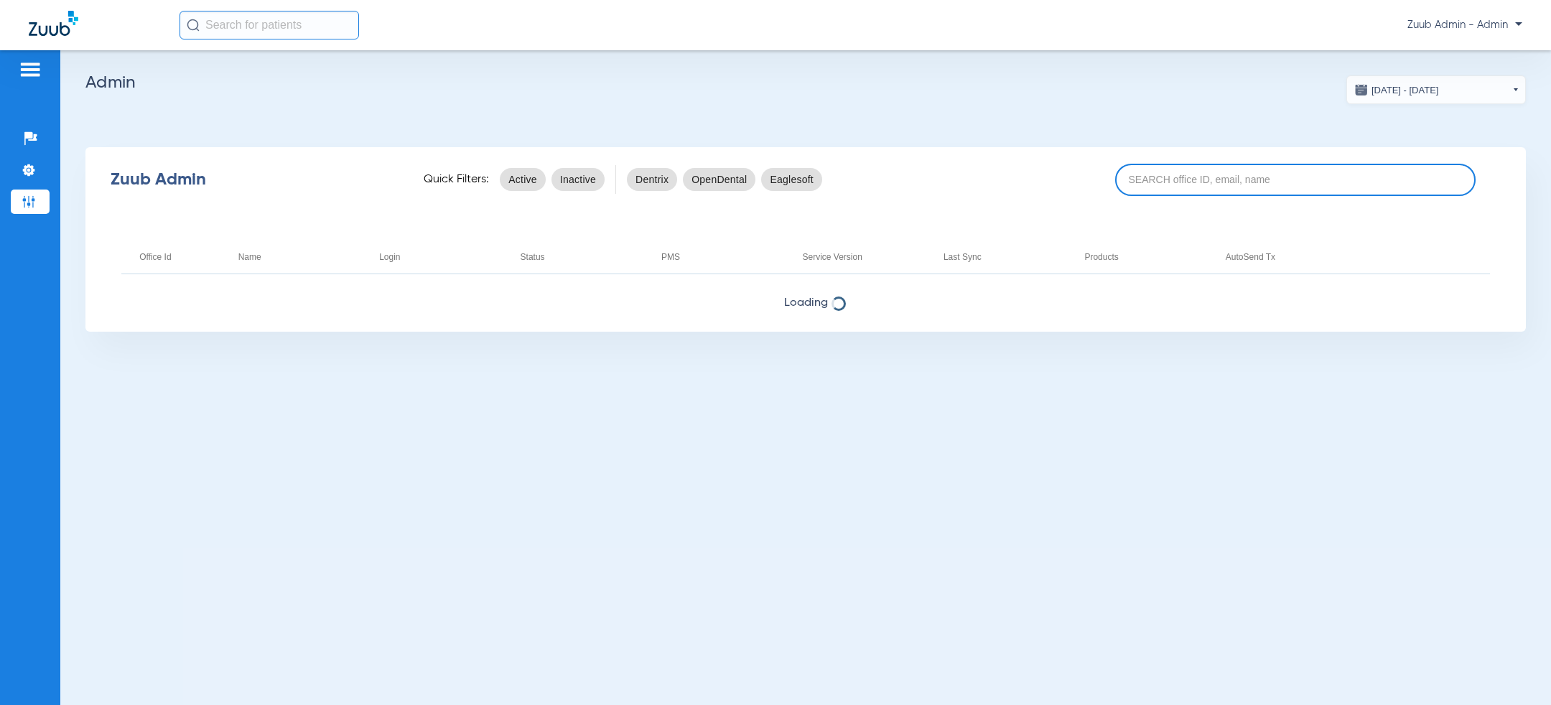
click at [1239, 182] on input at bounding box center [1295, 180] width 360 height 32
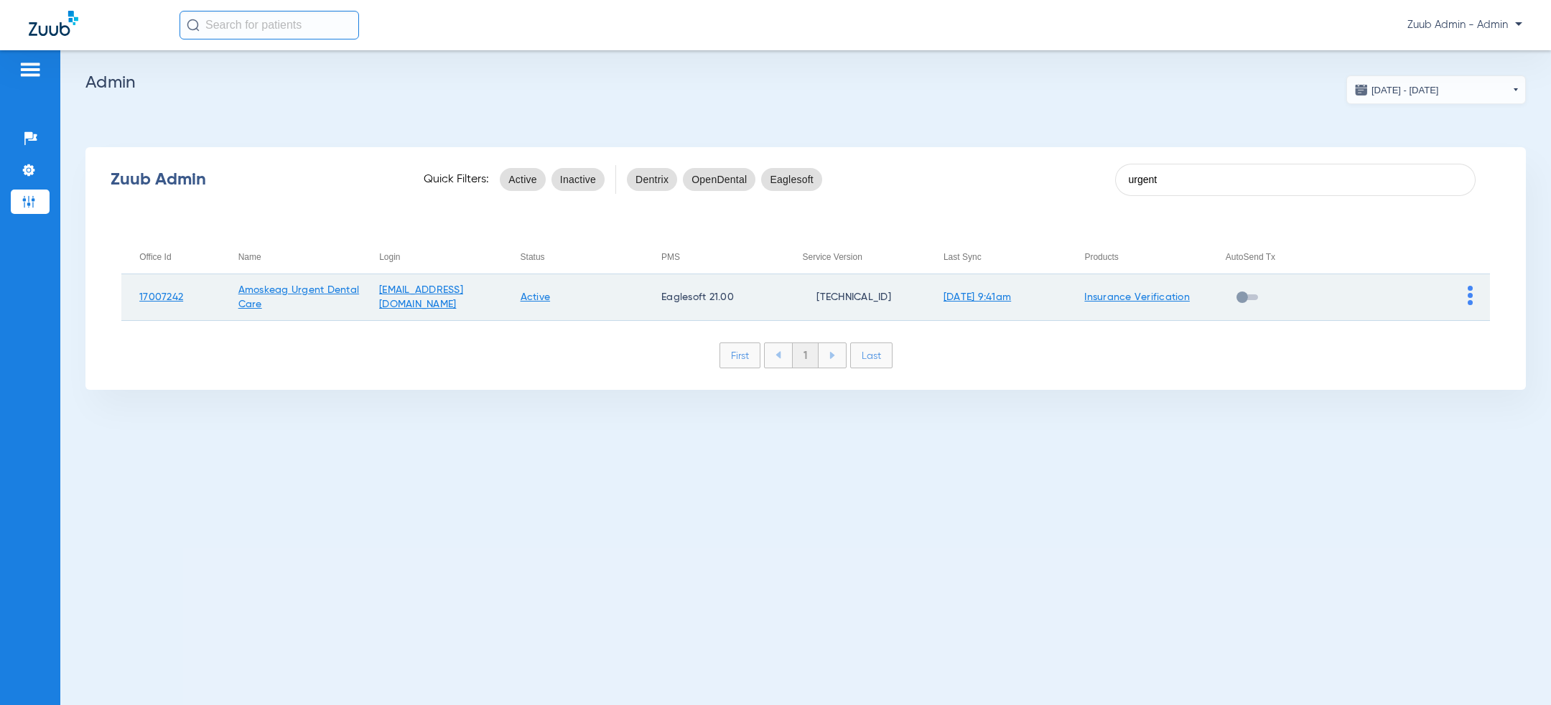
type input "urgent"
click at [1470, 294] on img at bounding box center [1470, 295] width 5 height 19
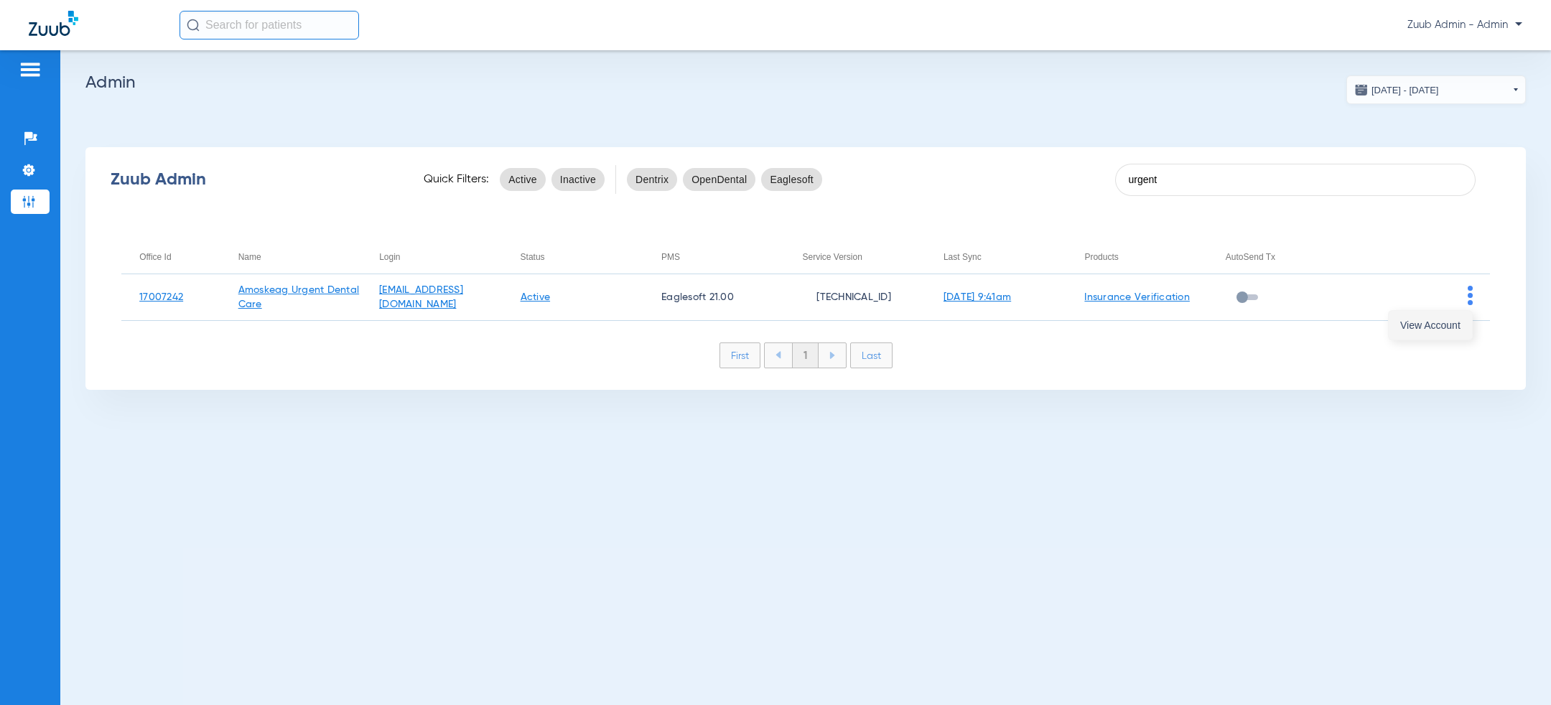
click at [1449, 325] on span "View Account" at bounding box center [1430, 325] width 60 height 10
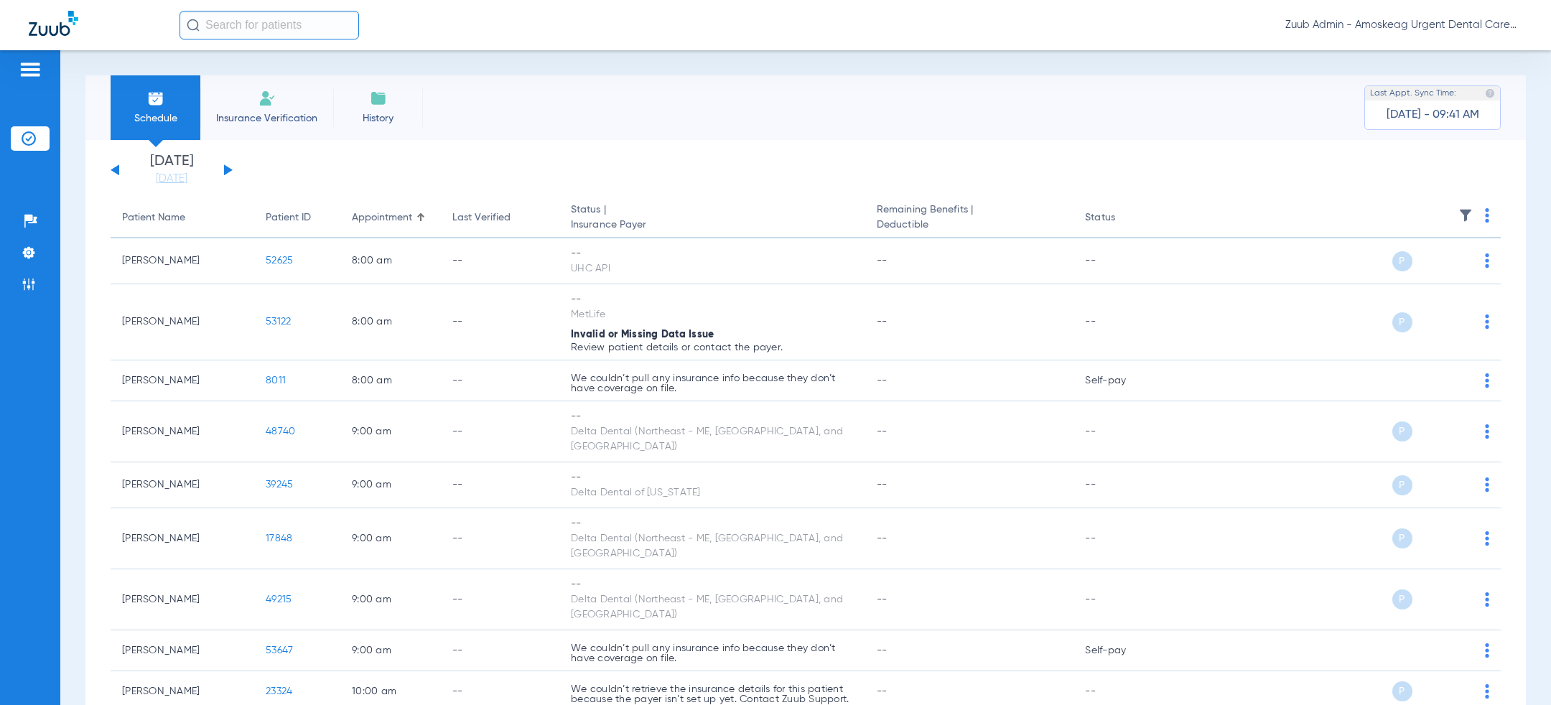
click at [1362, 26] on span "Zuub Admin - Amoskeag Urgent Dental Care" at bounding box center [1403, 25] width 237 height 14
click at [1465, 57] on button "Log out" at bounding box center [1480, 51] width 79 height 29
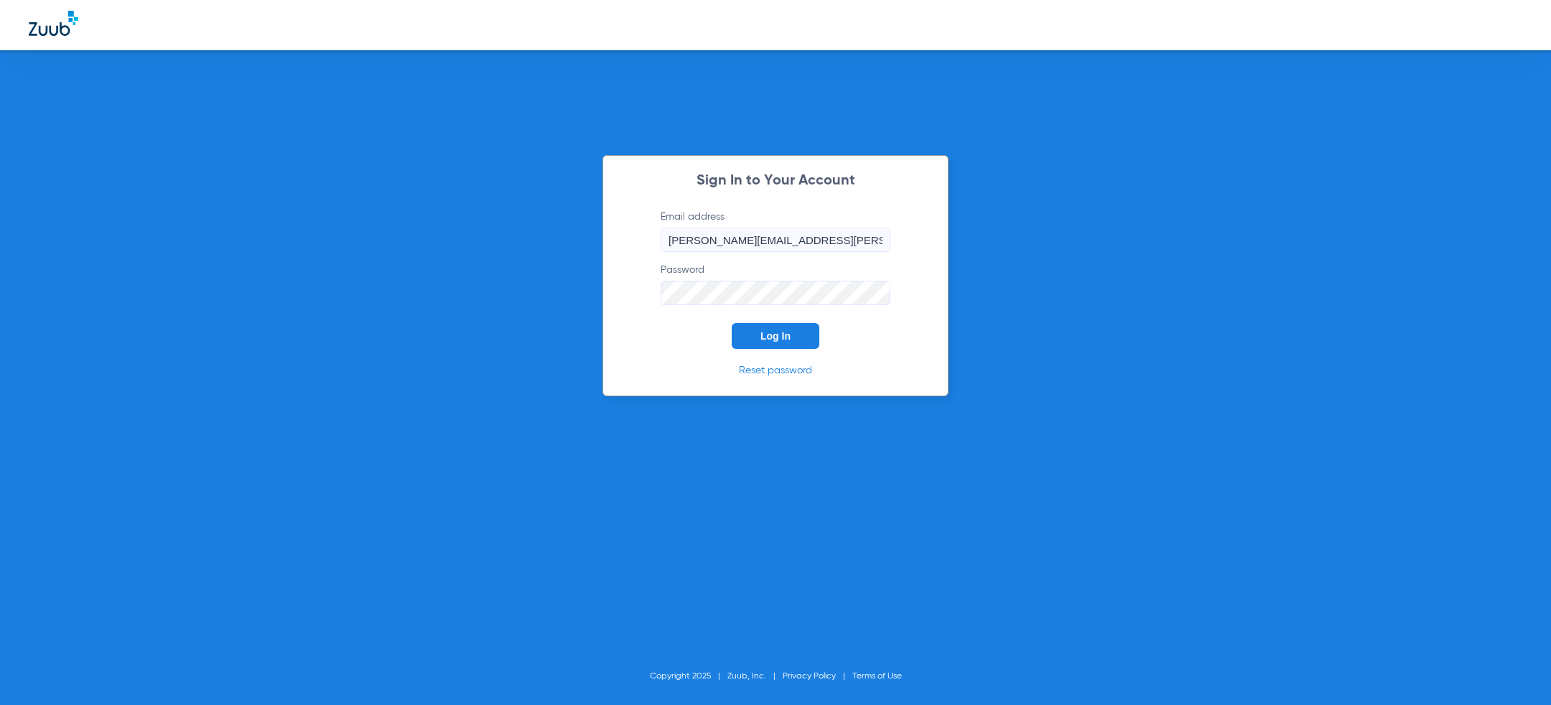
click at [658, 324] on form "Email address [PERSON_NAME][EMAIL_ADDRESS][PERSON_NAME][DOMAIN_NAME] Password L…" at bounding box center [775, 279] width 273 height 139
click at [765, 327] on button "Log In" at bounding box center [776, 336] width 88 height 26
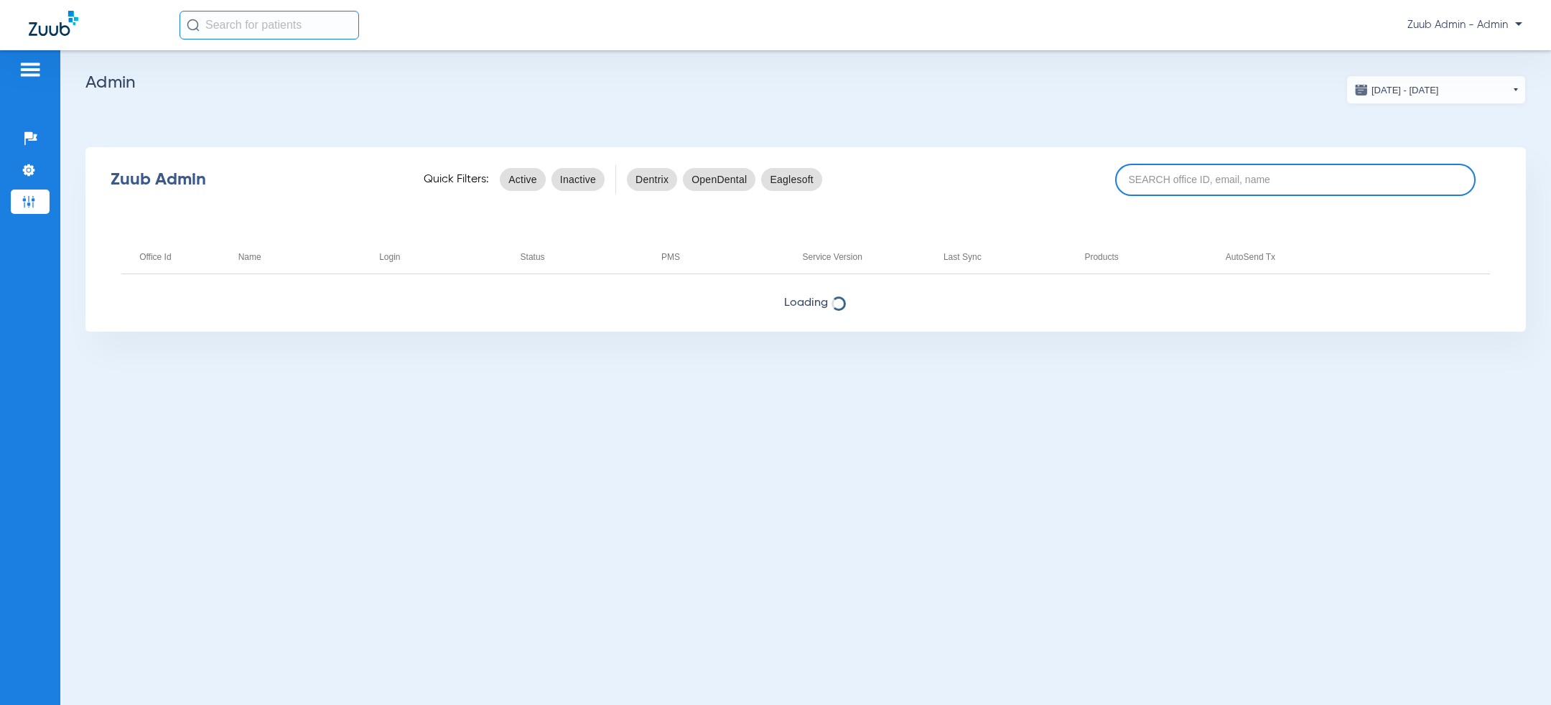
click at [1172, 193] on input at bounding box center [1295, 180] width 360 height 32
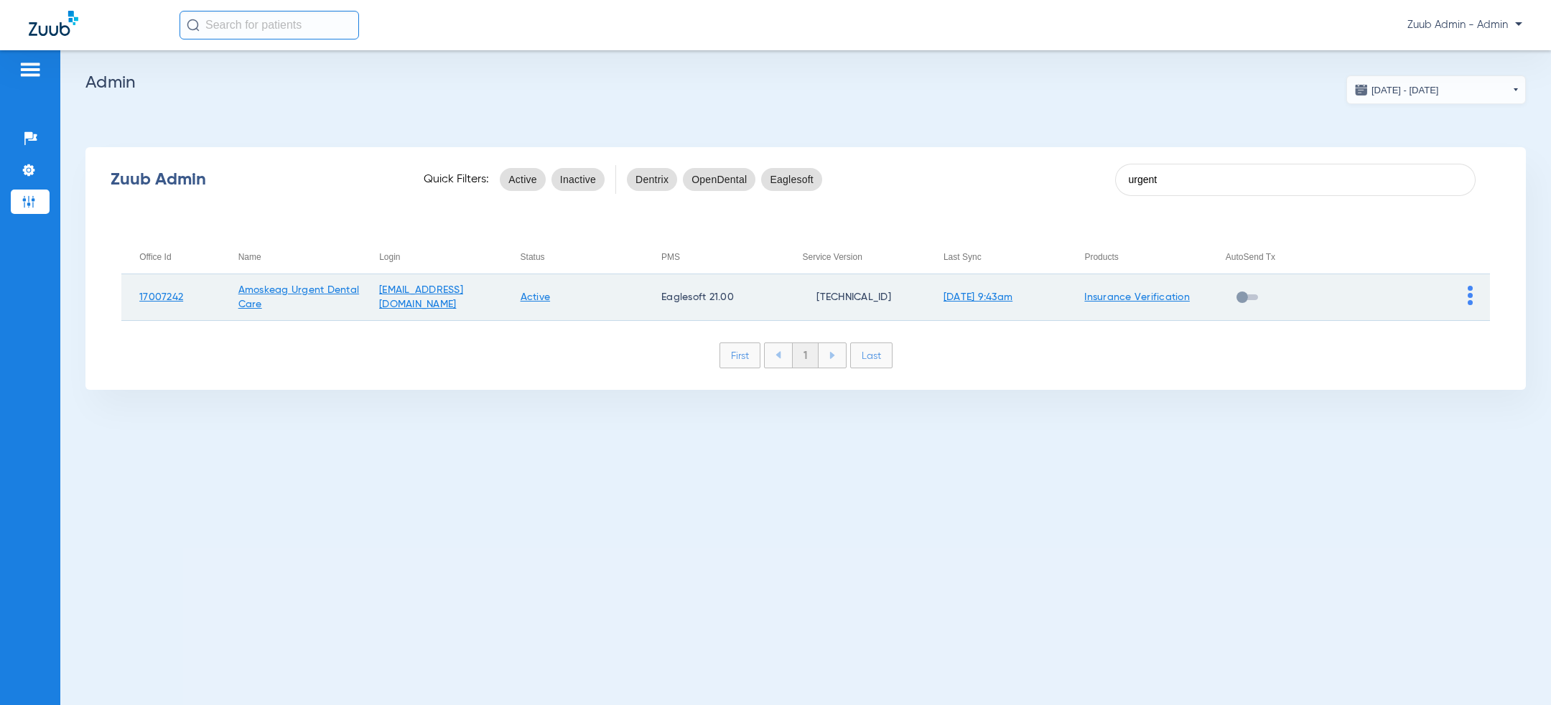
click at [1152, 299] on link "Insurance Verification" at bounding box center [1137, 297] width 106 height 10
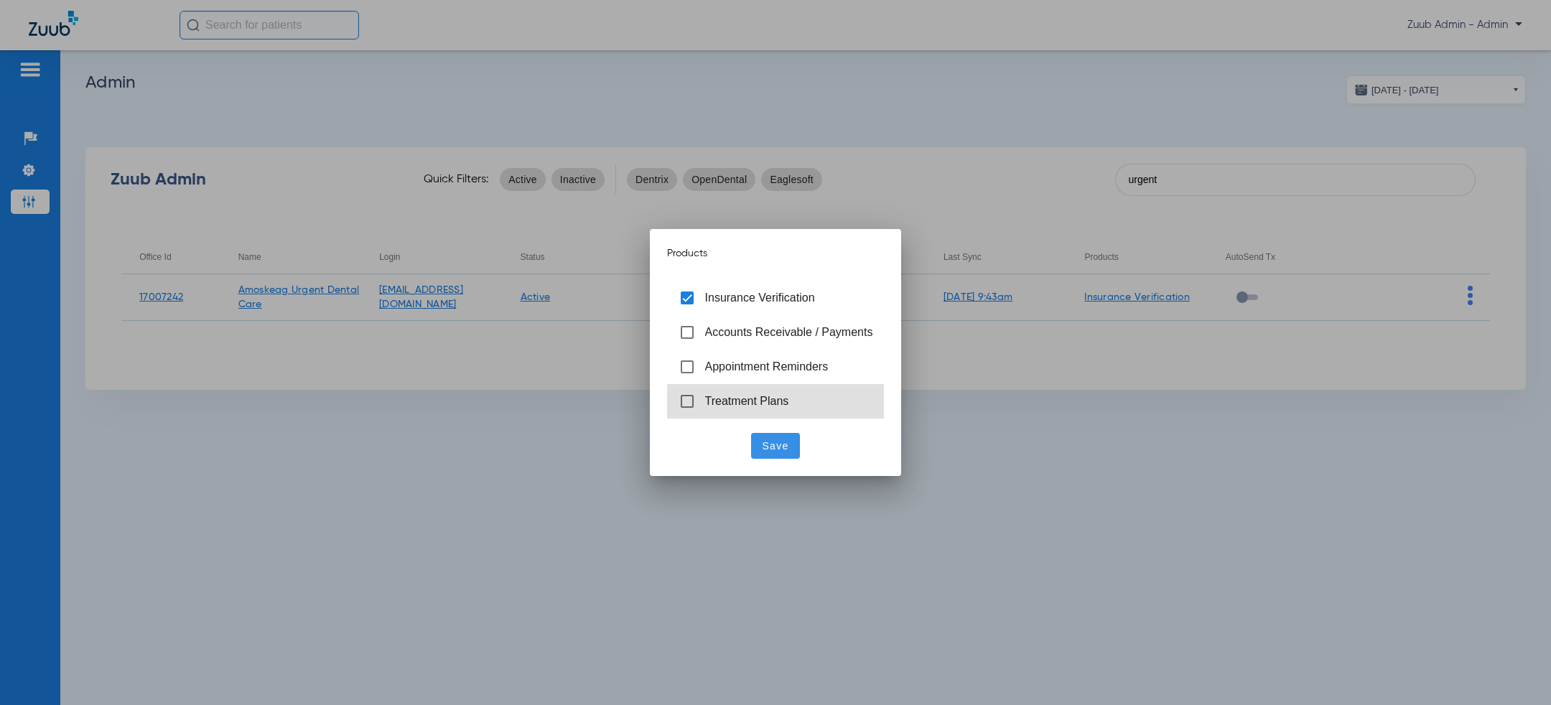
click at [733, 403] on span "Treatment Plans" at bounding box center [747, 401] width 84 height 12
click at [785, 452] on span "Save" at bounding box center [775, 446] width 27 height 14
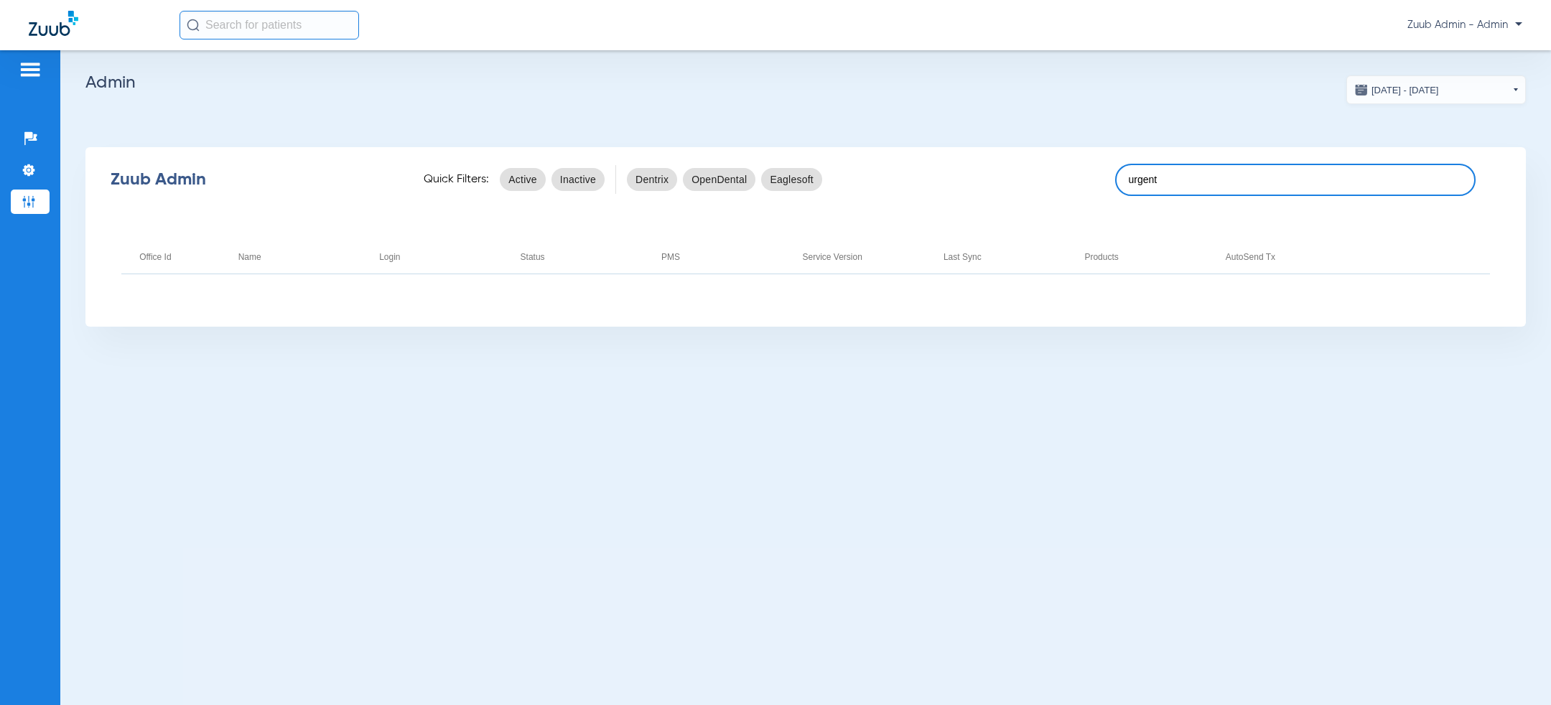
click at [1199, 168] on input "urgent" at bounding box center [1295, 180] width 360 height 32
click at [1200, 179] on input "urgent" at bounding box center [1295, 180] width 360 height 32
type input "urgen"
